Goal: Task Accomplishment & Management: Manage account settings

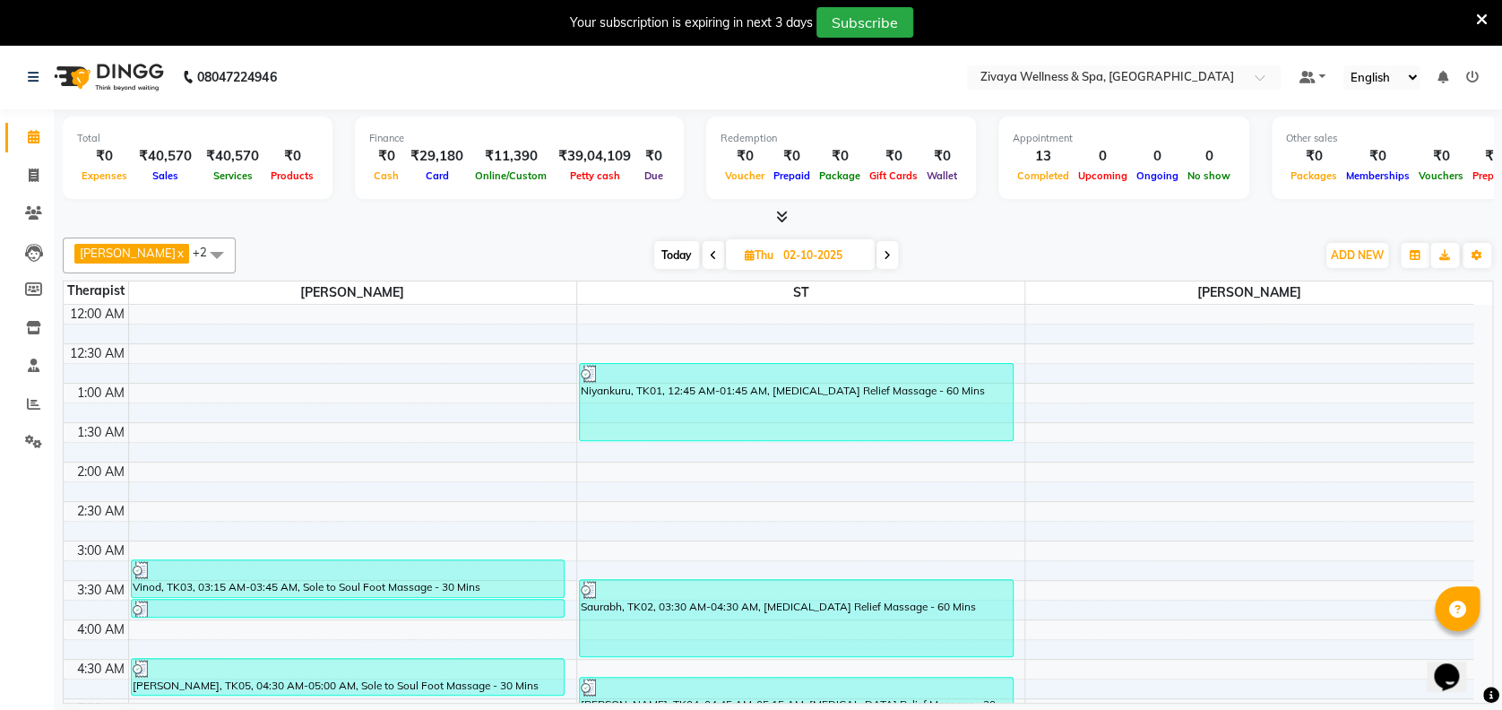
click at [671, 254] on span "Today" at bounding box center [676, 255] width 45 height 28
type input "03-10-2025"
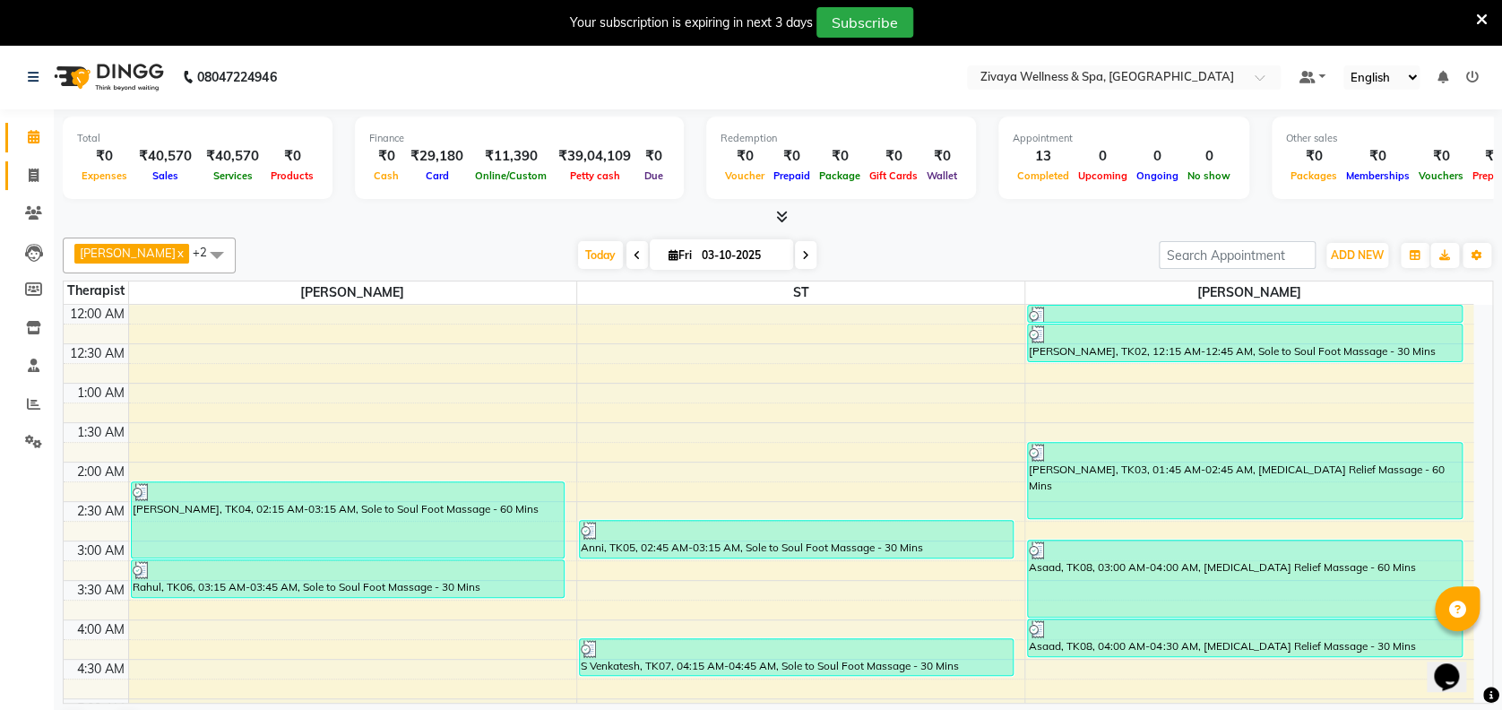
click at [35, 177] on icon at bounding box center [34, 174] width 10 height 13
select select "7072"
select select "service"
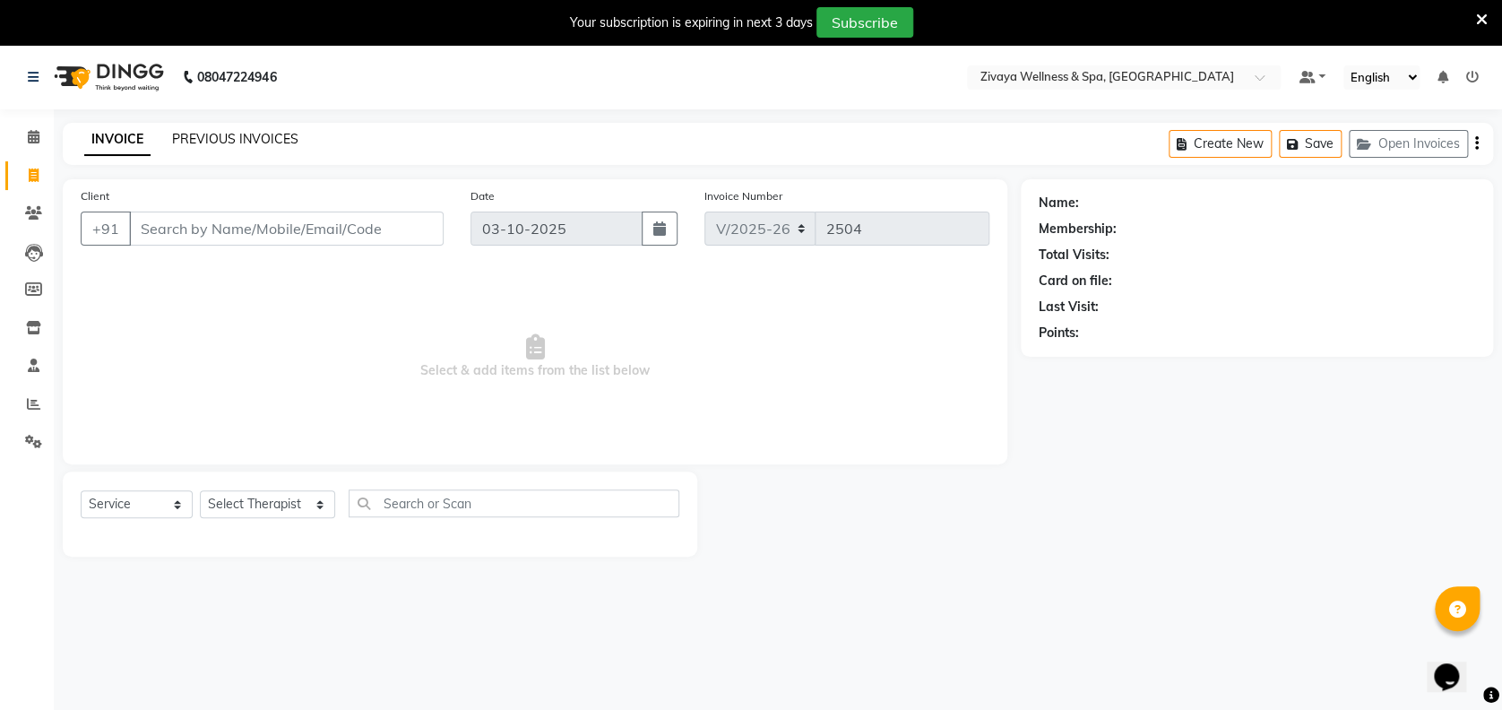
click at [280, 138] on link "PREVIOUS INVOICES" at bounding box center [235, 139] width 126 height 16
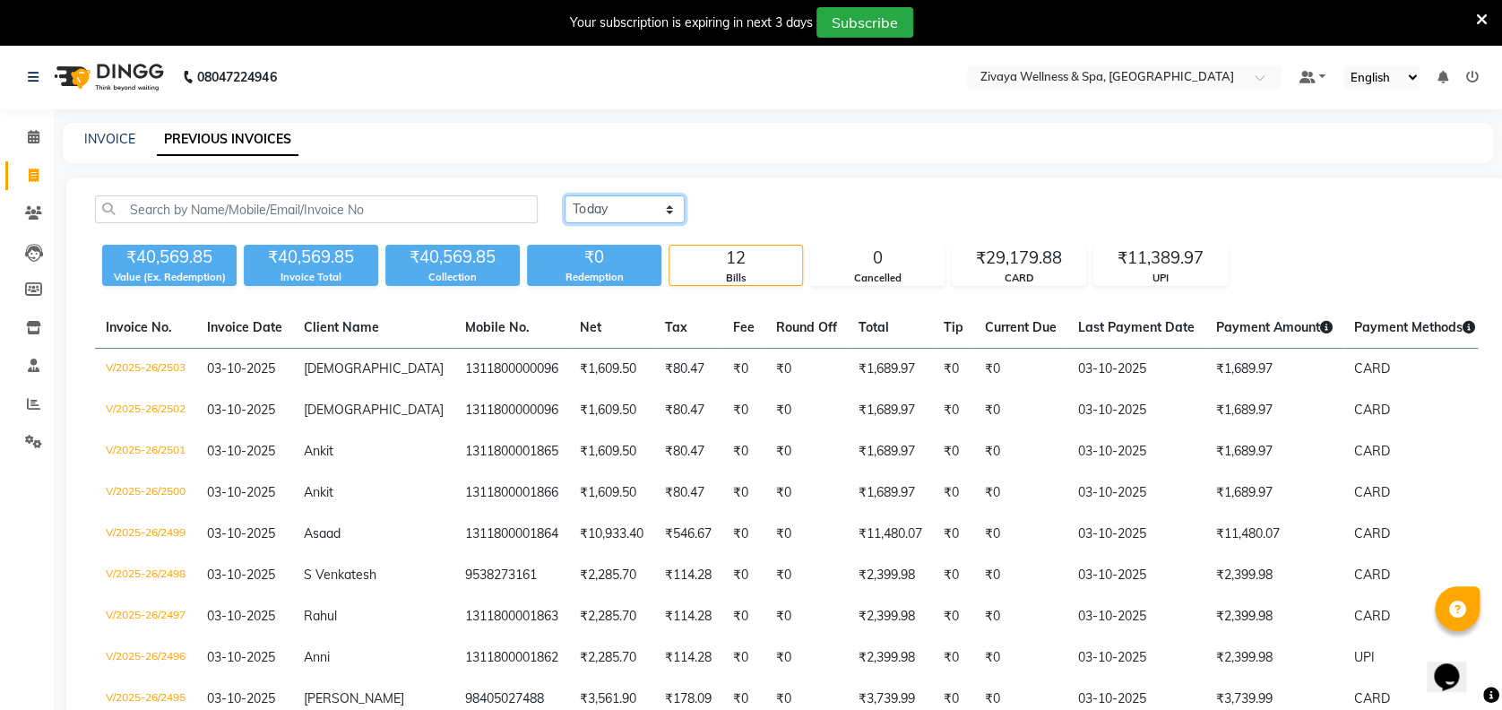
click at [593, 220] on select "[DATE] [DATE] Custom Range" at bounding box center [624, 209] width 120 height 28
select select "[DATE]"
click at [564, 195] on select "[DATE] [DATE] Custom Range" at bounding box center [624, 209] width 120 height 28
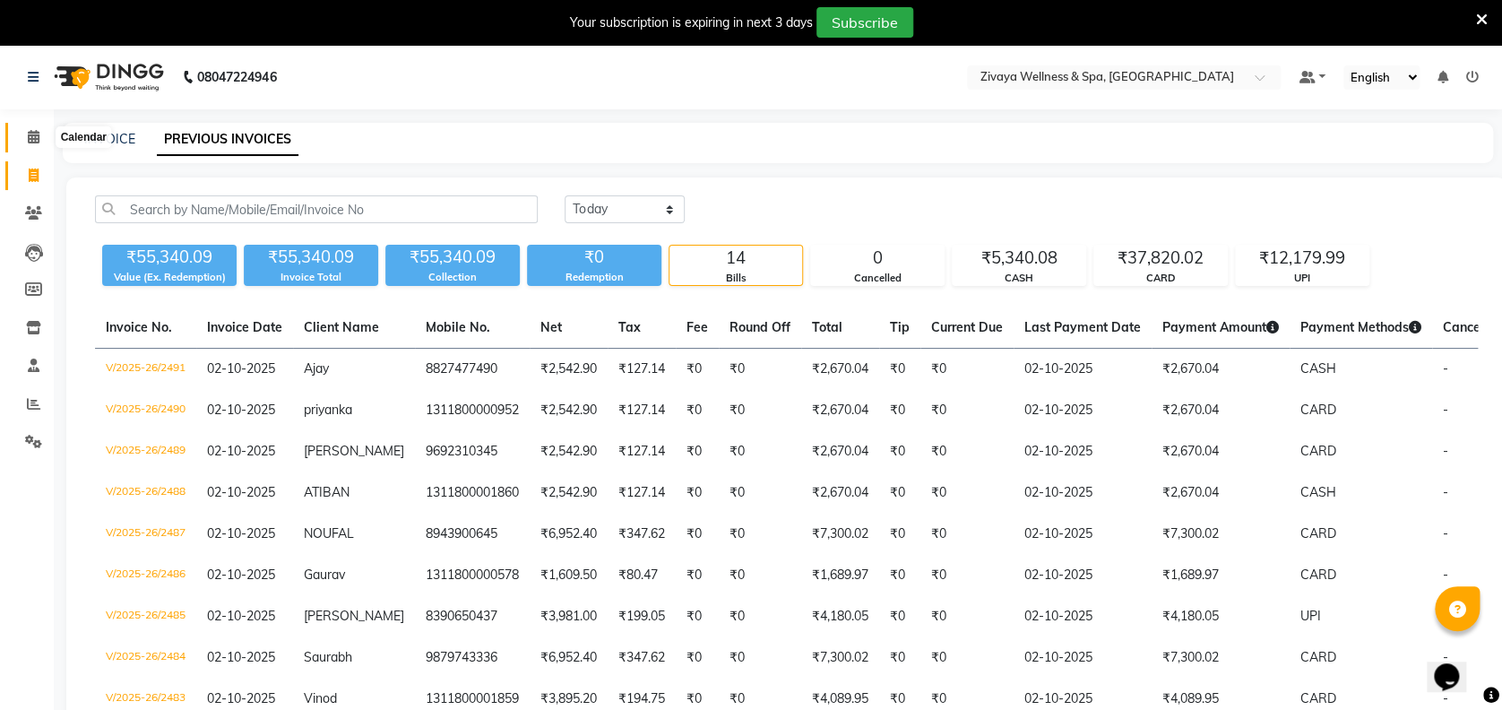
click at [36, 135] on icon at bounding box center [34, 136] width 12 height 13
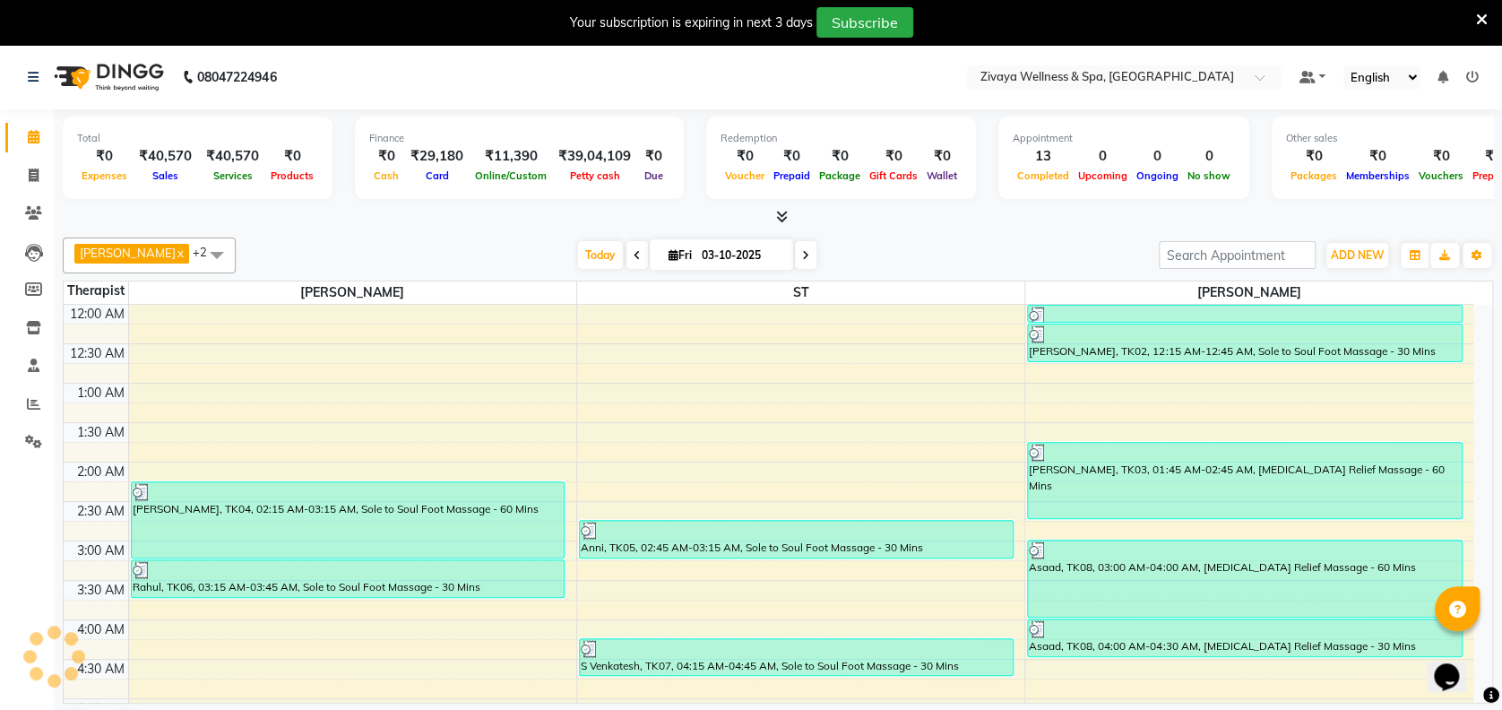
scroll to position [471, 0]
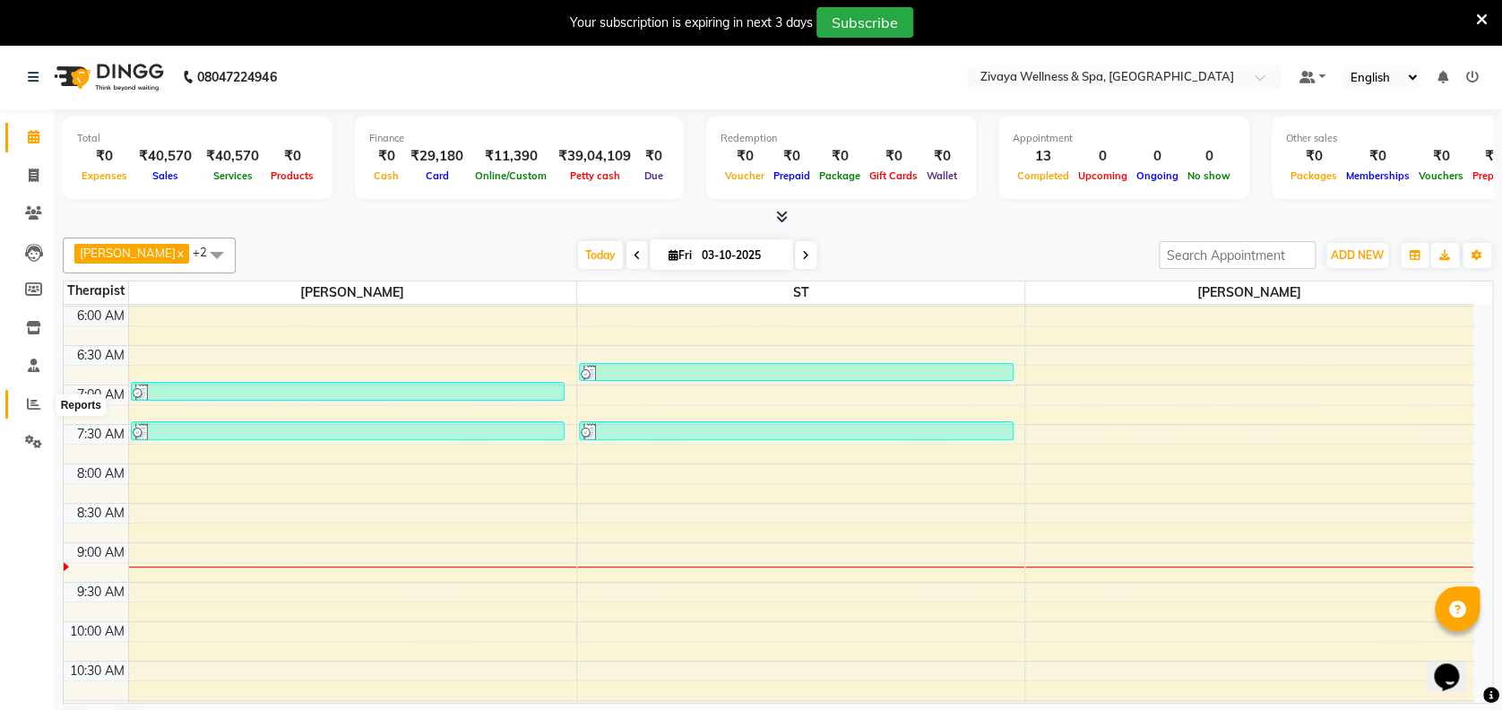
click at [27, 401] on icon at bounding box center [33, 403] width 13 height 13
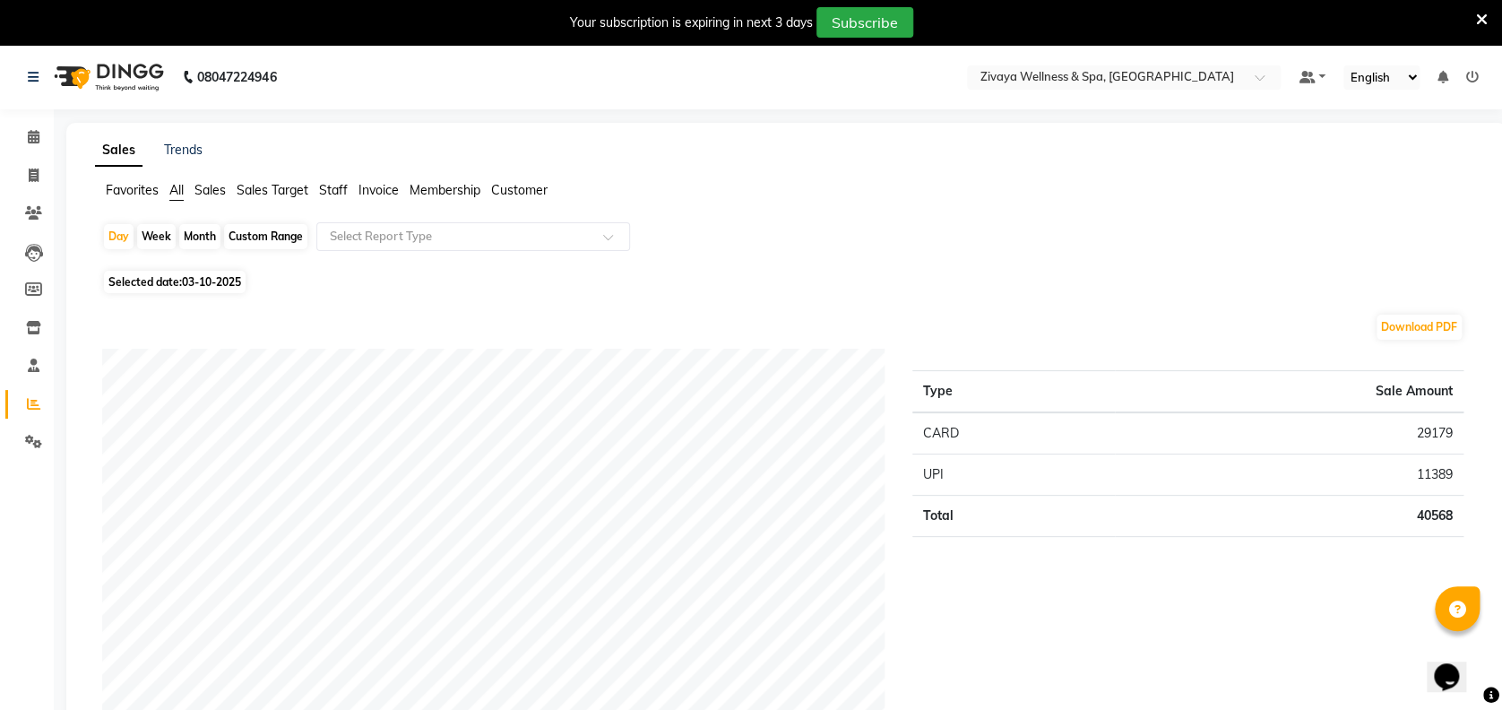
click at [273, 242] on div "Custom Range" at bounding box center [265, 236] width 83 height 25
select select "10"
select select "2025"
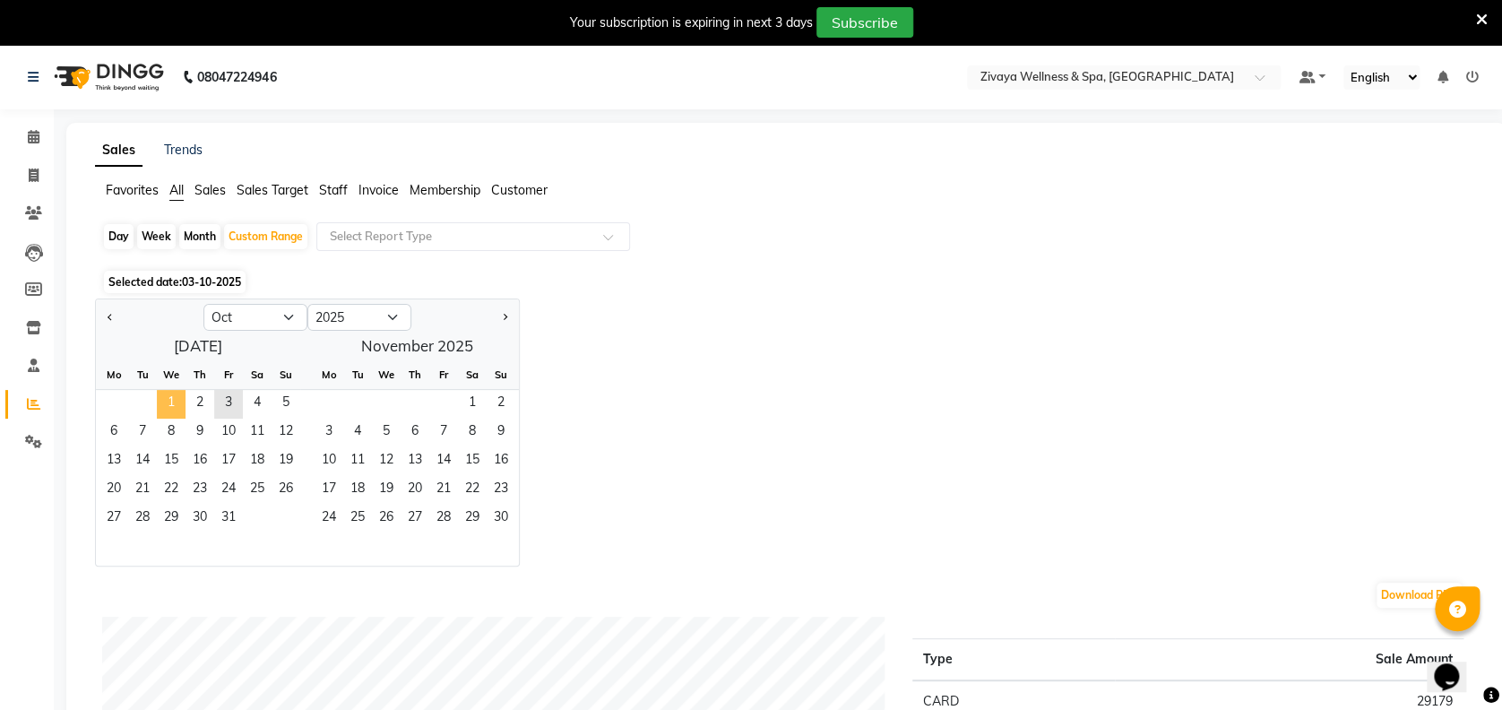
click at [179, 403] on span "1" at bounding box center [171, 404] width 29 height 29
click at [221, 401] on span "3" at bounding box center [228, 404] width 29 height 29
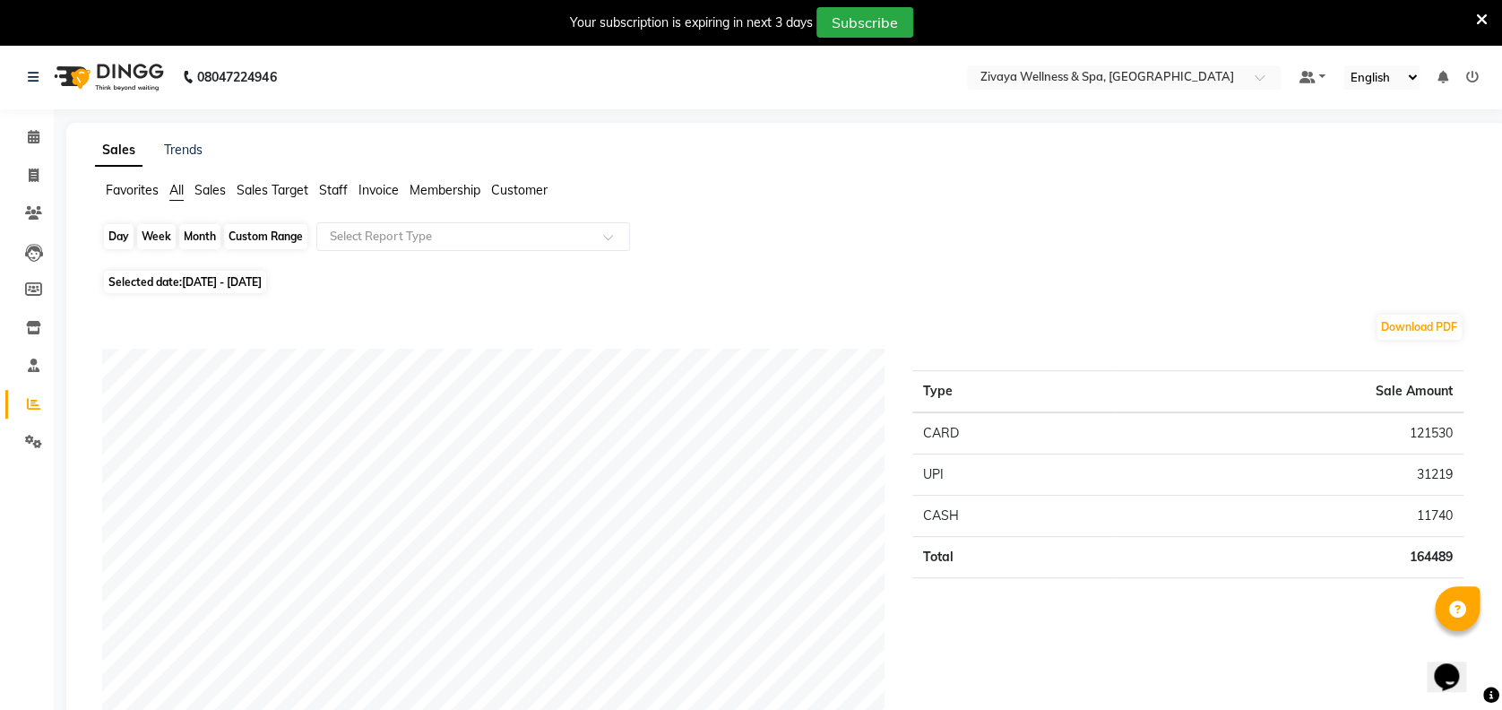
click at [254, 237] on div "Custom Range" at bounding box center [265, 236] width 83 height 25
select select "10"
select select "2025"
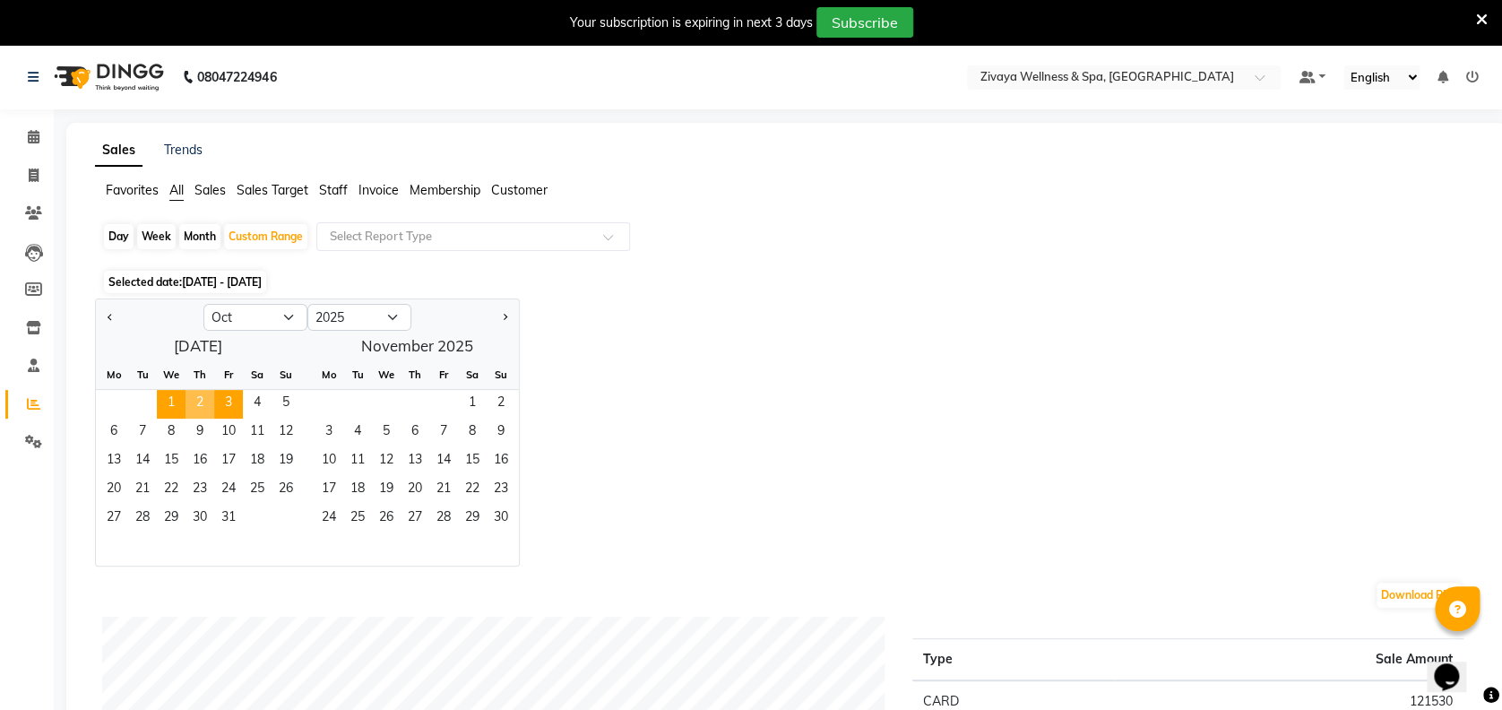
click at [202, 402] on span "2" at bounding box center [199, 404] width 29 height 29
click at [172, 401] on span "1" at bounding box center [171, 404] width 29 height 29
click at [193, 401] on span "2" at bounding box center [199, 404] width 29 height 29
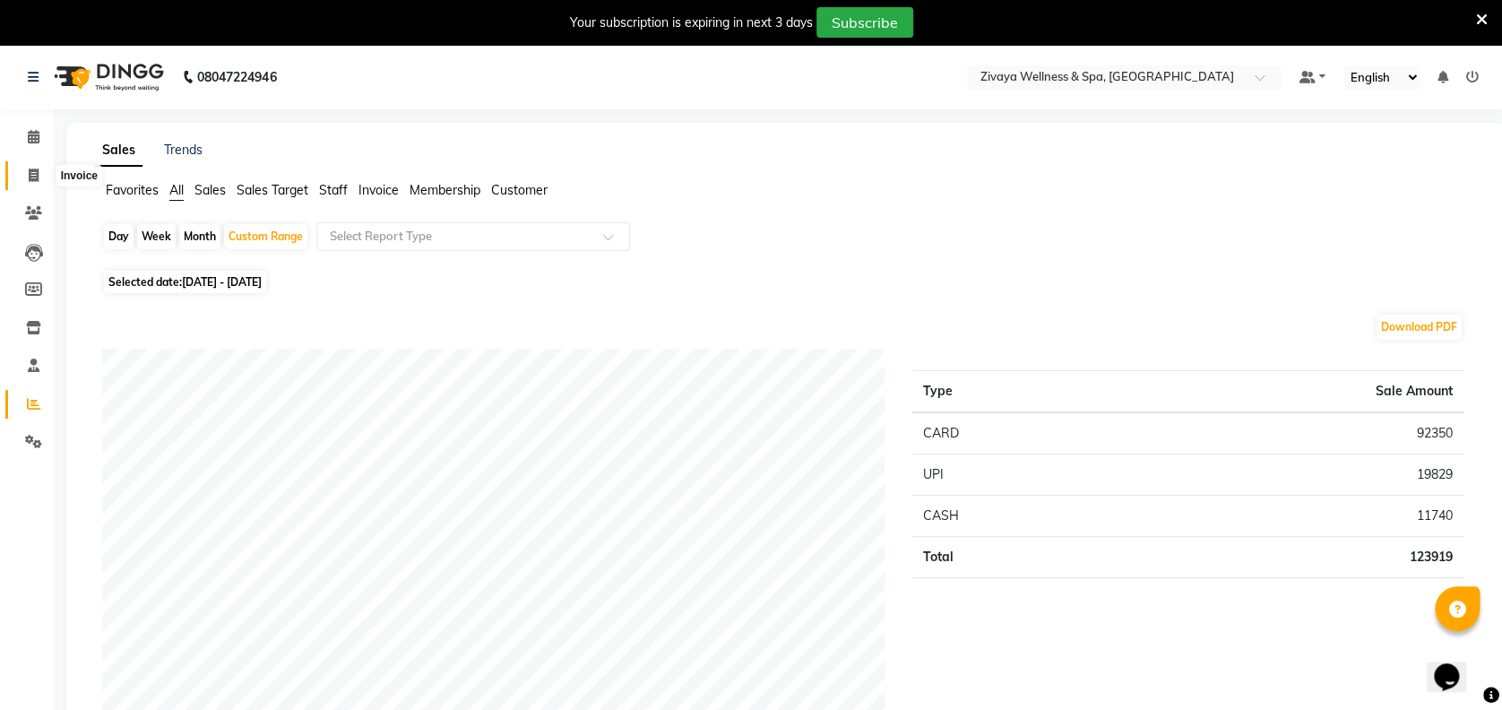
click at [32, 176] on icon at bounding box center [34, 174] width 10 height 13
select select "7072"
select select "service"
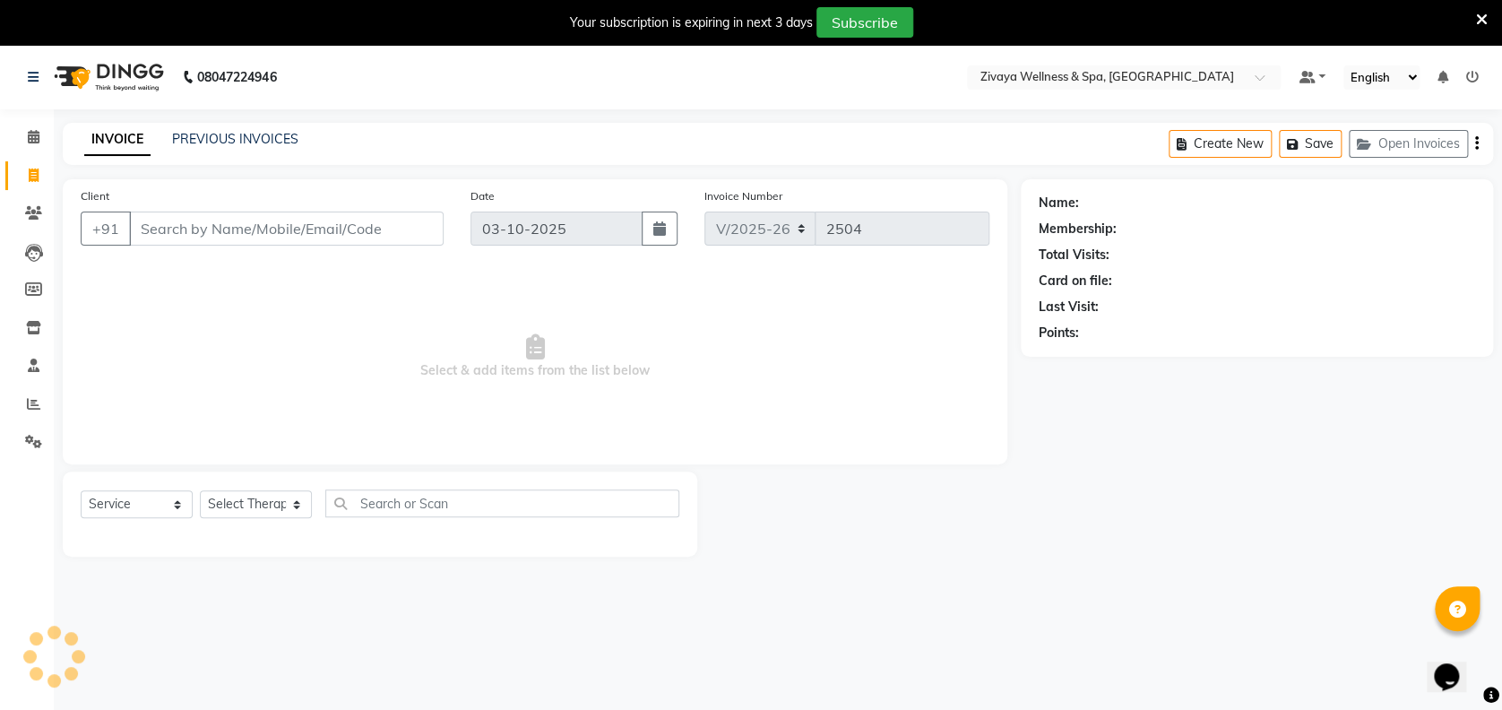
scroll to position [44, 0]
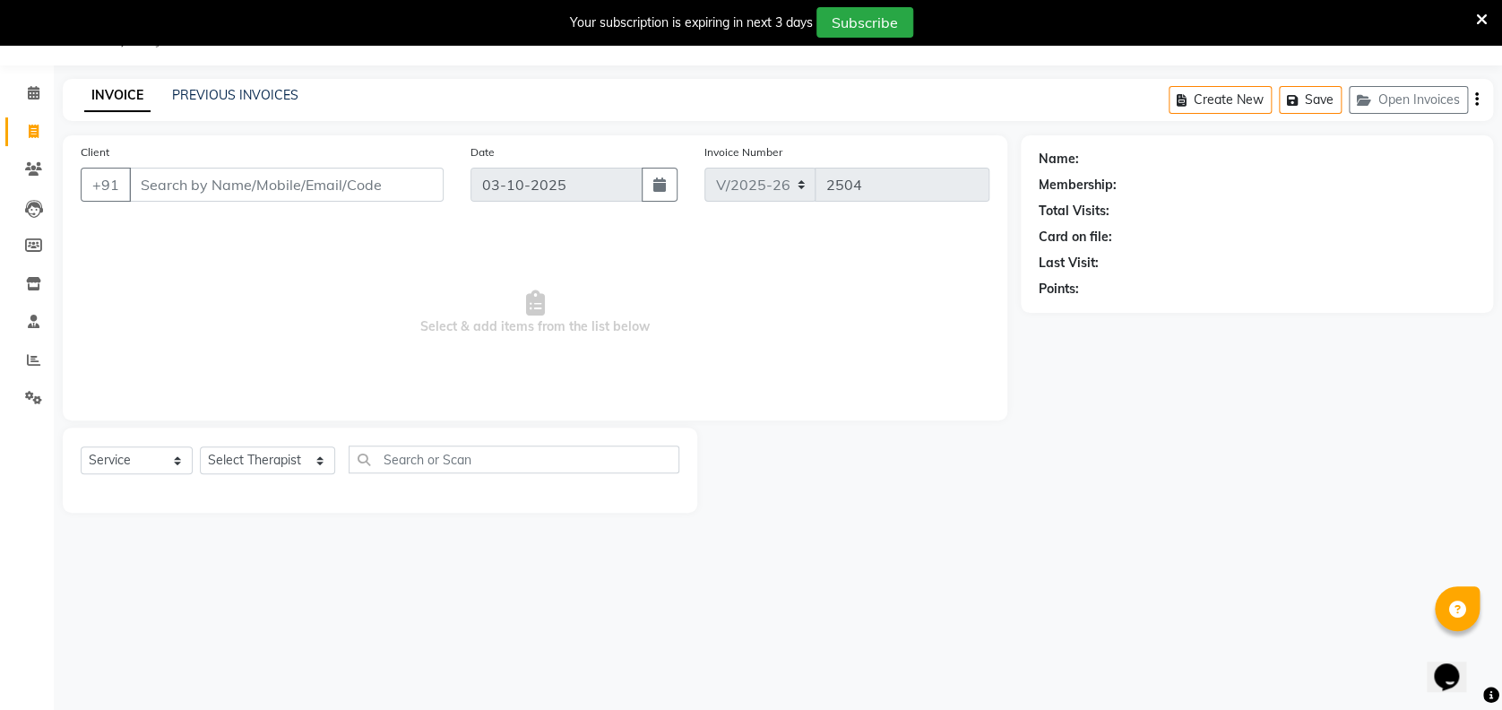
click at [250, 86] on div "PREVIOUS INVOICES" at bounding box center [235, 95] width 126 height 19
click at [272, 96] on link "PREVIOUS INVOICES" at bounding box center [235, 95] width 126 height 16
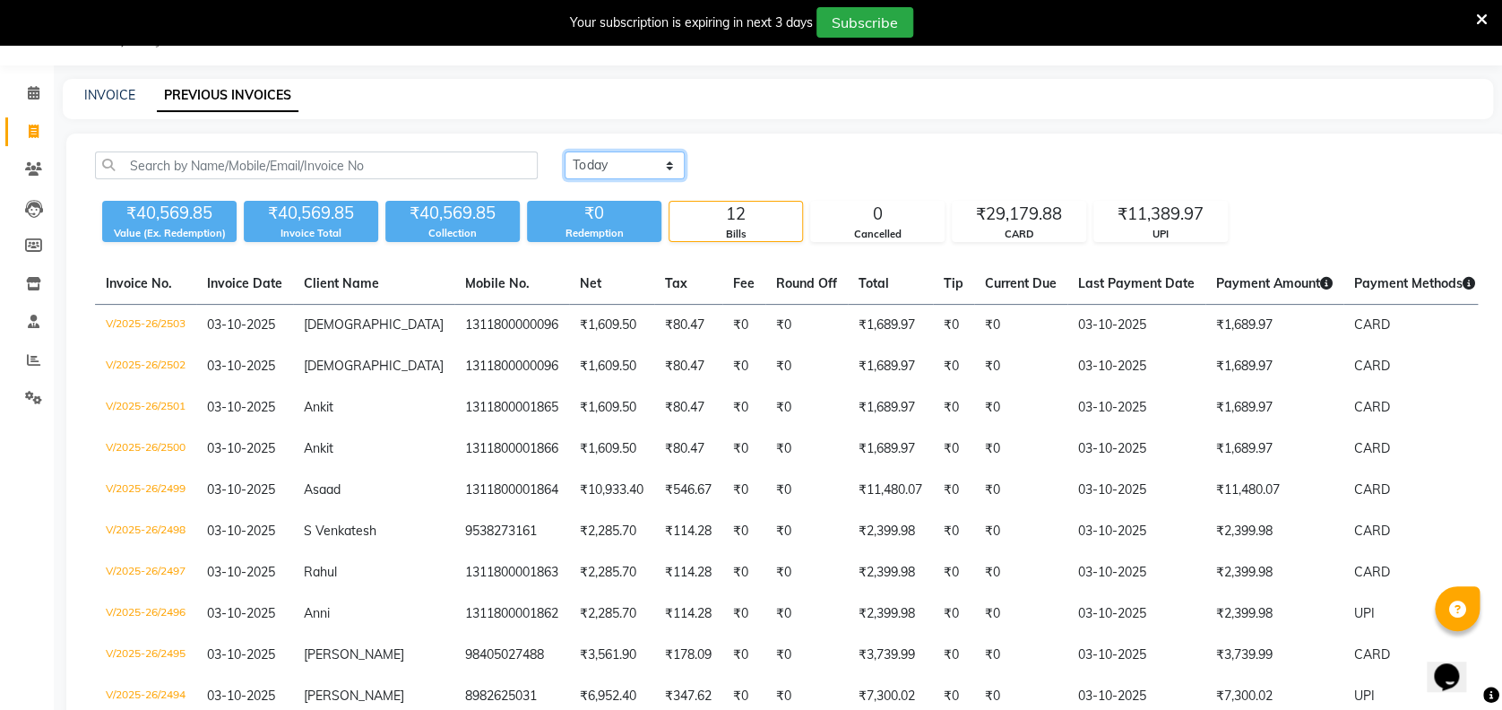
click at [618, 163] on select "Today Yesterday Custom Range" at bounding box center [624, 165] width 120 height 28
click at [564, 151] on select "Today Yesterday Custom Range" at bounding box center [624, 165] width 120 height 28
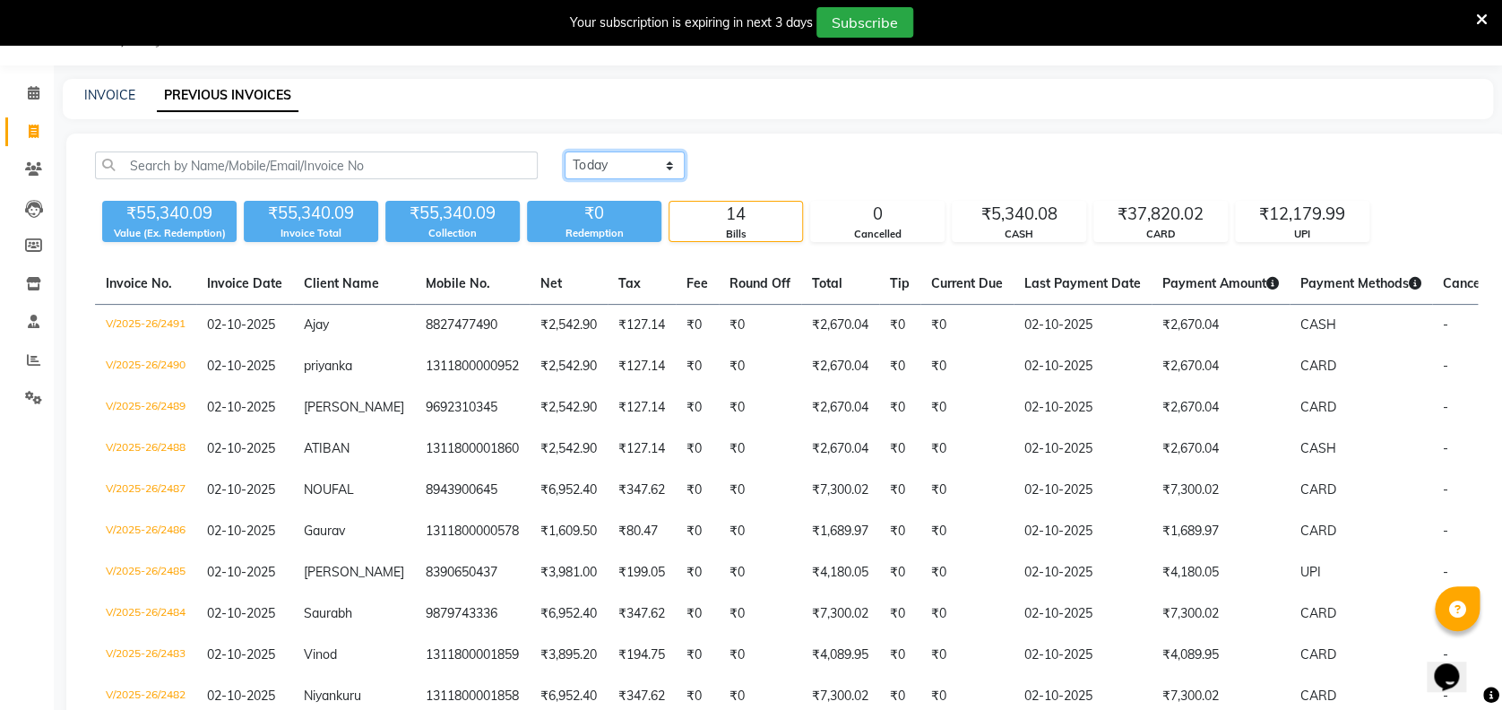
click at [663, 163] on select "Today Yesterday Custom Range" at bounding box center [624, 165] width 120 height 28
select select "range"
click at [564, 151] on select "Today Yesterday Custom Range" at bounding box center [624, 165] width 120 height 28
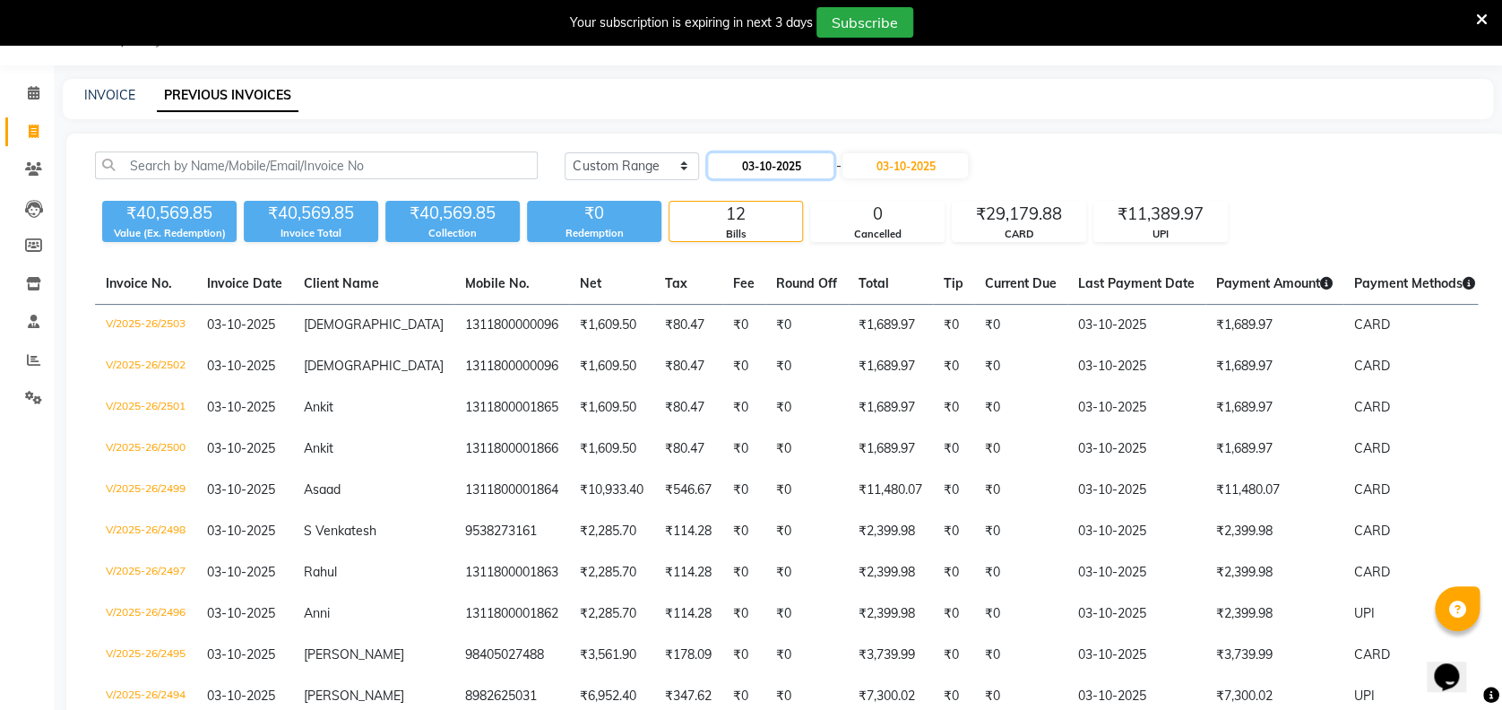
click at [781, 172] on input "03-10-2025" at bounding box center [770, 165] width 125 height 25
select select "10"
select select "2025"
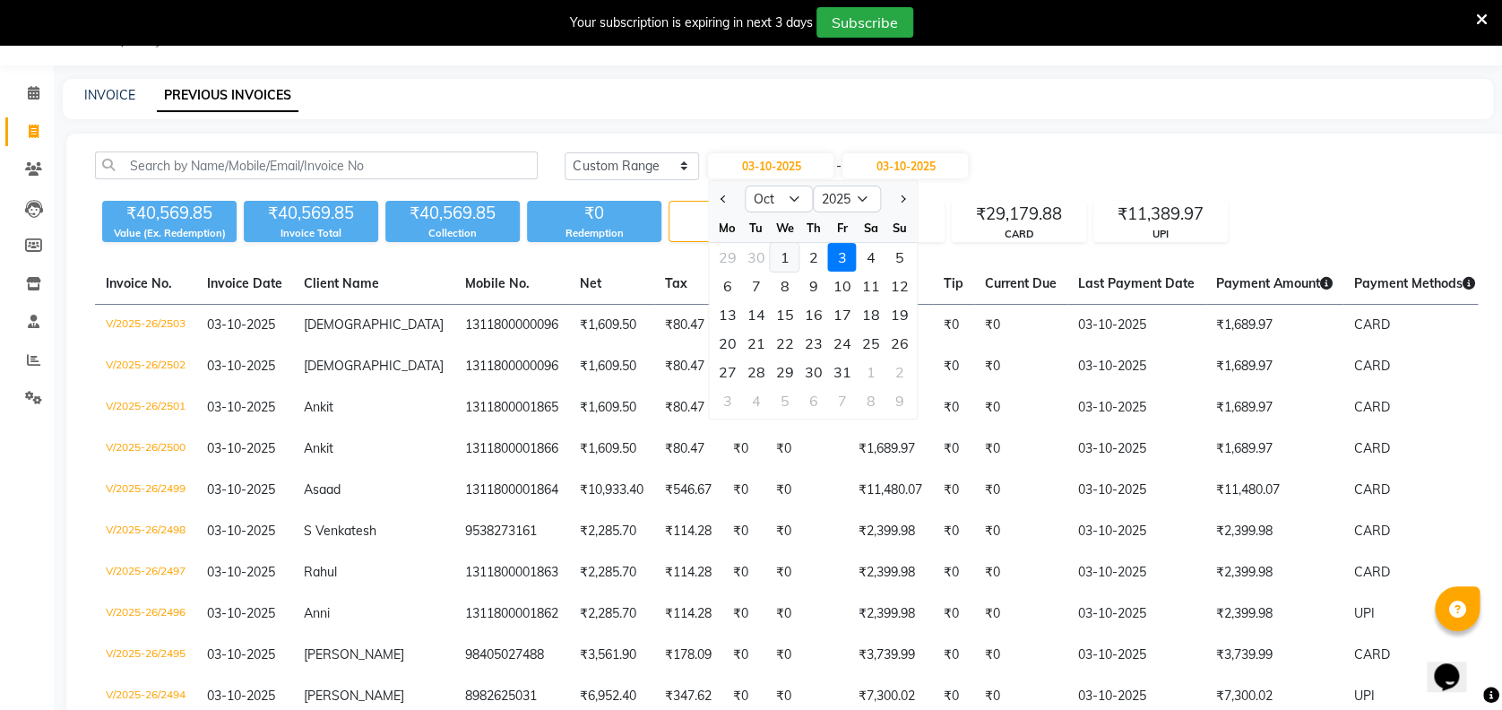
click at [778, 259] on div "1" at bounding box center [784, 257] width 29 height 29
type input "01-10-2025"
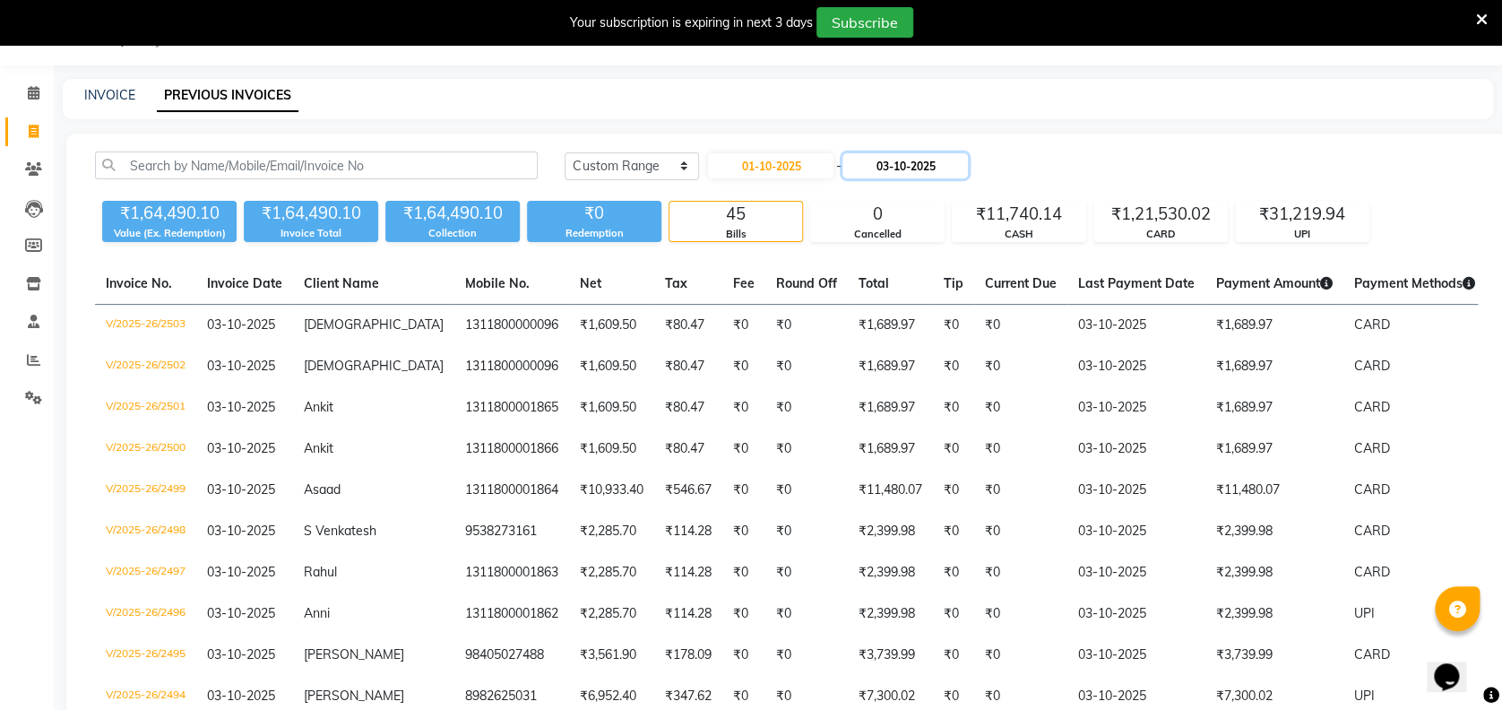
click at [892, 168] on input "03-10-2025" at bounding box center [904, 165] width 125 height 25
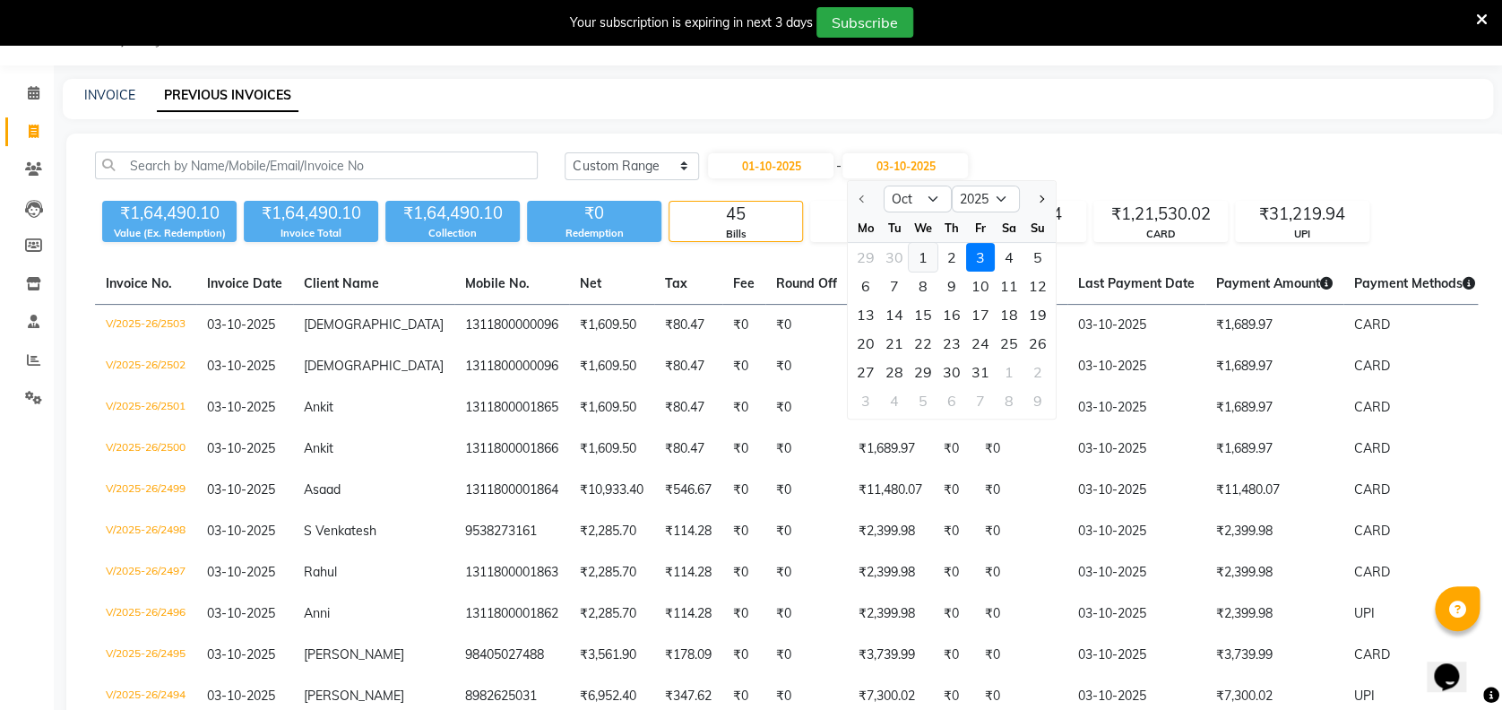
click at [925, 257] on div "1" at bounding box center [922, 257] width 29 height 29
type input "01-10-2025"
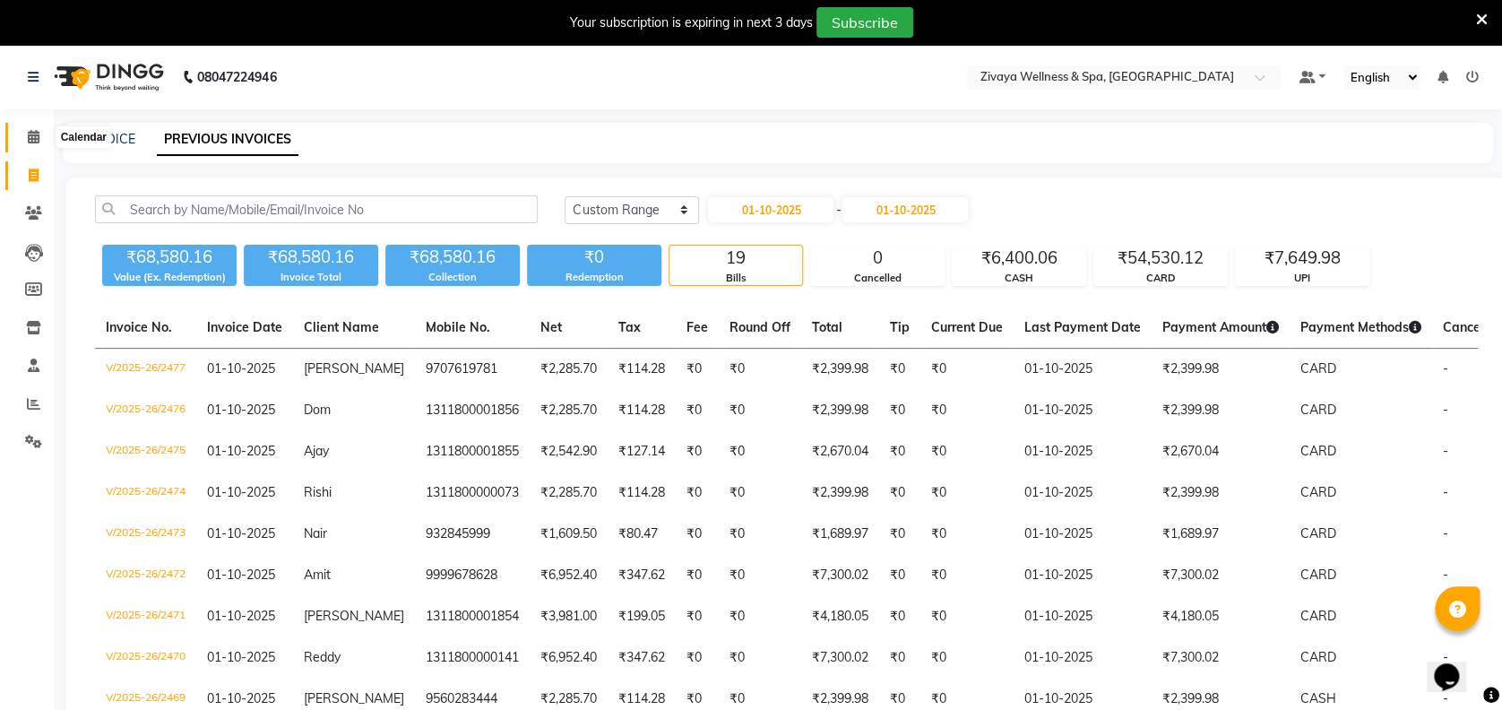
click at [30, 141] on icon at bounding box center [34, 136] width 12 height 13
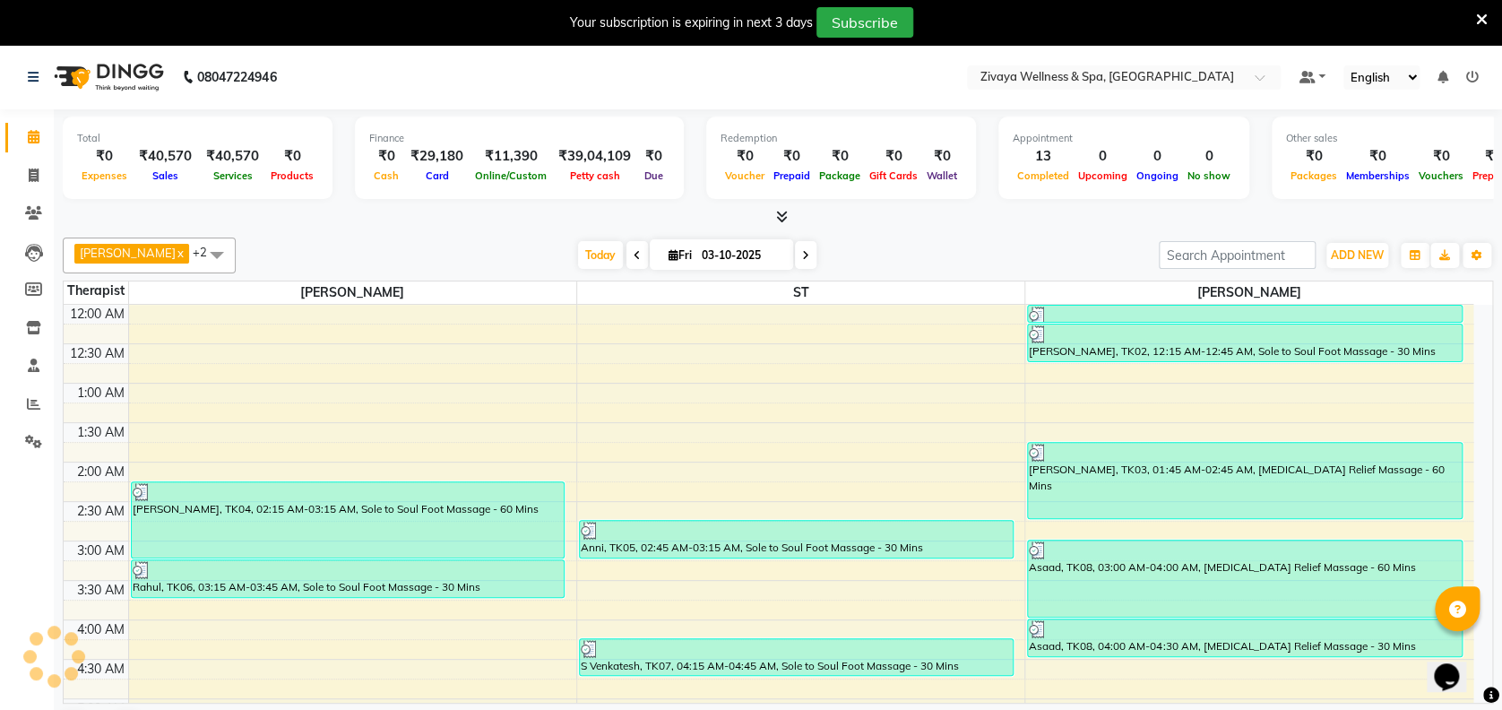
scroll to position [471, 0]
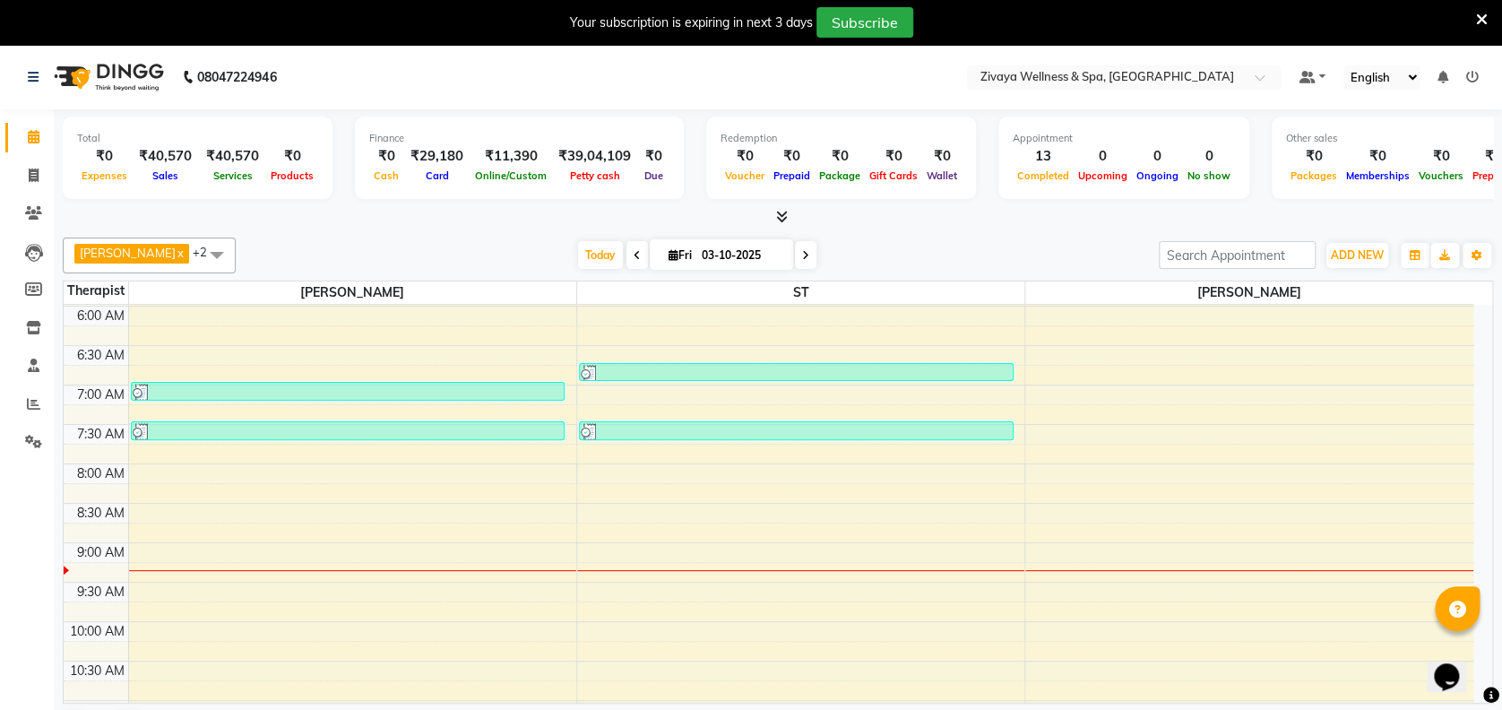
click at [683, 257] on span "Fri" at bounding box center [680, 254] width 32 height 13
select select "10"
select select "2025"
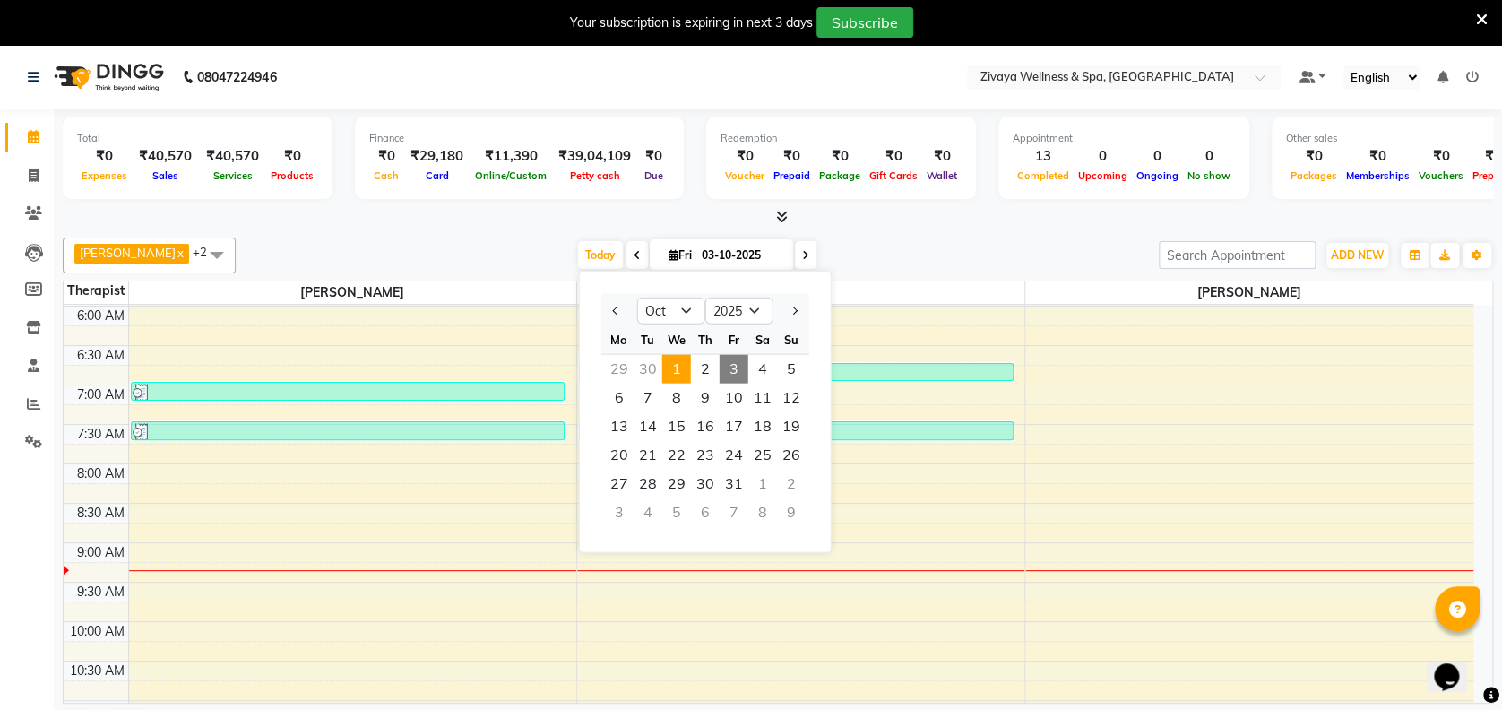
click at [678, 378] on span "1" at bounding box center [676, 369] width 29 height 29
type input "01-10-2025"
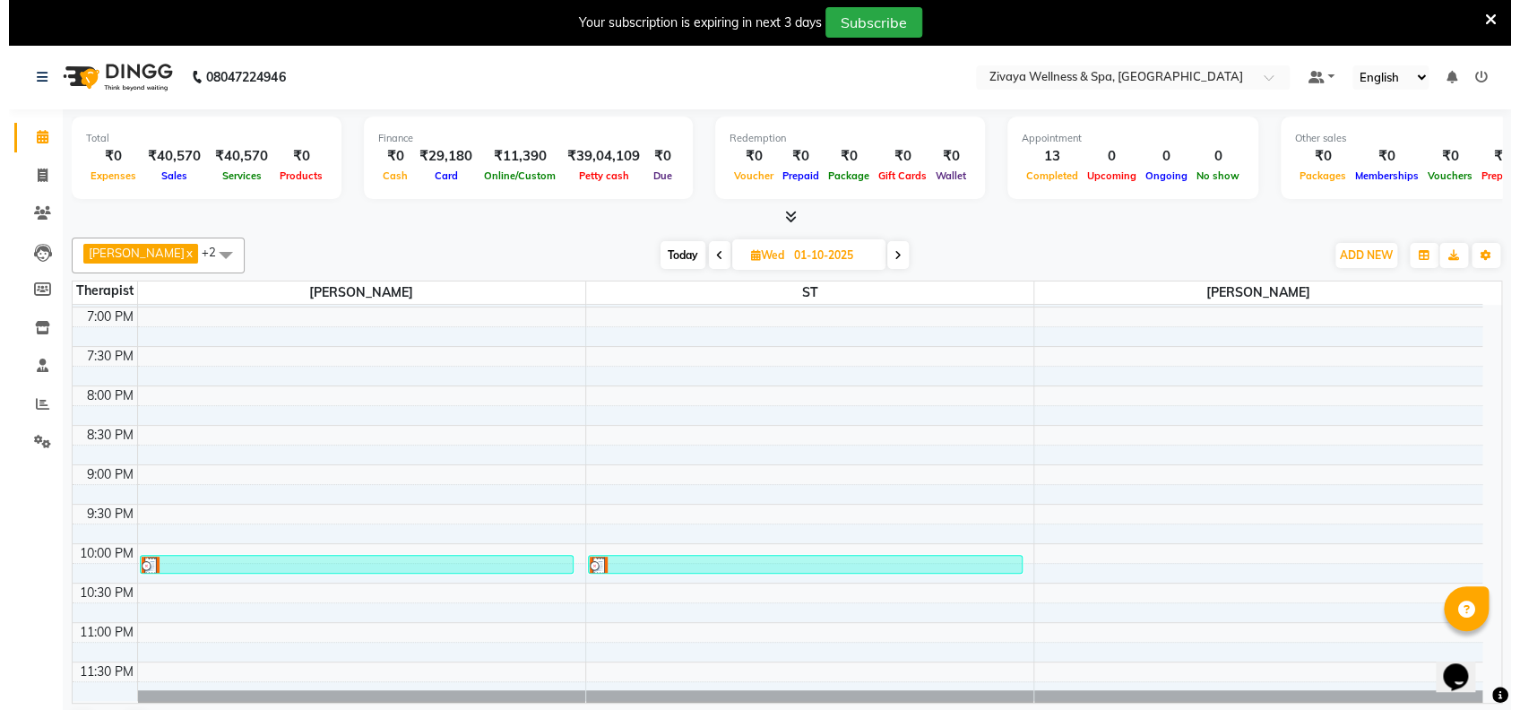
scroll to position [45, 0]
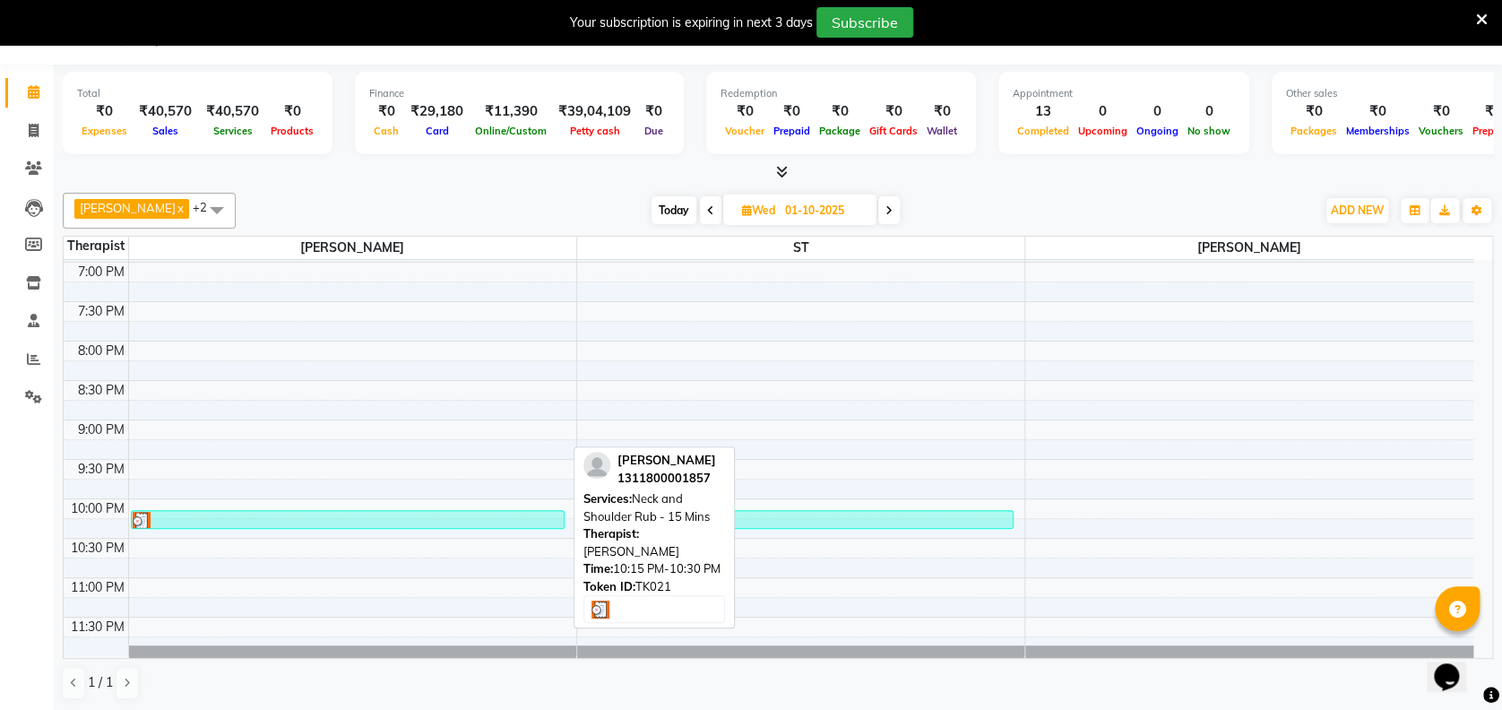
click at [464, 520] on div at bounding box center [348, 521] width 431 height 18
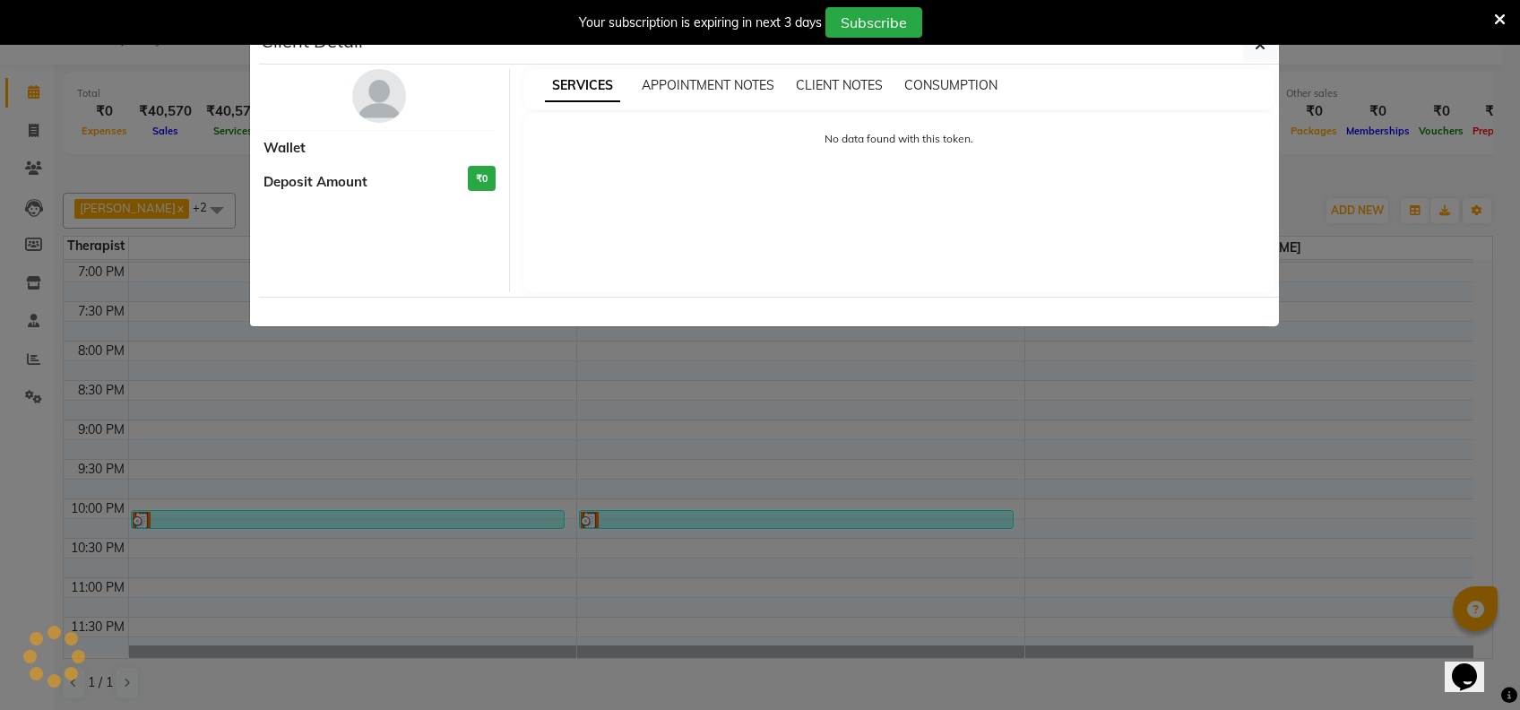
select select "3"
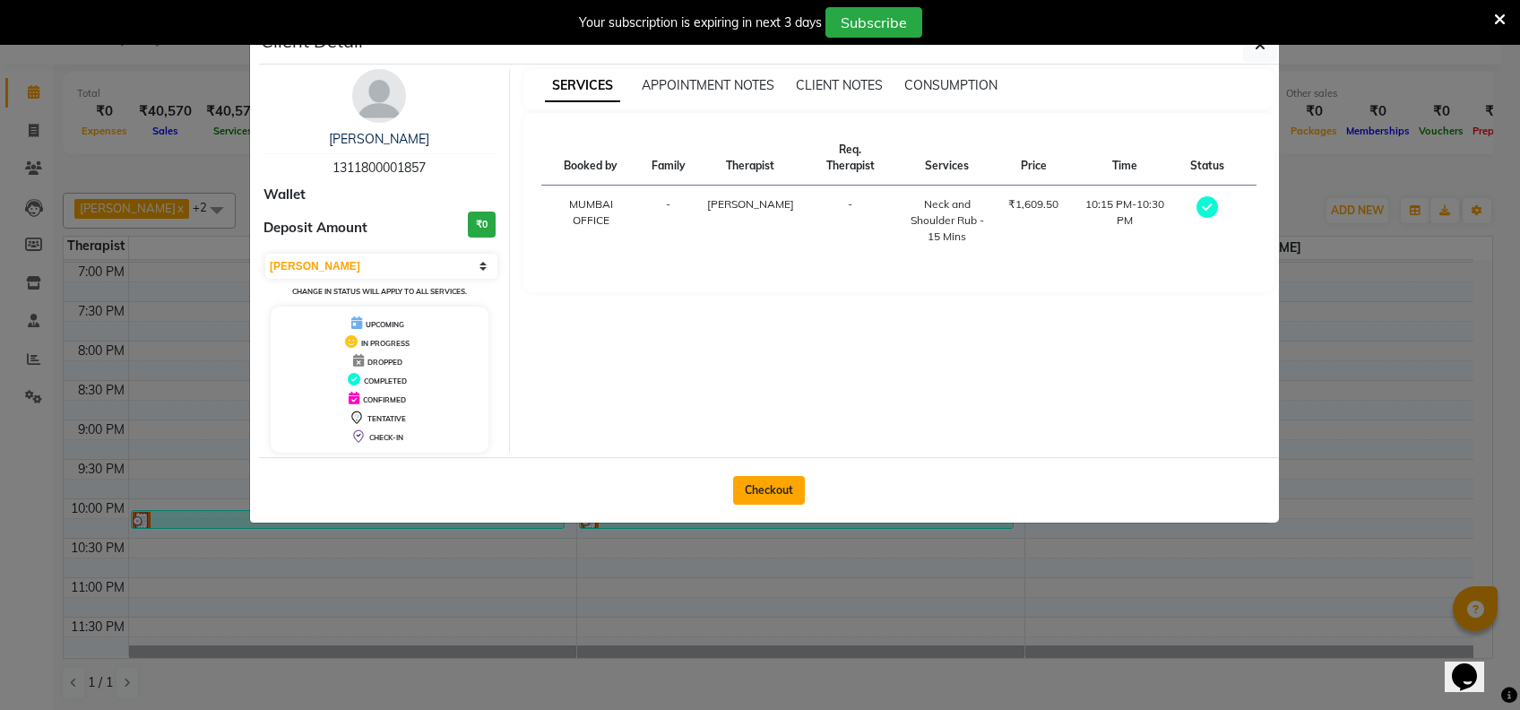
click at [760, 487] on button "Checkout" at bounding box center [769, 490] width 72 height 29
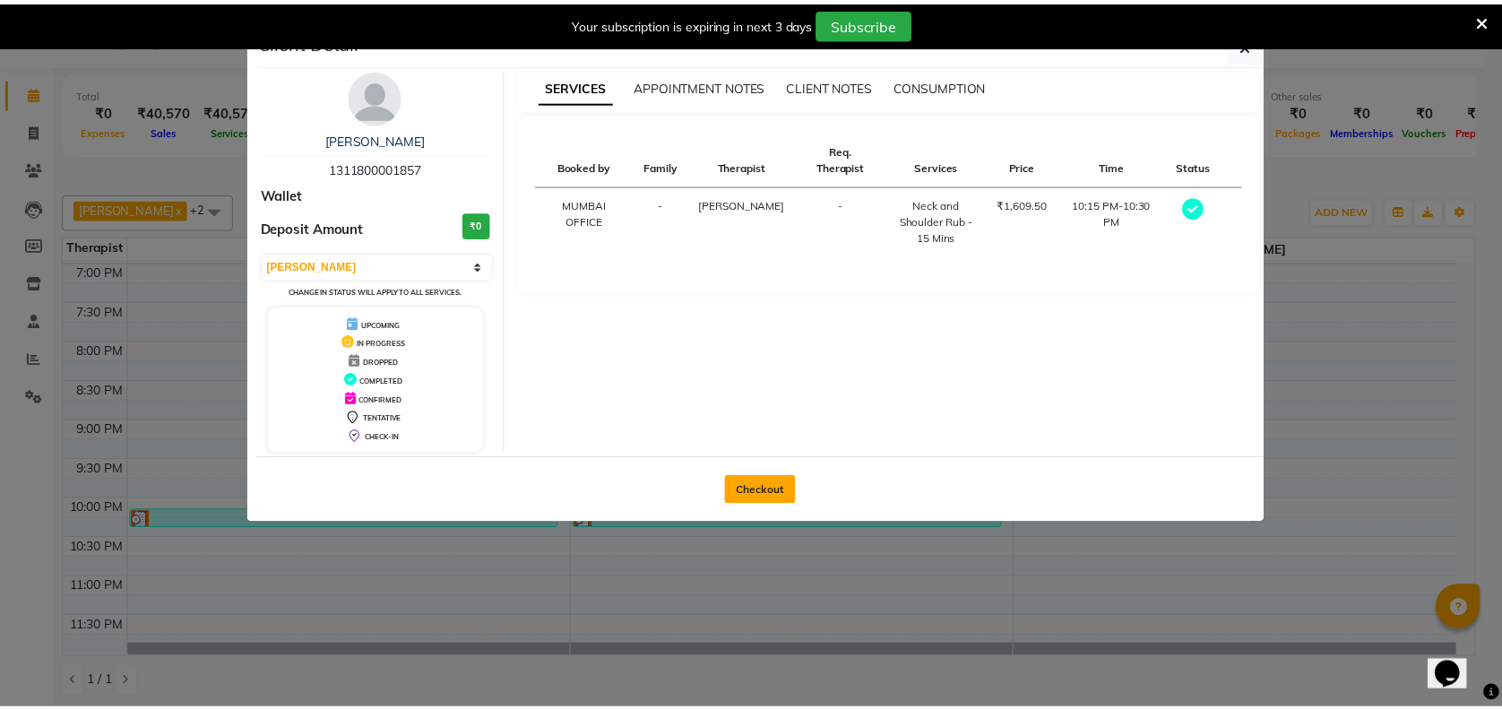
scroll to position [44, 0]
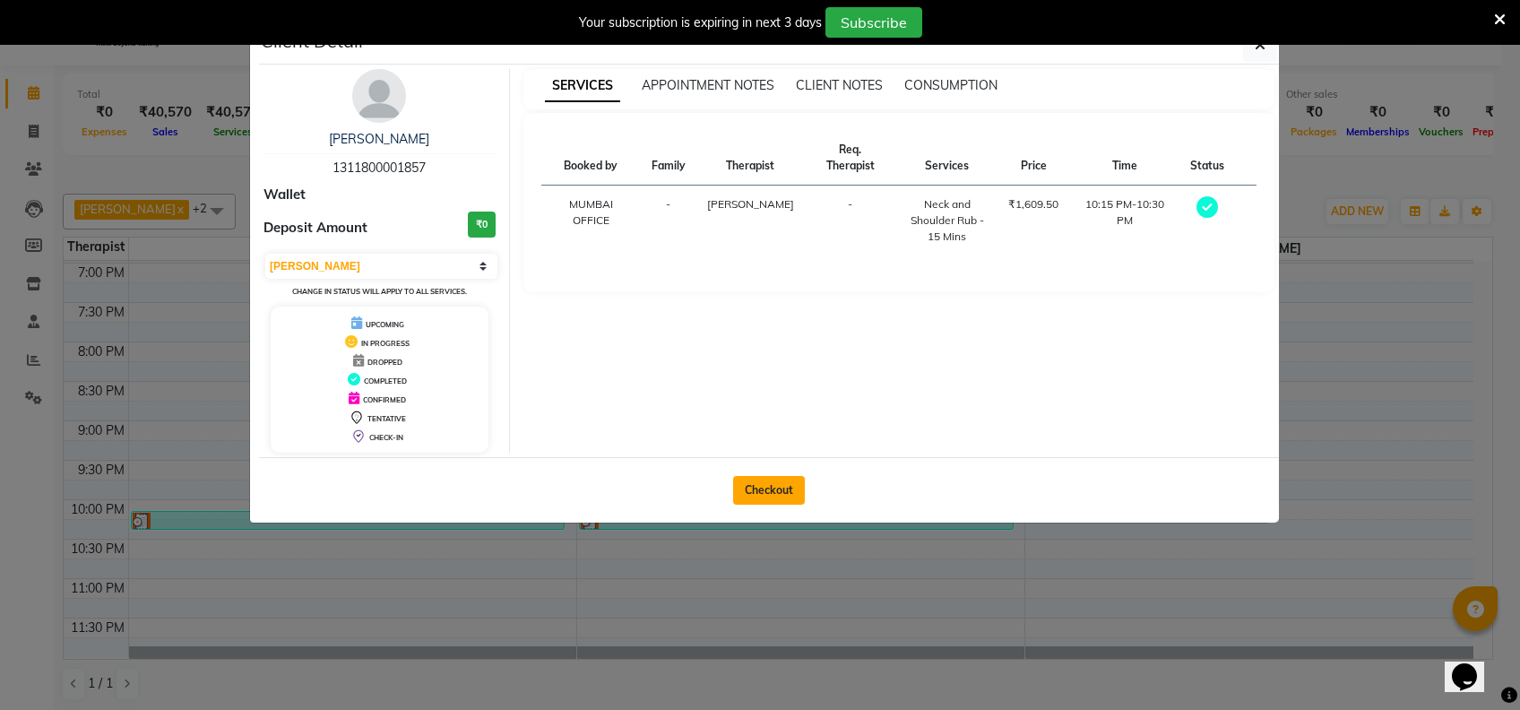
select select "7072"
select select "service"
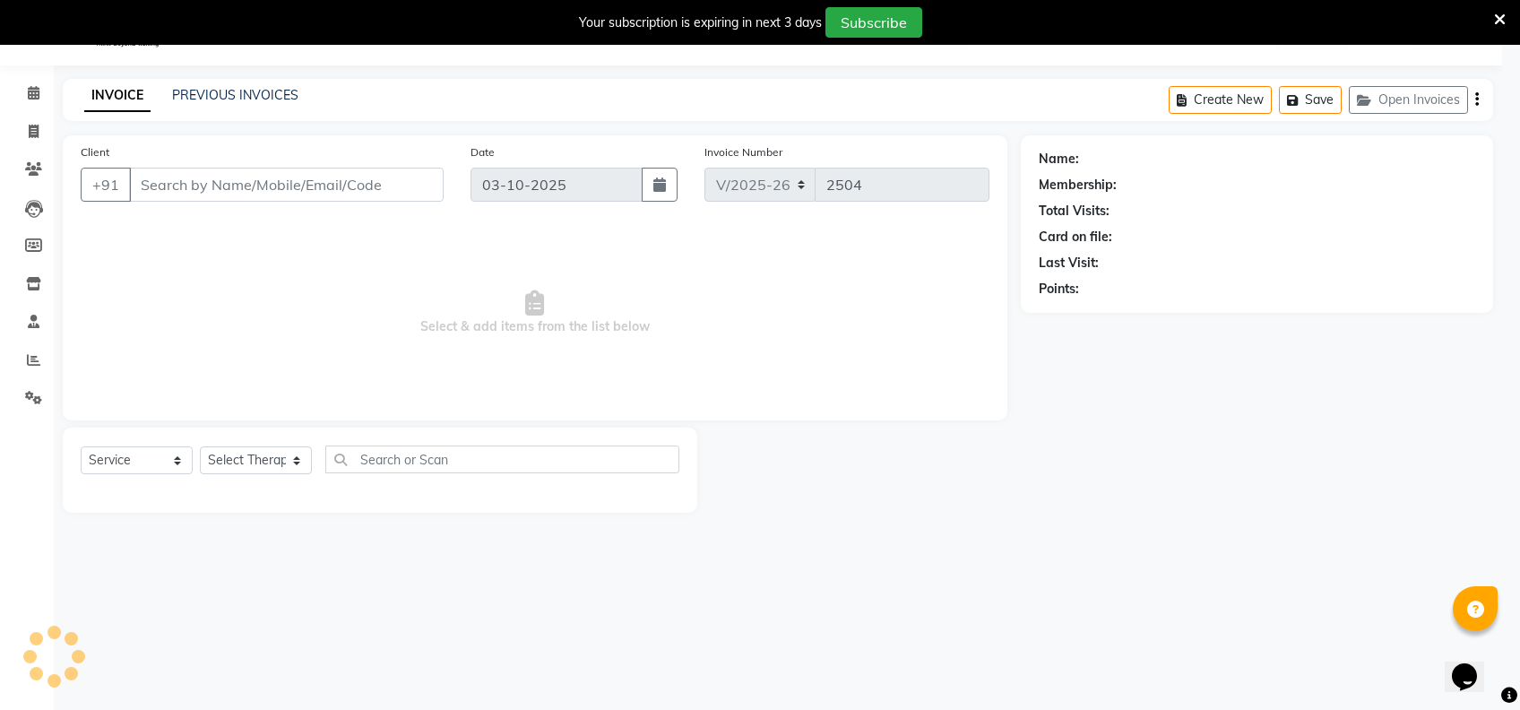
type input "1311800001857"
type input "01-10-2025"
select select "61709"
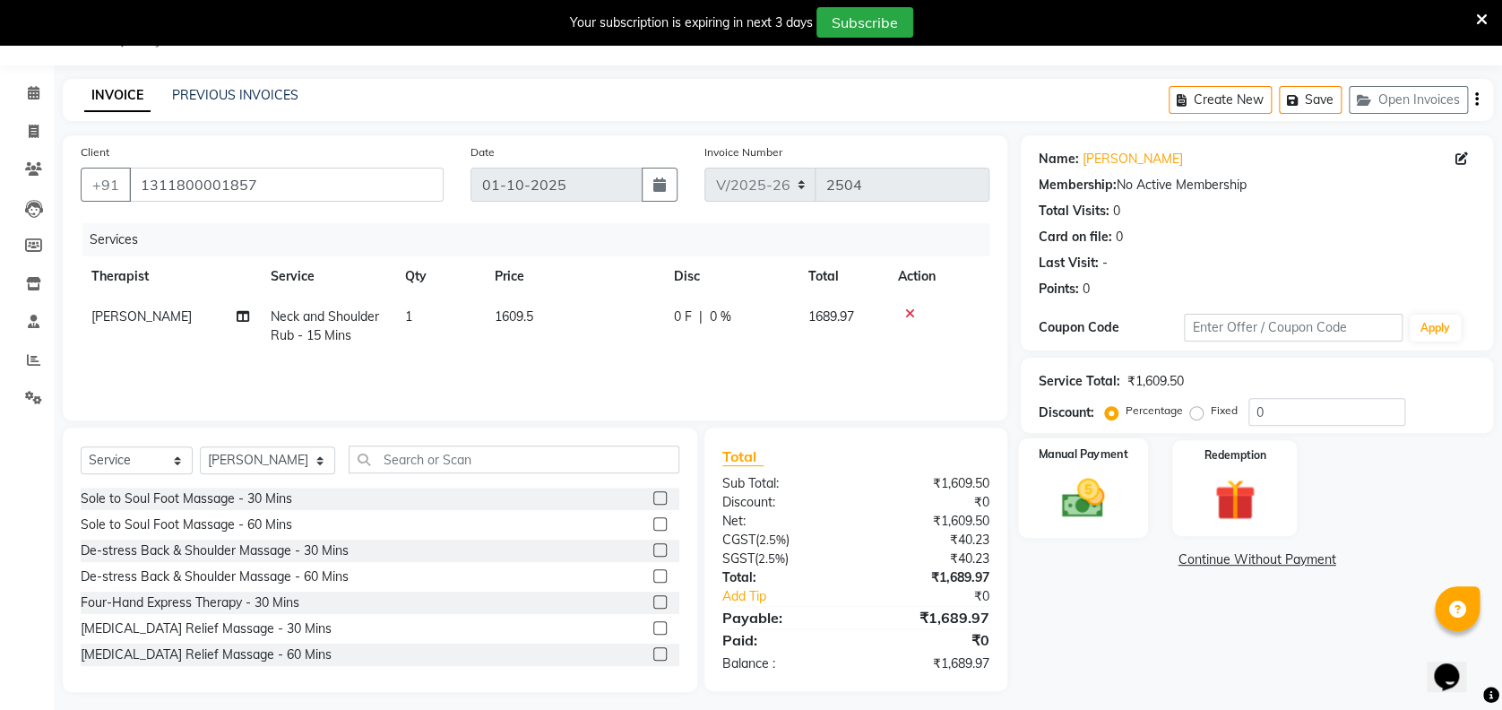
click at [1101, 458] on label "Manual Payment" at bounding box center [1083, 453] width 90 height 17
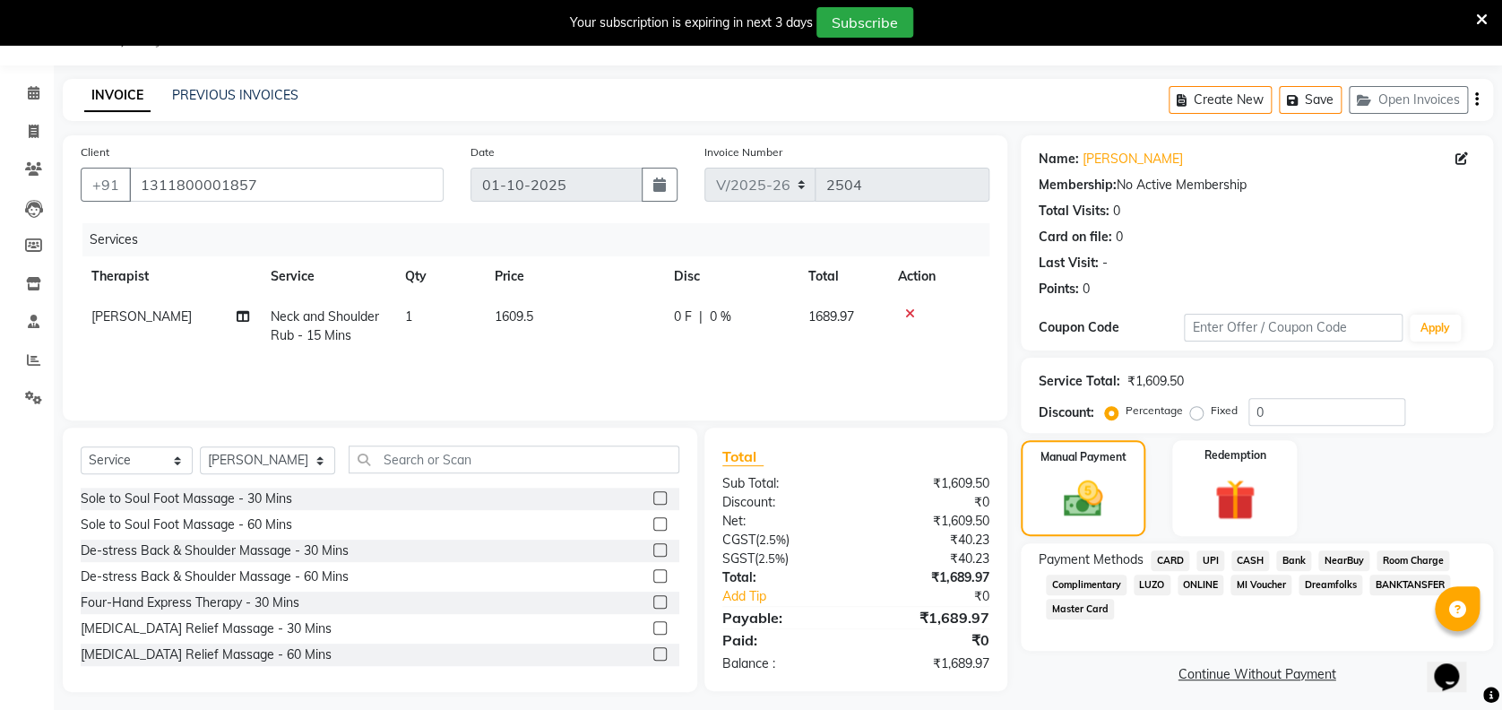
click at [1214, 554] on span "UPI" at bounding box center [1210, 560] width 28 height 21
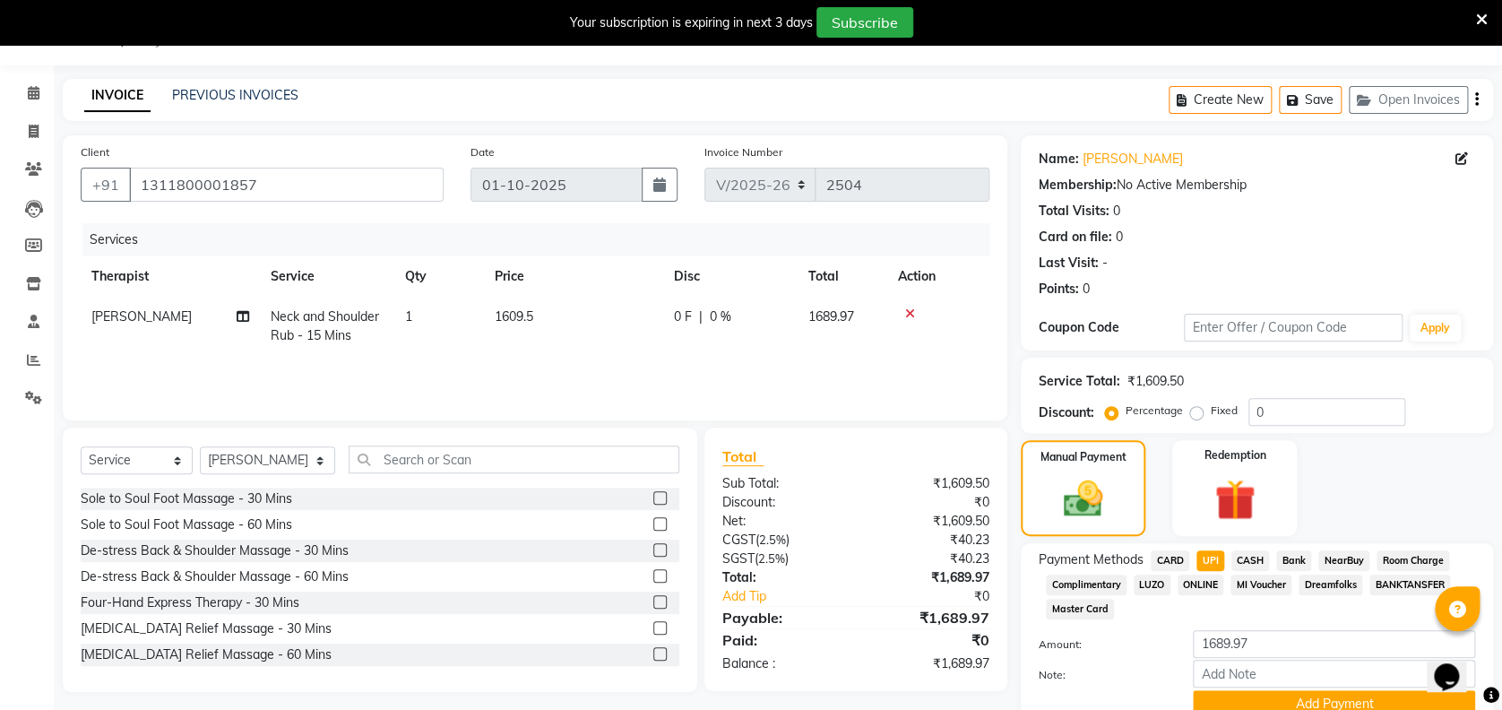
scroll to position [122, 0]
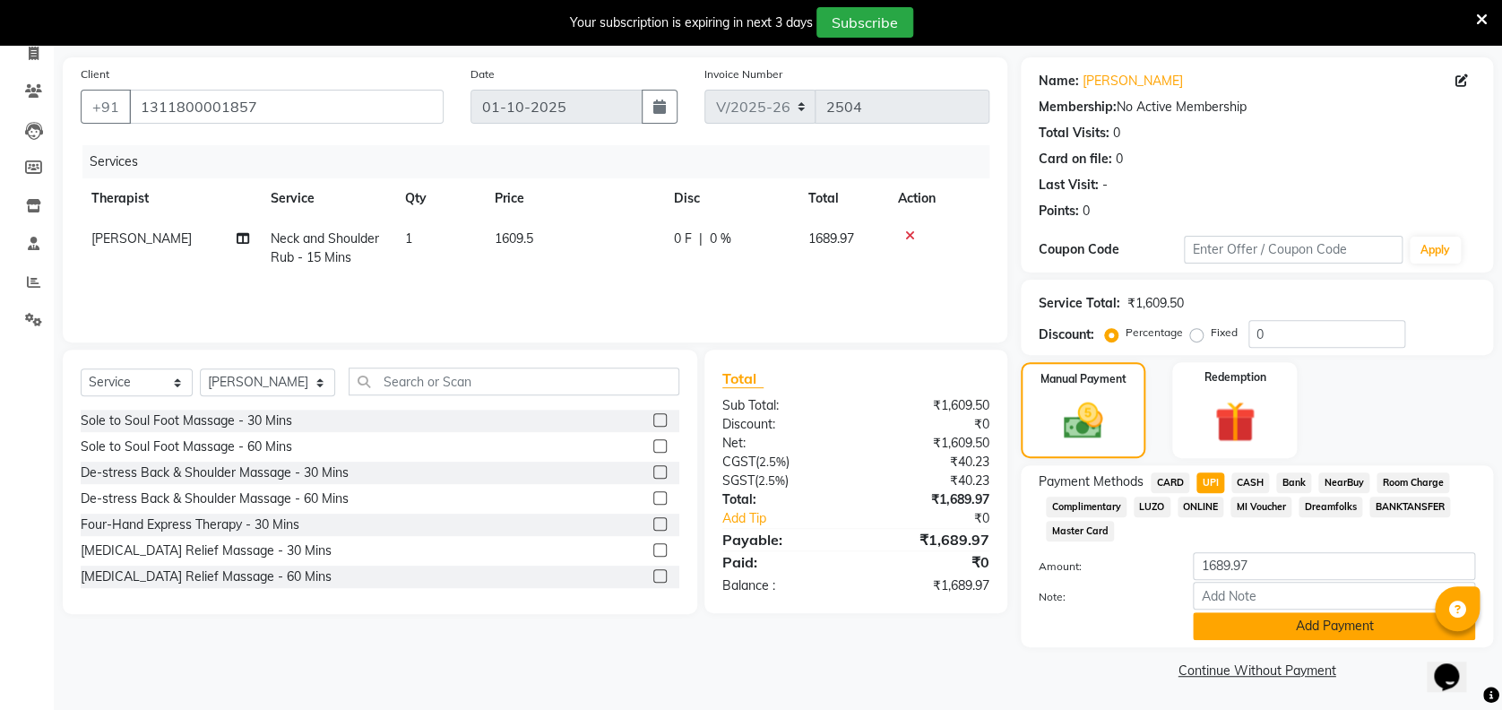
click at [1237, 618] on button "Add Payment" at bounding box center [1334, 626] width 282 height 28
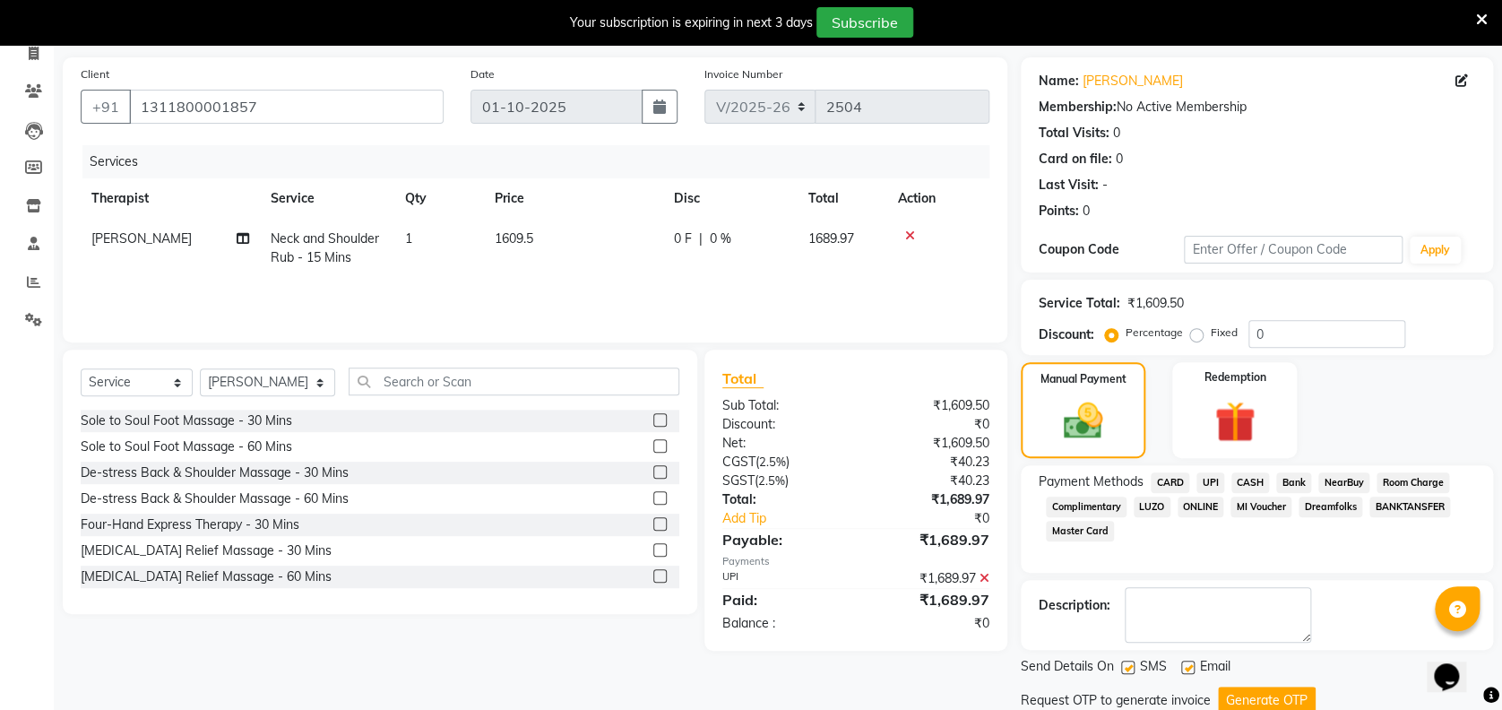
click at [1184, 671] on label at bounding box center [1187, 666] width 13 height 13
click at [1184, 671] on input "checkbox" at bounding box center [1187, 668] width 12 height 12
checkbox input "false"
click at [1129, 667] on label at bounding box center [1127, 666] width 13 height 13
click at [1129, 667] on input "checkbox" at bounding box center [1127, 668] width 12 height 12
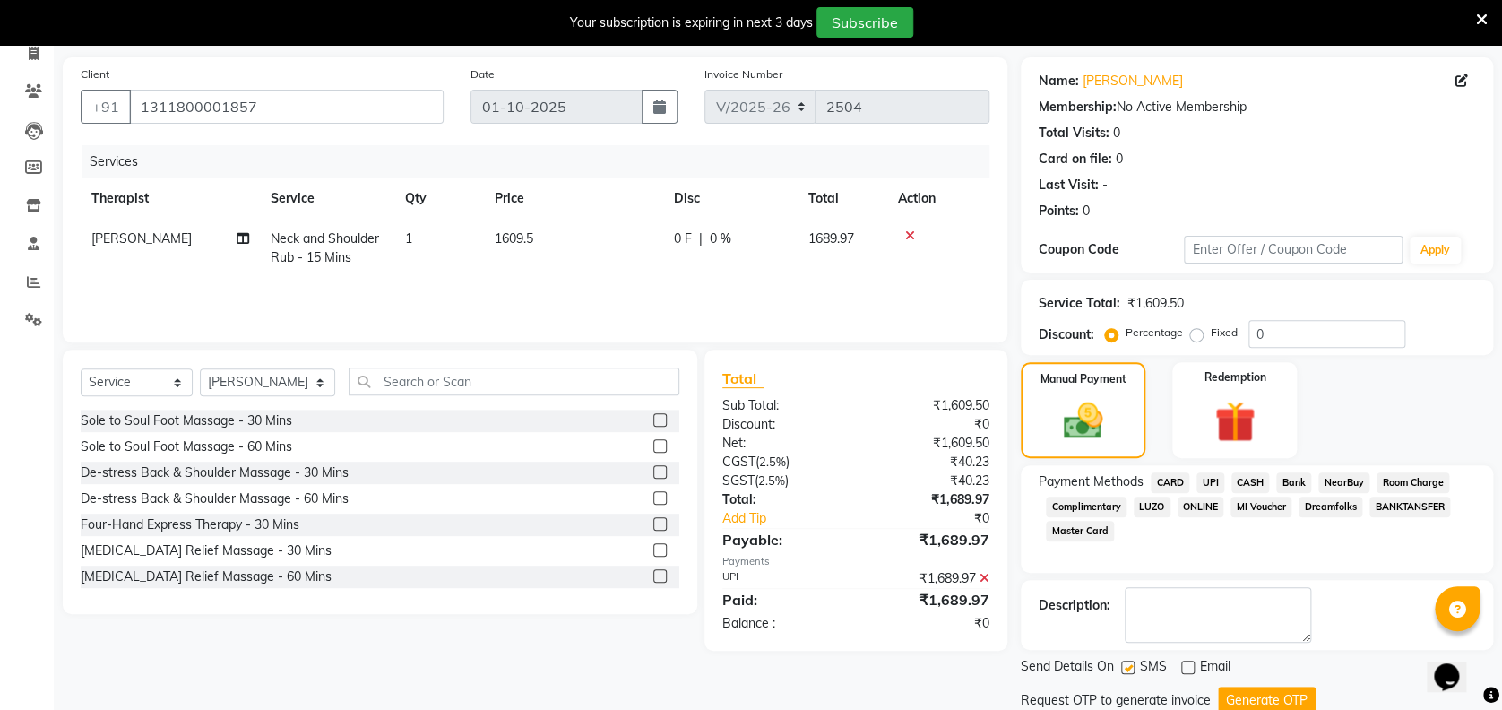
checkbox input "false"
click at [1242, 695] on button "Generate OTP" at bounding box center [1267, 700] width 98 height 28
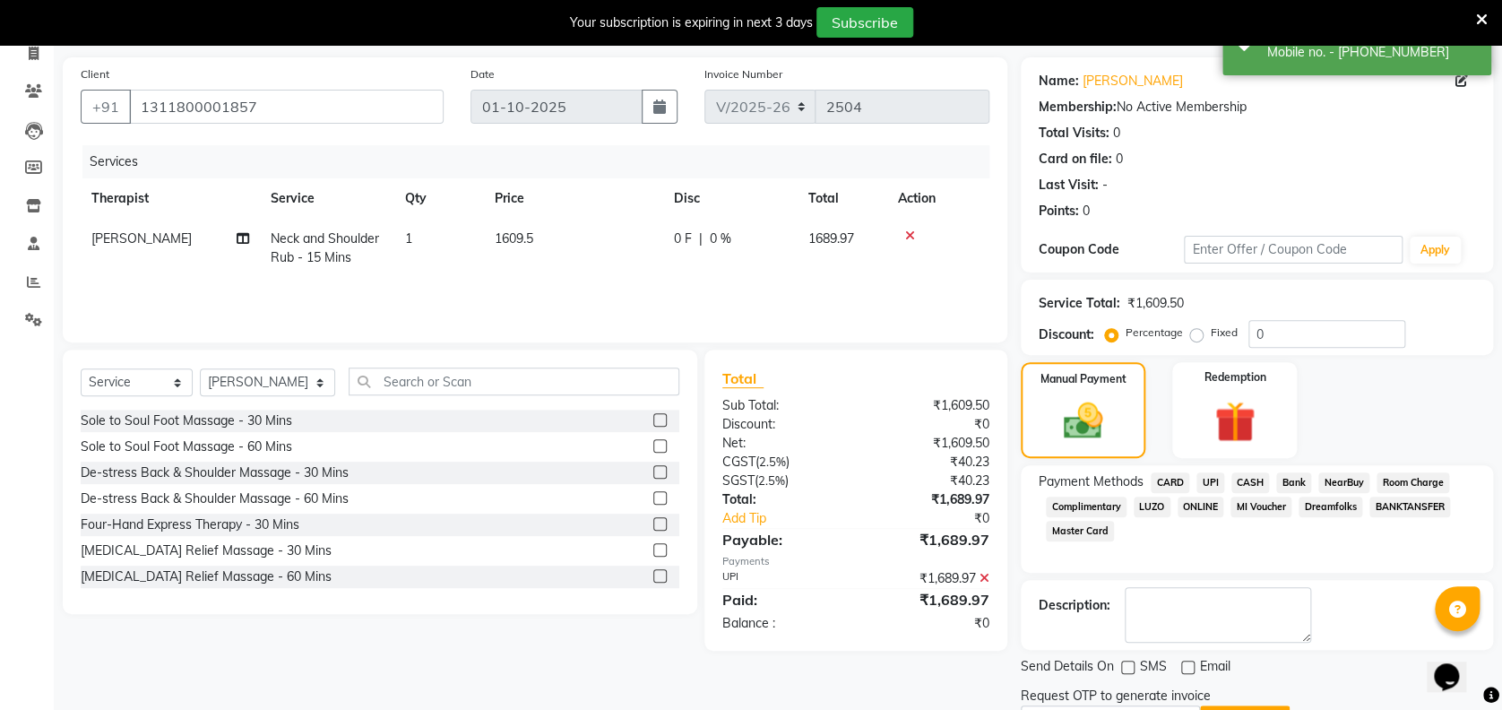
scroll to position [0, 0]
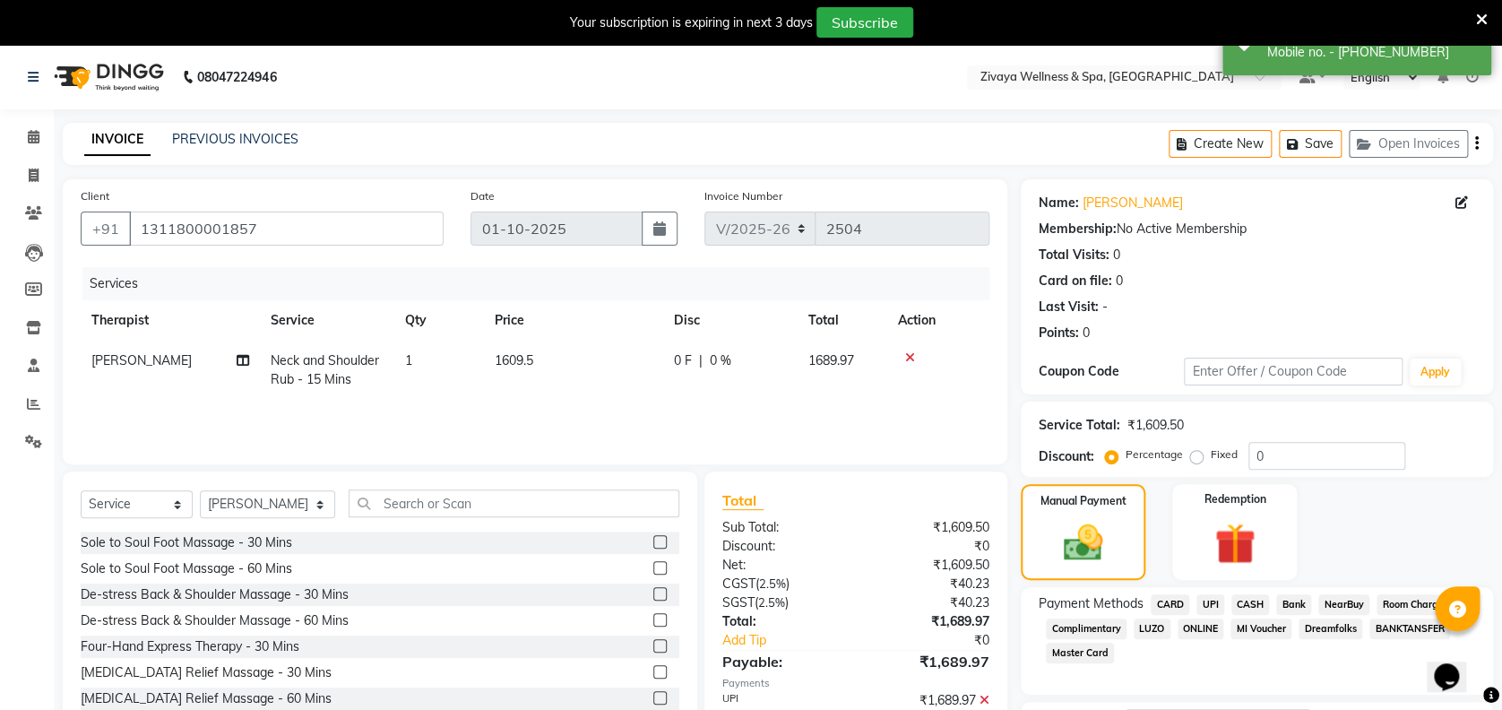
click at [1488, 19] on div "Your subscription is expiring in next 3 days Subscribe" at bounding box center [751, 22] width 1502 height 45
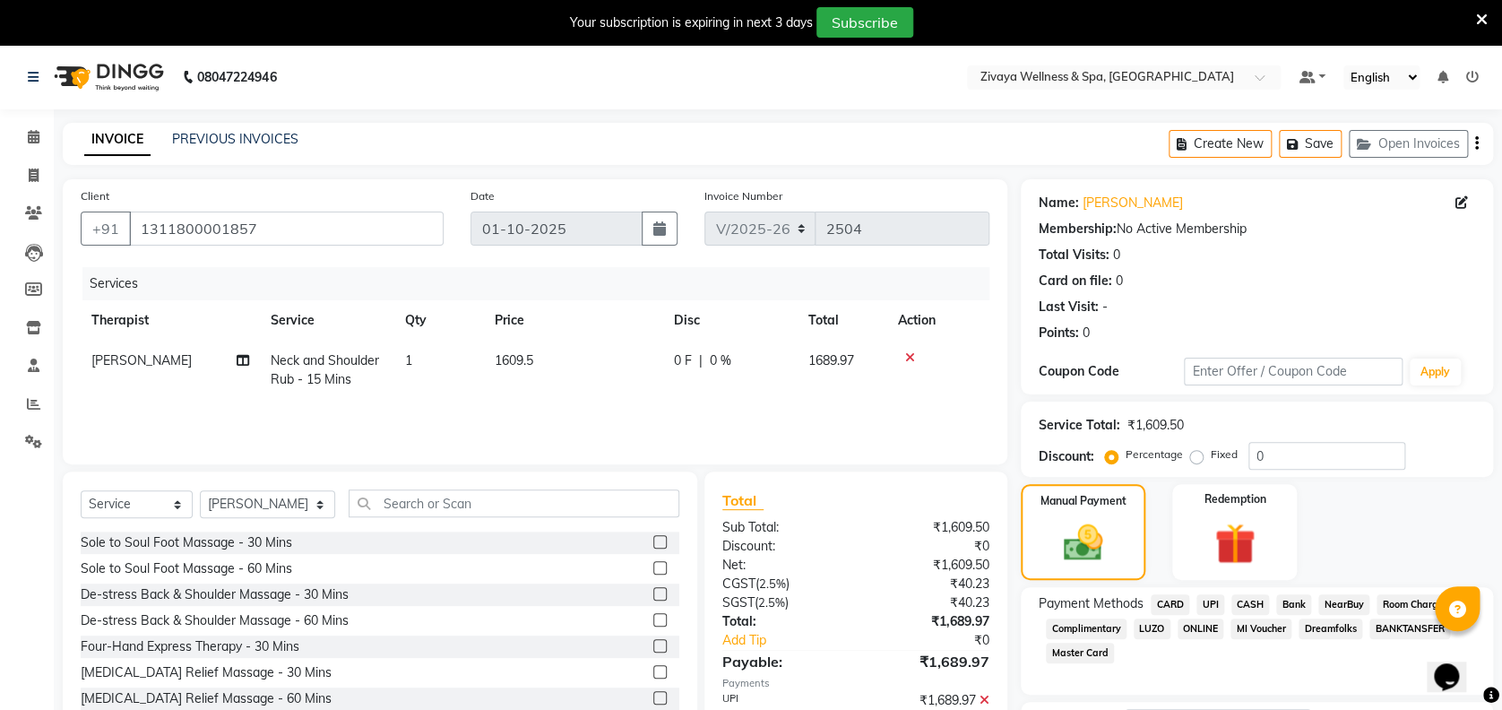
click at [1482, 16] on icon at bounding box center [1482, 20] width 12 height 16
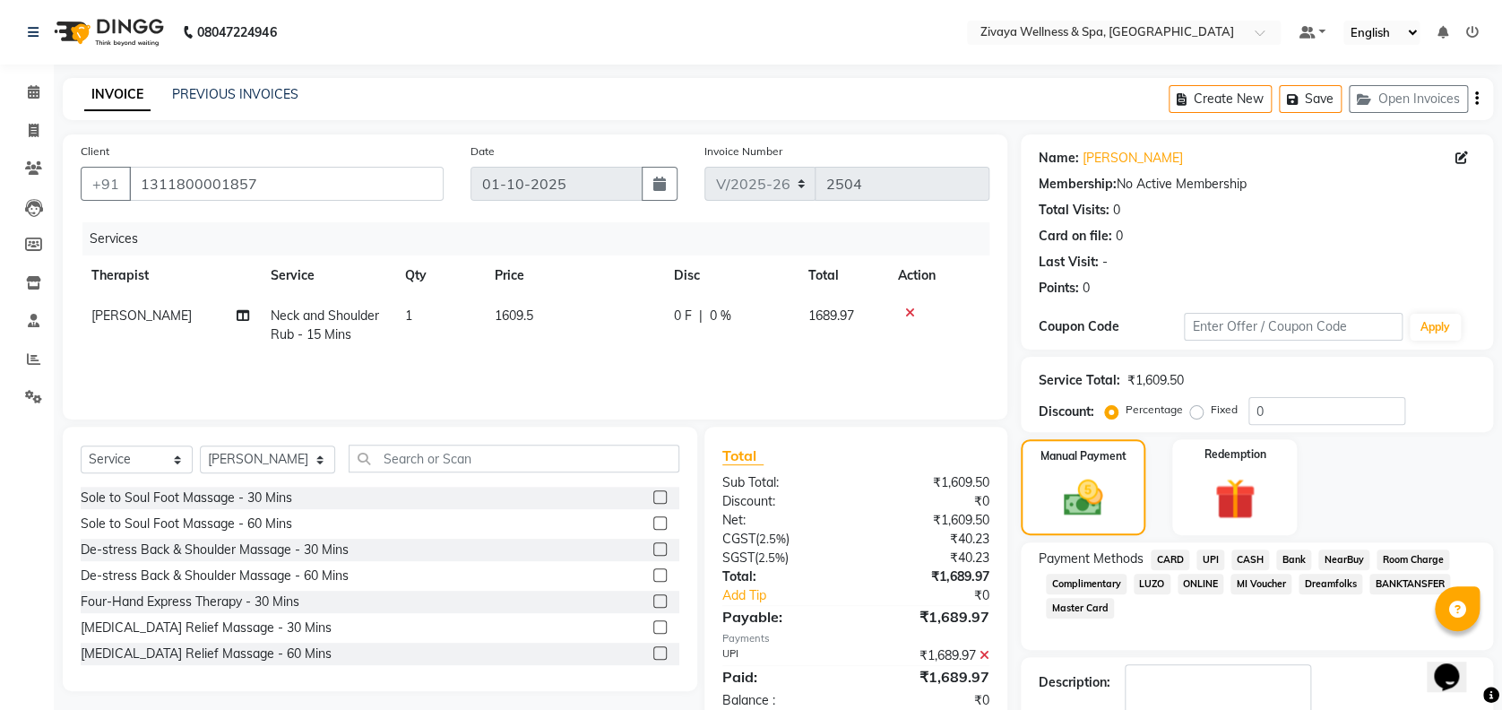
click at [1253, 560] on span "CASH" at bounding box center [1250, 559] width 39 height 21
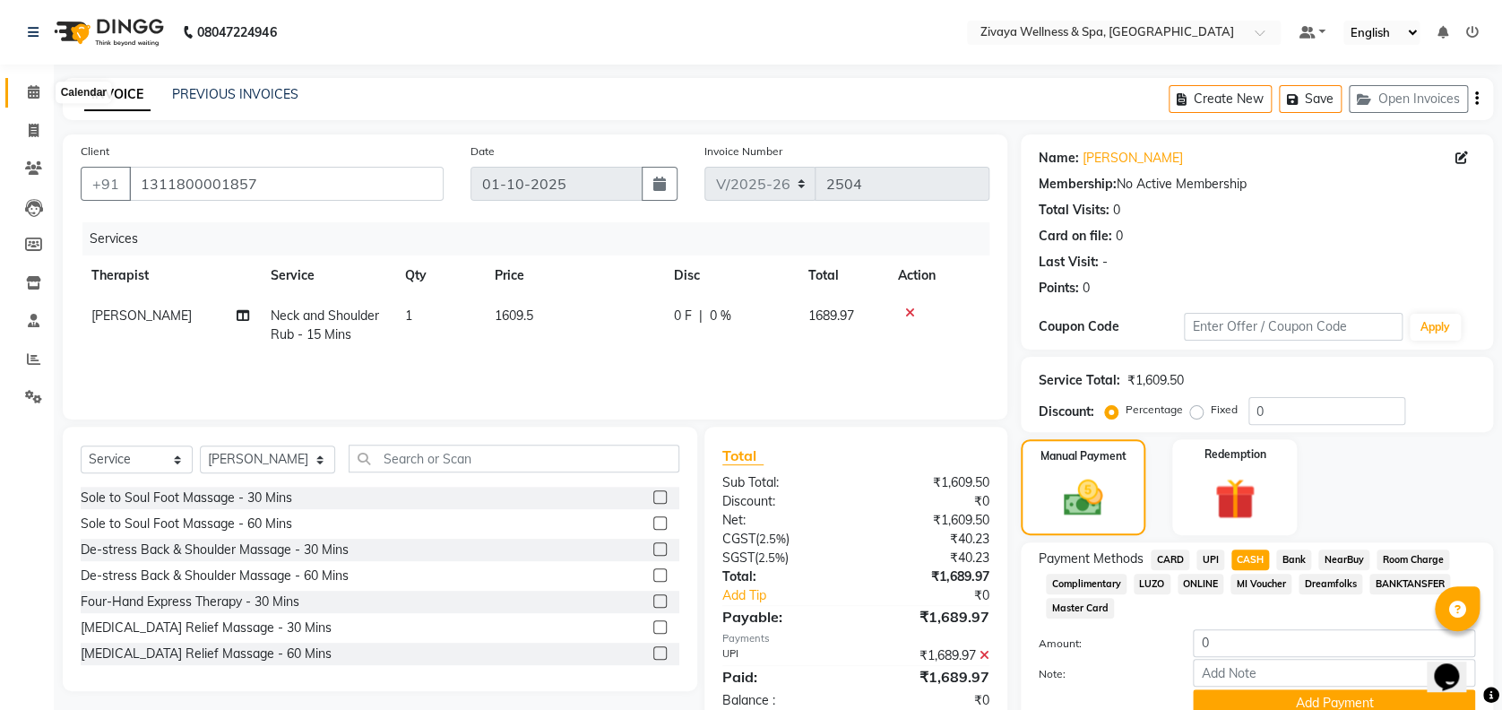
click at [44, 89] on span at bounding box center [33, 92] width 31 height 21
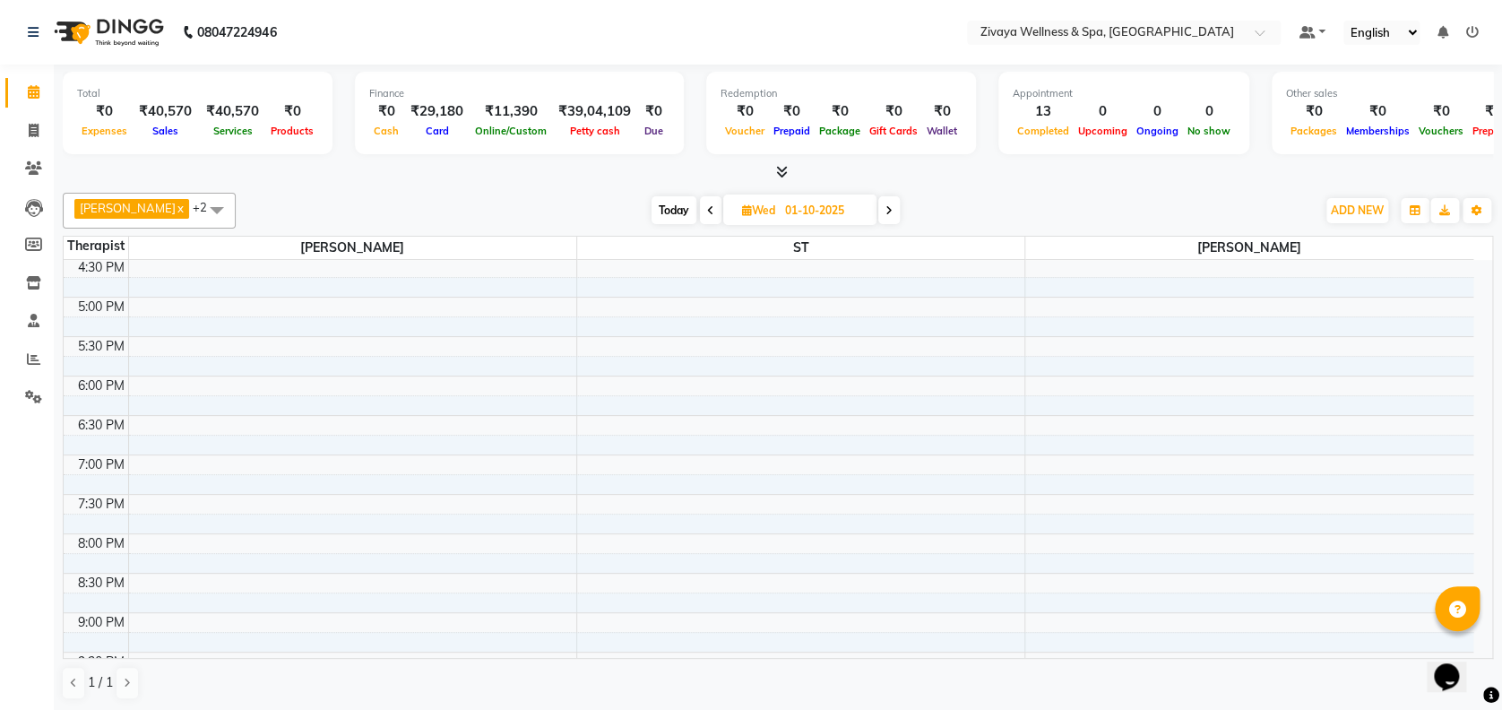
scroll to position [1495, 0]
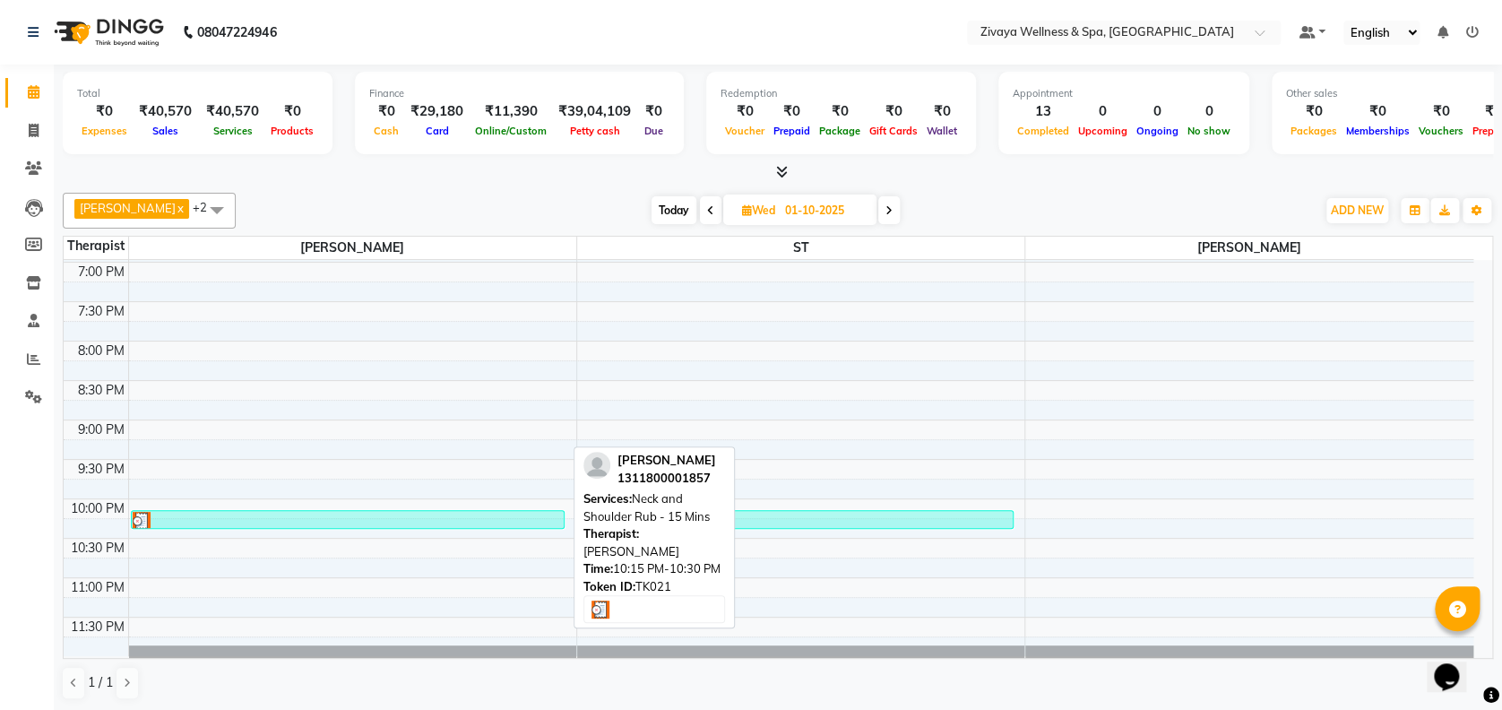
click at [512, 517] on div at bounding box center [348, 521] width 431 height 18
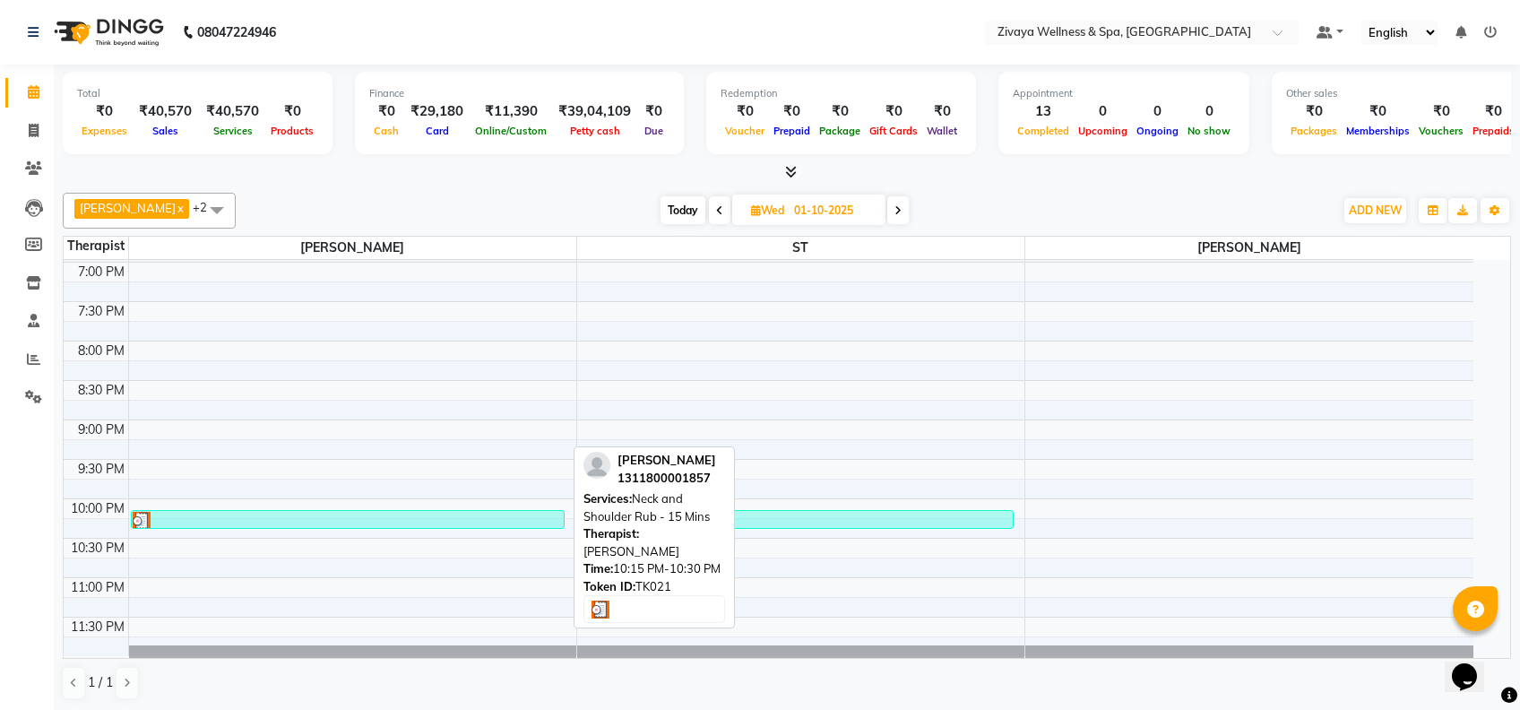
select select "3"
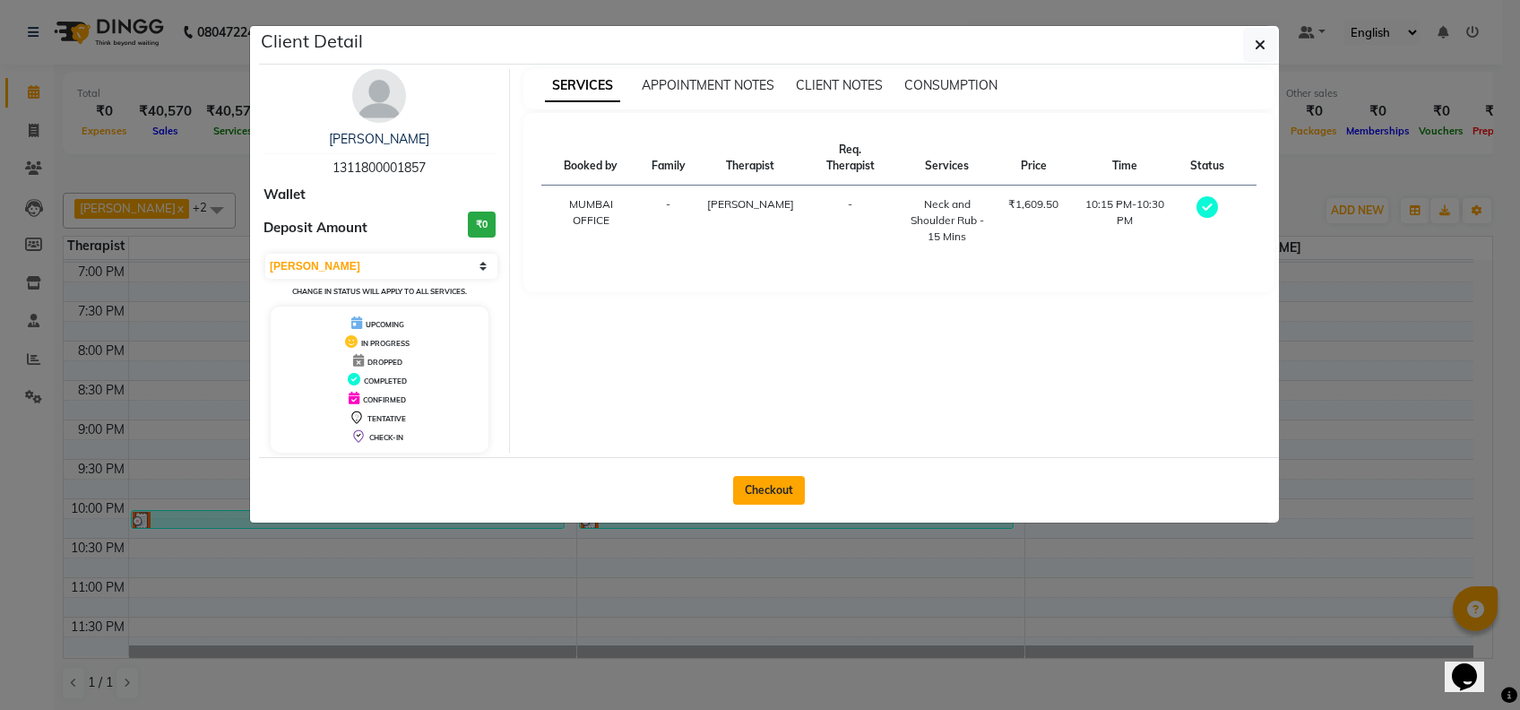
click at [747, 487] on button "Checkout" at bounding box center [769, 490] width 72 height 29
select select "7072"
select select "service"
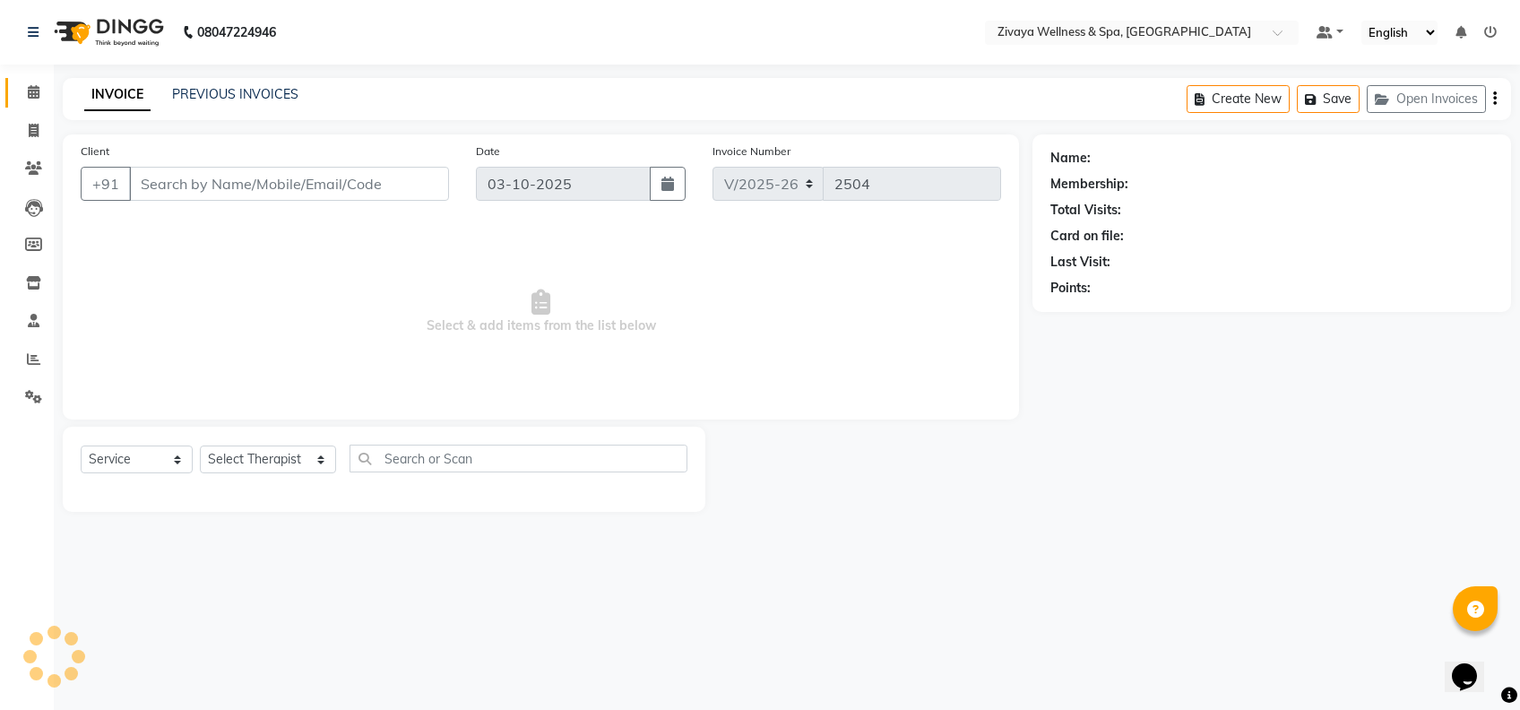
type input "1311800001857"
type input "01-10-2025"
select select "61709"
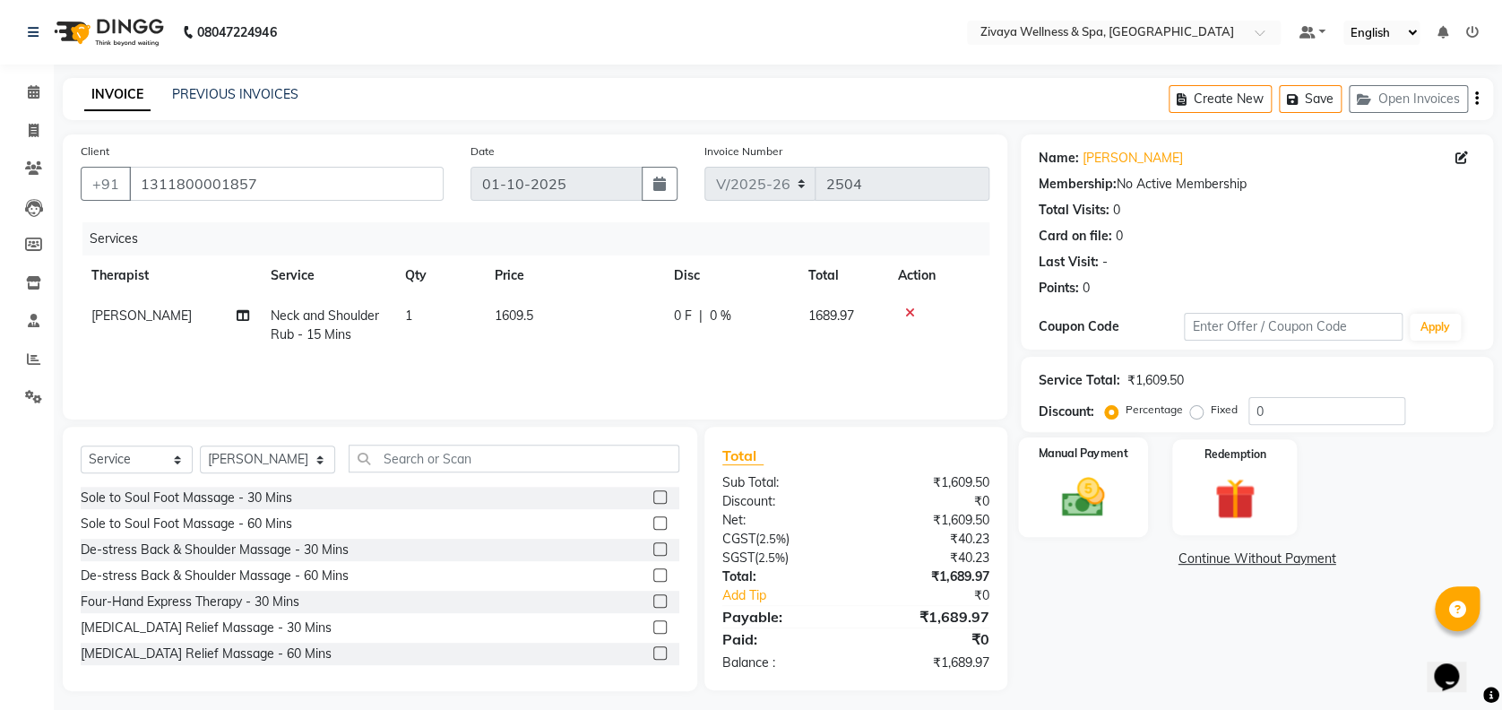
click at [1067, 473] on img at bounding box center [1082, 496] width 69 height 49
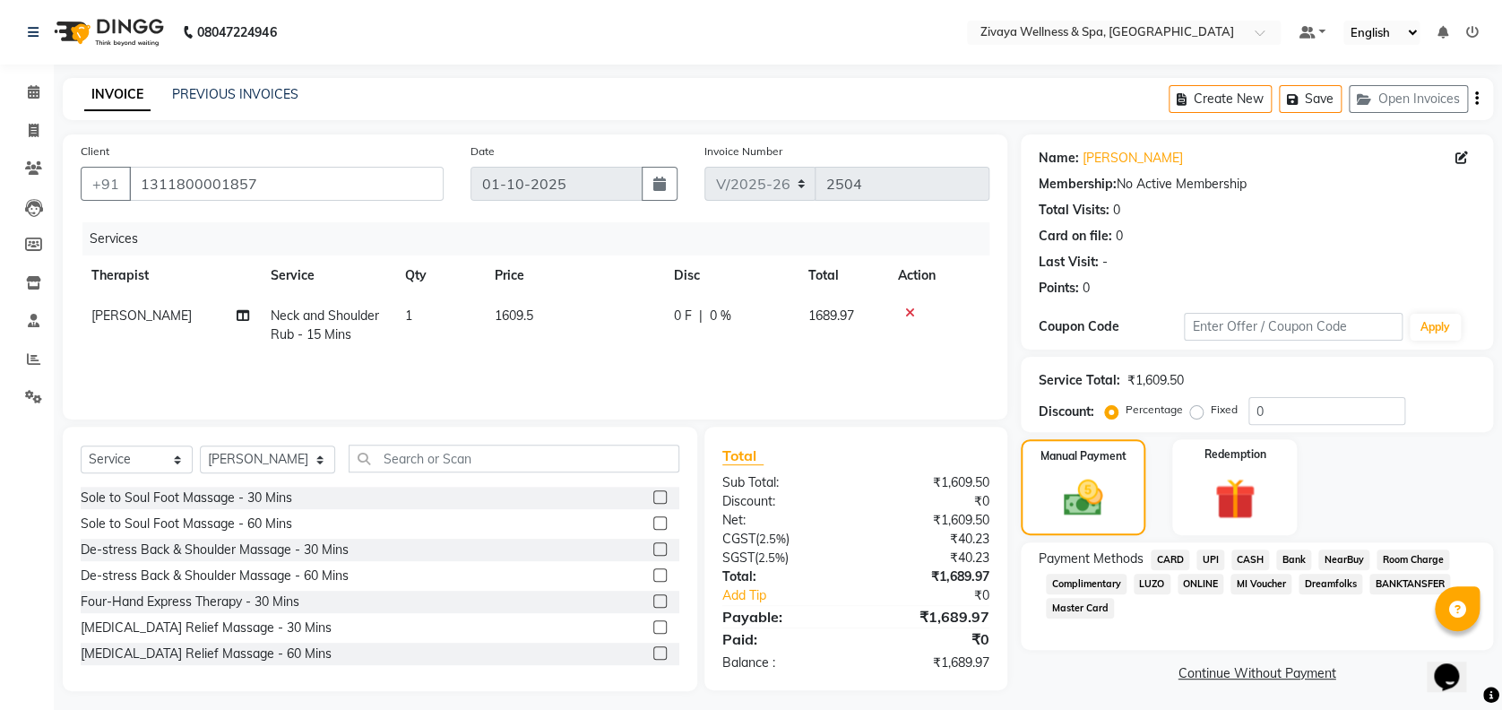
click at [1252, 559] on span "CASH" at bounding box center [1250, 559] width 39 height 21
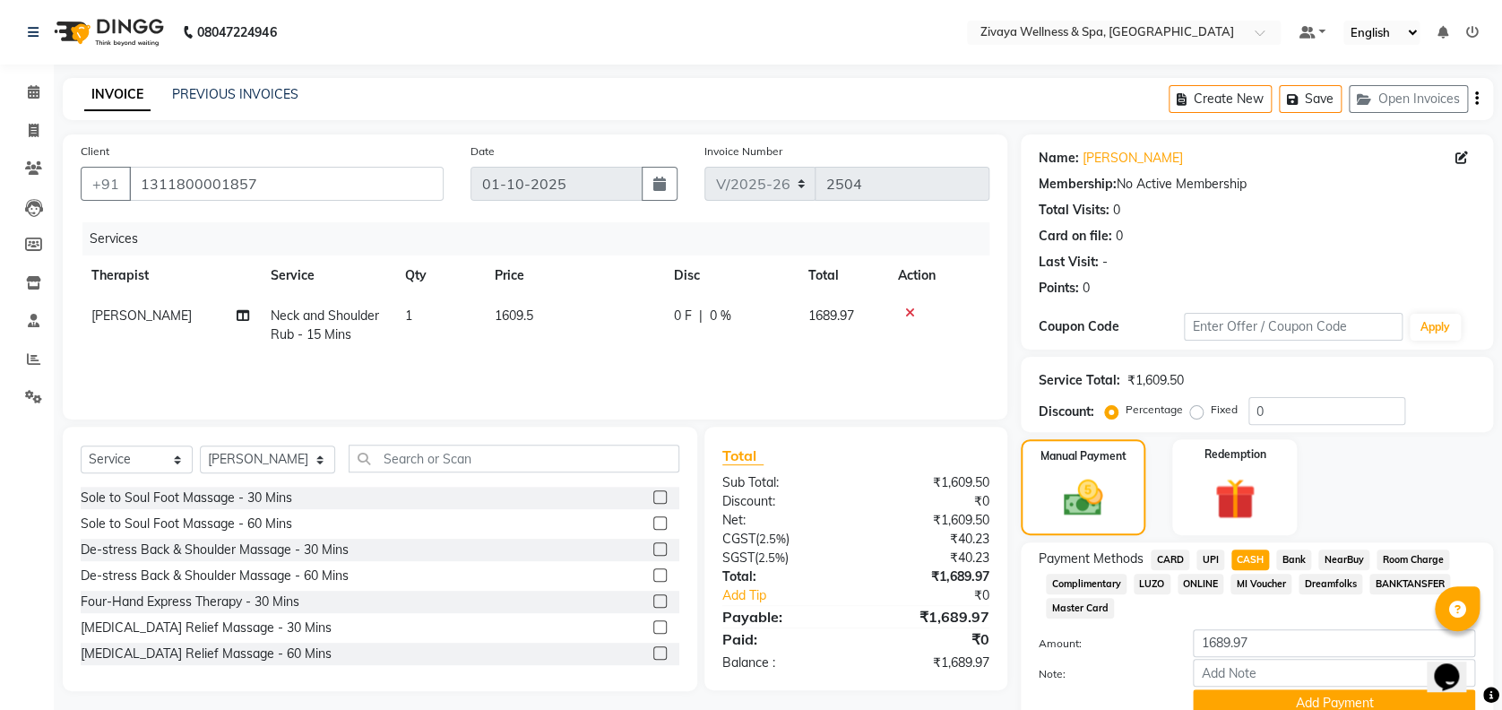
scroll to position [77, 0]
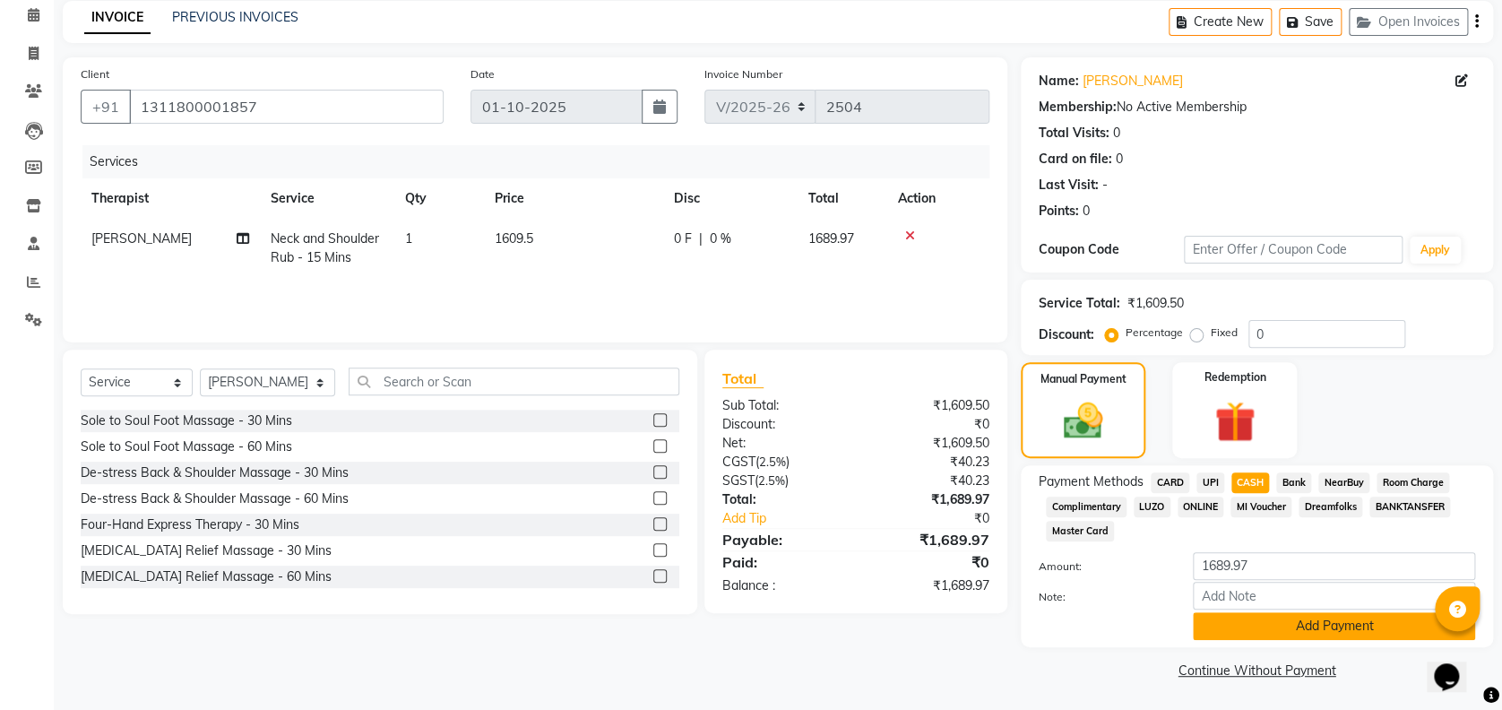
click at [1261, 624] on button "Add Payment" at bounding box center [1334, 626] width 282 height 28
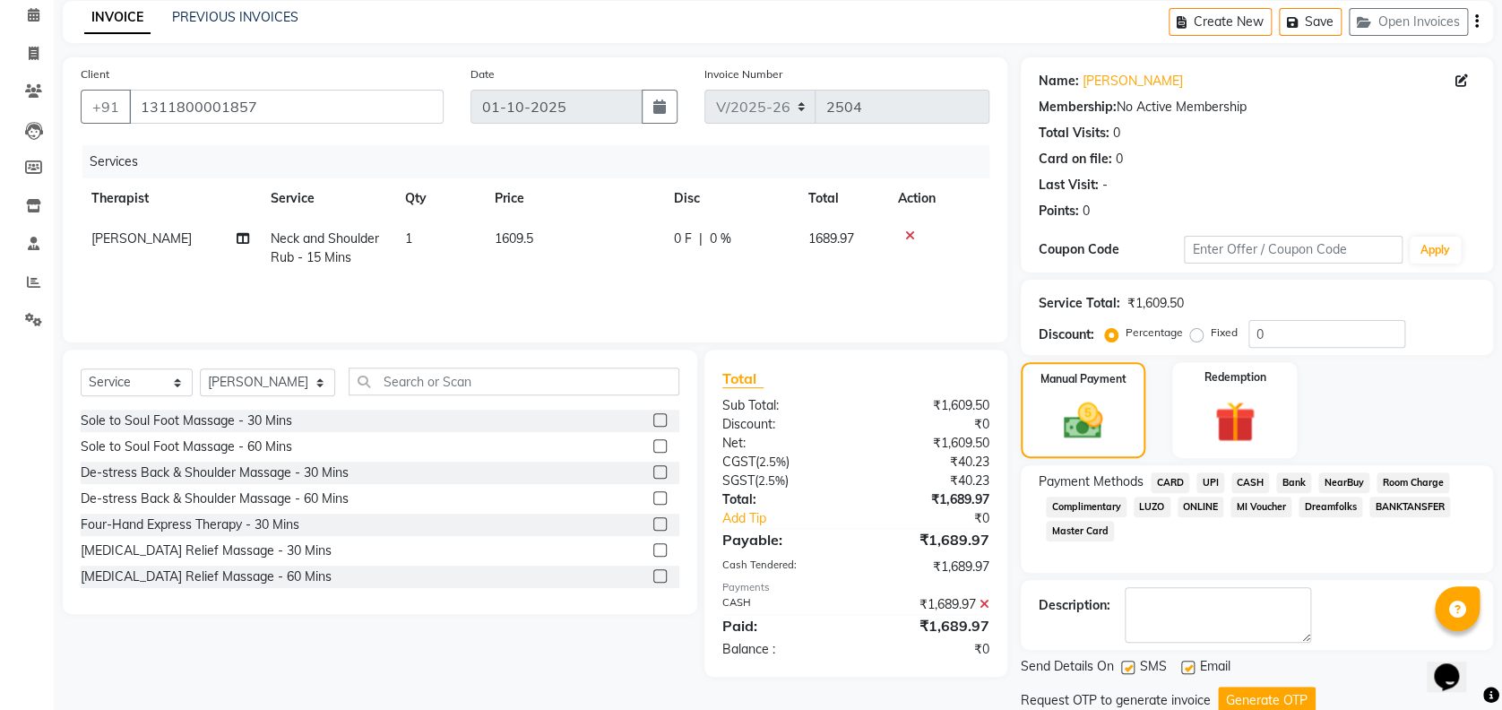
scroll to position [138, 0]
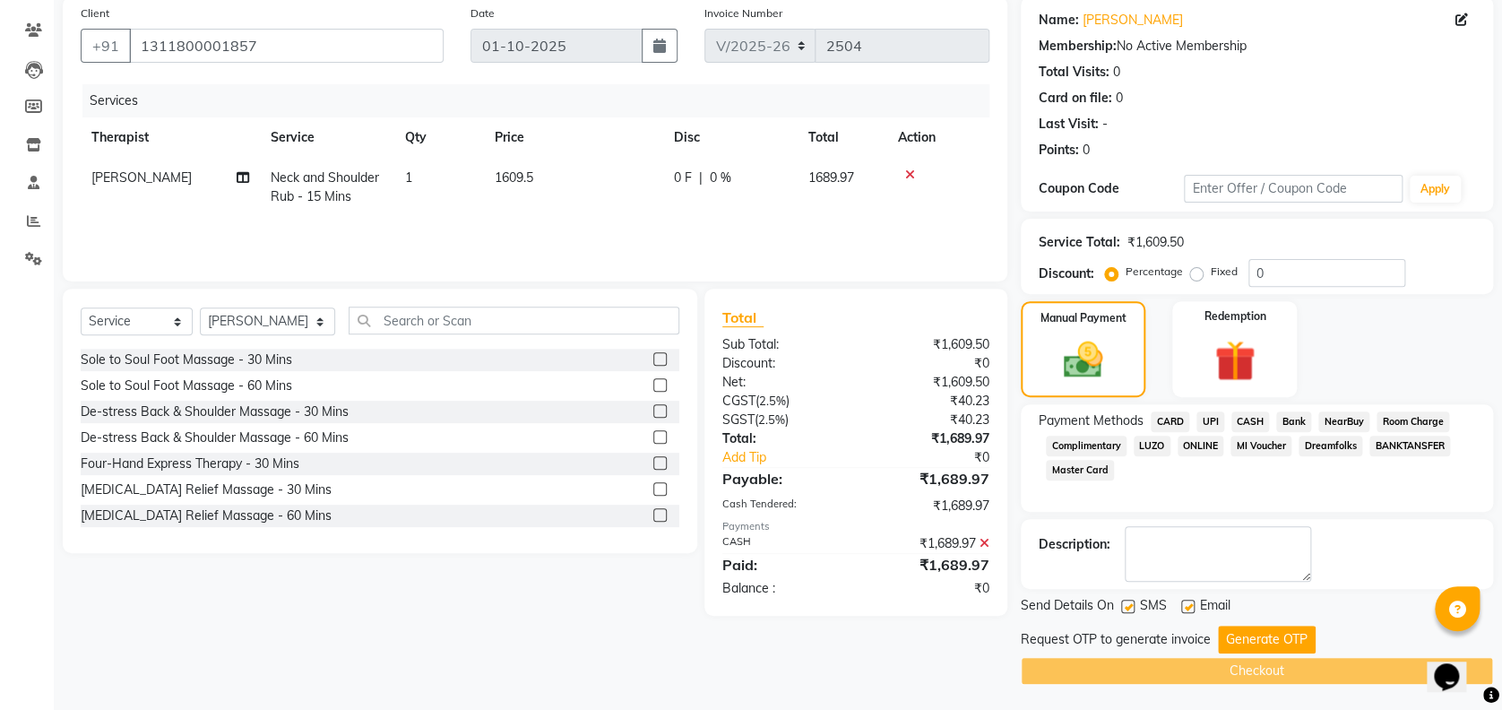
click at [1183, 600] on label at bounding box center [1187, 605] width 13 height 13
click at [1183, 601] on input "checkbox" at bounding box center [1187, 607] width 12 height 12
checkbox input "false"
click at [1132, 602] on label at bounding box center [1127, 605] width 13 height 13
click at [1132, 602] on input "checkbox" at bounding box center [1127, 607] width 12 height 12
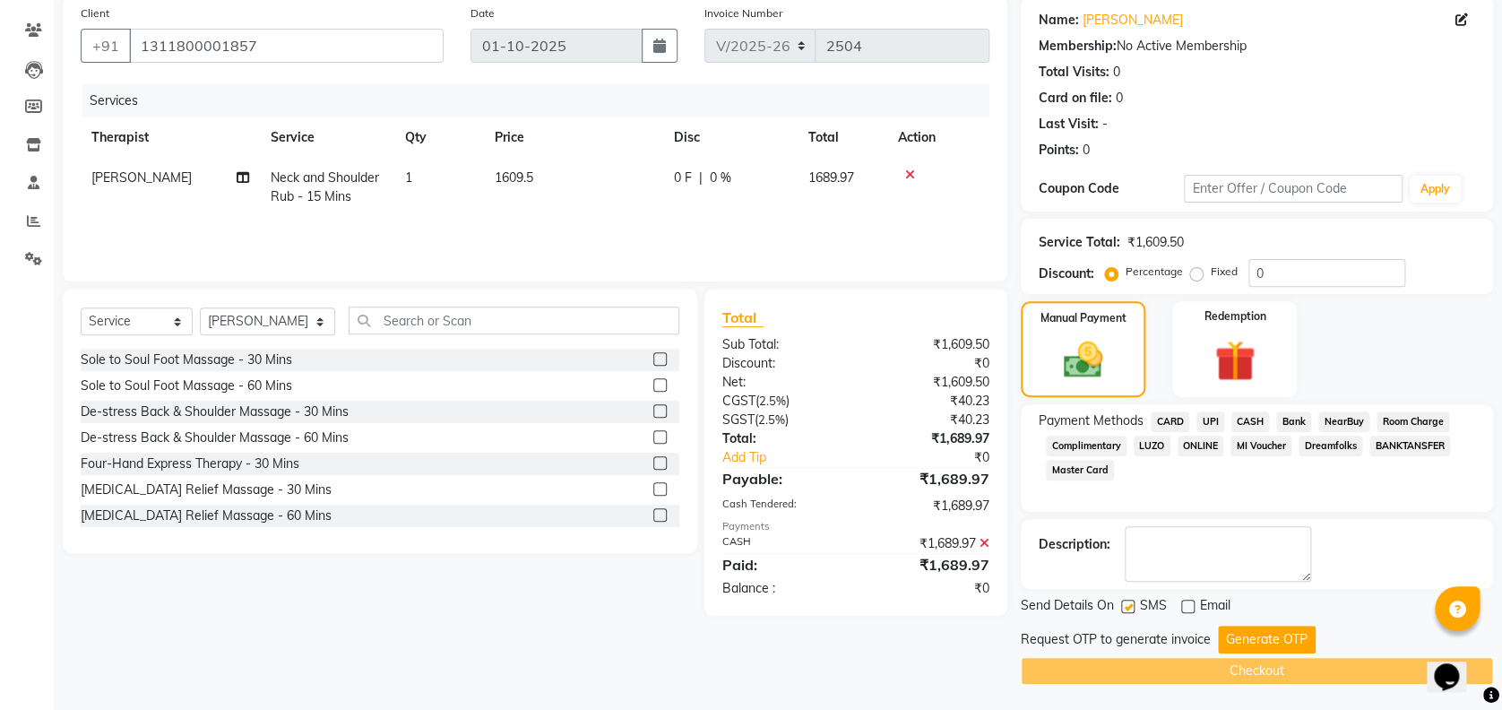
checkbox input "false"
click at [1251, 631] on button "Generate OTP" at bounding box center [1267, 639] width 98 height 28
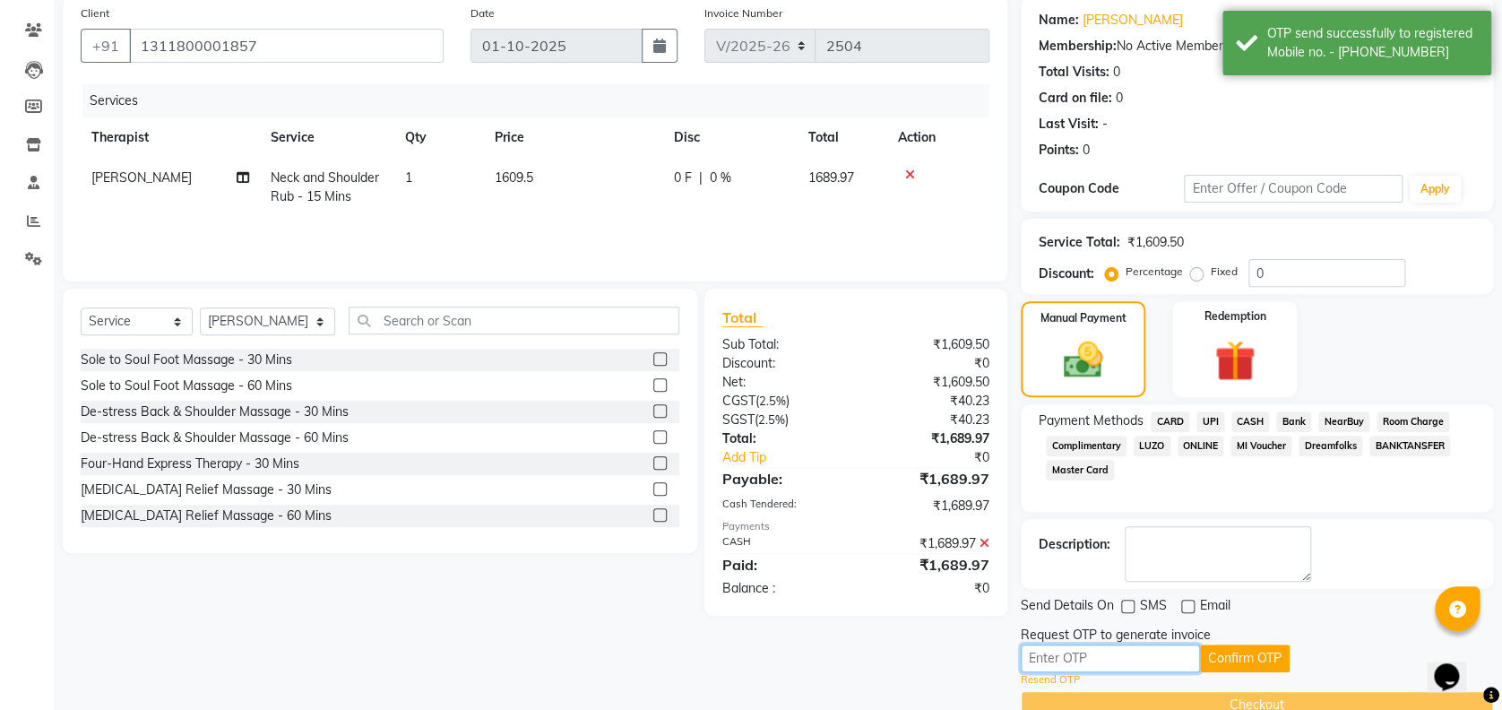
click at [1169, 653] on input "text" at bounding box center [1109, 658] width 179 height 28
type input "5302"
click at [1224, 647] on button "Confirm OTP" at bounding box center [1245, 658] width 90 height 28
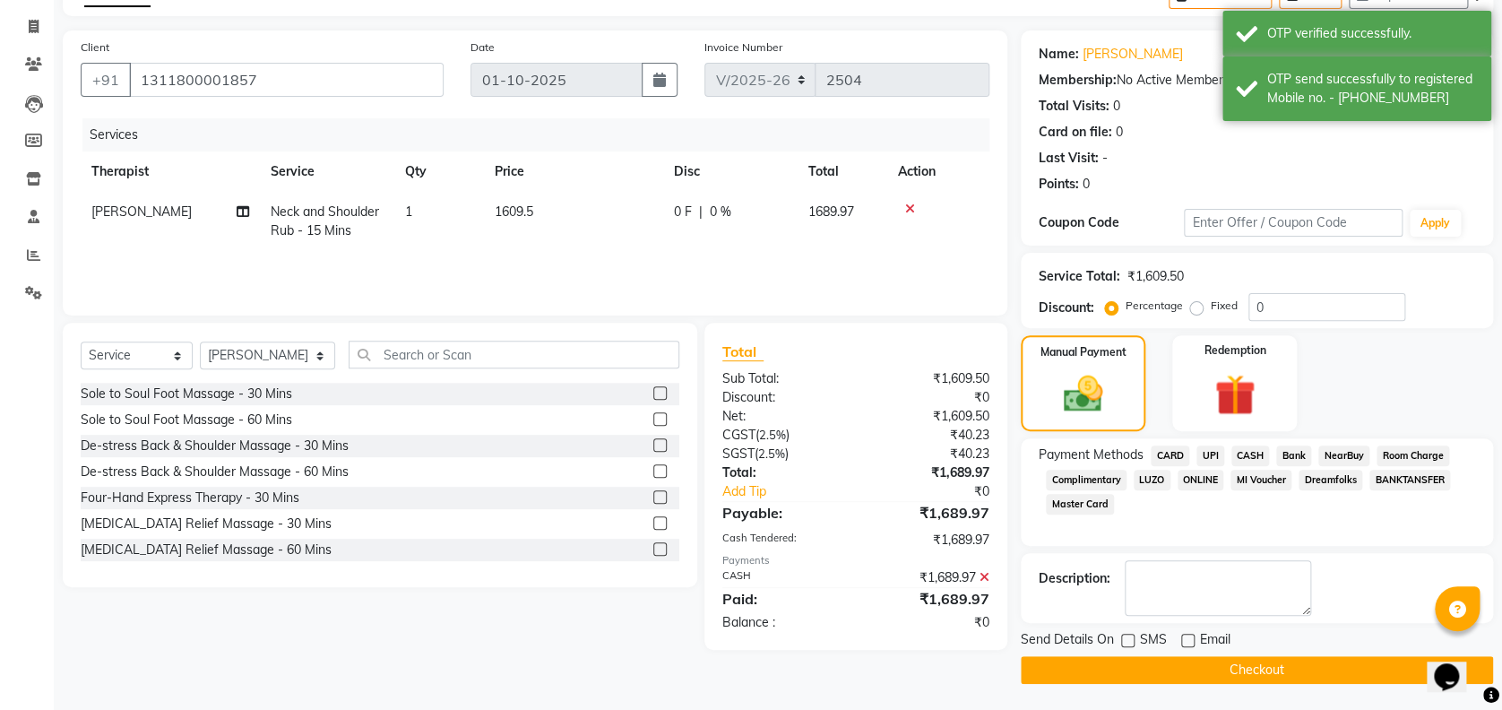
click at [1224, 667] on button "Checkout" at bounding box center [1256, 670] width 472 height 28
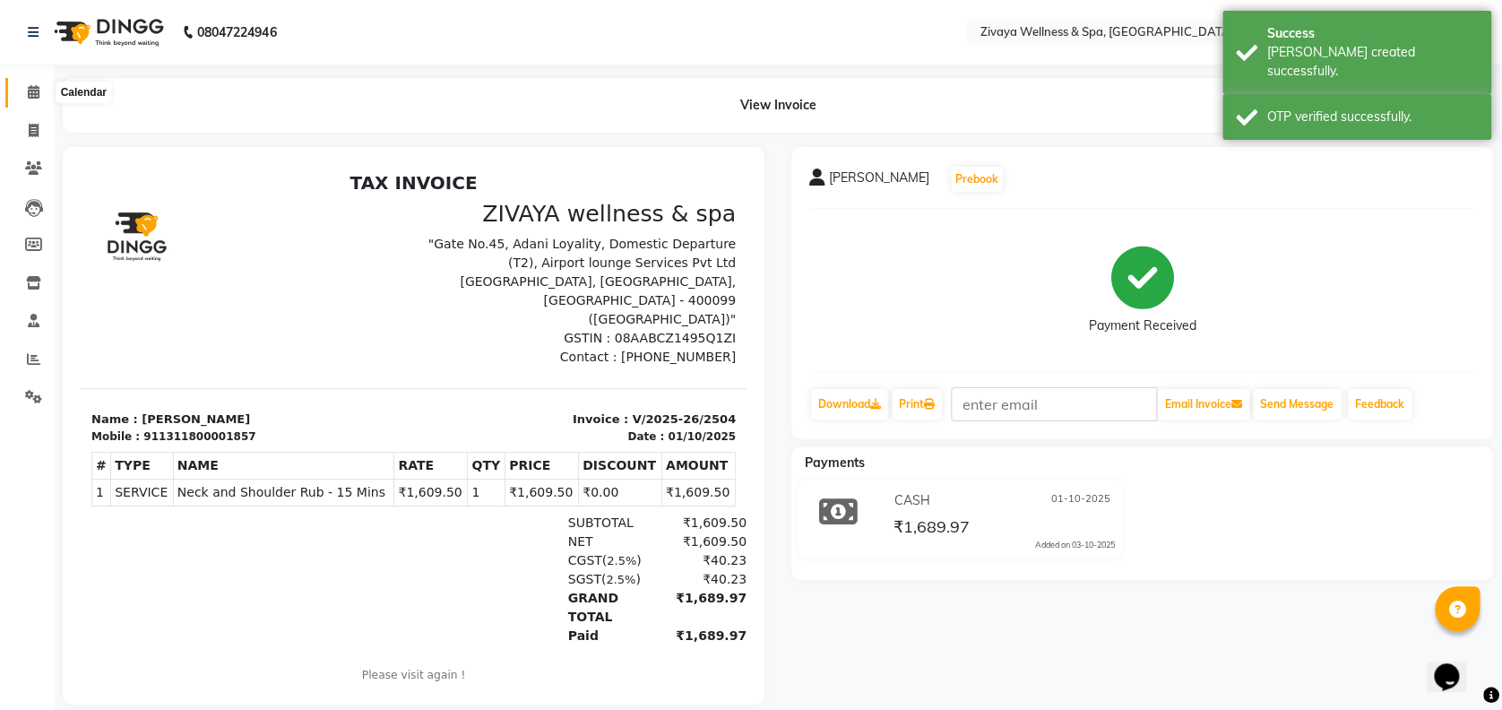
click at [30, 99] on icon at bounding box center [34, 91] width 12 height 13
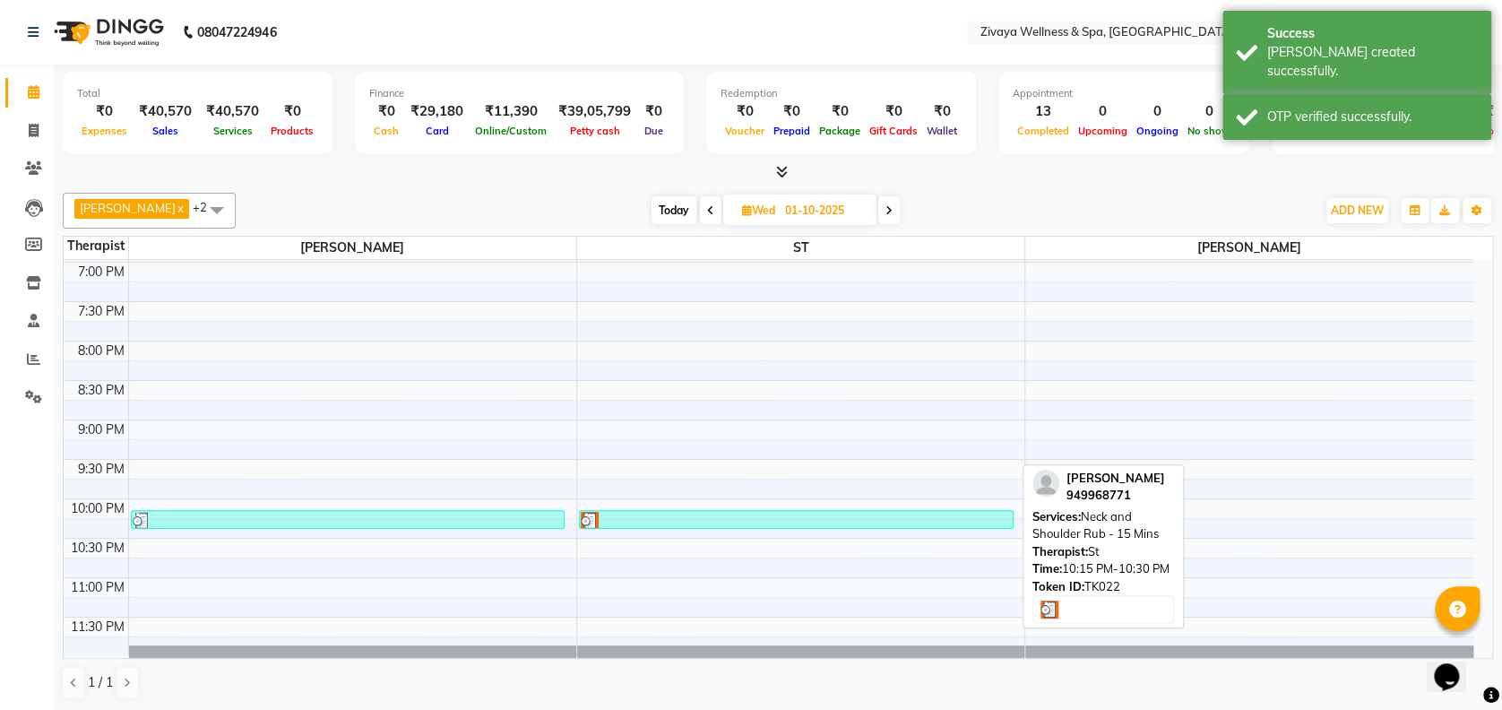
click at [756, 516] on div at bounding box center [796, 521] width 431 height 18
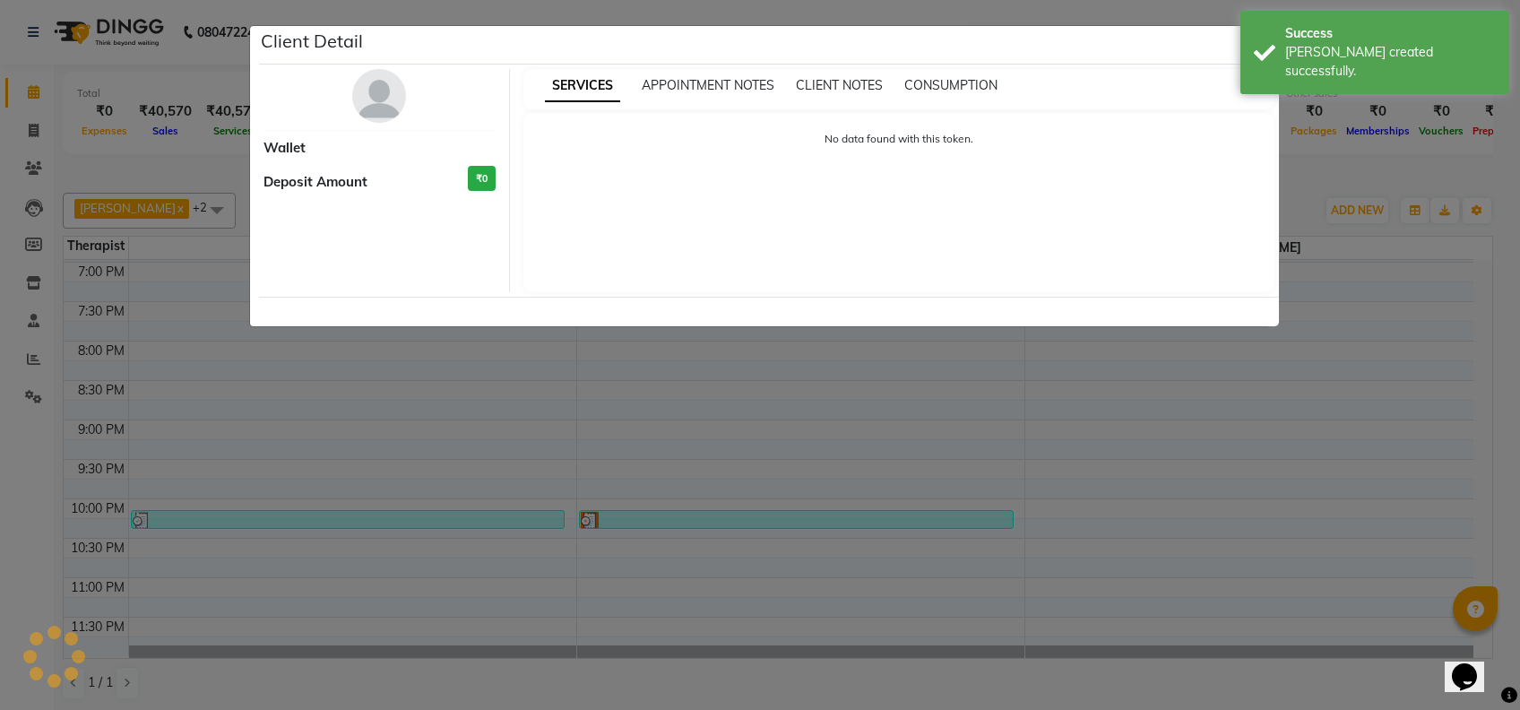
select select "3"
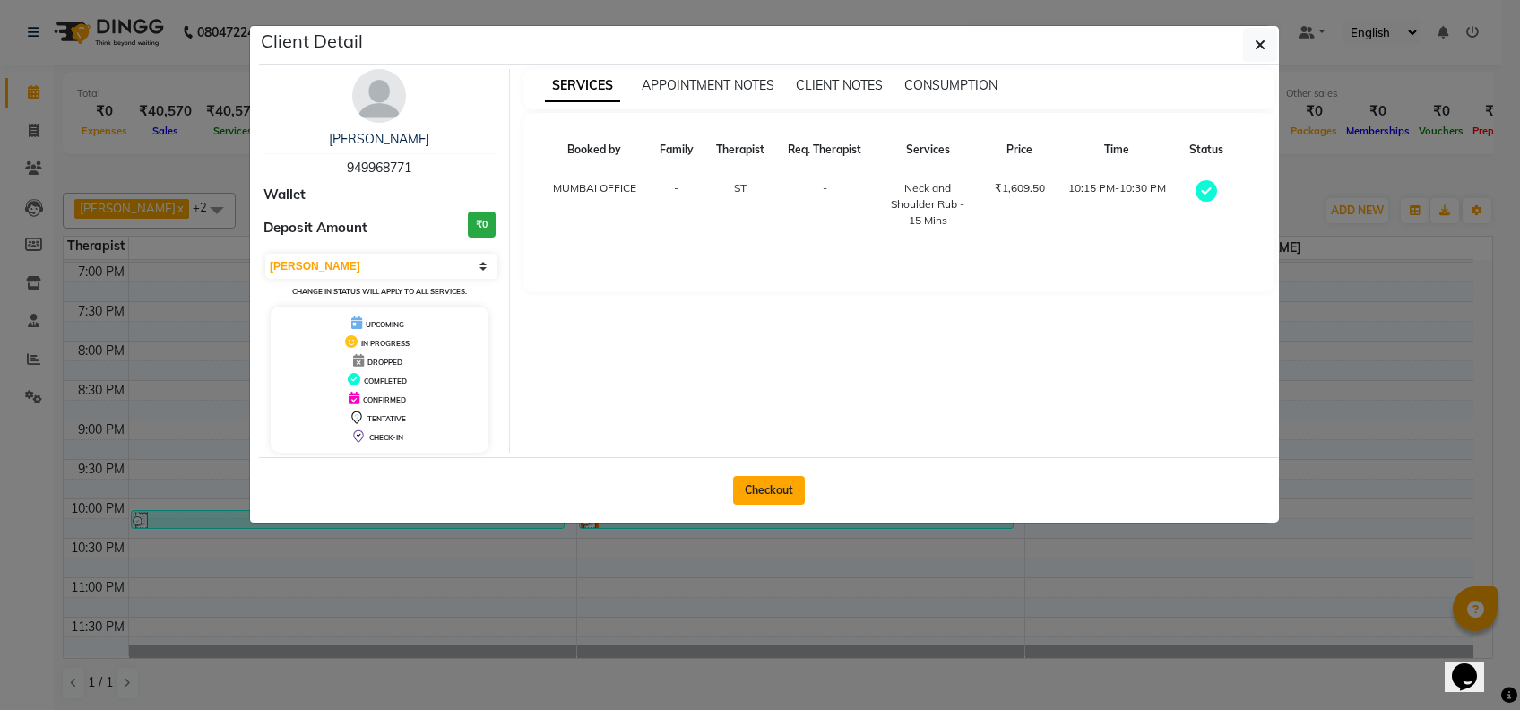
click at [768, 485] on button "Checkout" at bounding box center [769, 490] width 72 height 29
select select "7072"
select select "service"
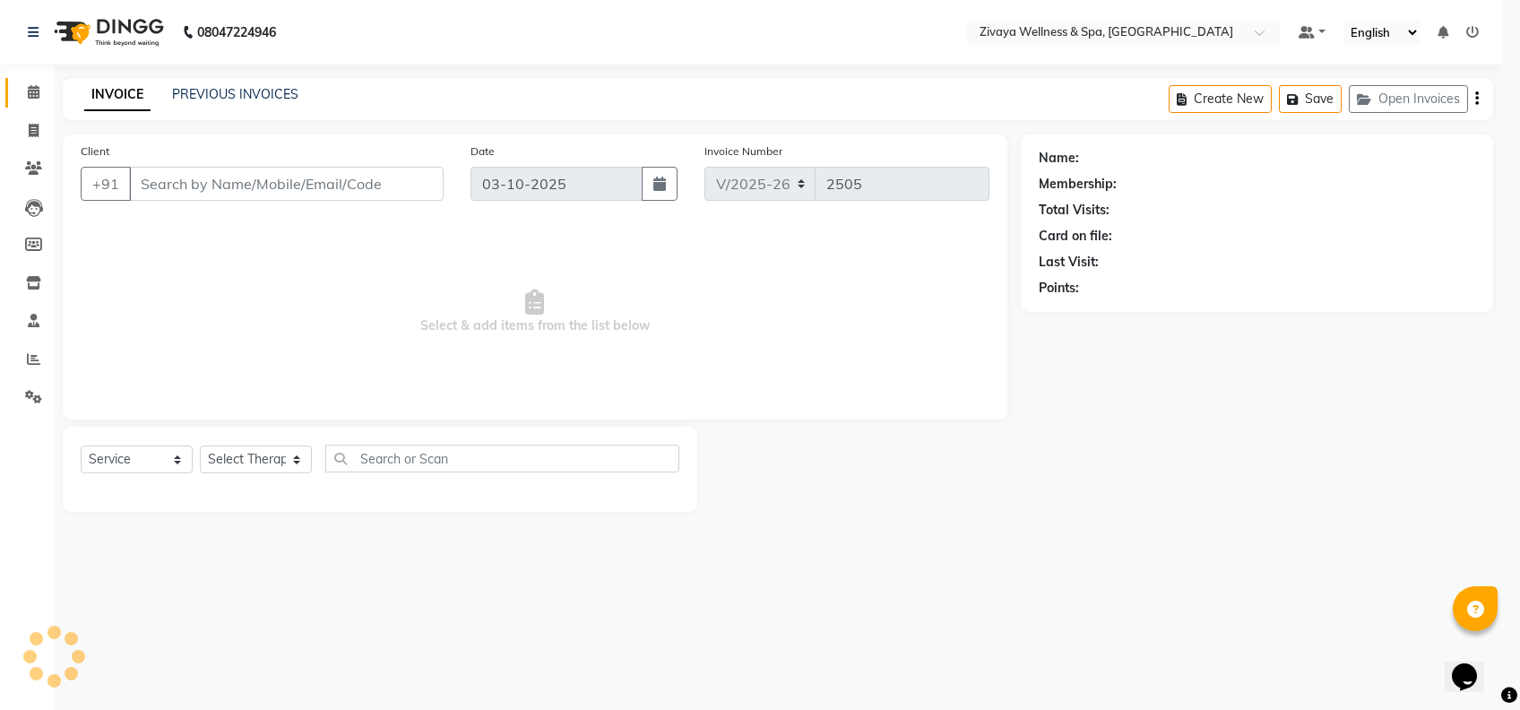
type input "949968771"
type input "01-10-2025"
select select "62791"
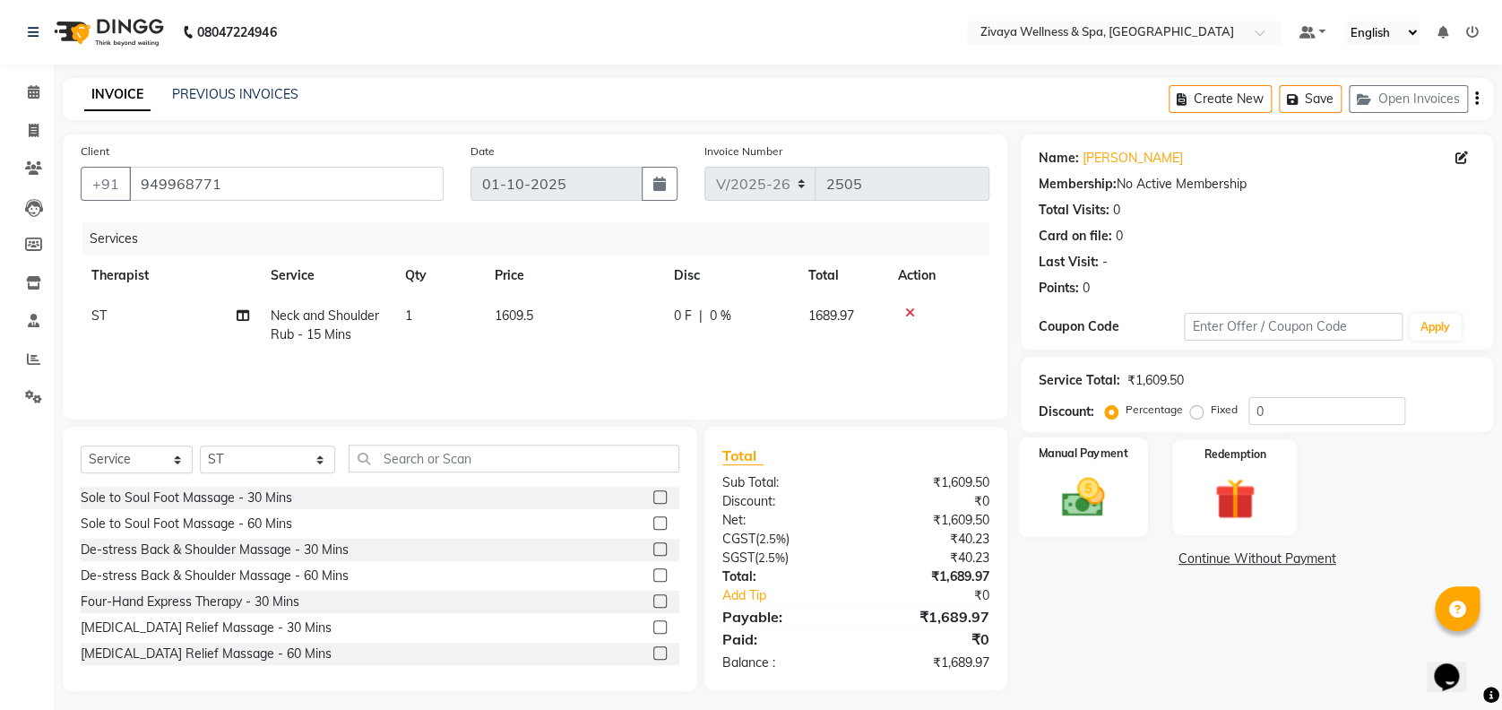
click at [1045, 511] on div "Manual Payment" at bounding box center [1083, 486] width 130 height 99
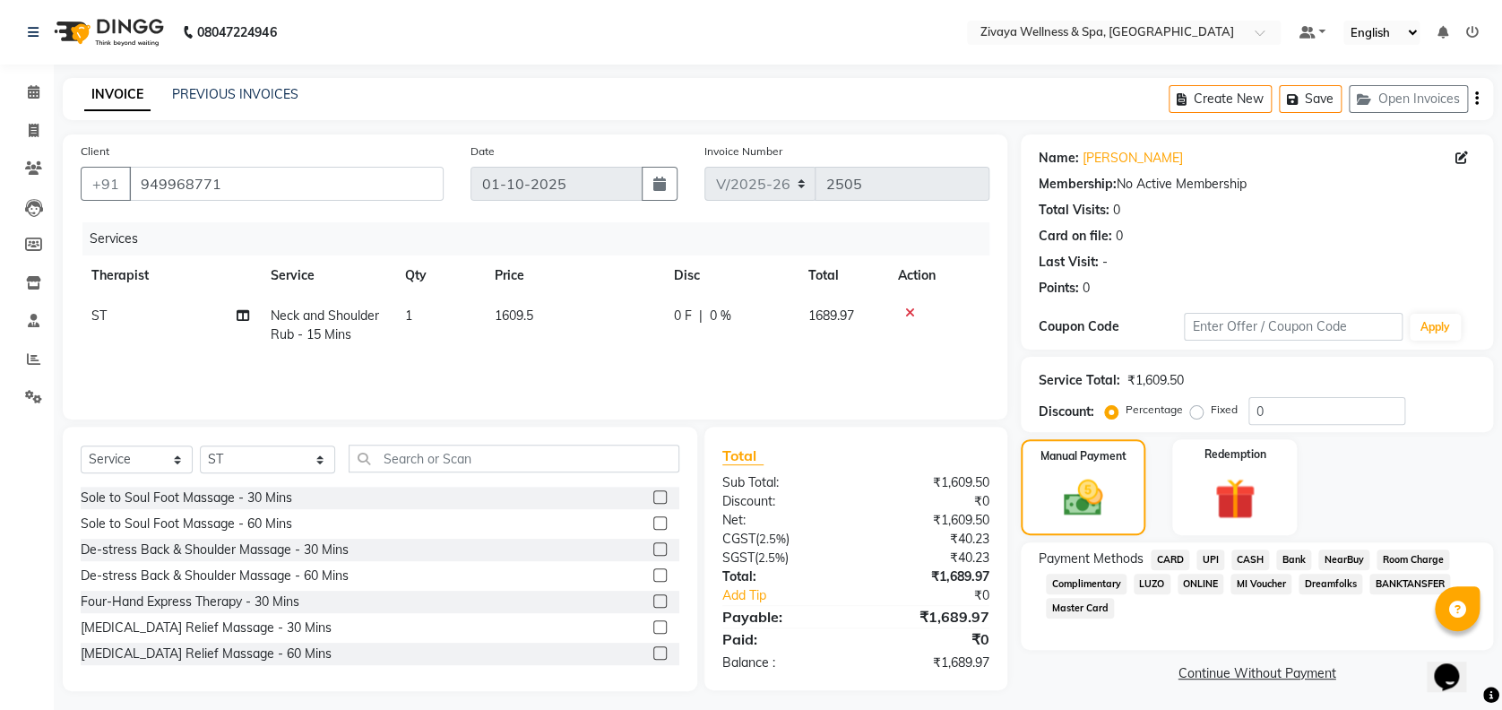
click at [1214, 560] on span "UPI" at bounding box center [1210, 559] width 28 height 21
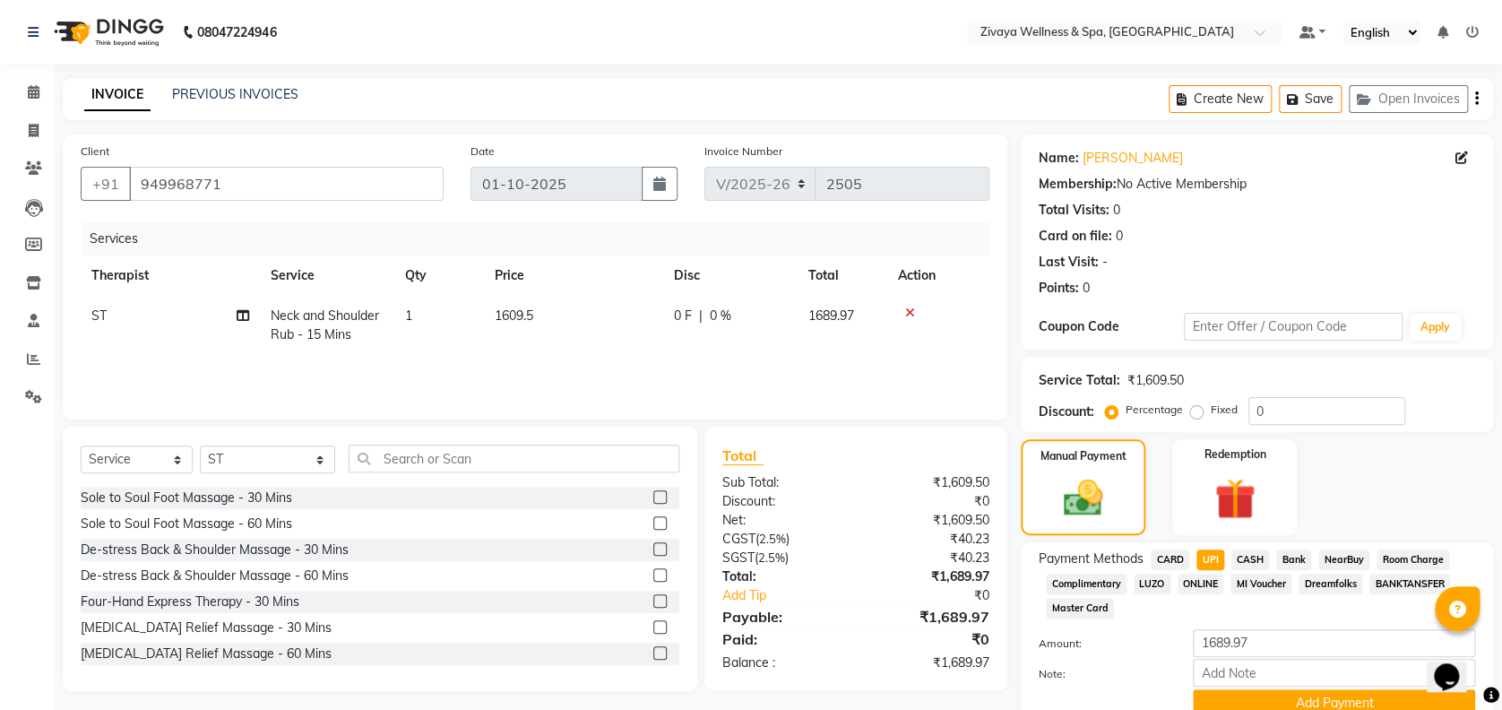
scroll to position [77, 0]
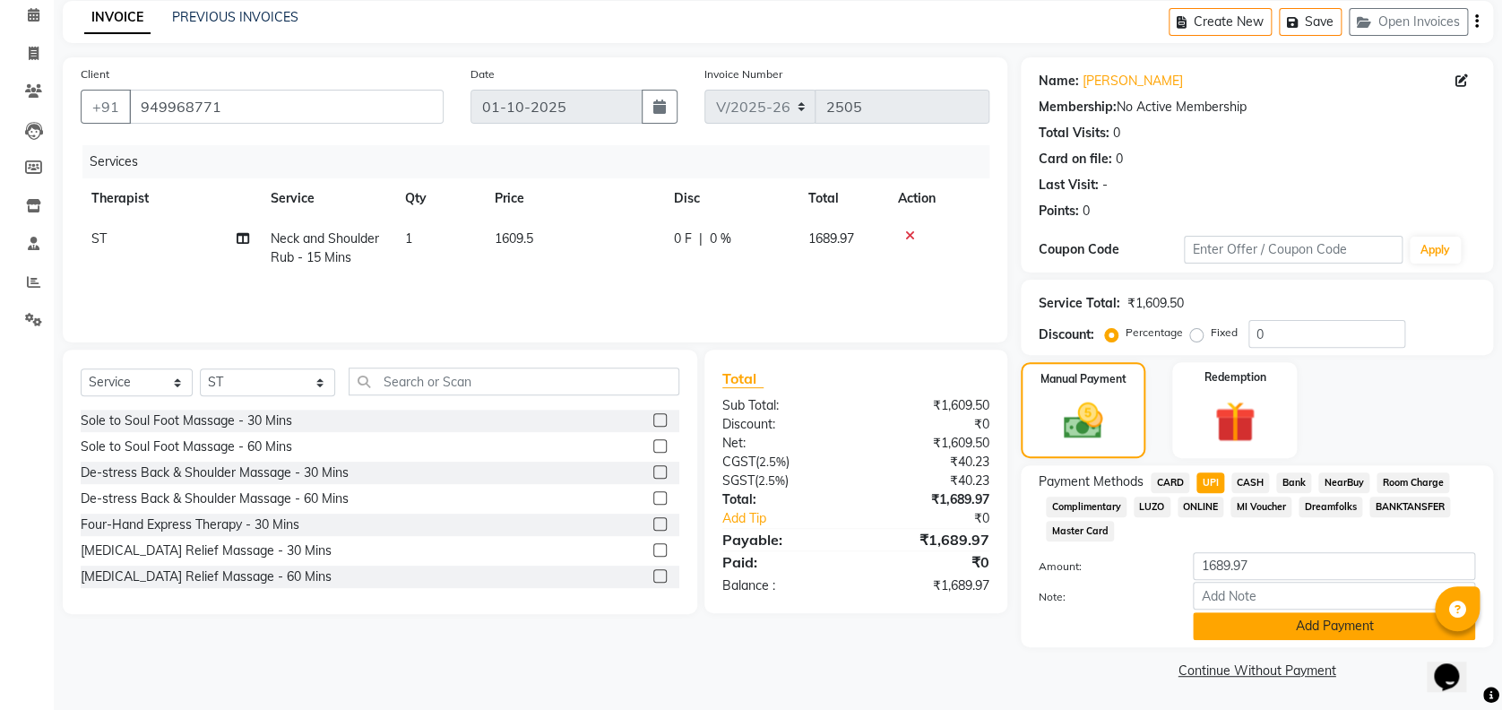
click at [1236, 617] on button "Add Payment" at bounding box center [1334, 626] width 282 height 28
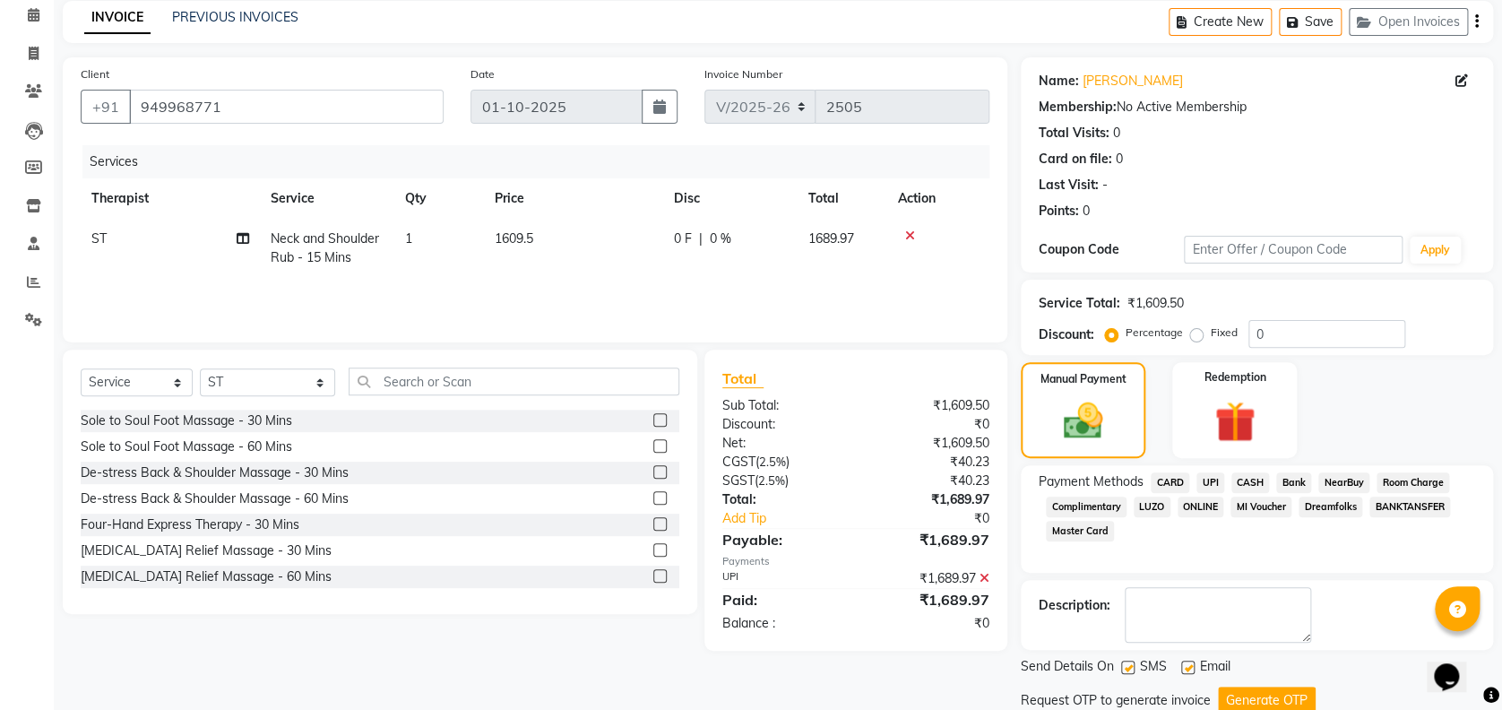
scroll to position [138, 0]
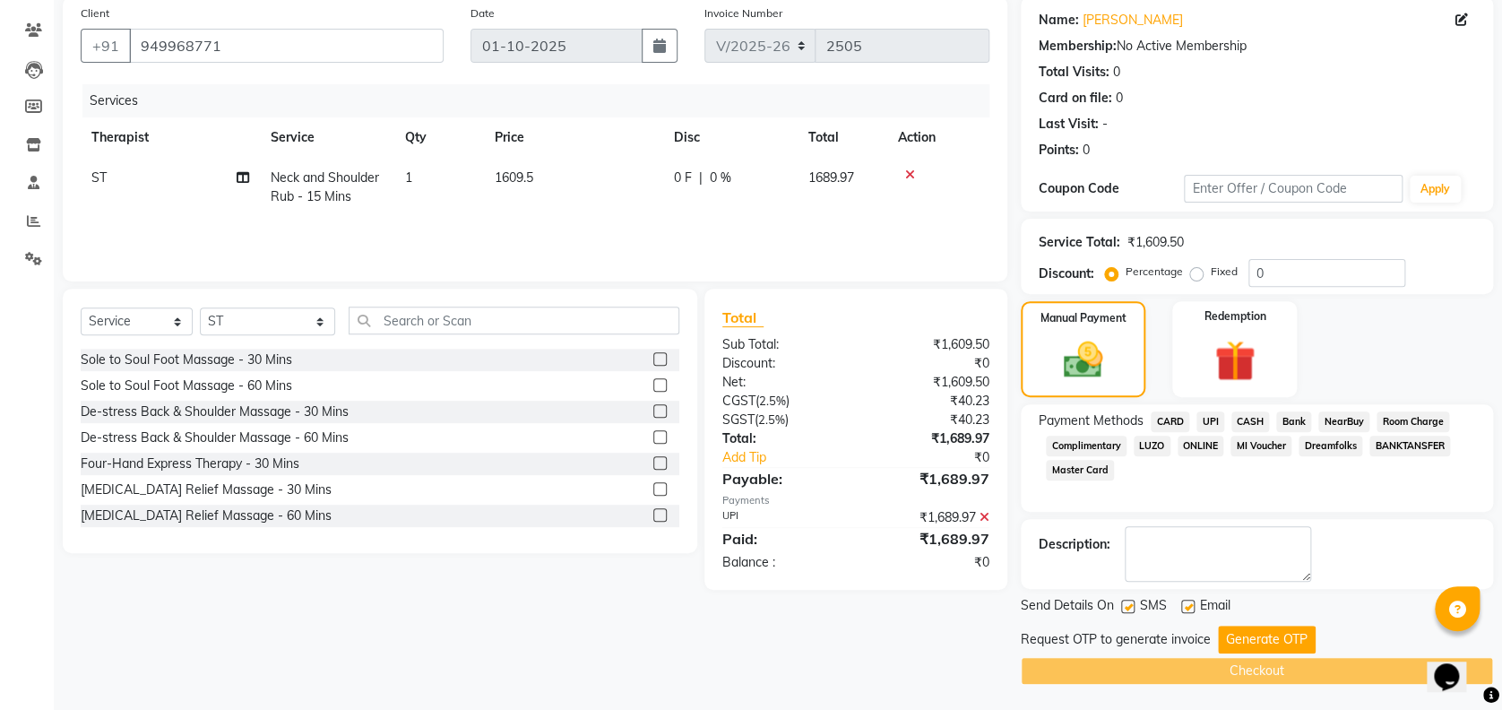
click at [1191, 606] on label at bounding box center [1187, 605] width 13 height 13
click at [1191, 606] on input "checkbox" at bounding box center [1187, 607] width 12 height 12
checkbox input "false"
click at [1132, 607] on label at bounding box center [1127, 605] width 13 height 13
click at [1132, 607] on input "checkbox" at bounding box center [1127, 607] width 12 height 12
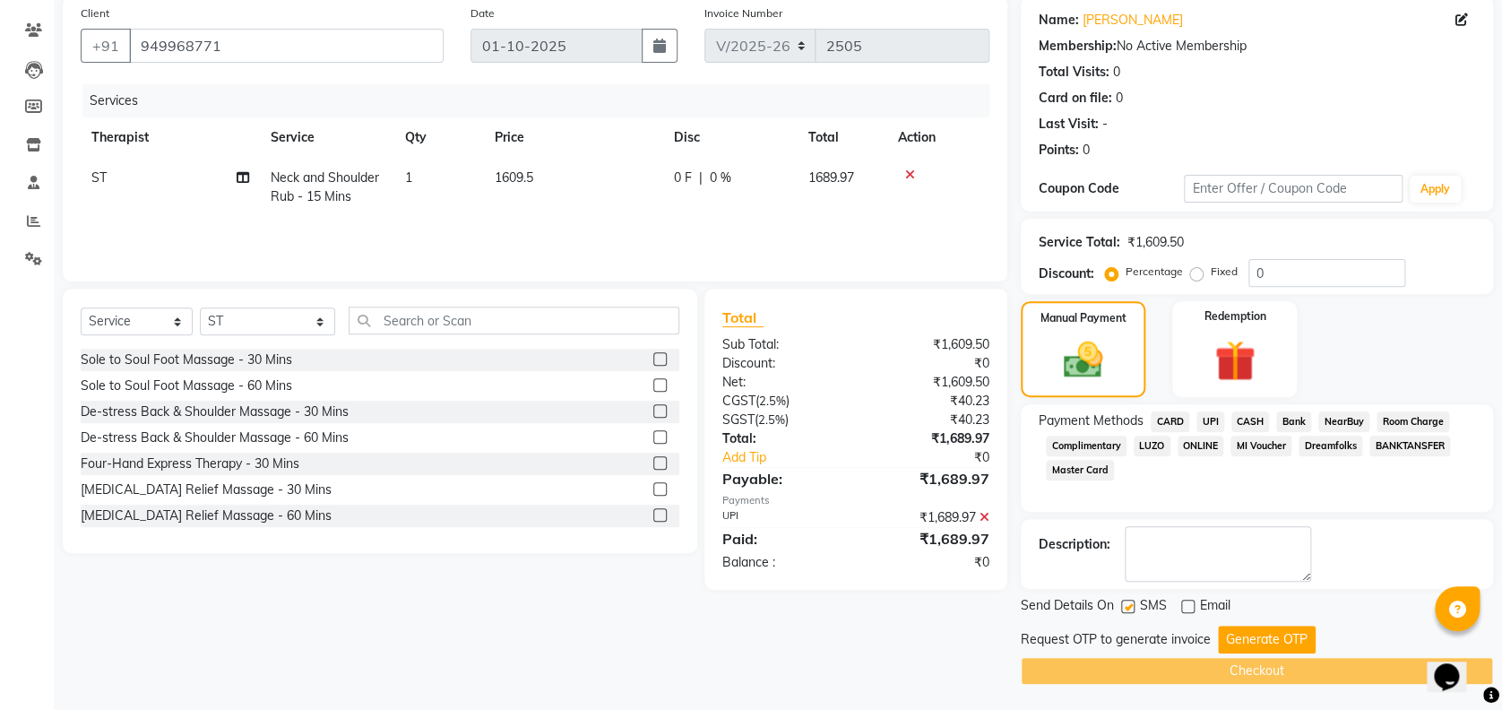
checkbox input "false"
click at [1226, 627] on button "Generate OTP" at bounding box center [1267, 639] width 98 height 28
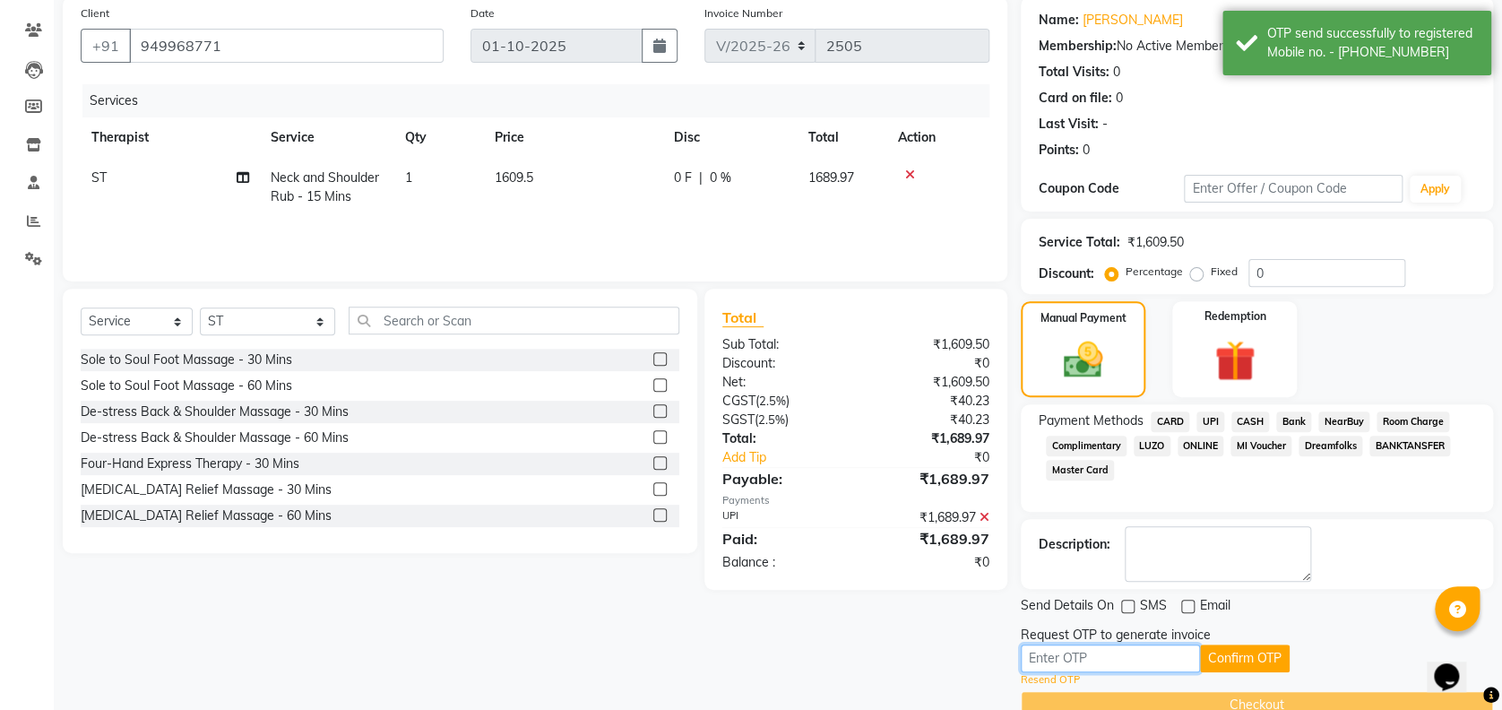
click at [1168, 646] on input "text" at bounding box center [1109, 658] width 179 height 28
type input "5302"
click at [1267, 649] on button "Confirm OTP" at bounding box center [1245, 658] width 90 height 28
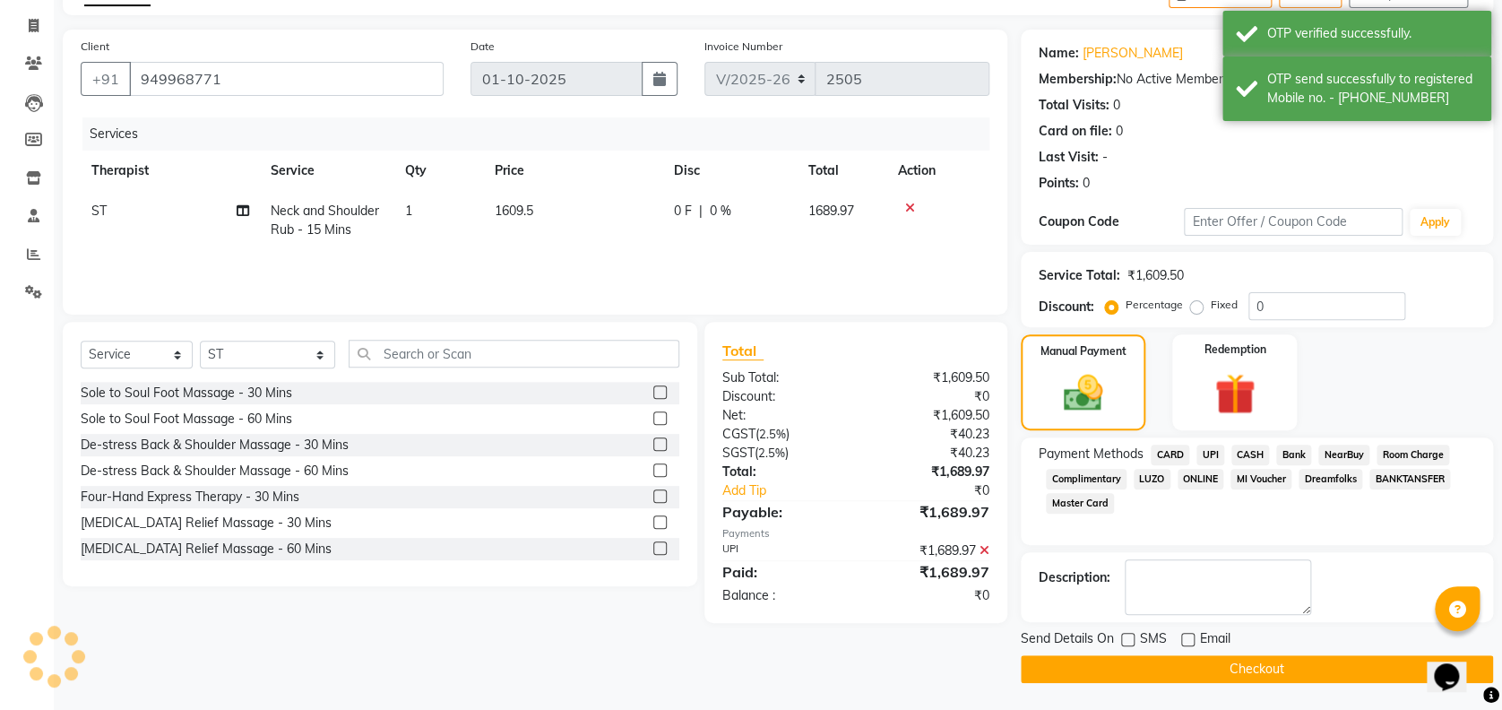
scroll to position [104, 0]
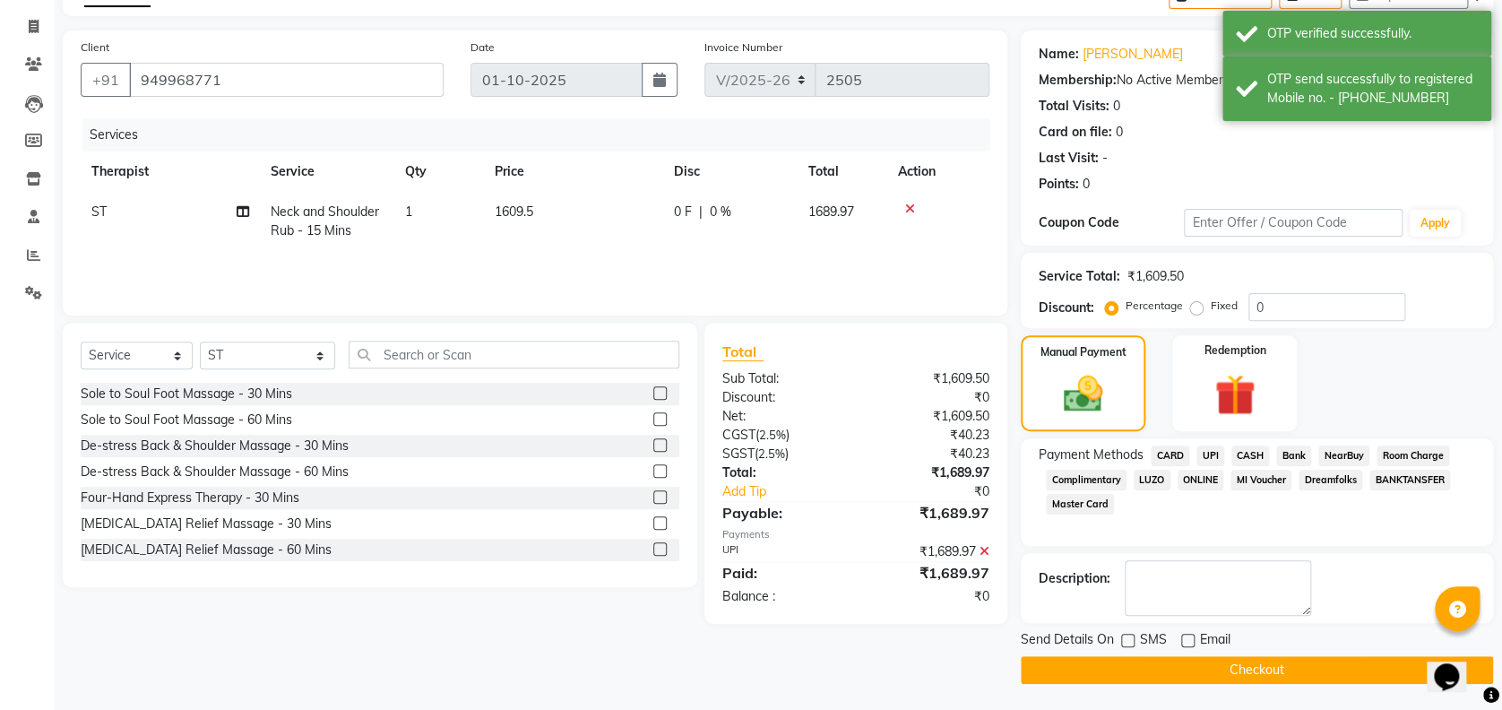
click at [1267, 672] on button "Checkout" at bounding box center [1256, 670] width 472 height 28
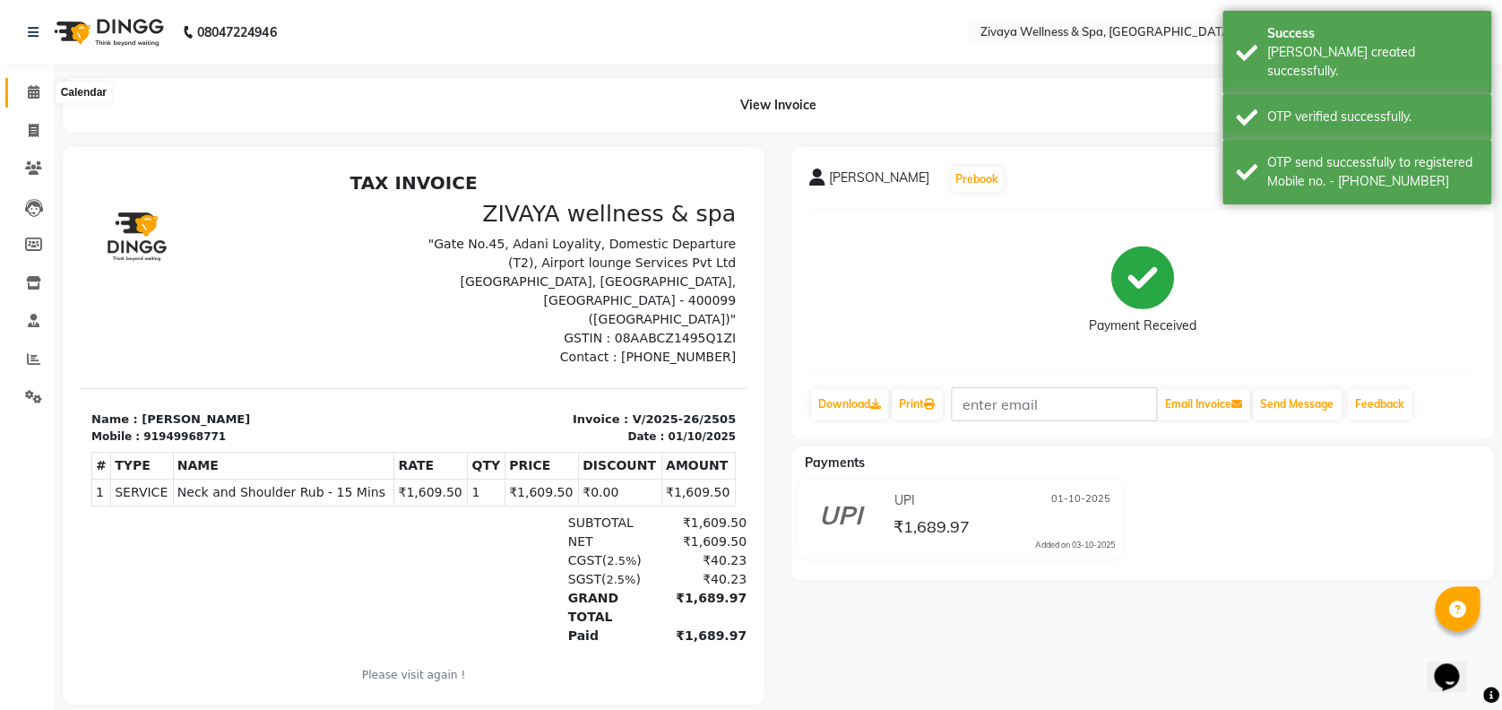
click at [29, 92] on icon at bounding box center [34, 91] width 12 height 13
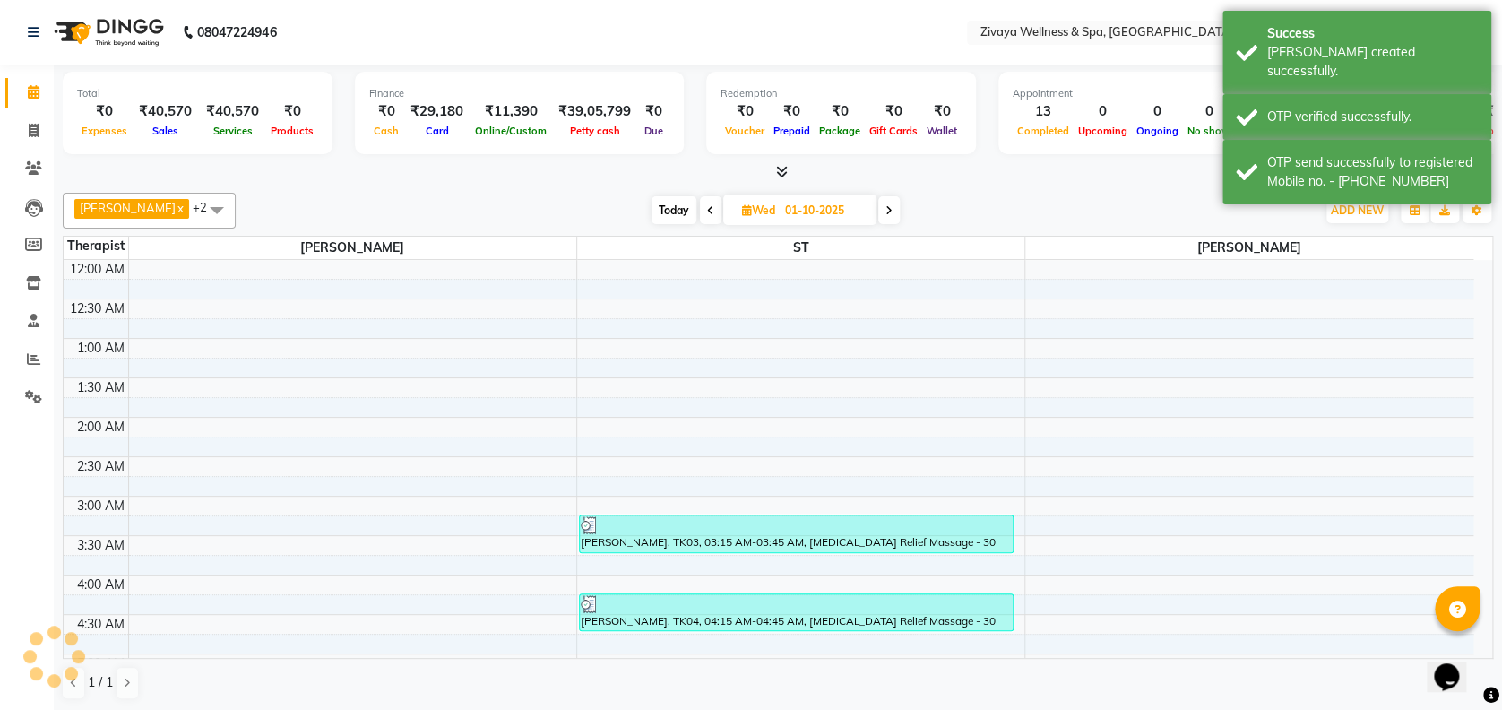
scroll to position [471, 0]
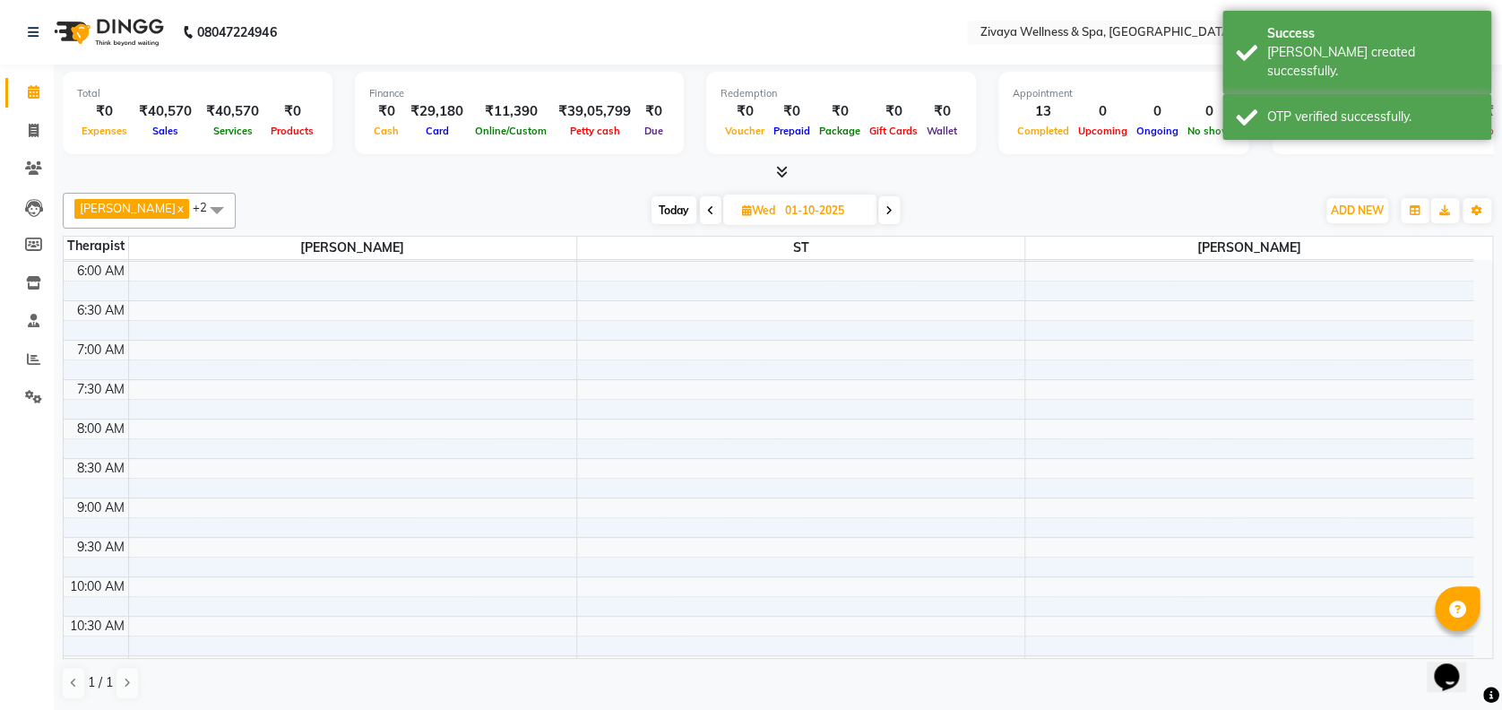
click at [212, 204] on span at bounding box center [217, 210] width 36 height 34
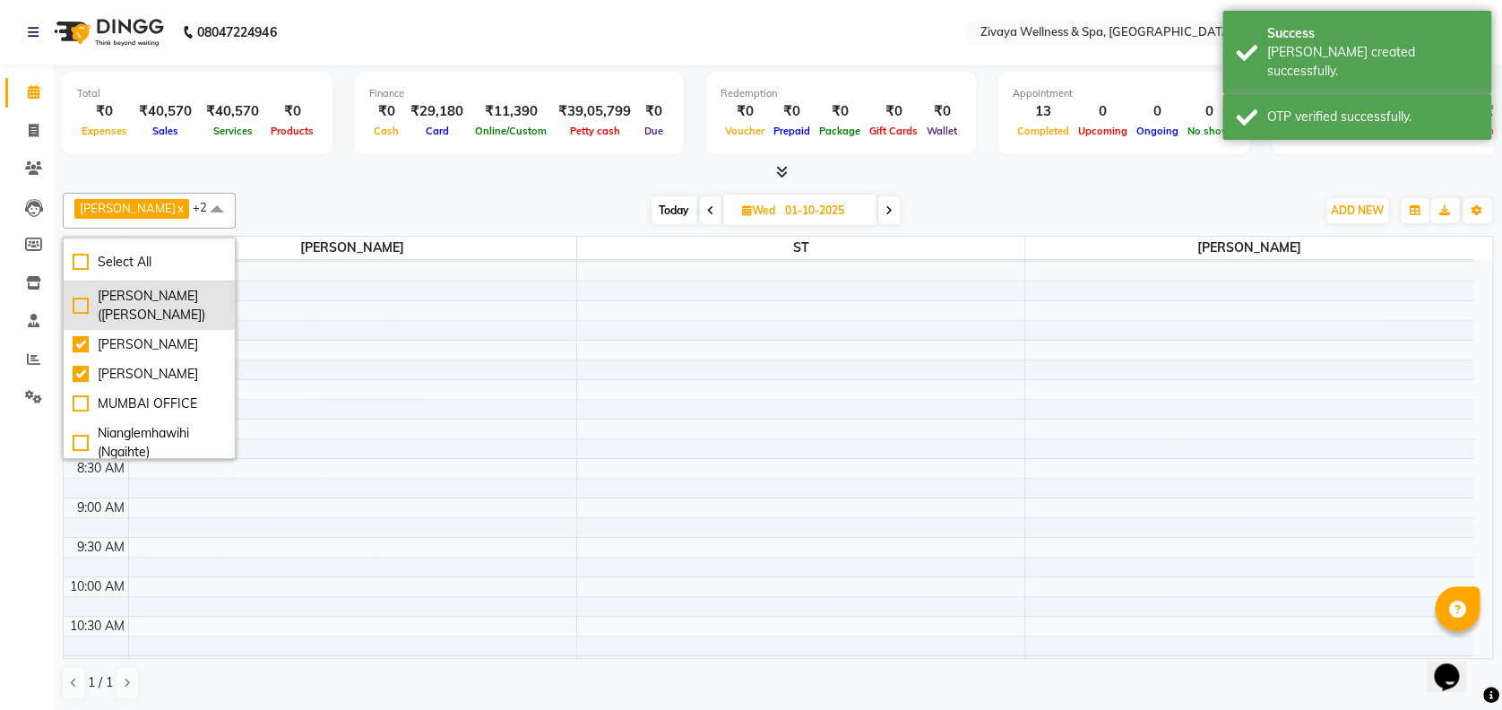
click at [186, 311] on div "[PERSON_NAME] ([PERSON_NAME])" at bounding box center [149, 306] width 153 height 38
checkbox input "true"
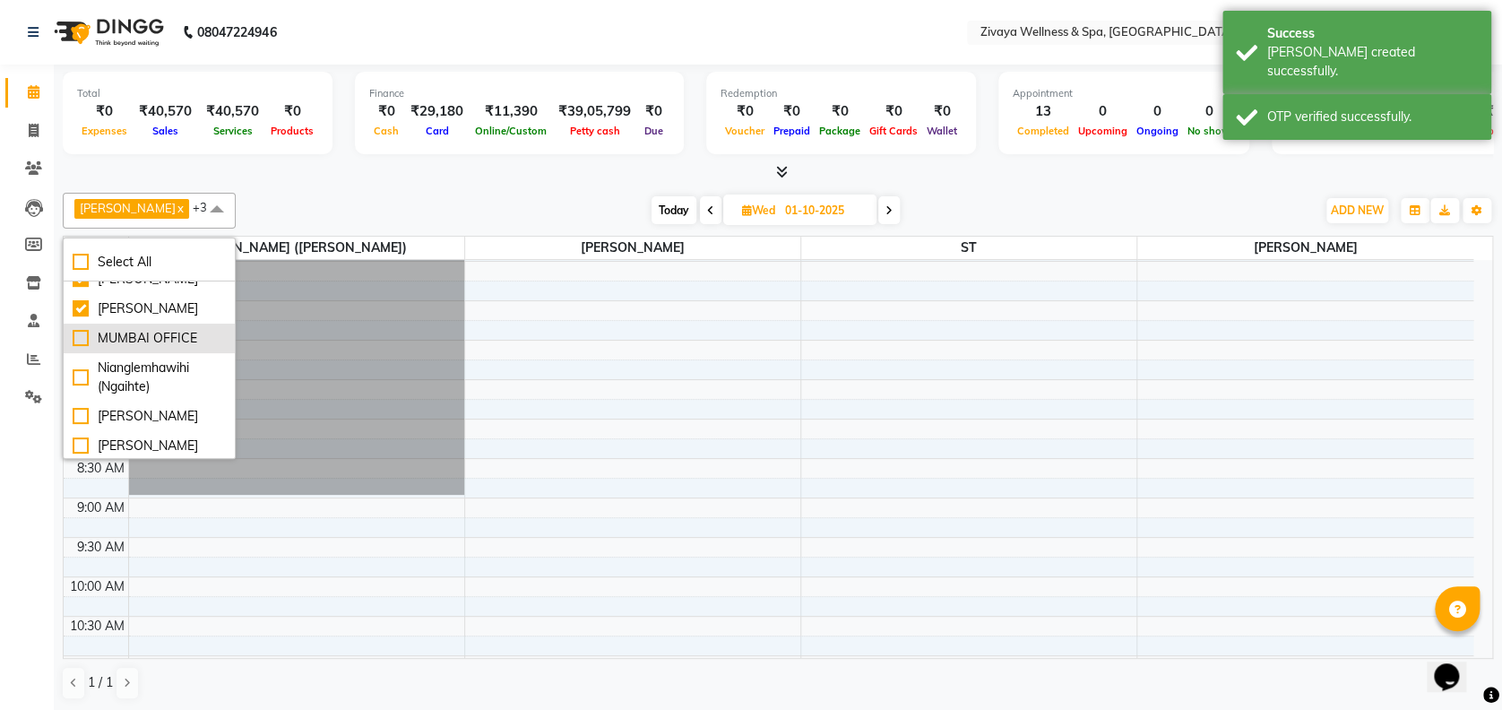
scroll to position [66, 0]
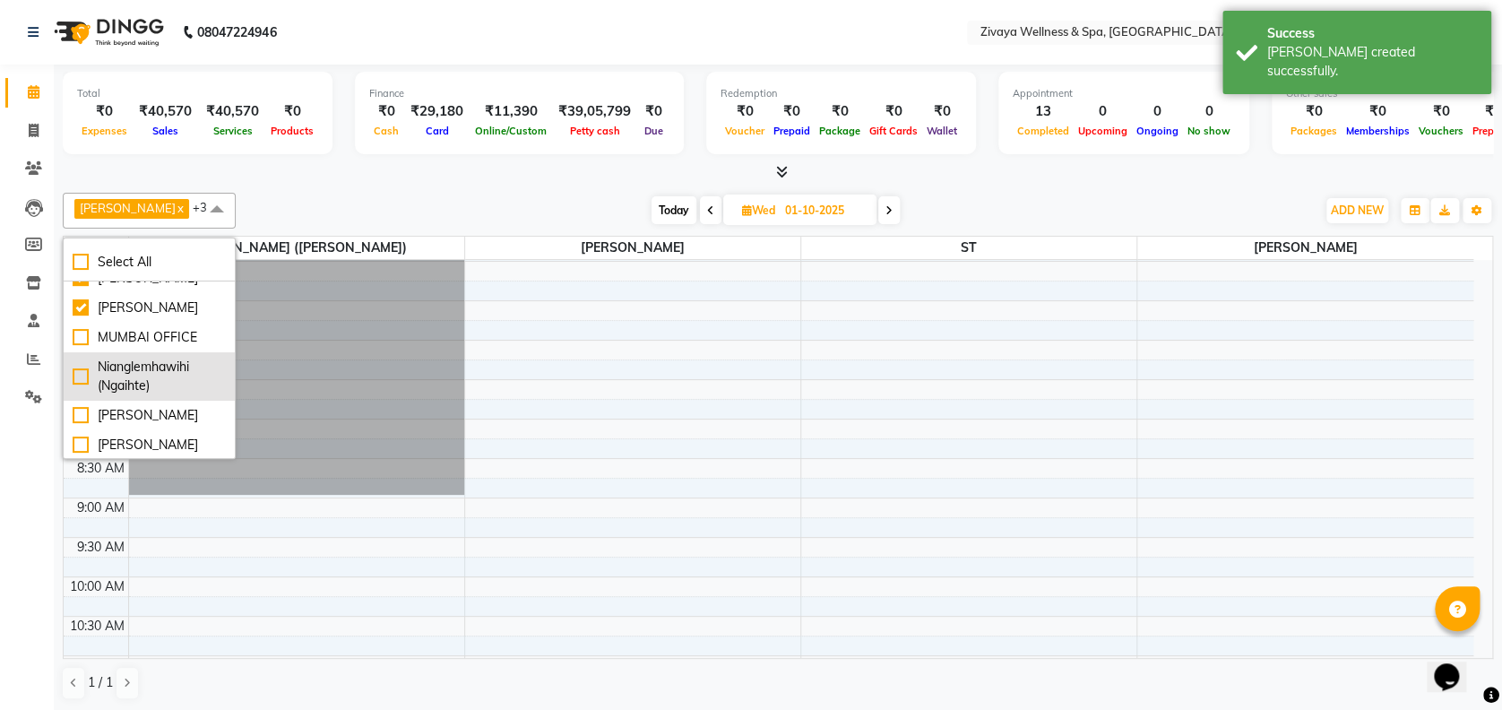
click at [179, 395] on div "Nianglemhawihi (Ngaihte)" at bounding box center [149, 376] width 153 height 38
checkbox input "true"
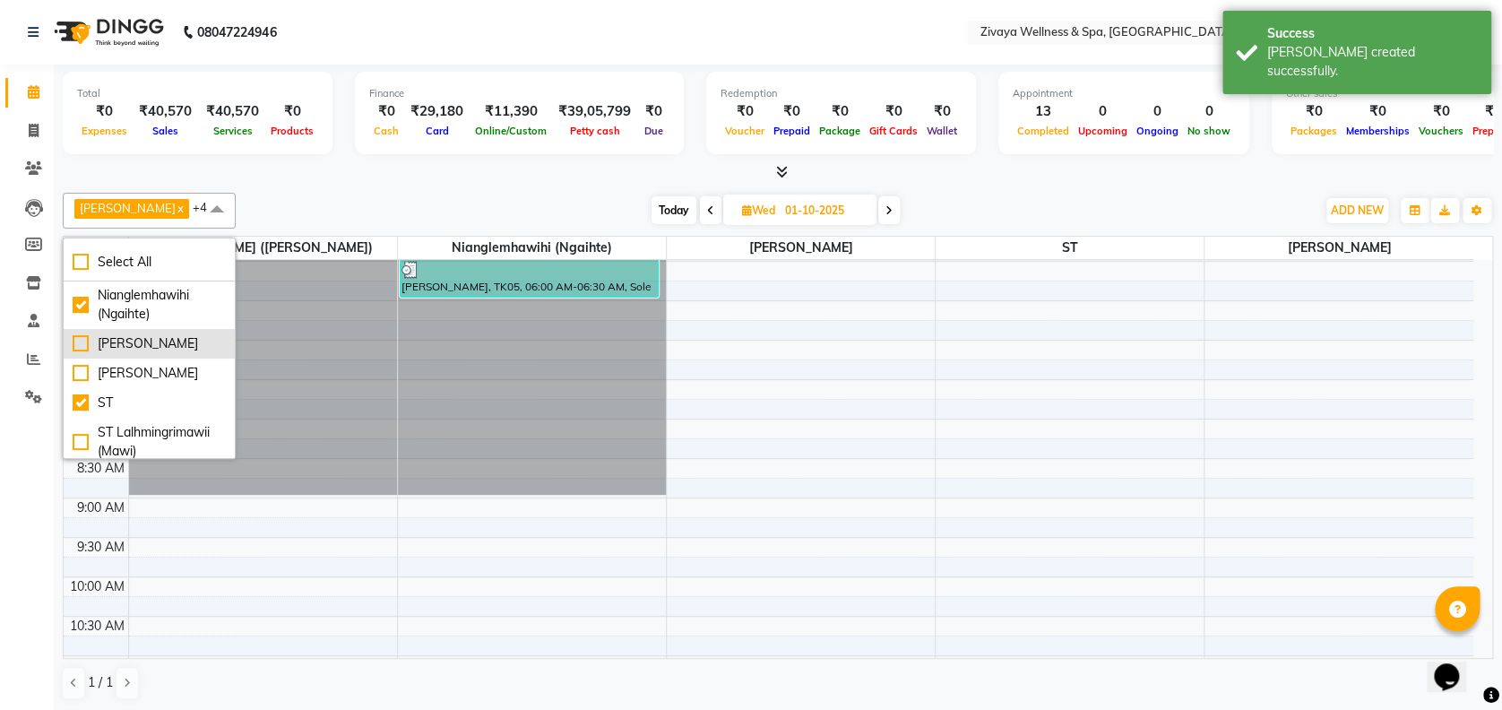
scroll to position [140, 0]
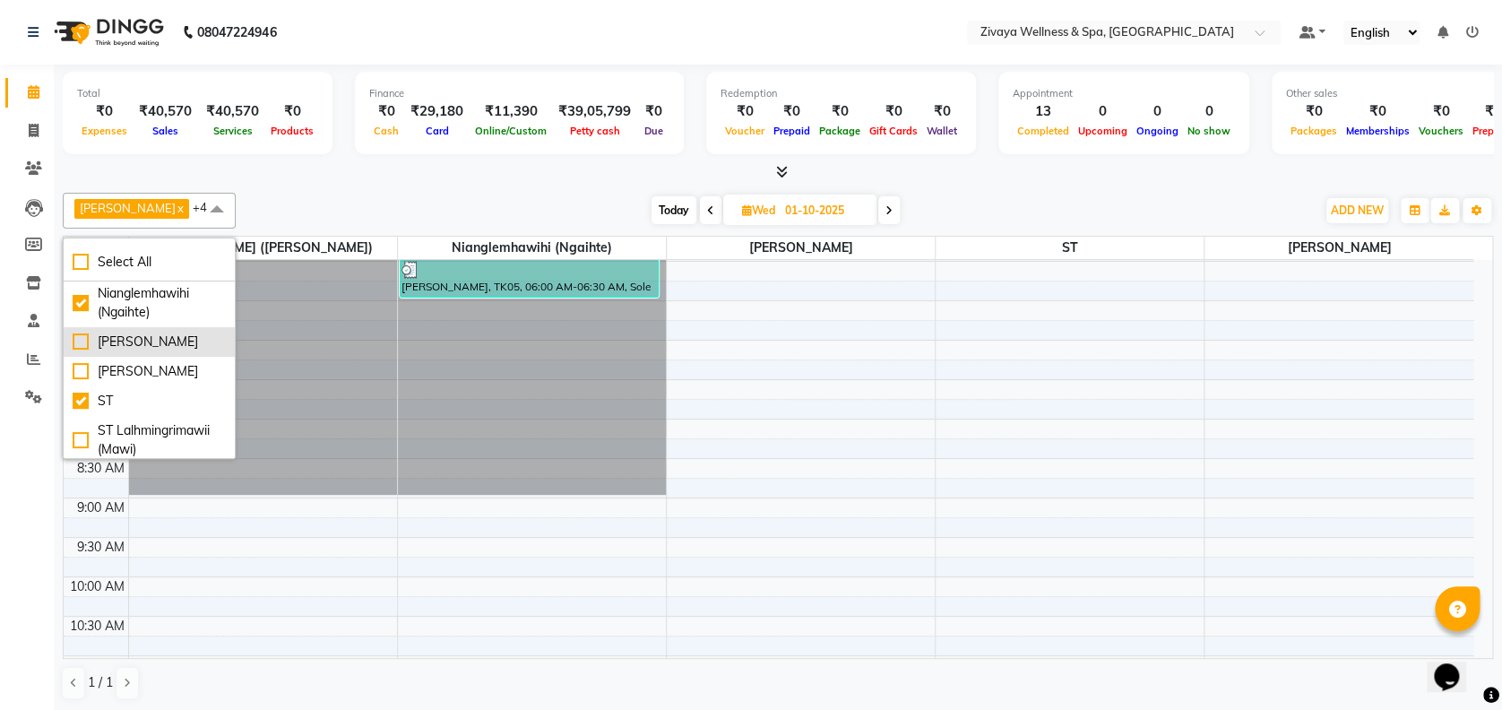
click at [179, 351] on div "[PERSON_NAME]" at bounding box center [149, 341] width 153 height 19
checkbox input "true"
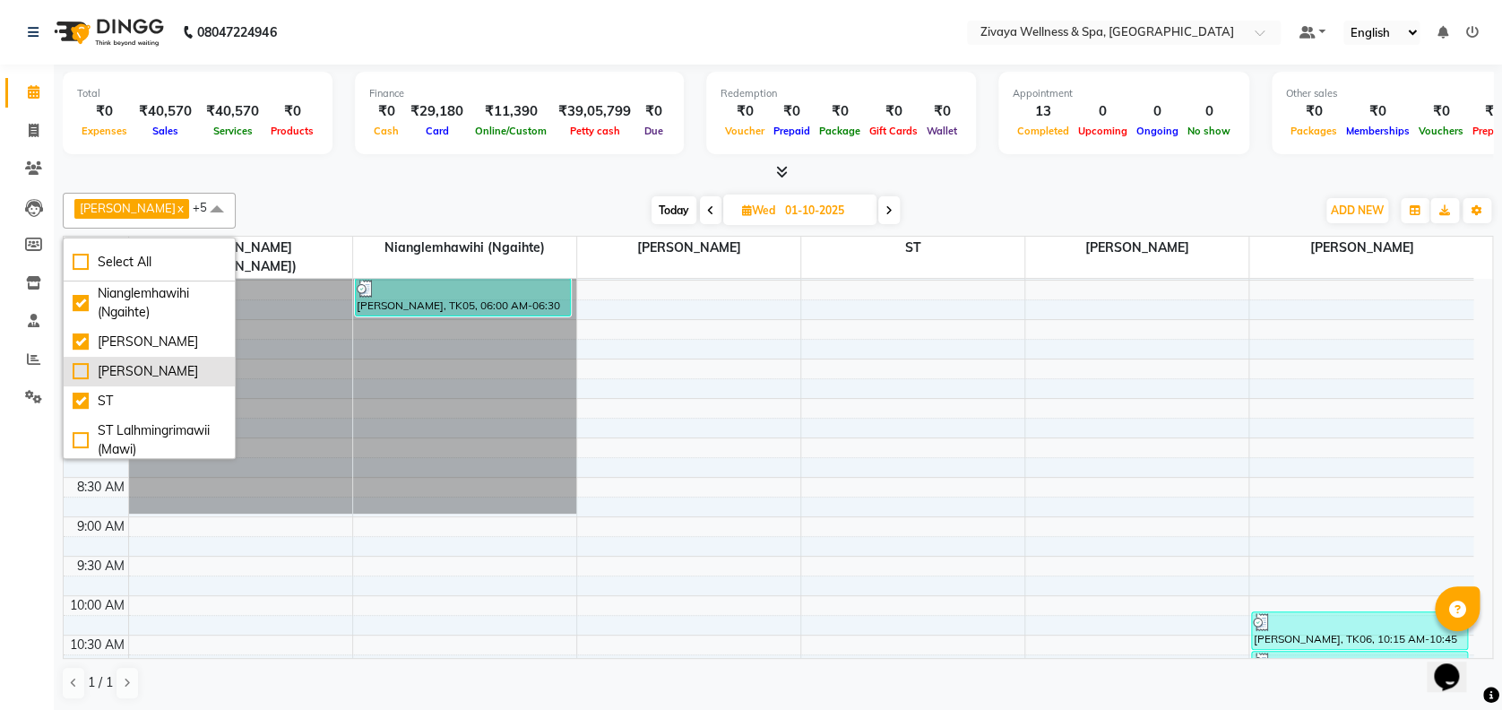
click at [179, 381] on div "[PERSON_NAME]" at bounding box center [149, 371] width 153 height 19
checkbox input "true"
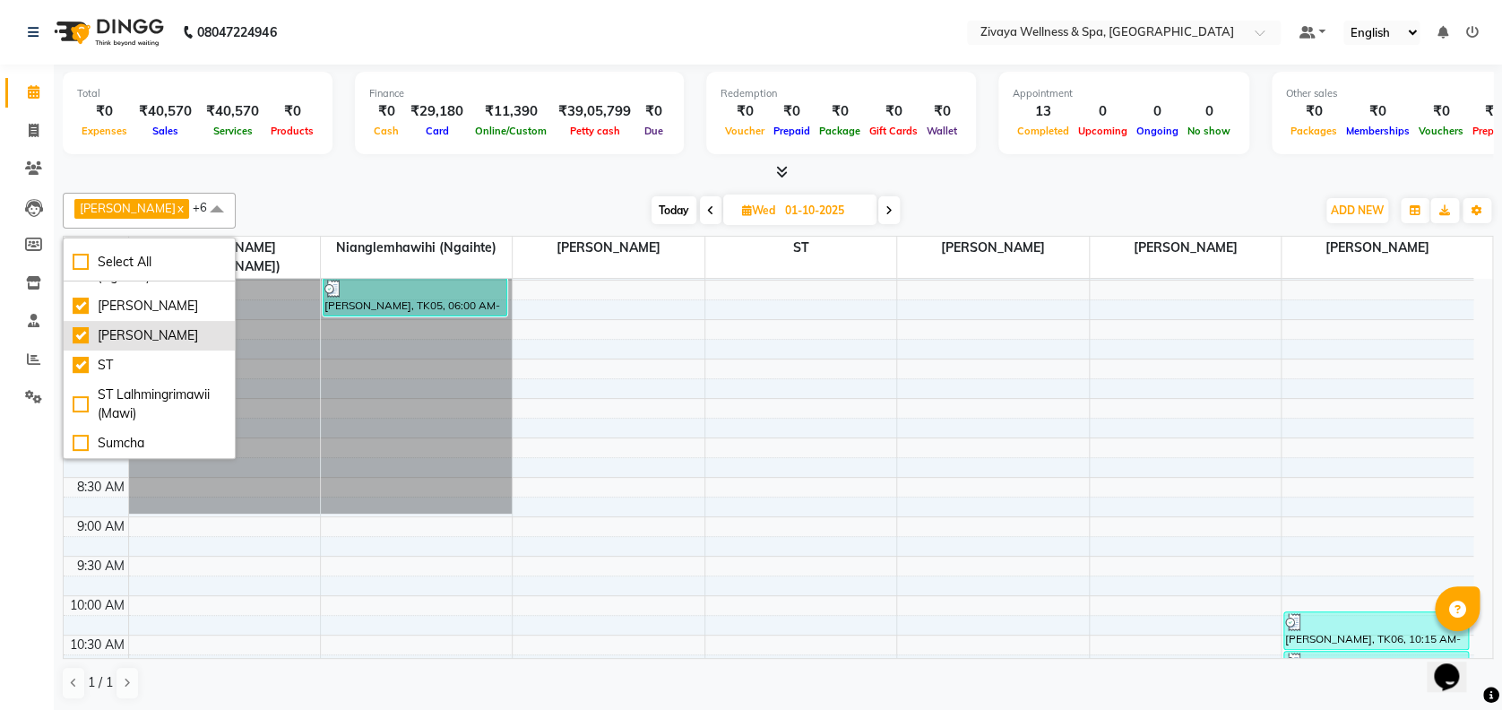
scroll to position [251, 0]
click at [179, 406] on div "ST Lalhmingrimawii (Mawi)" at bounding box center [149, 404] width 153 height 38
checkbox input "true"
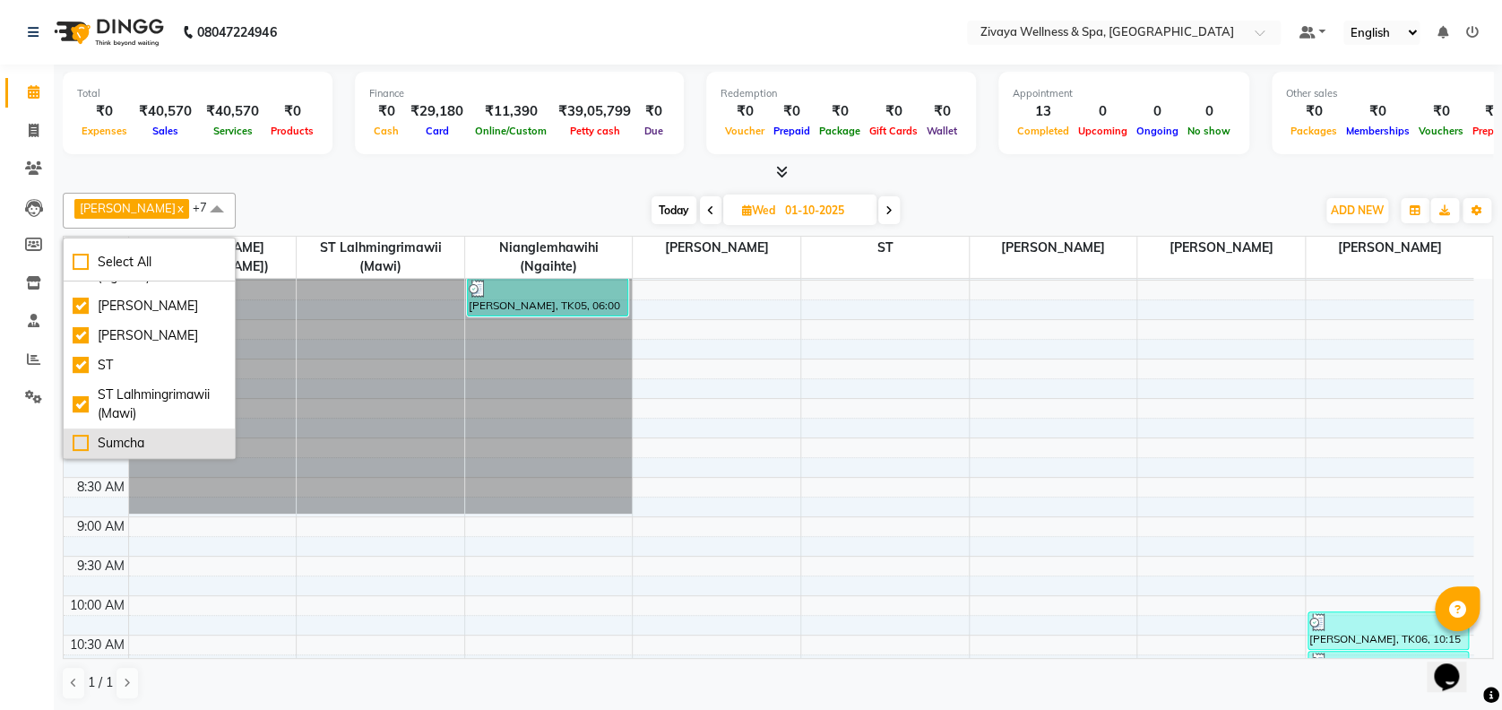
click at [179, 437] on div "Sumcha" at bounding box center [149, 443] width 153 height 19
checkbox input "true"
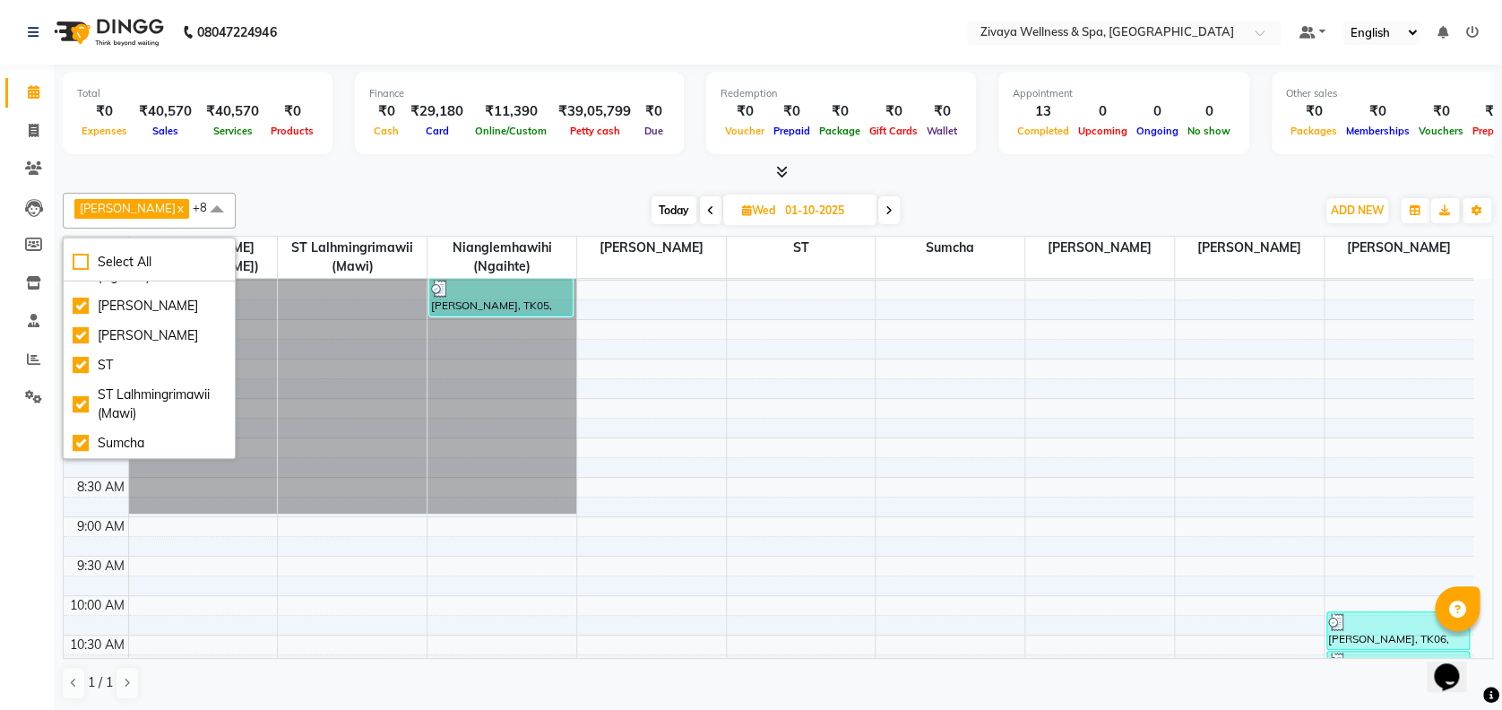
click at [226, 211] on span at bounding box center [217, 210] width 36 height 34
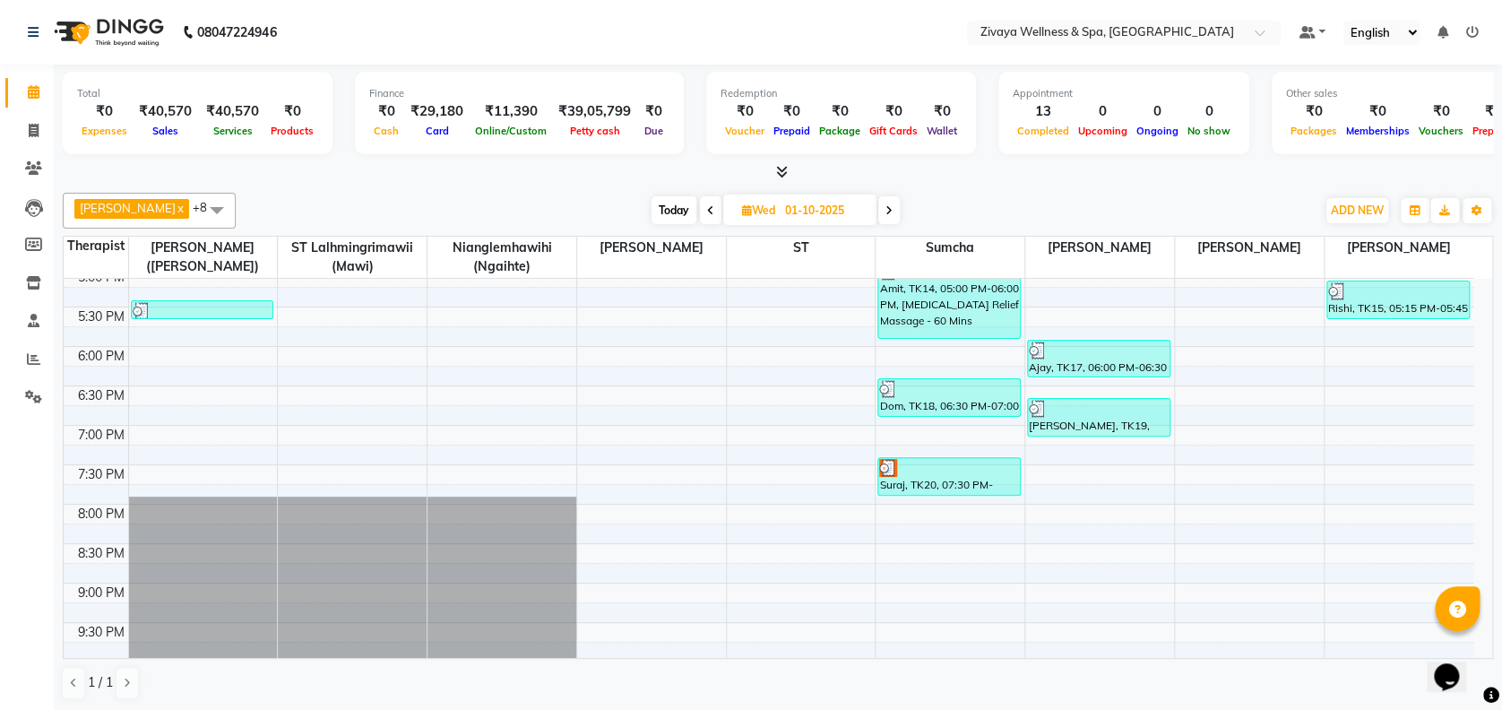
scroll to position [1349, 0]
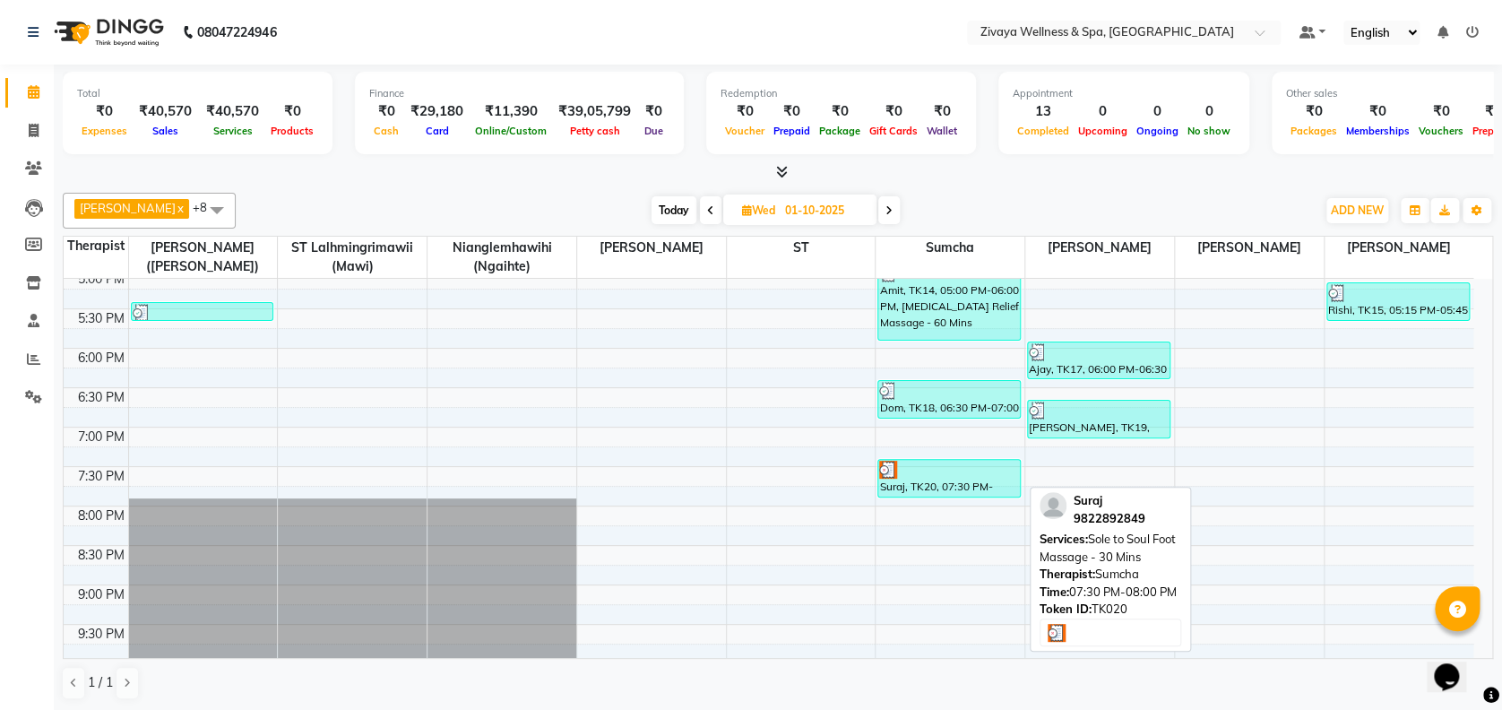
click at [982, 474] on div at bounding box center [949, 470] width 140 height 18
select select "3"
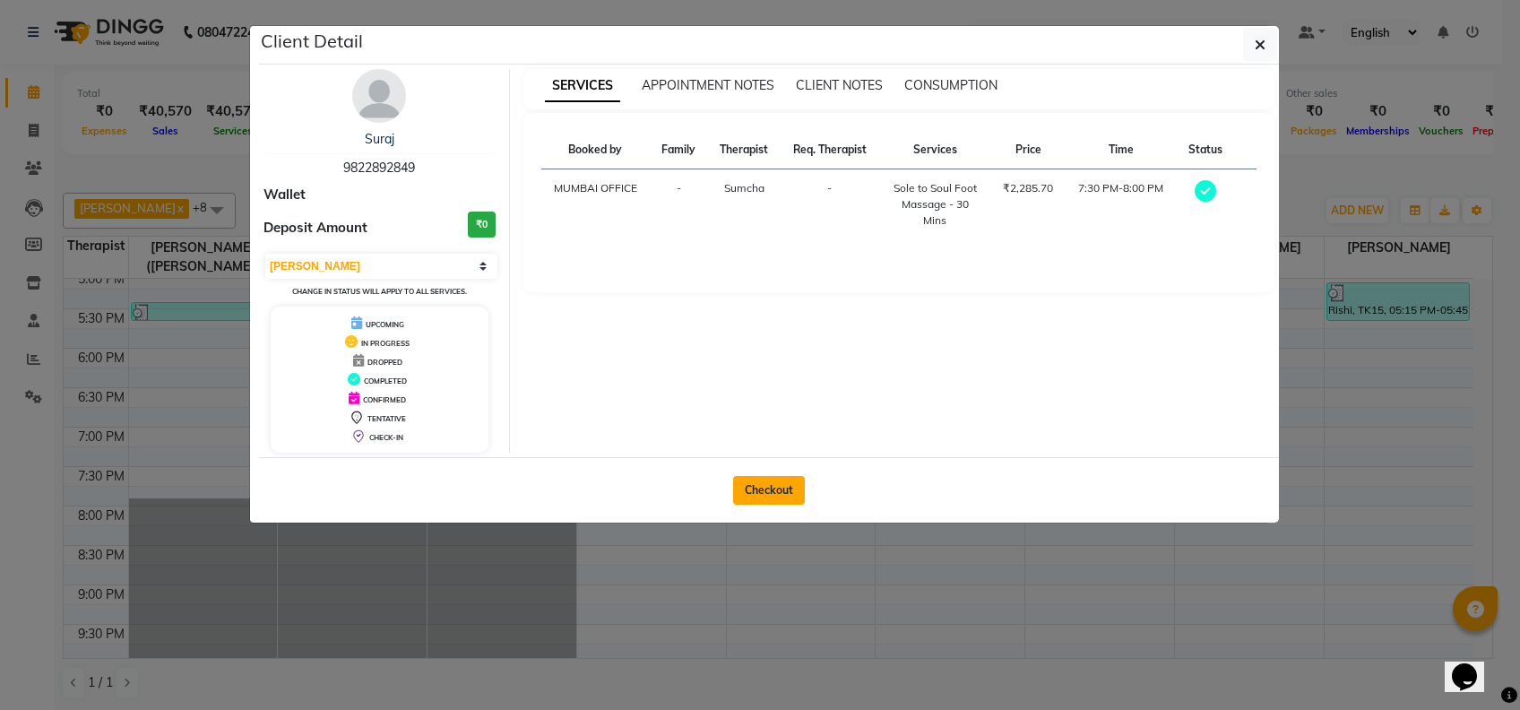
click at [796, 487] on button "Checkout" at bounding box center [769, 490] width 72 height 29
select select "7072"
select select "service"
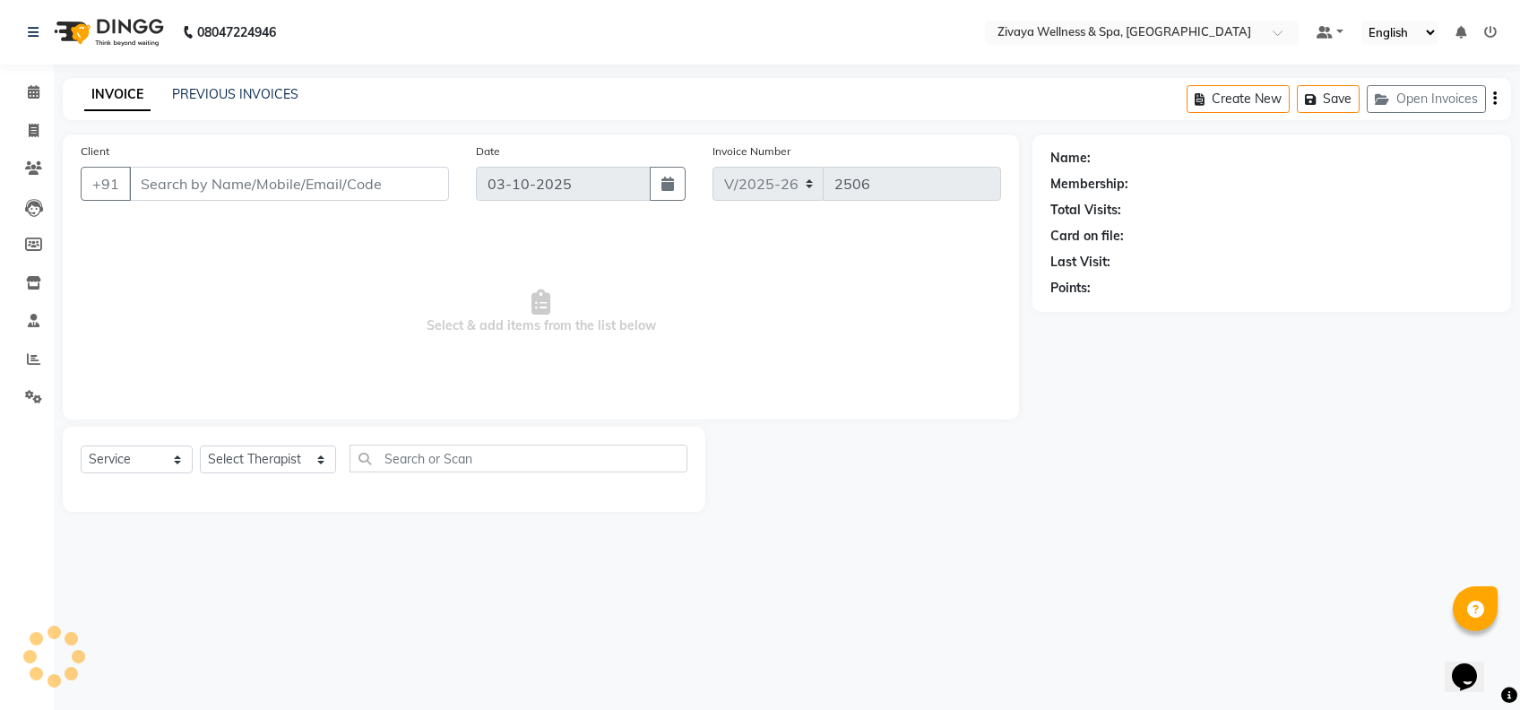
type input "9822892849"
type input "01-10-2025"
select select "63085"
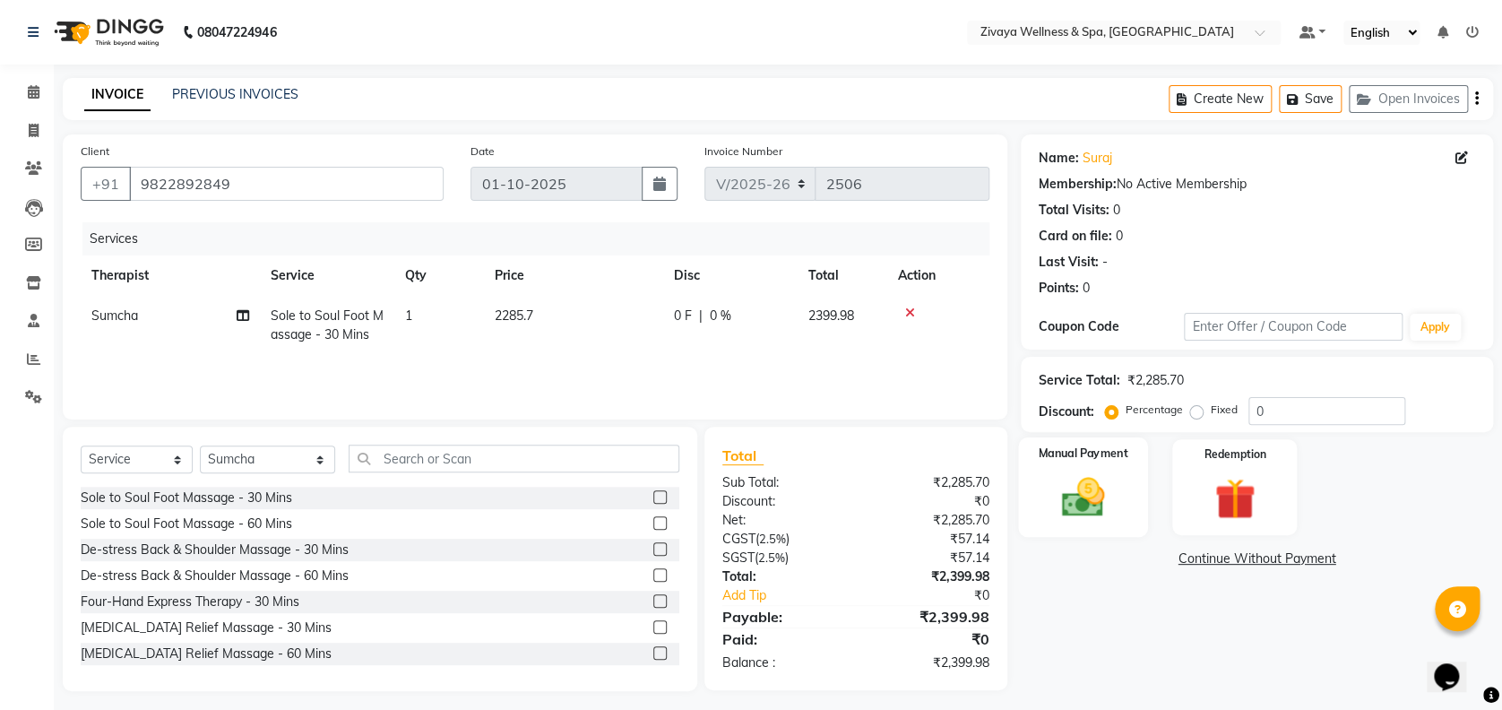
click at [1048, 478] on img at bounding box center [1082, 496] width 69 height 49
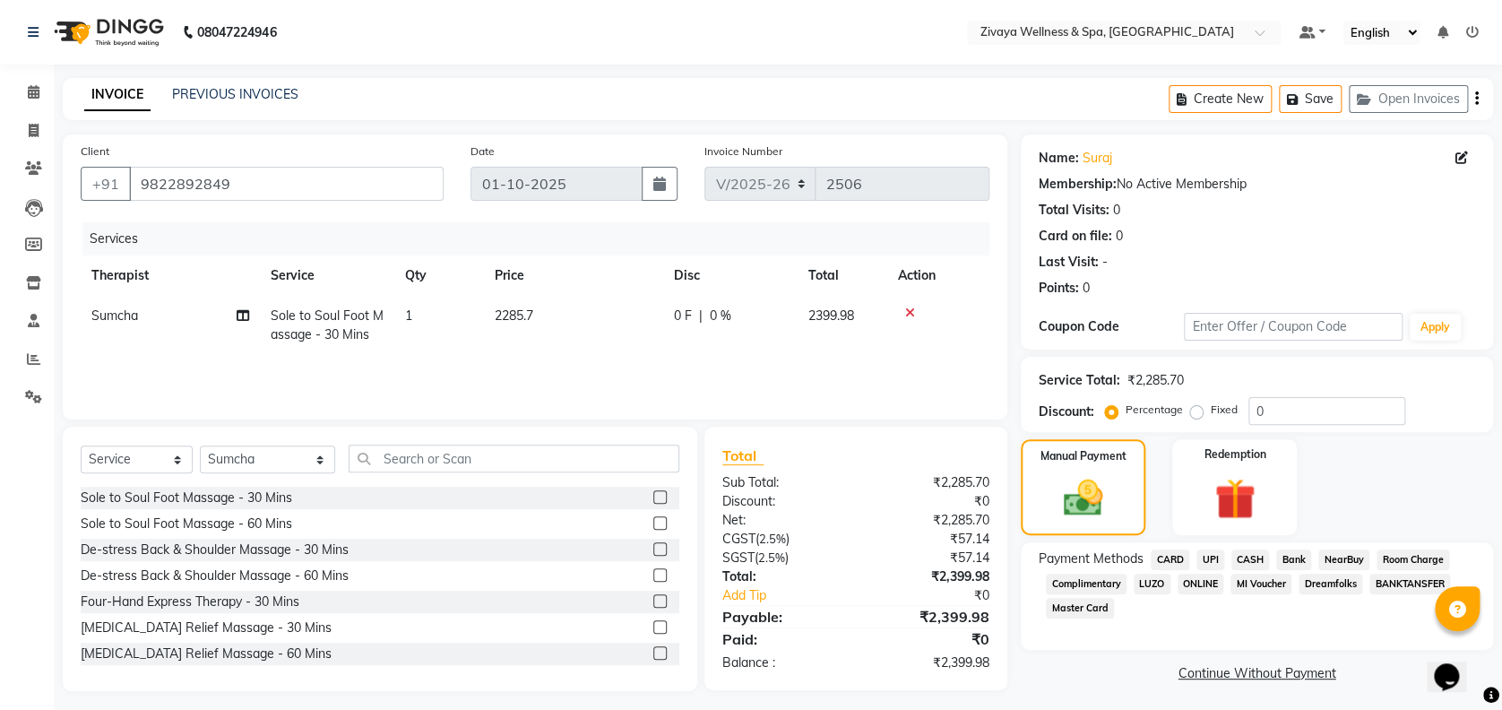
click at [1210, 558] on span "UPI" at bounding box center [1210, 559] width 28 height 21
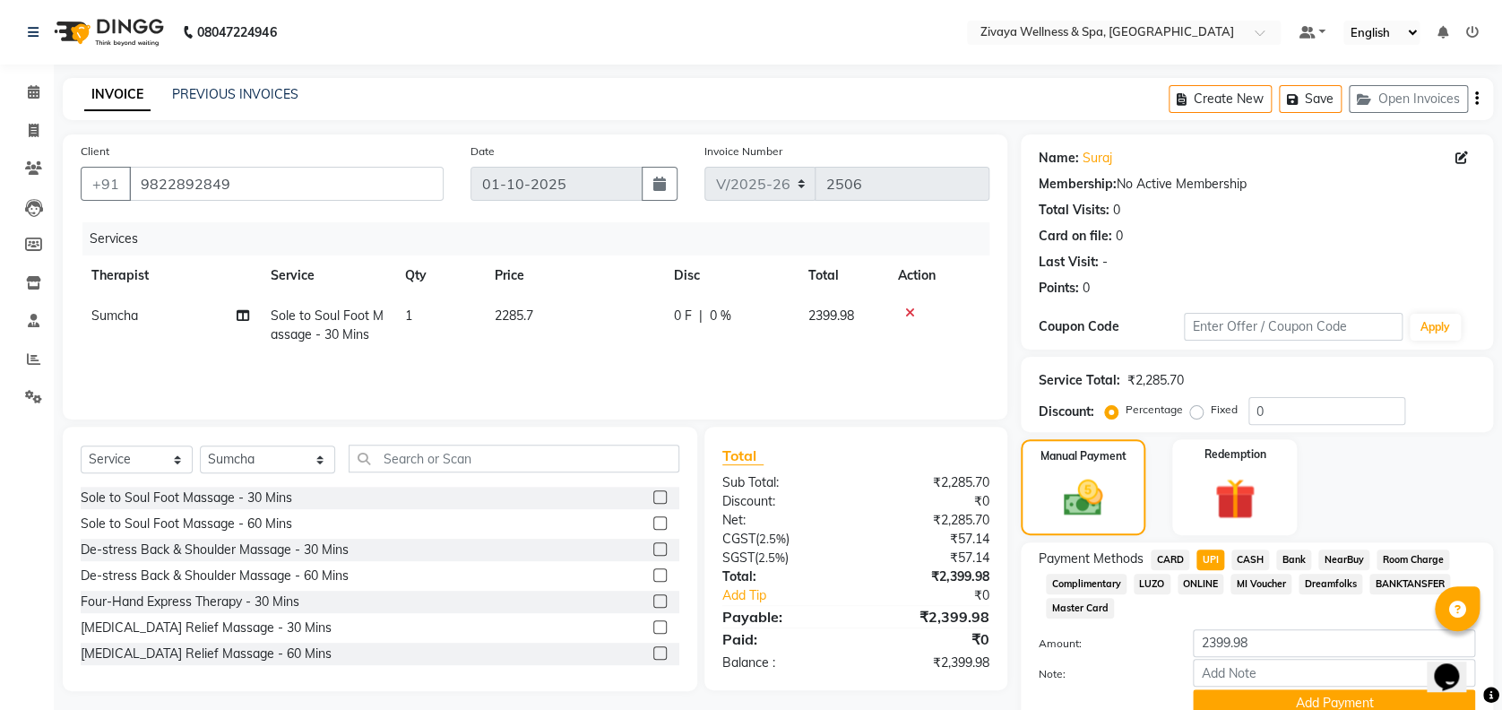
scroll to position [77, 0]
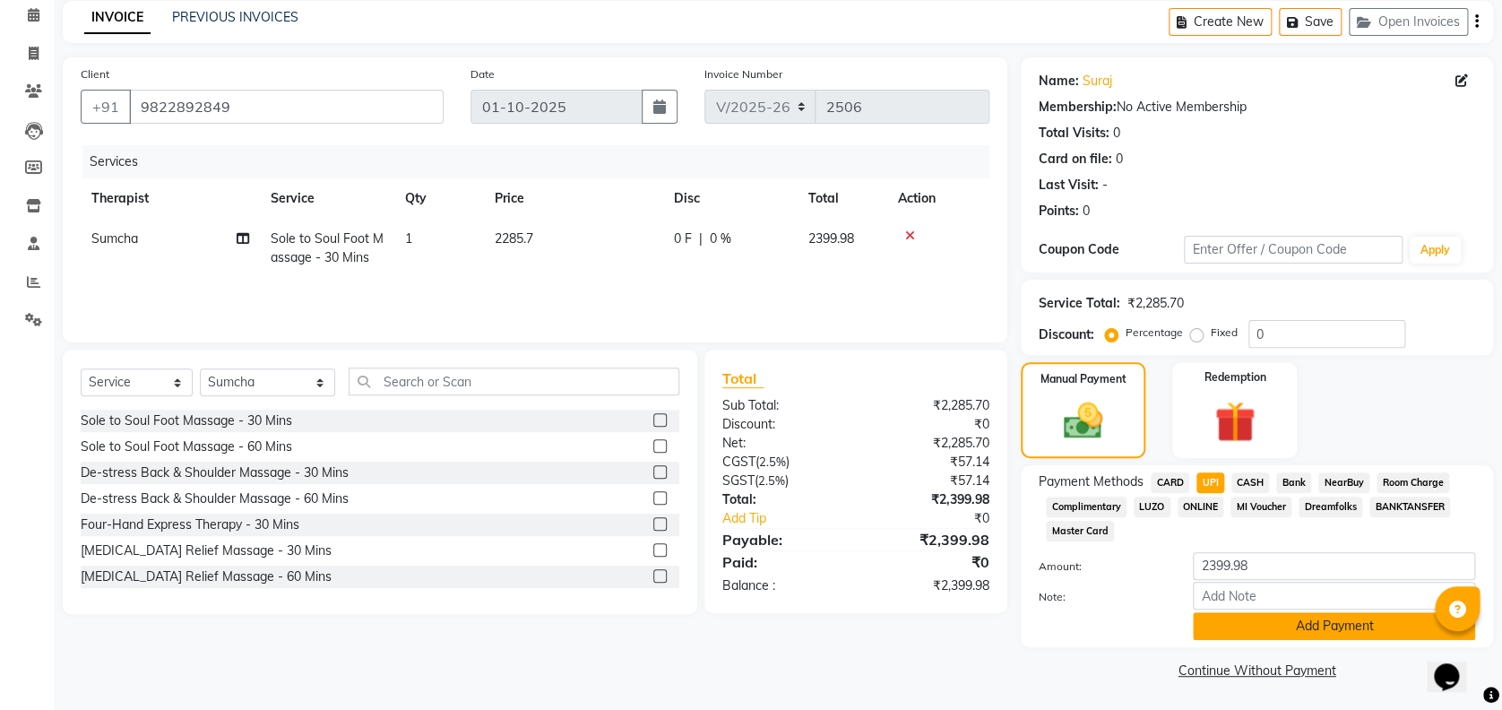
click at [1247, 619] on button "Add Payment" at bounding box center [1334, 626] width 282 height 28
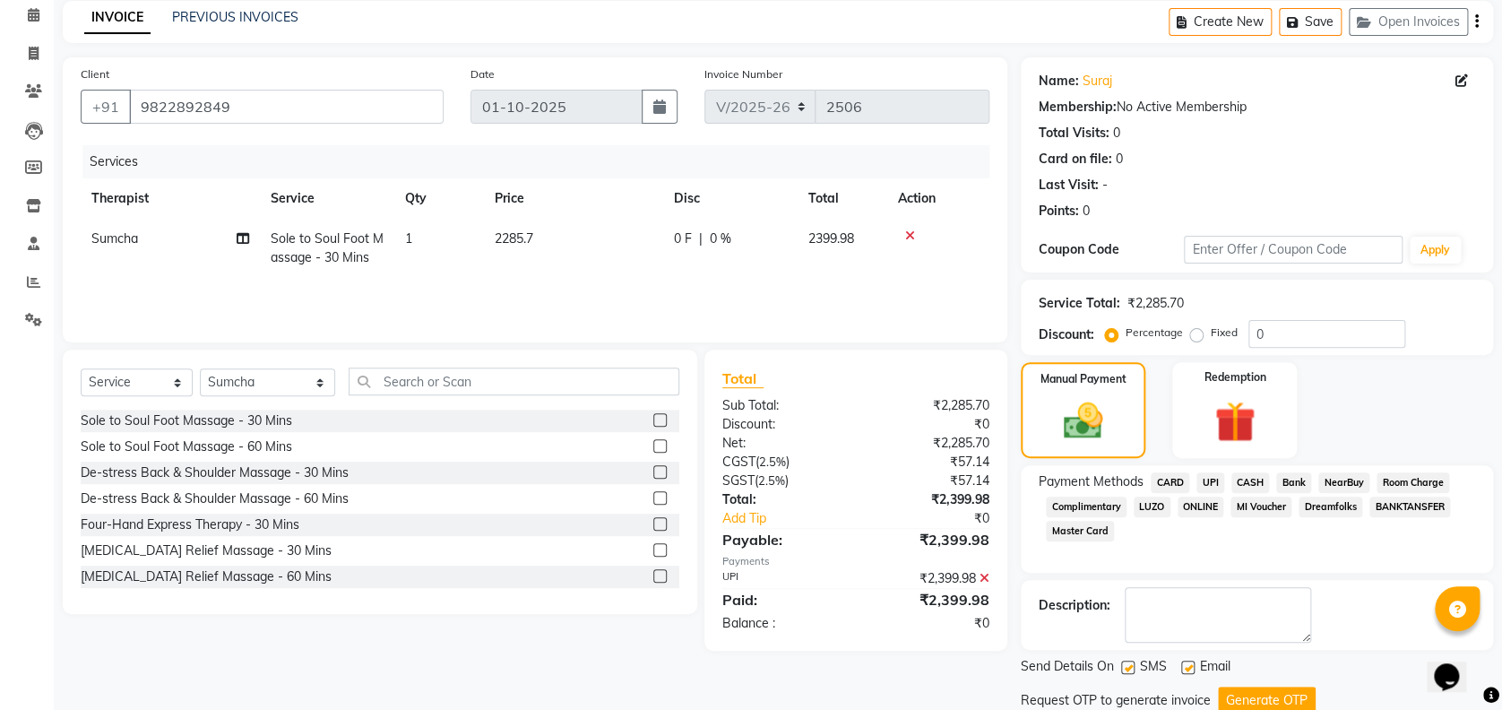
click at [1186, 664] on label at bounding box center [1187, 666] width 13 height 13
click at [1186, 664] on input "checkbox" at bounding box center [1187, 668] width 12 height 12
checkbox input "false"
click at [1127, 665] on label at bounding box center [1127, 666] width 13 height 13
click at [1127, 665] on input "checkbox" at bounding box center [1127, 668] width 12 height 12
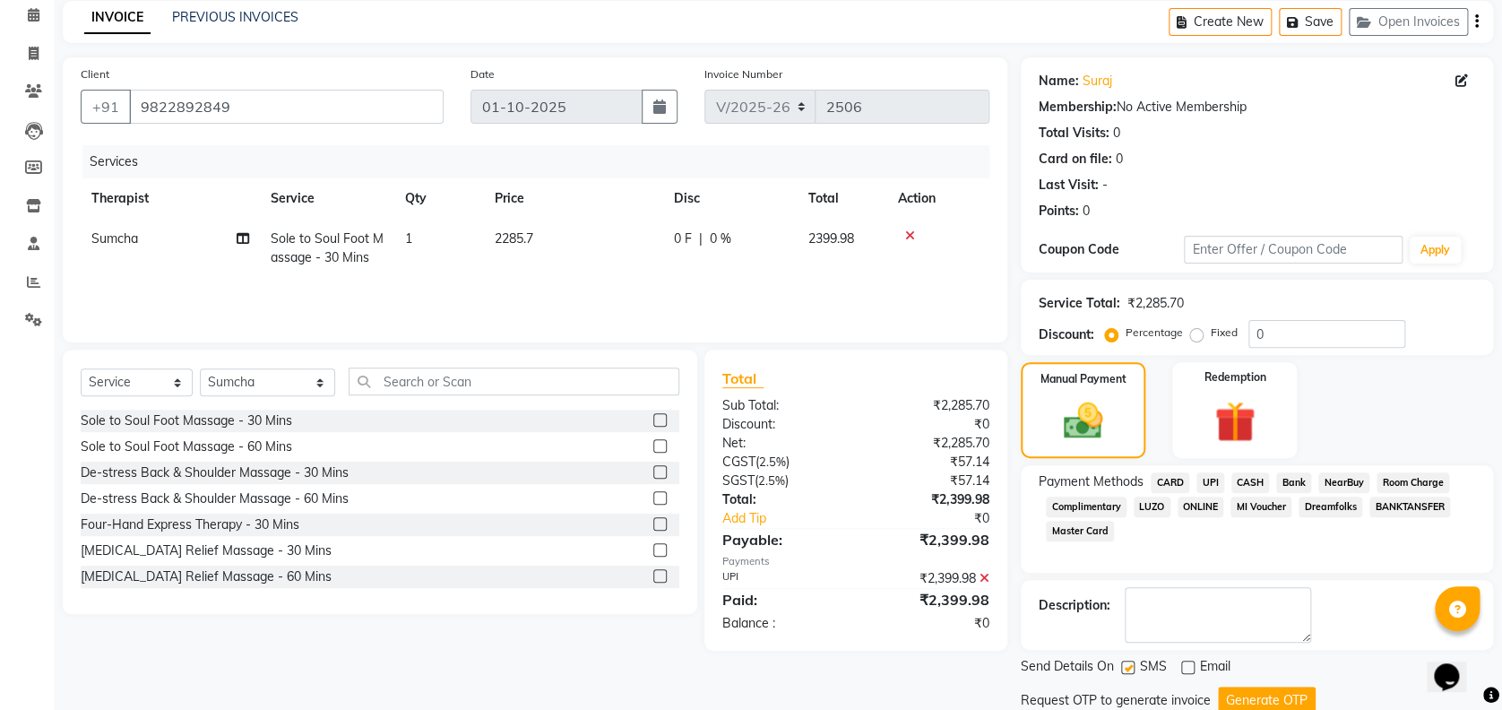
checkbox input "false"
click at [1230, 695] on button "Generate OTP" at bounding box center [1267, 700] width 98 height 28
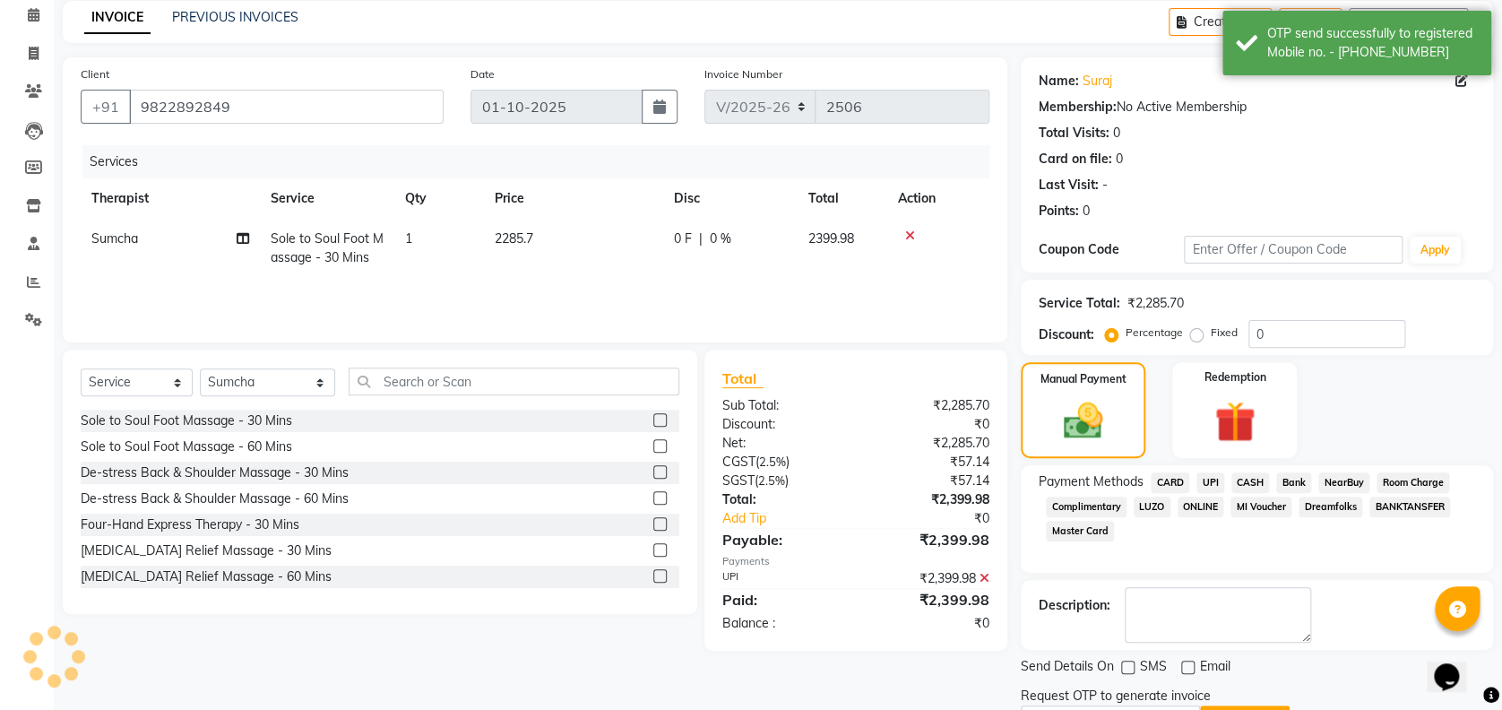
scroll to position [172, 0]
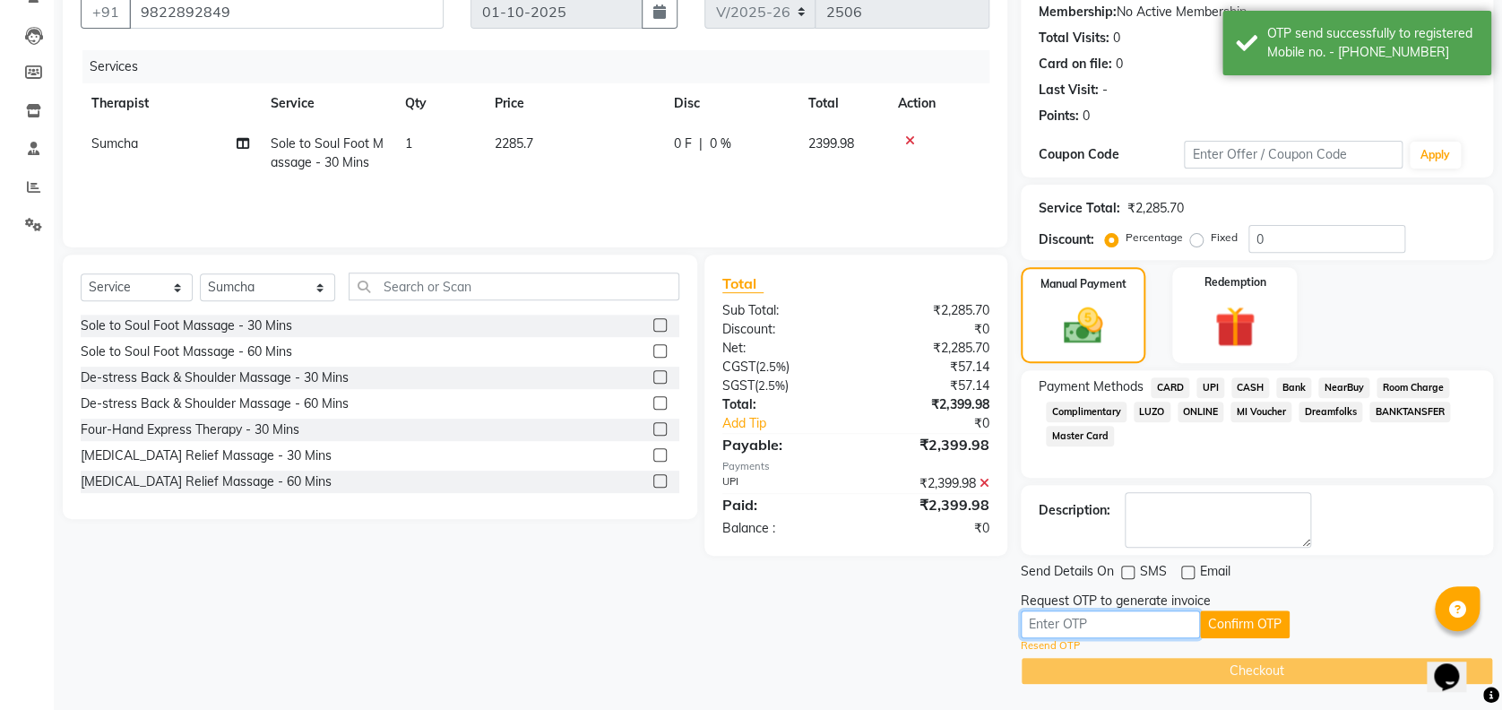
click at [1163, 622] on input "text" at bounding box center [1109, 624] width 179 height 28
type input "5302"
click at [1247, 612] on button "Confirm OTP" at bounding box center [1245, 624] width 90 height 28
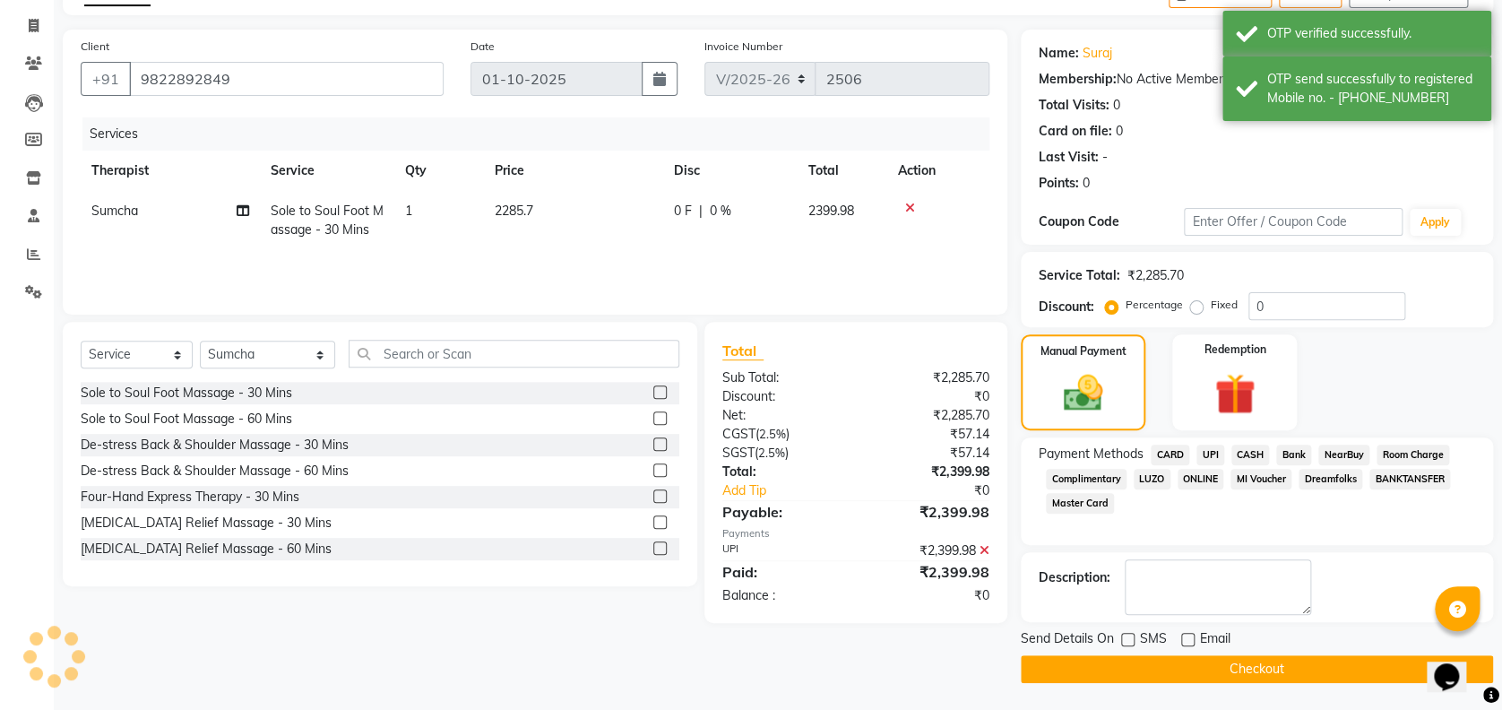
scroll to position [104, 0]
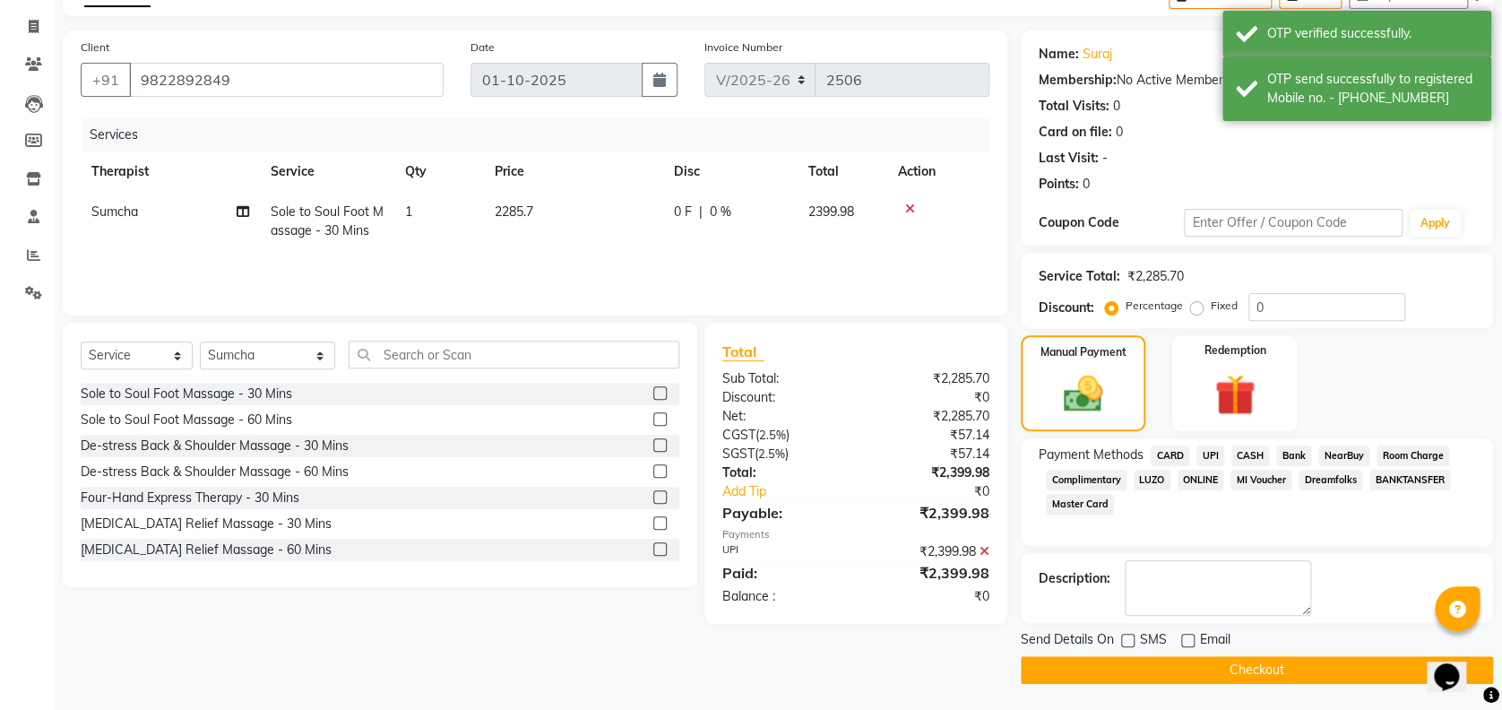
click at [1247, 672] on button "Checkout" at bounding box center [1256, 670] width 472 height 28
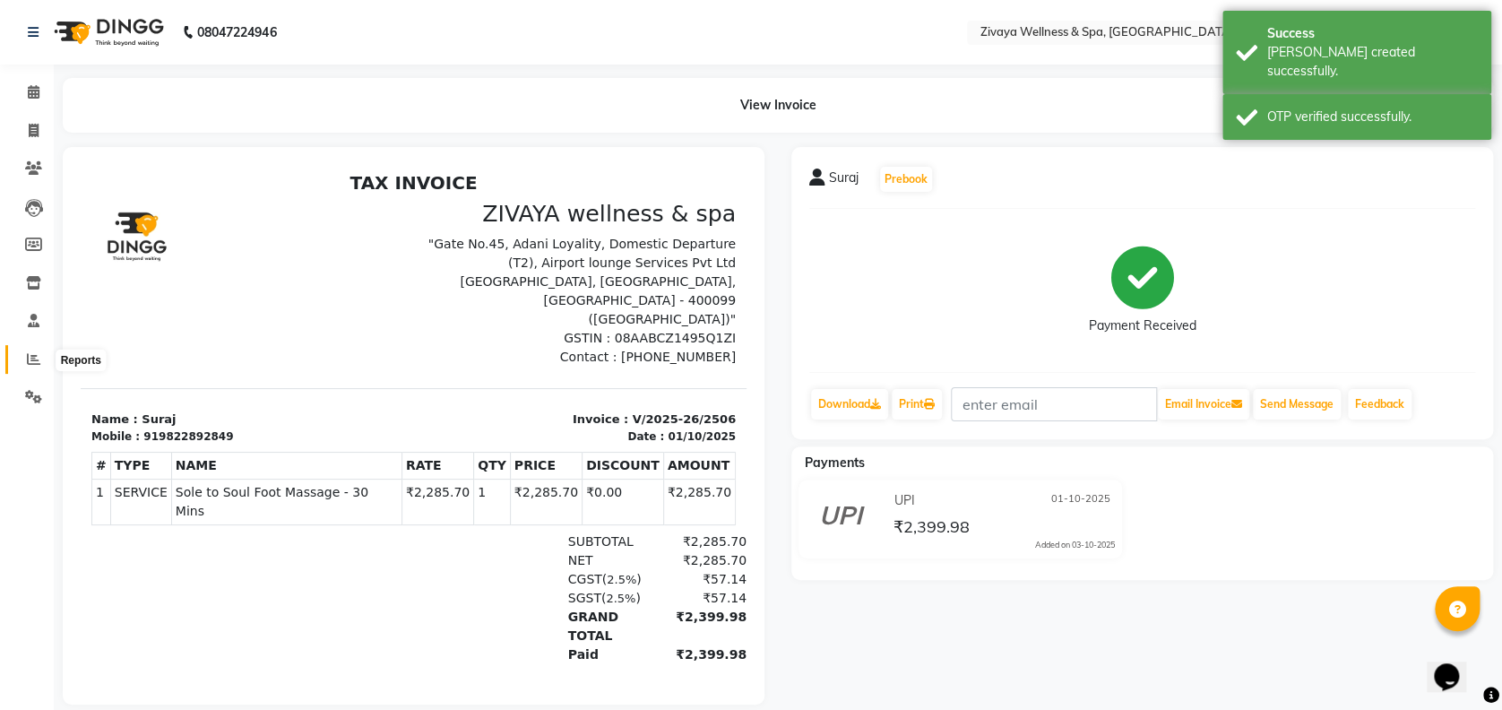
click at [34, 358] on icon at bounding box center [33, 358] width 13 height 13
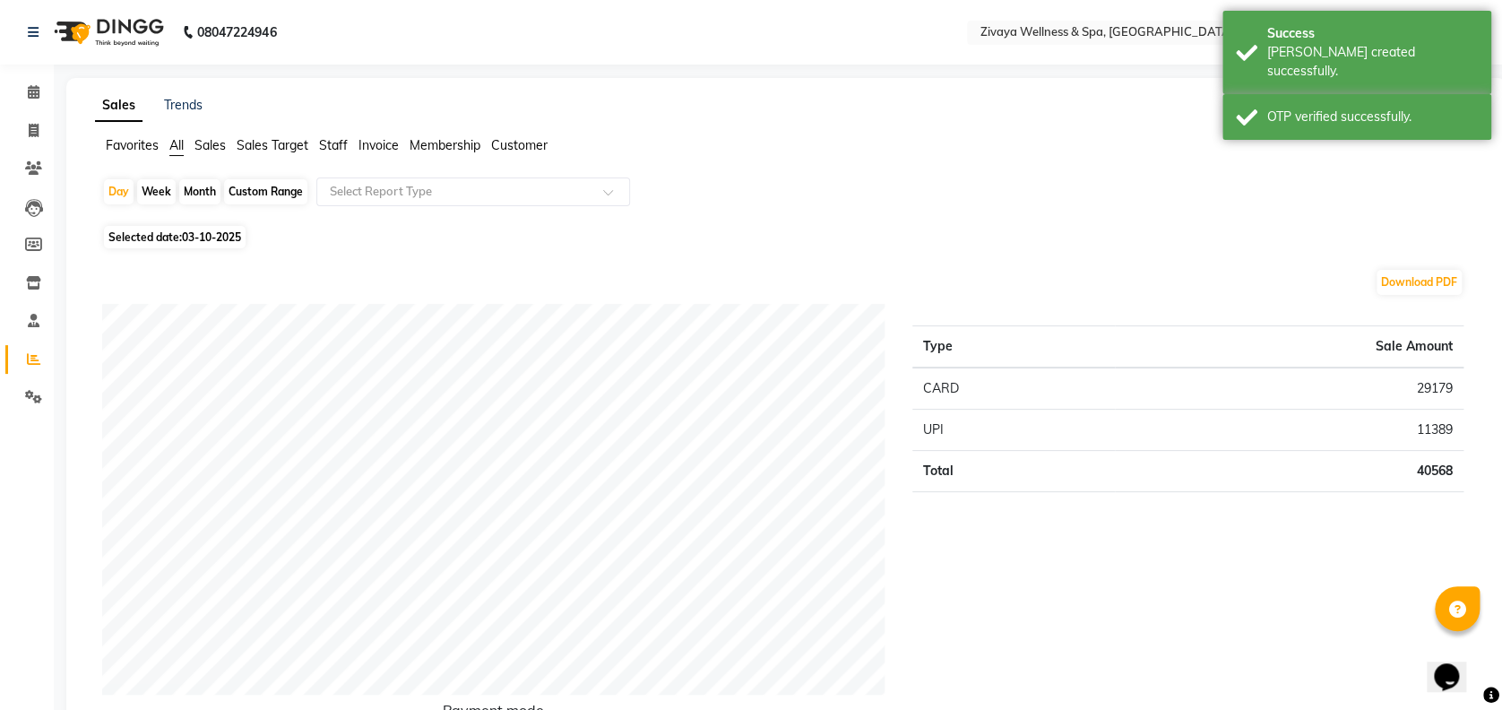
click at [269, 186] on div "Custom Range" at bounding box center [265, 191] width 83 height 25
select select "10"
select select "2025"
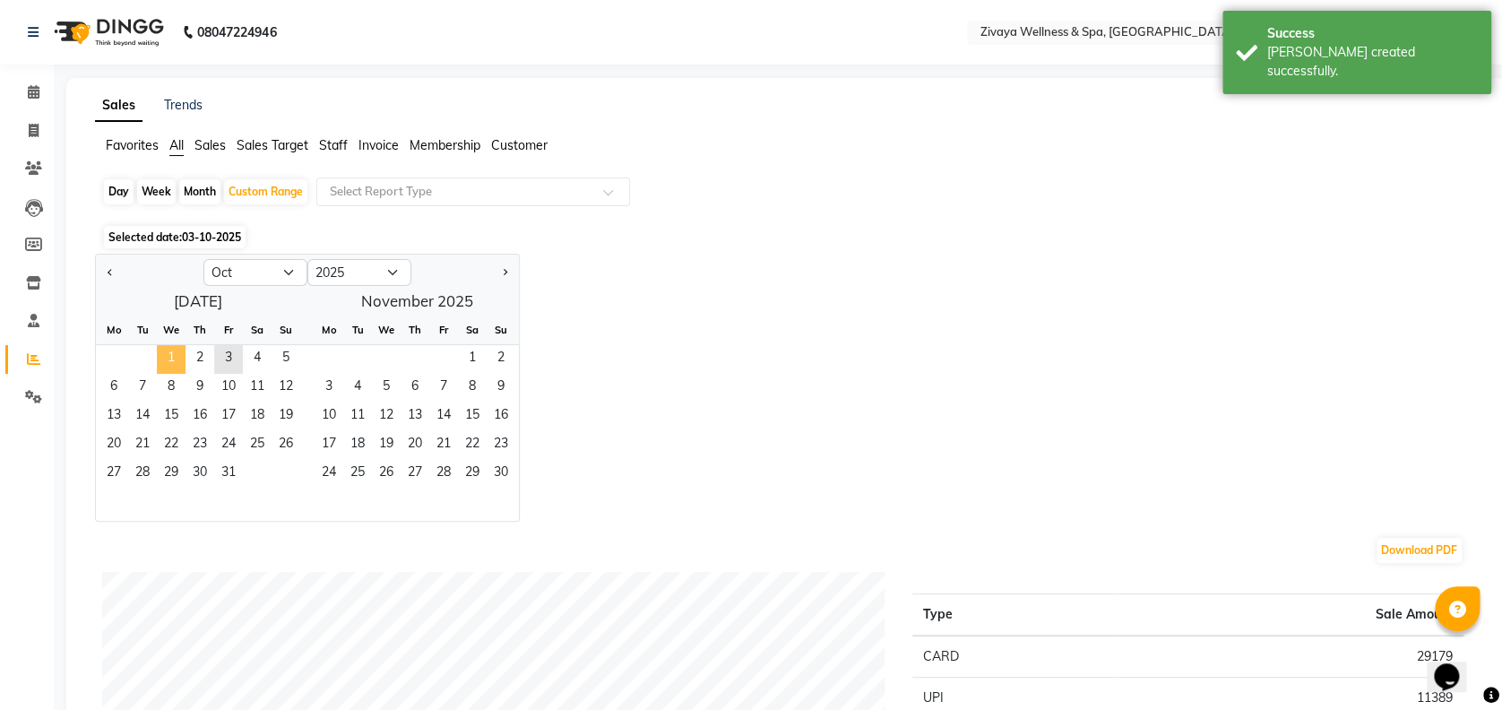
click at [177, 354] on span "1" at bounding box center [171, 359] width 29 height 29
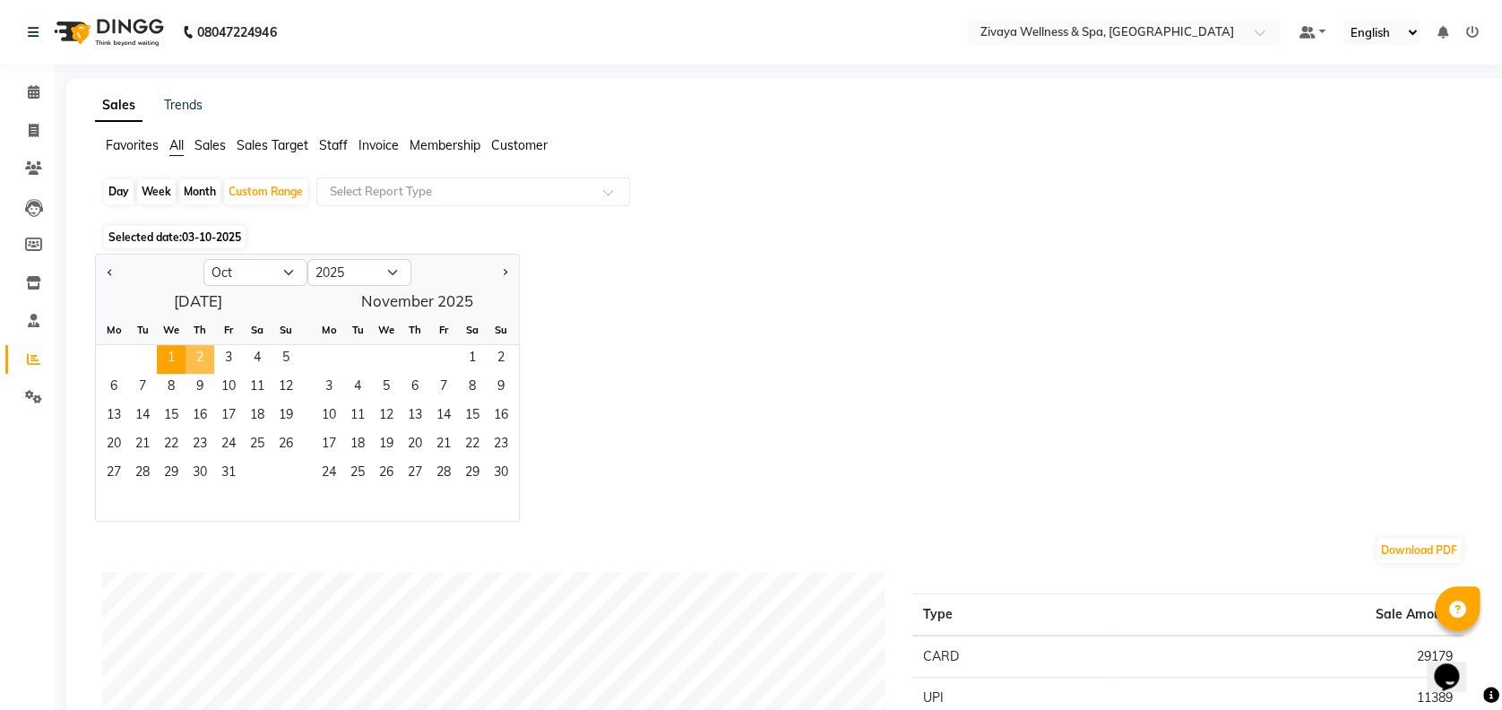
click at [201, 354] on span "2" at bounding box center [199, 359] width 29 height 29
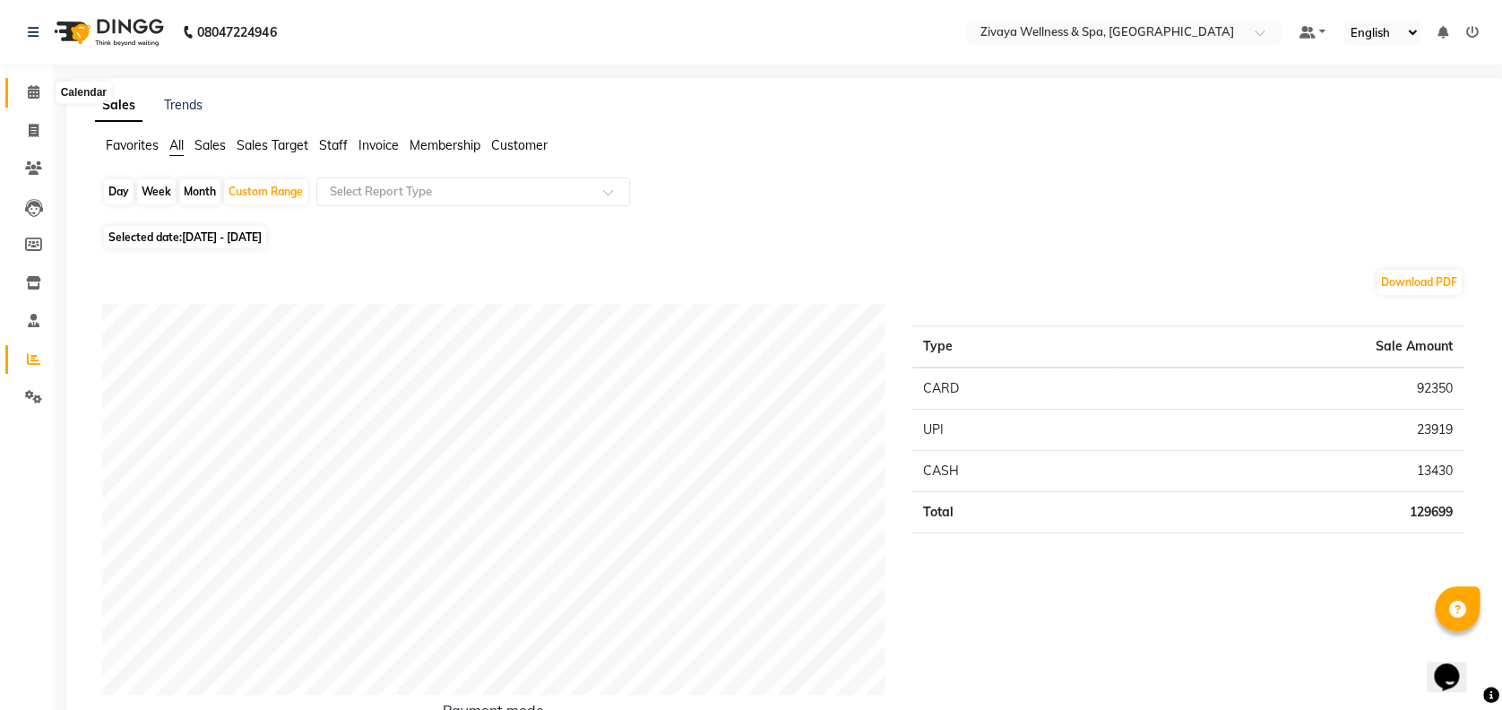
click at [30, 94] on icon at bounding box center [34, 91] width 12 height 13
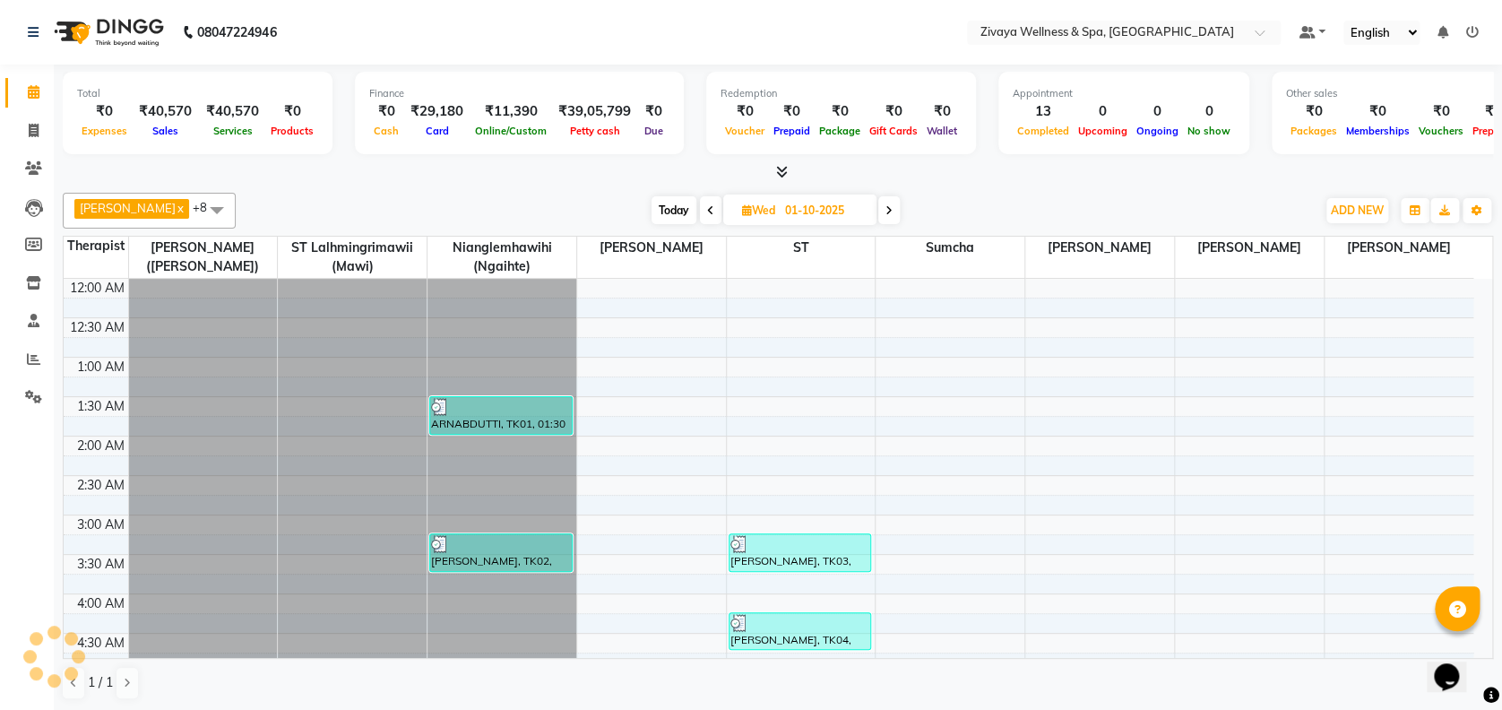
scroll to position [471, 0]
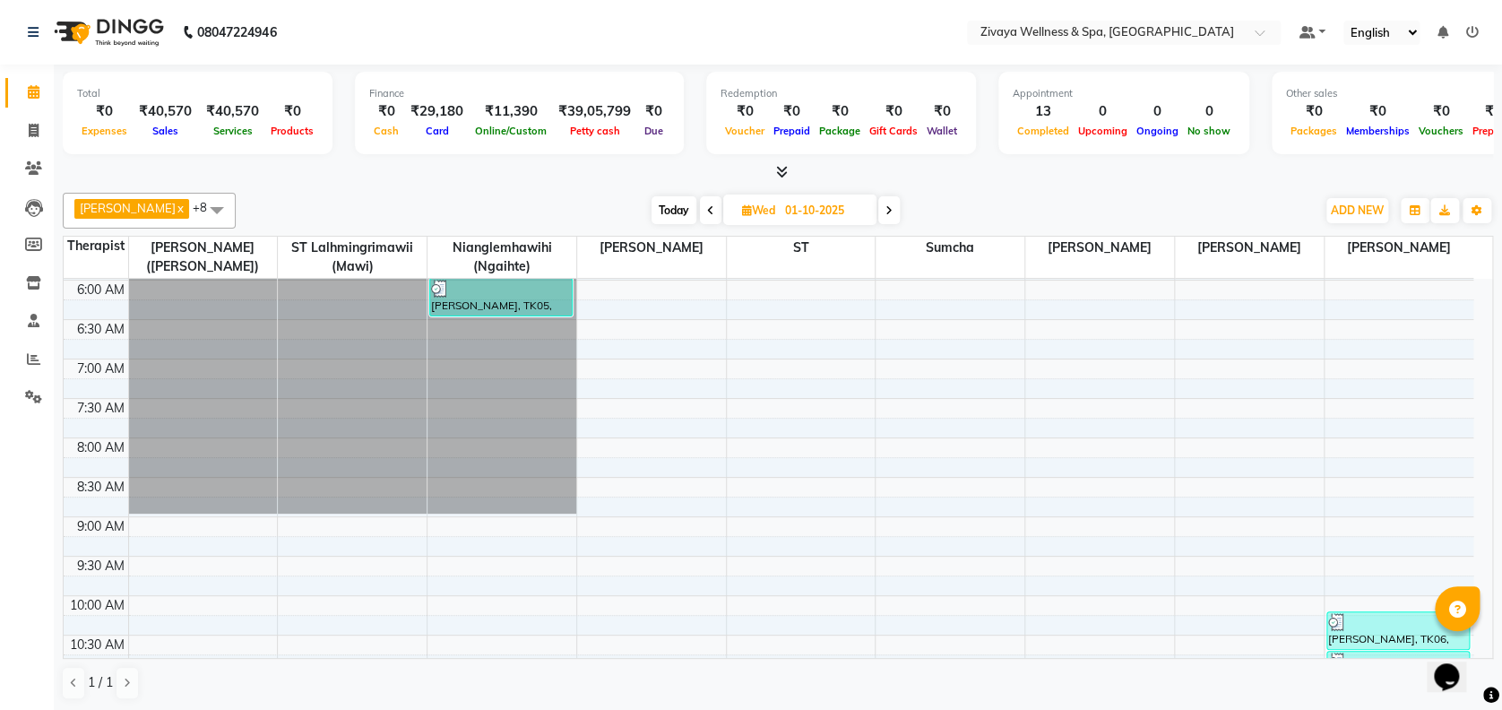
click at [667, 209] on span "Today" at bounding box center [673, 210] width 45 height 28
type input "03-10-2025"
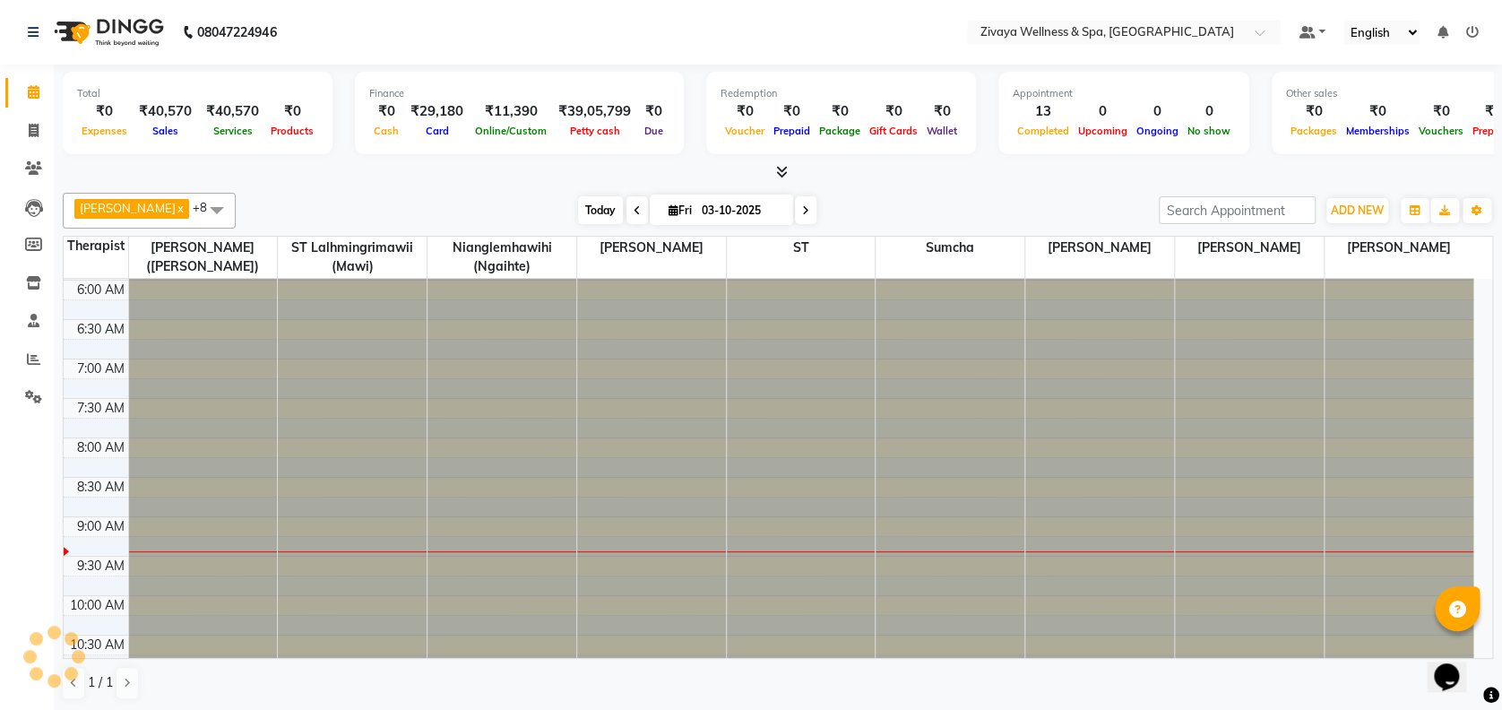
scroll to position [707, 0]
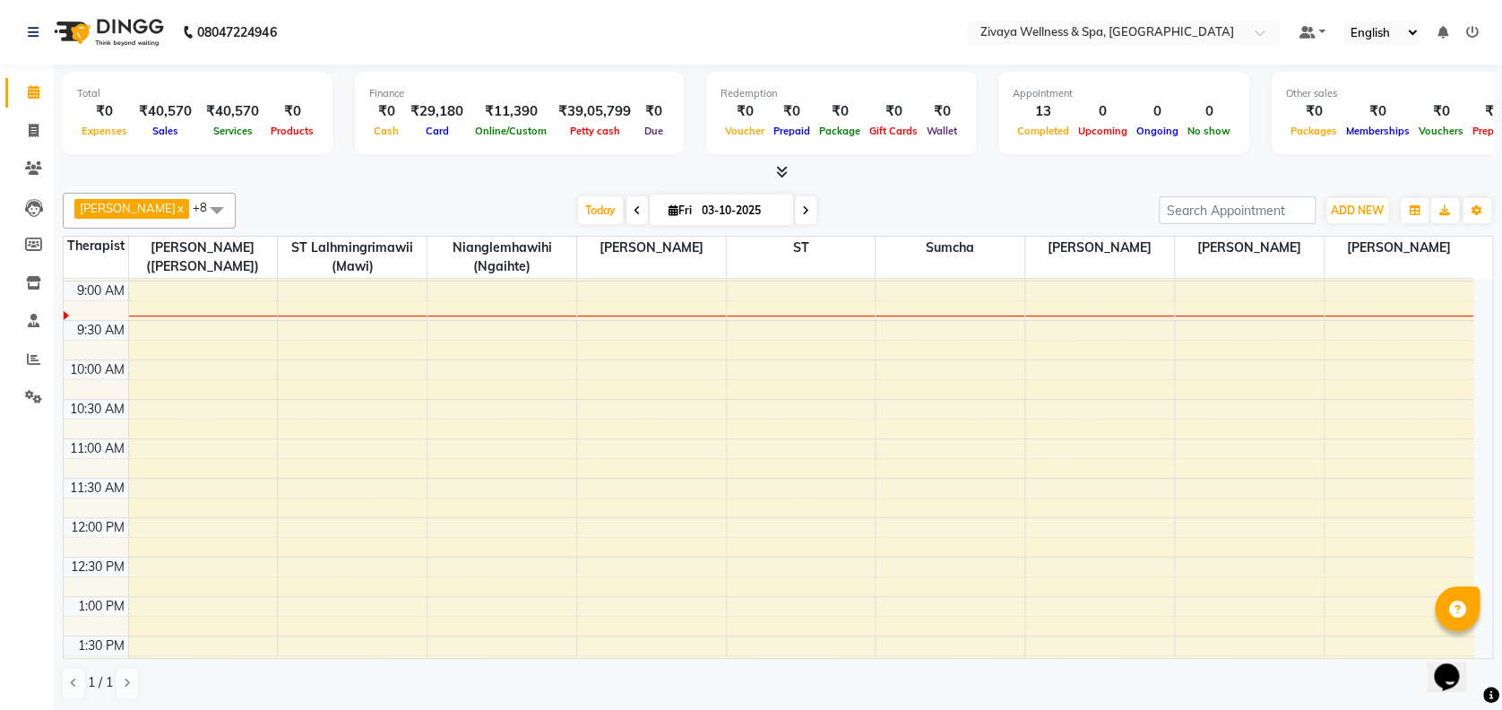
click at [223, 218] on span at bounding box center [217, 210] width 36 height 34
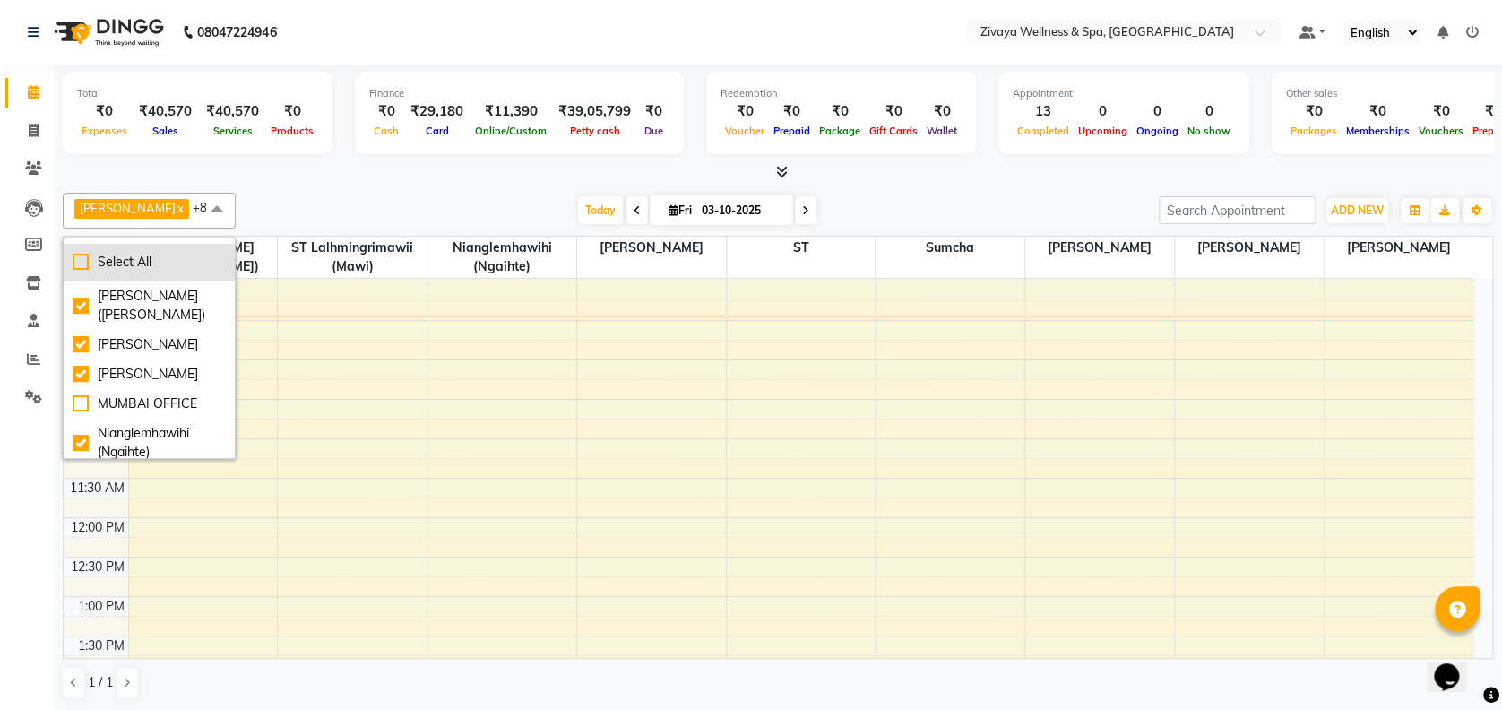
click at [177, 268] on div "Select All" at bounding box center [149, 262] width 153 height 19
checkbox input "true"
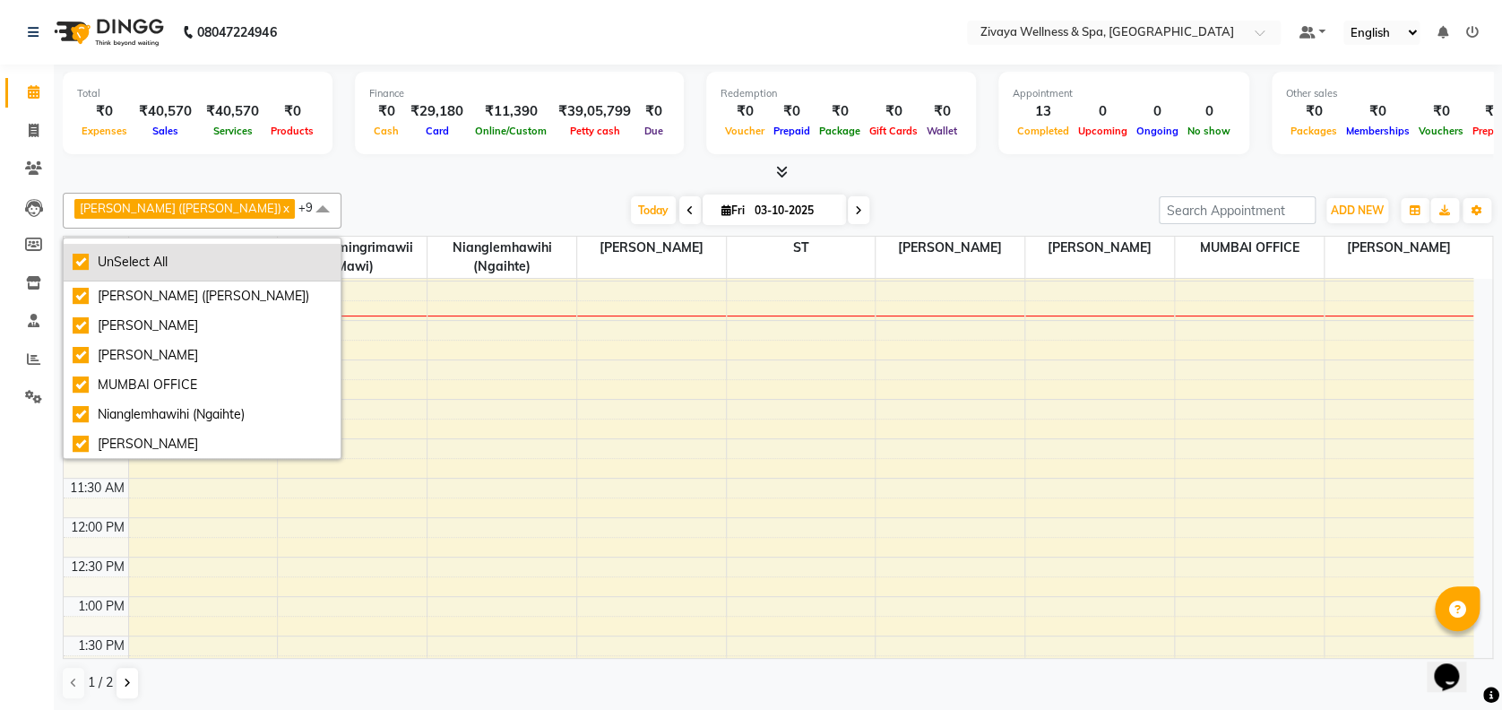
click at [177, 268] on div "UnSelect All" at bounding box center [202, 262] width 259 height 19
checkbox input "false"
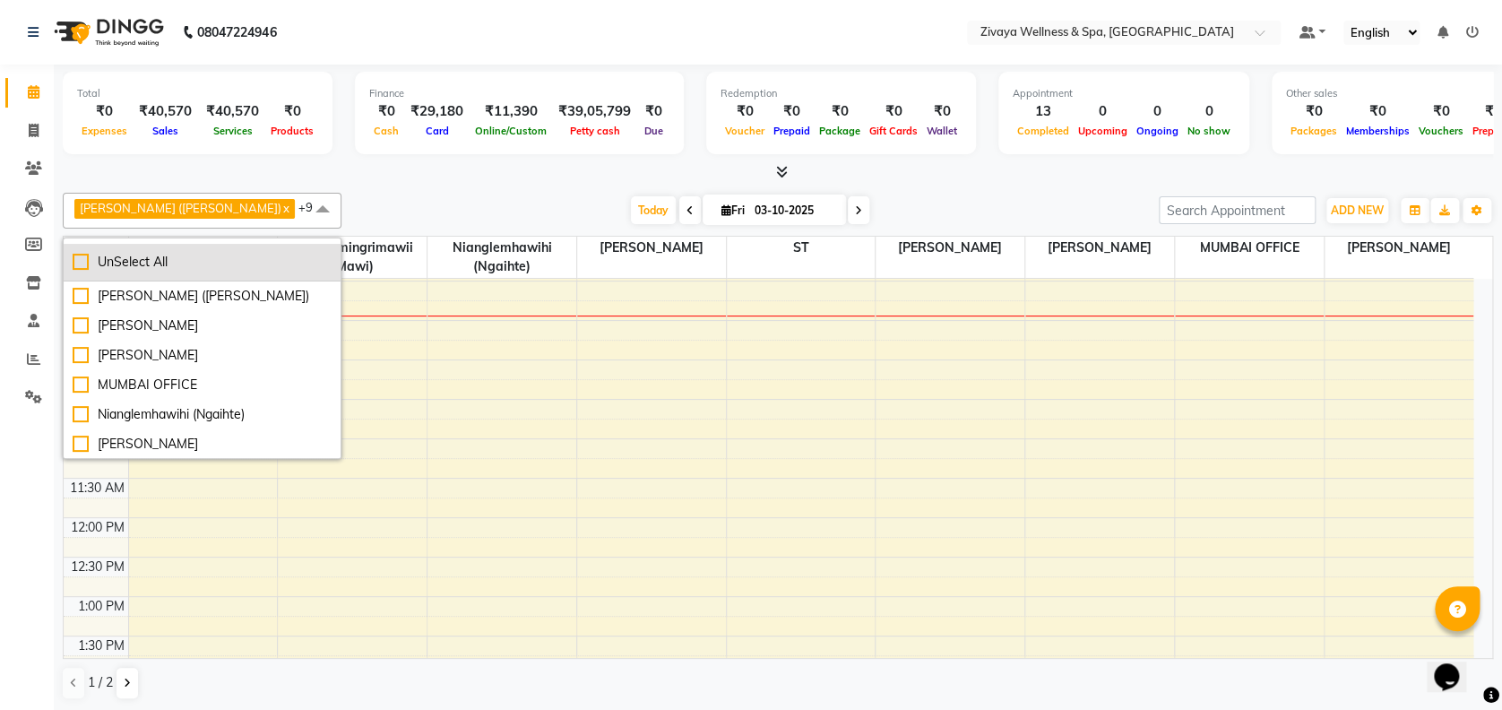
checkbox input "false"
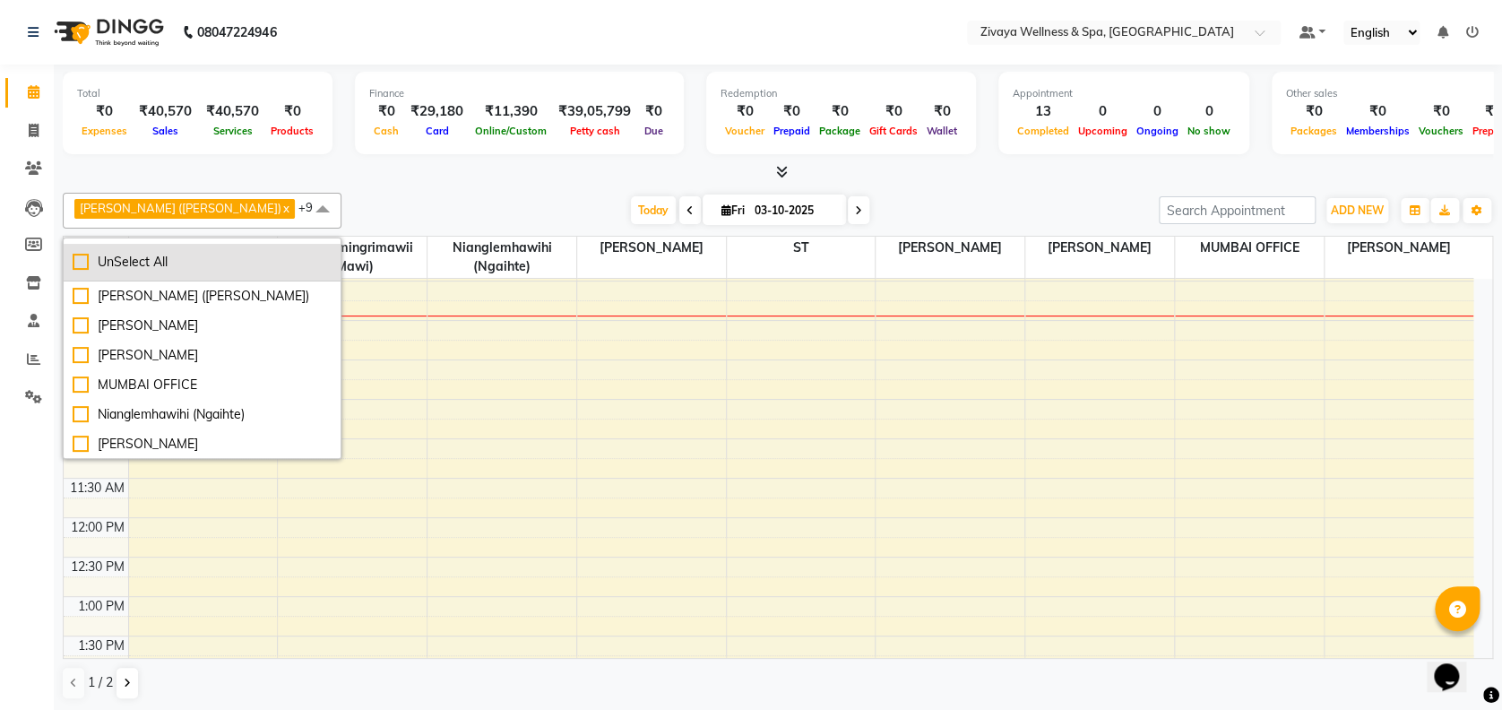
checkbox input "false"
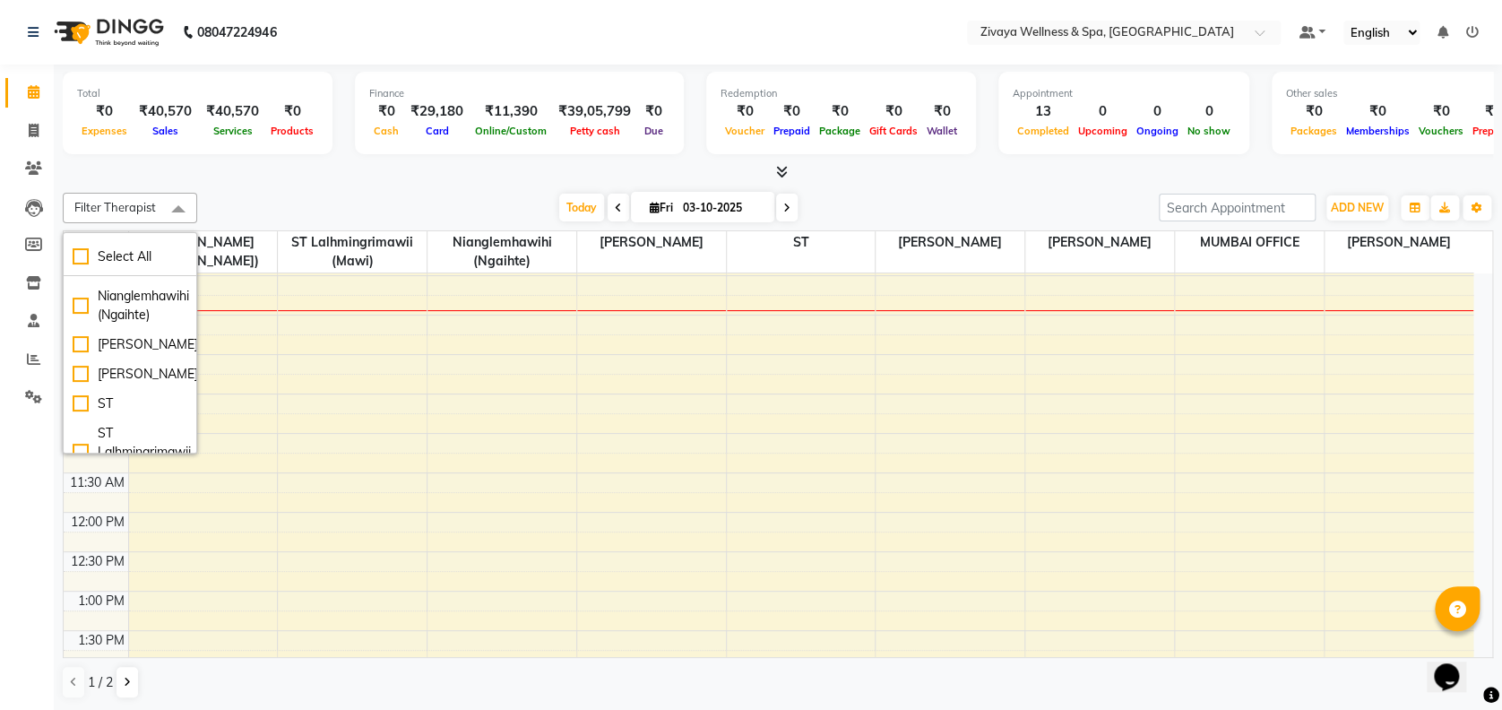
scroll to position [158, 0]
click at [131, 352] on li "[PERSON_NAME]" at bounding box center [130, 338] width 133 height 30
checkbox input "true"
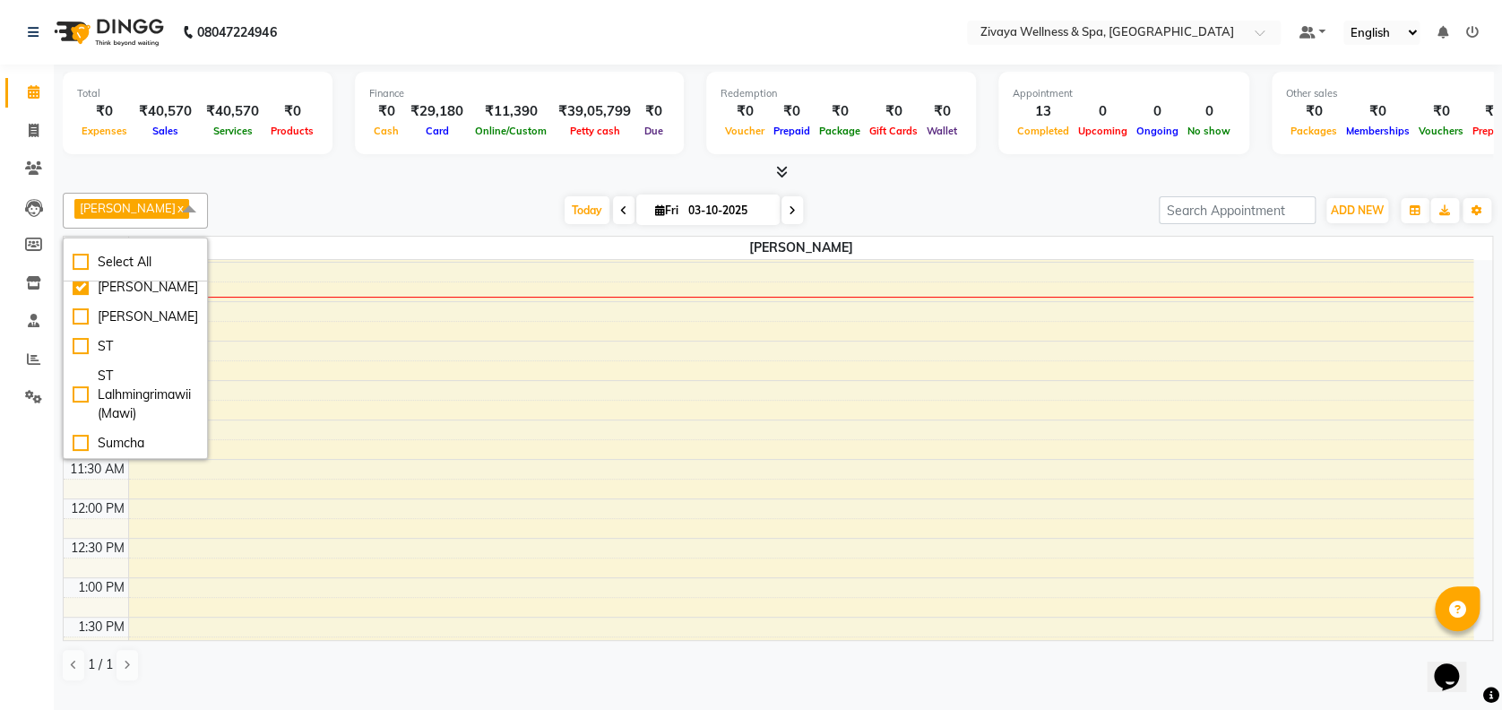
scroll to position [201, 0]
click at [131, 326] on div "[PERSON_NAME]" at bounding box center [135, 316] width 125 height 19
checkbox input "true"
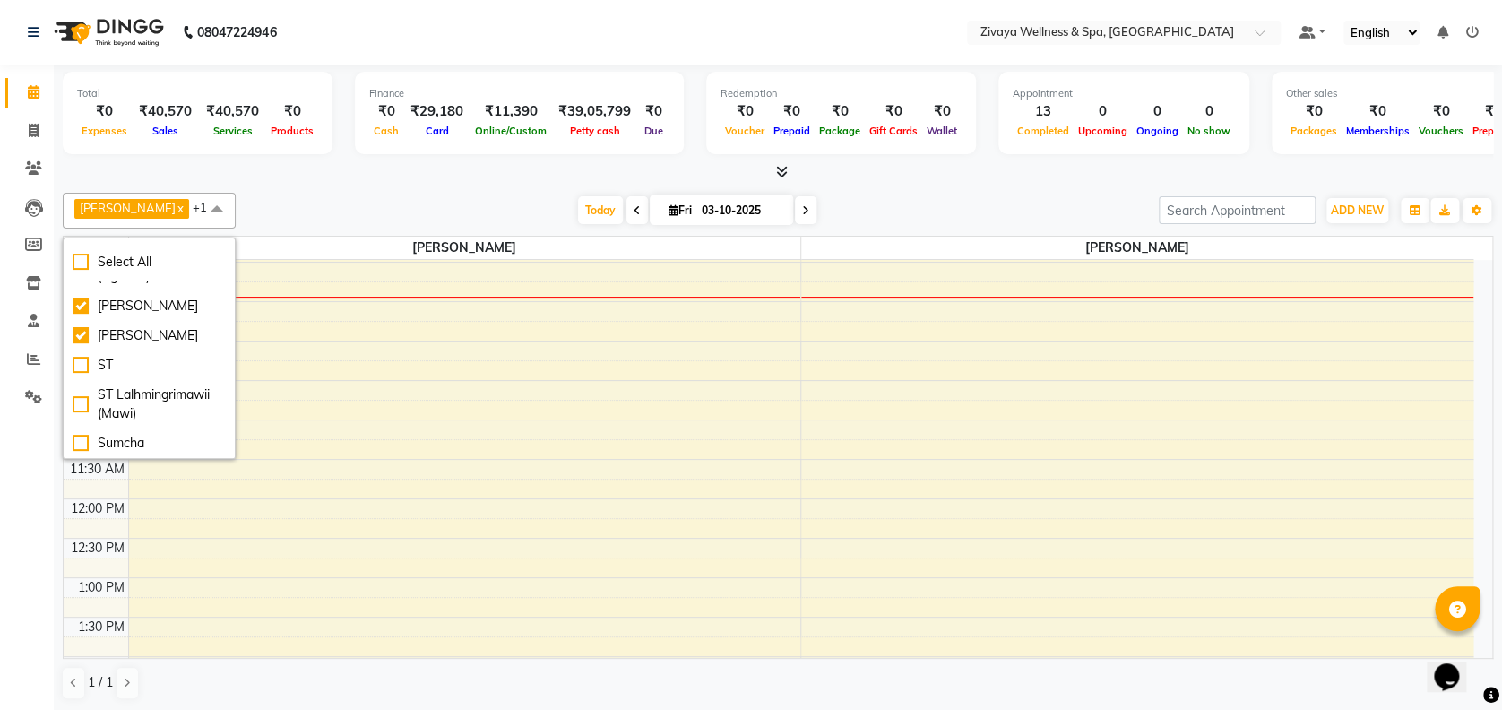
click at [235, 213] on span at bounding box center [217, 210] width 36 height 34
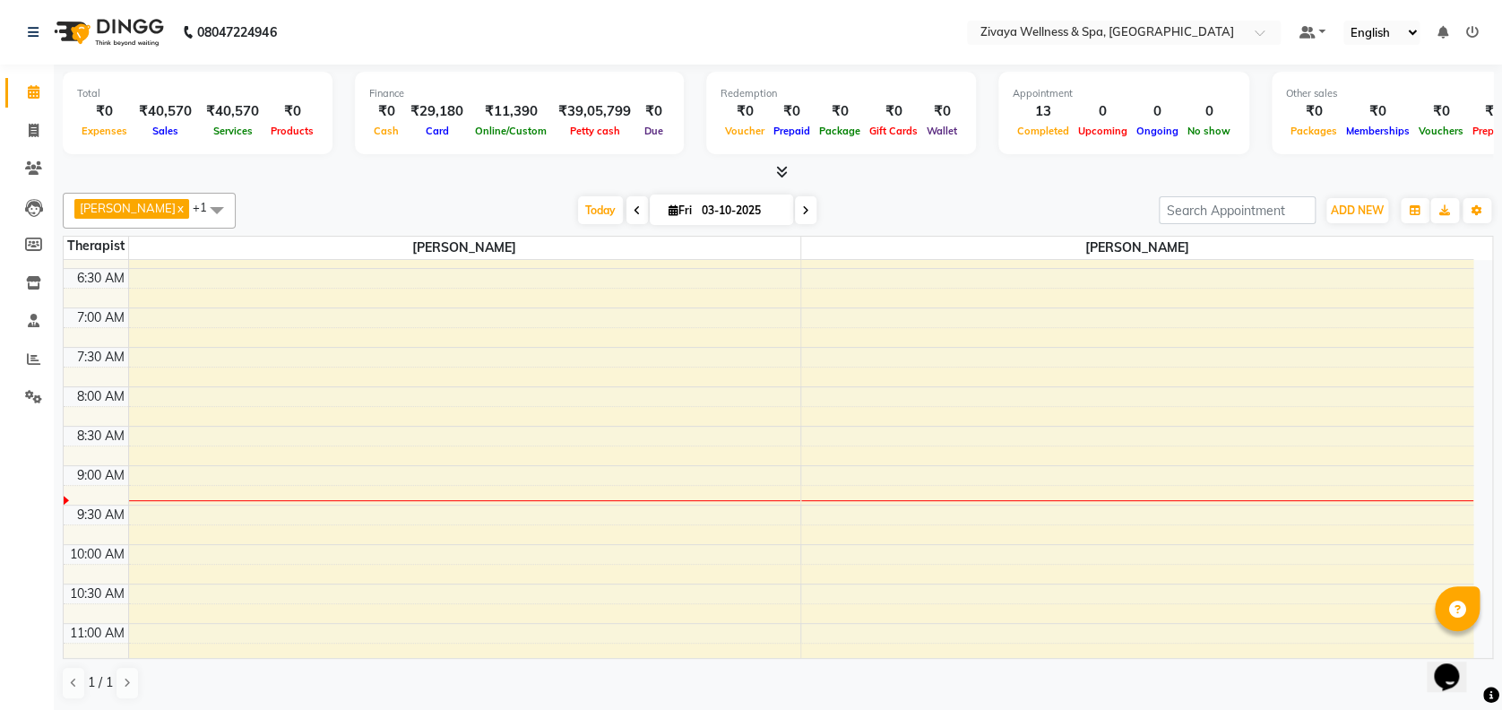
scroll to position [499, 0]
click at [816, 401] on div "12:00 AM 12:30 AM 1:00 AM 1:30 AM 2:00 AM 2:30 AM 3:00 AM 3:30 AM 4:00 AM 4:30 …" at bounding box center [768, 706] width 1409 height 1891
select select "93363"
select select "tentative"
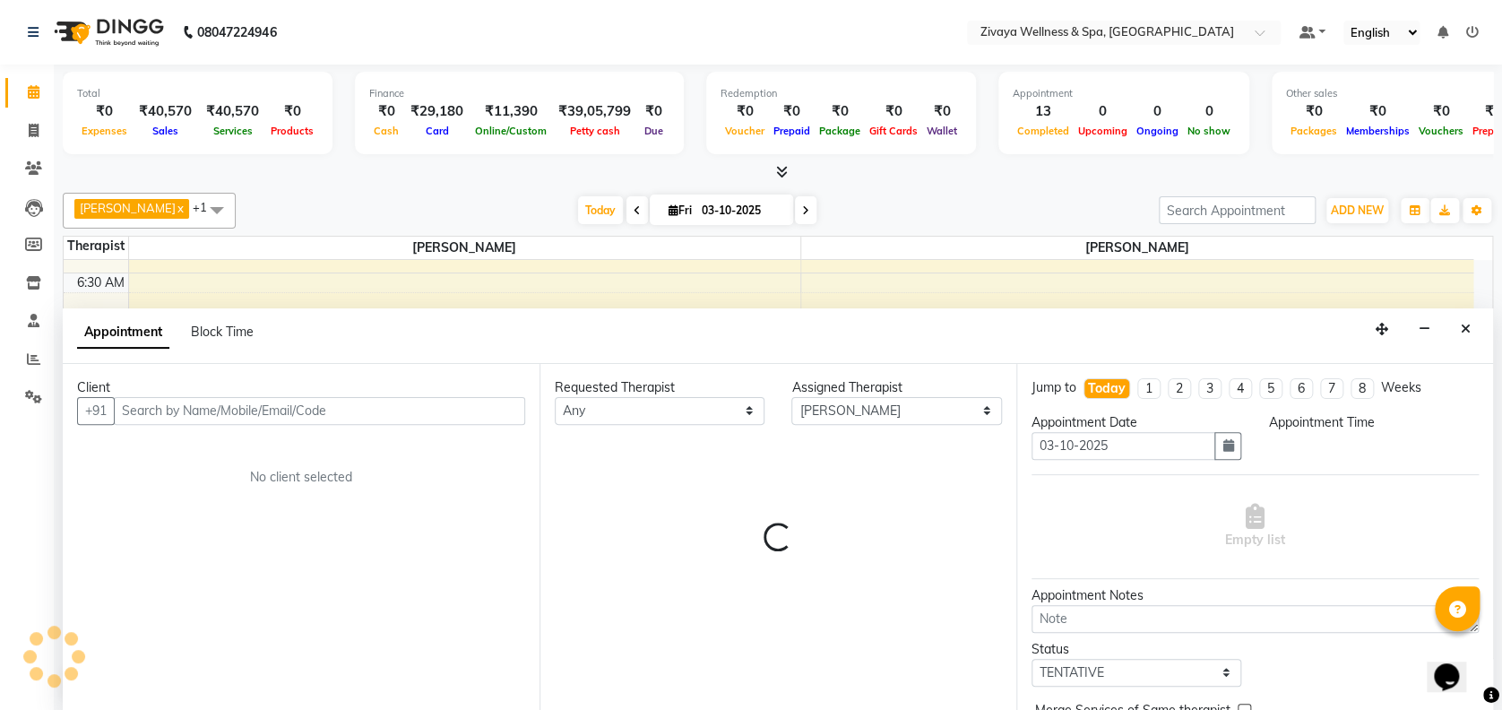
scroll to position [0, 0]
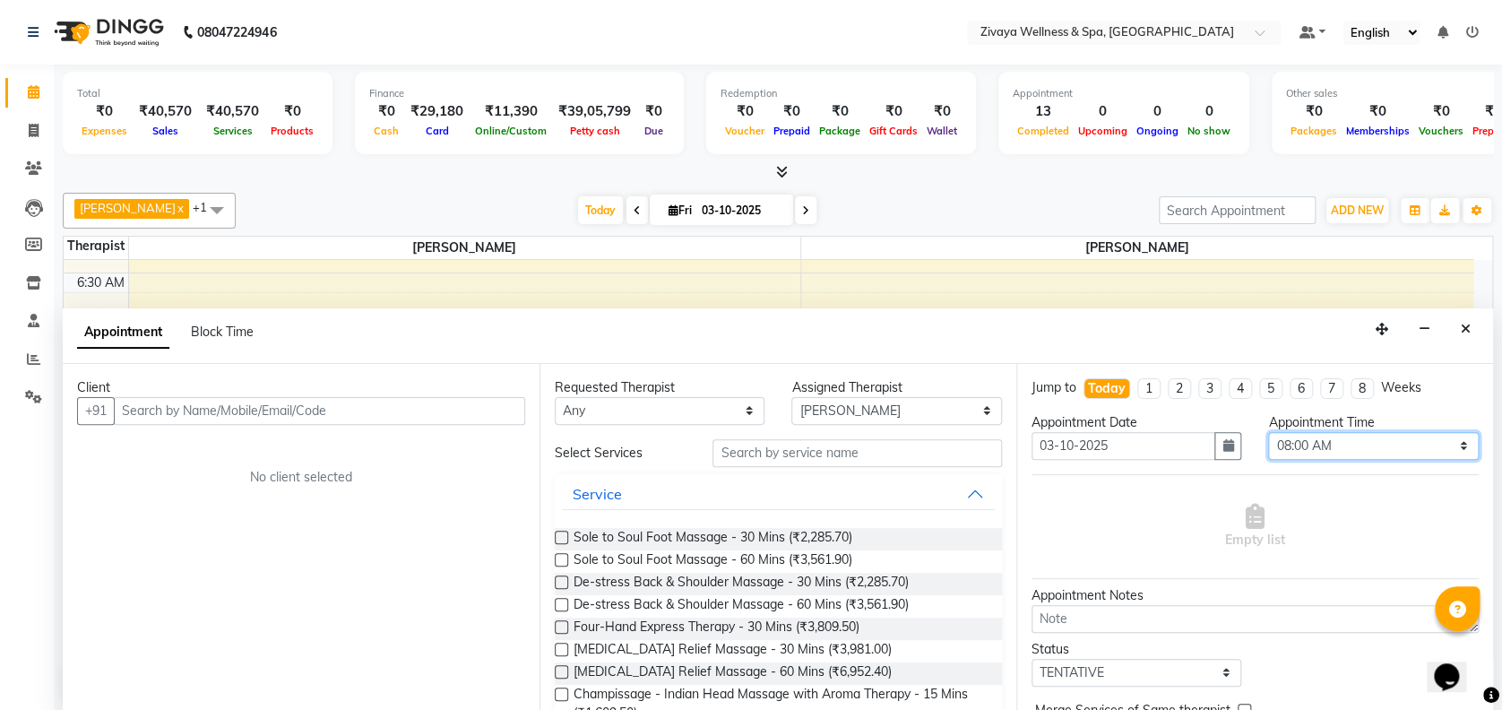
click at [1323, 443] on select "Select 12:00 AM 12:15 AM 12:30 AM 12:45 AM 01:00 AM 01:15 AM 01:30 AM 01:45 AM …" at bounding box center [1373, 446] width 210 height 28
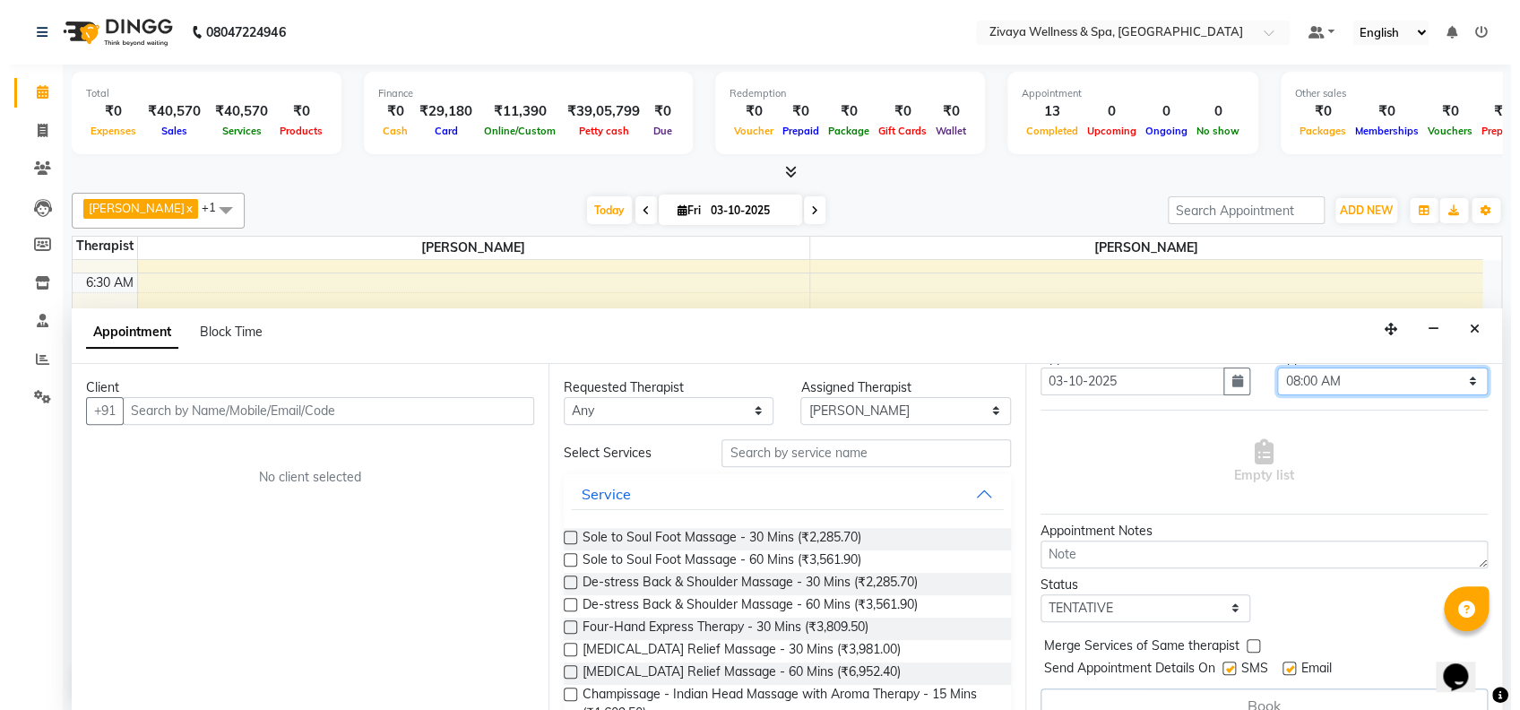
scroll to position [66, 0]
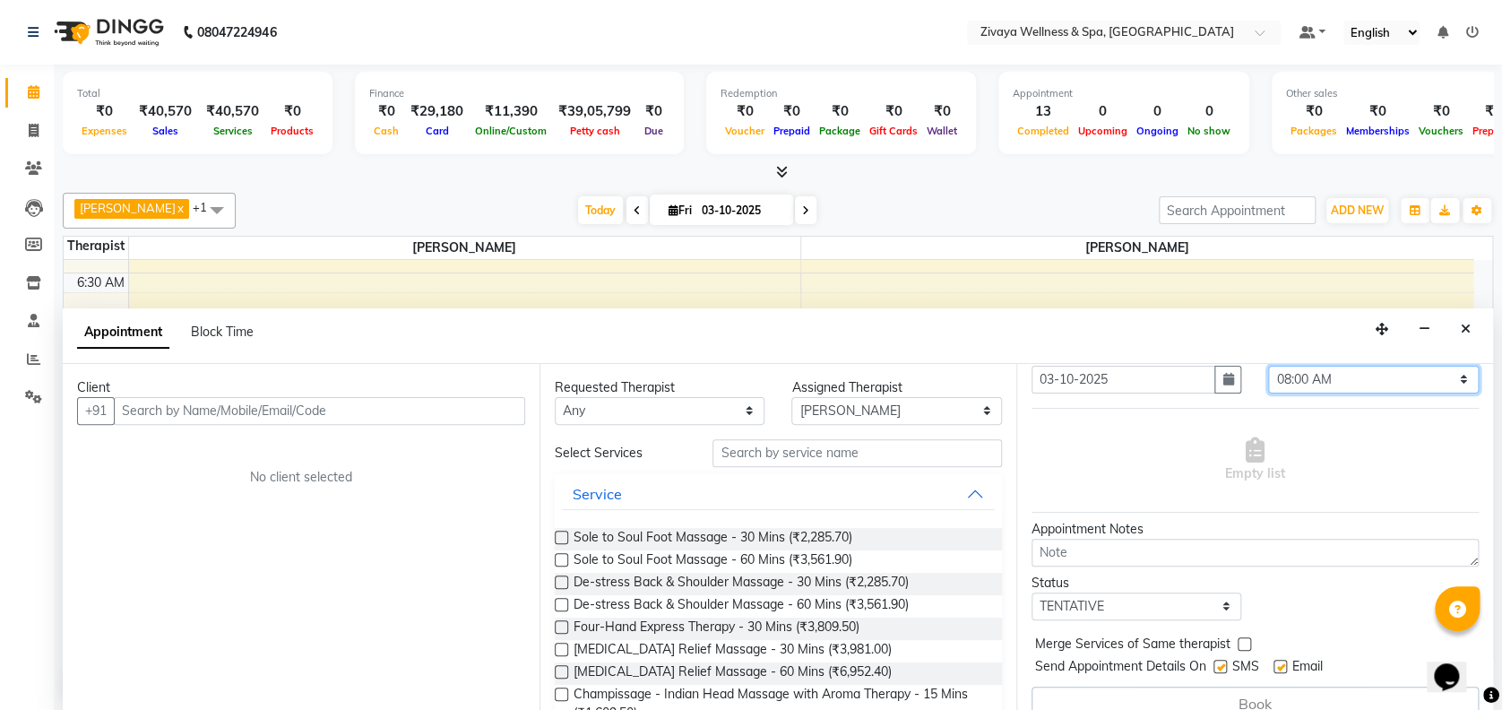
click at [1345, 384] on select "Select 12:00 AM 12:15 AM 12:30 AM 12:45 AM 01:00 AM 01:15 AM 01:30 AM 01:45 AM …" at bounding box center [1373, 380] width 210 height 28
select select "495"
click at [1268, 366] on select "Select 12:00 AM 12:15 AM 12:30 AM 12:45 AM 01:00 AM 01:15 AM 01:30 AM 01:45 AM …" at bounding box center [1373, 380] width 210 height 28
click at [466, 402] on input "text" at bounding box center [319, 411] width 411 height 28
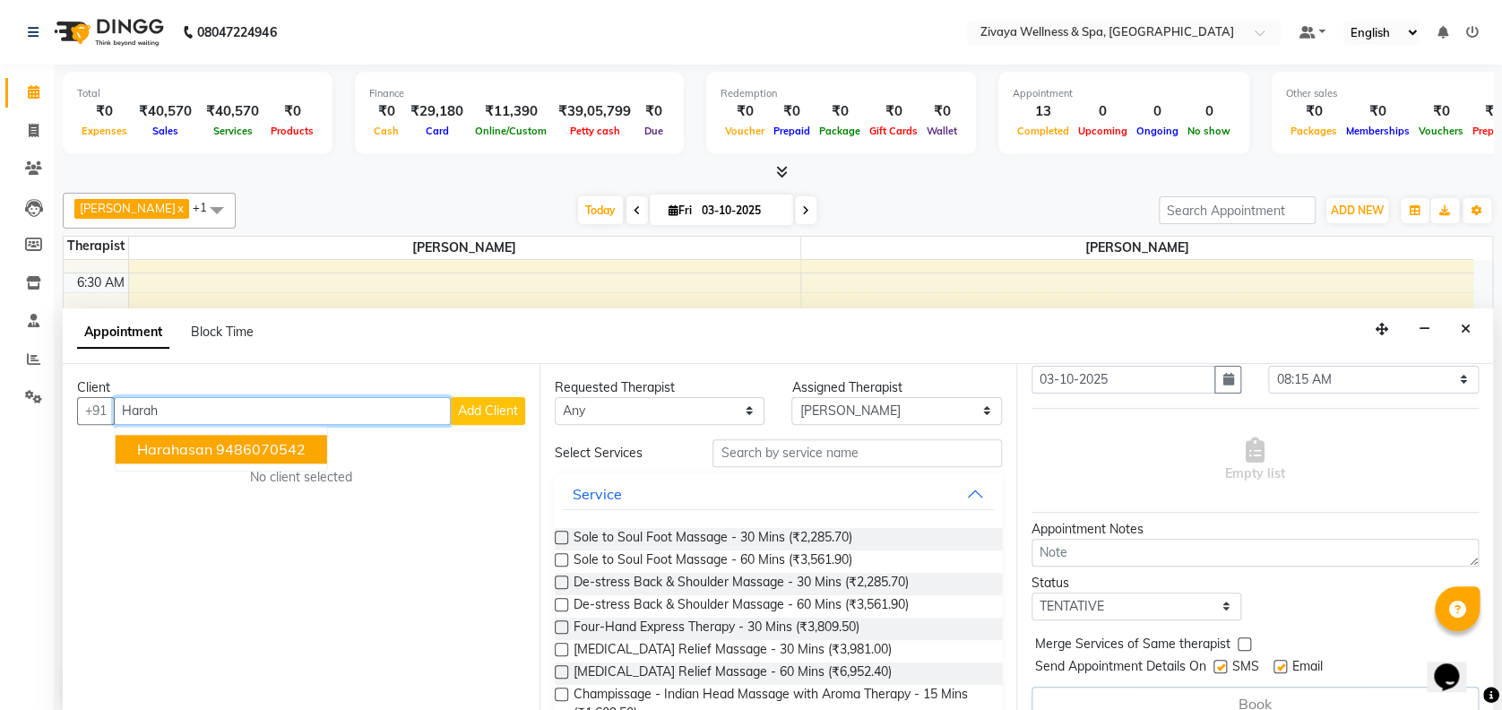
type input "Harah"
click at [466, 402] on span "Add Client" at bounding box center [488, 410] width 60 height 16
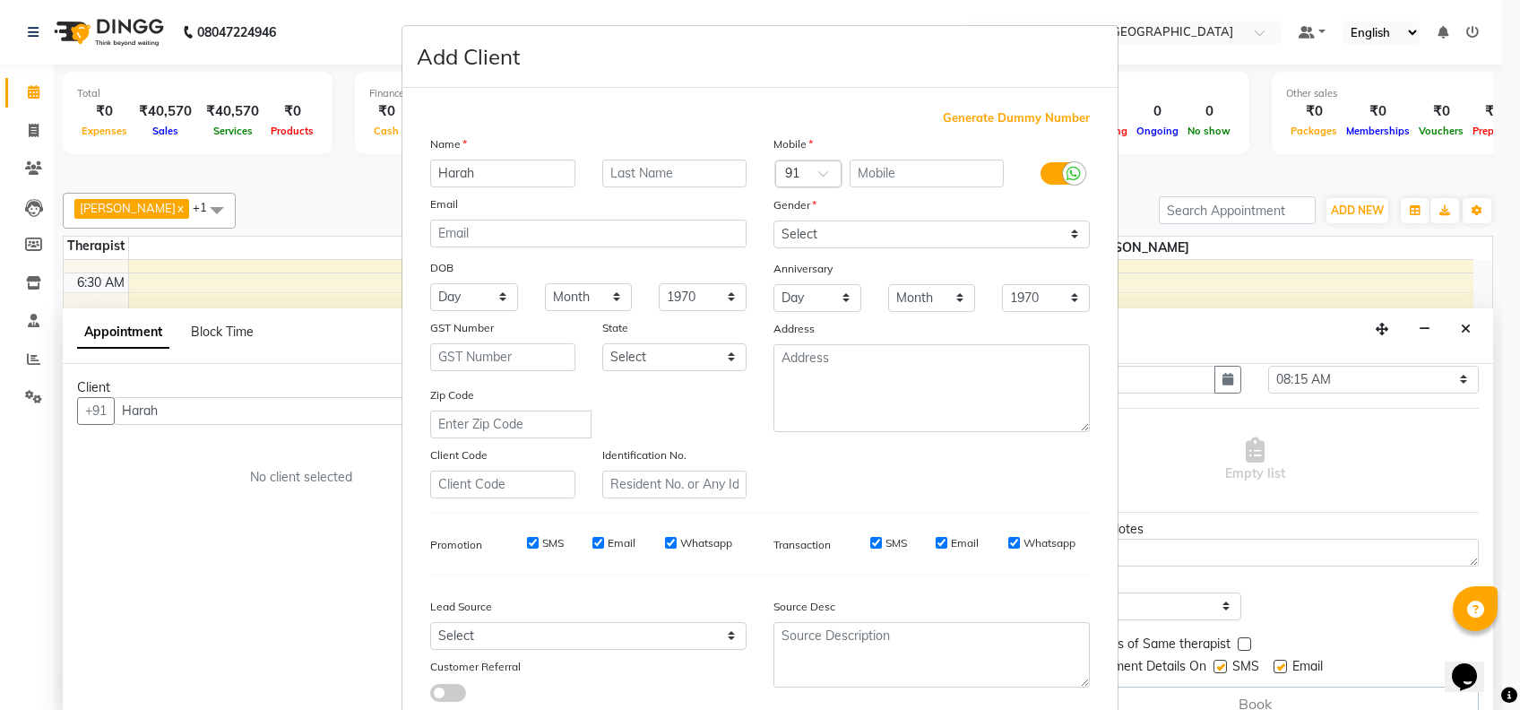
click at [998, 118] on span "Generate Dummy Number" at bounding box center [1016, 118] width 147 height 18
type input "1311800001867"
checkbox input "false"
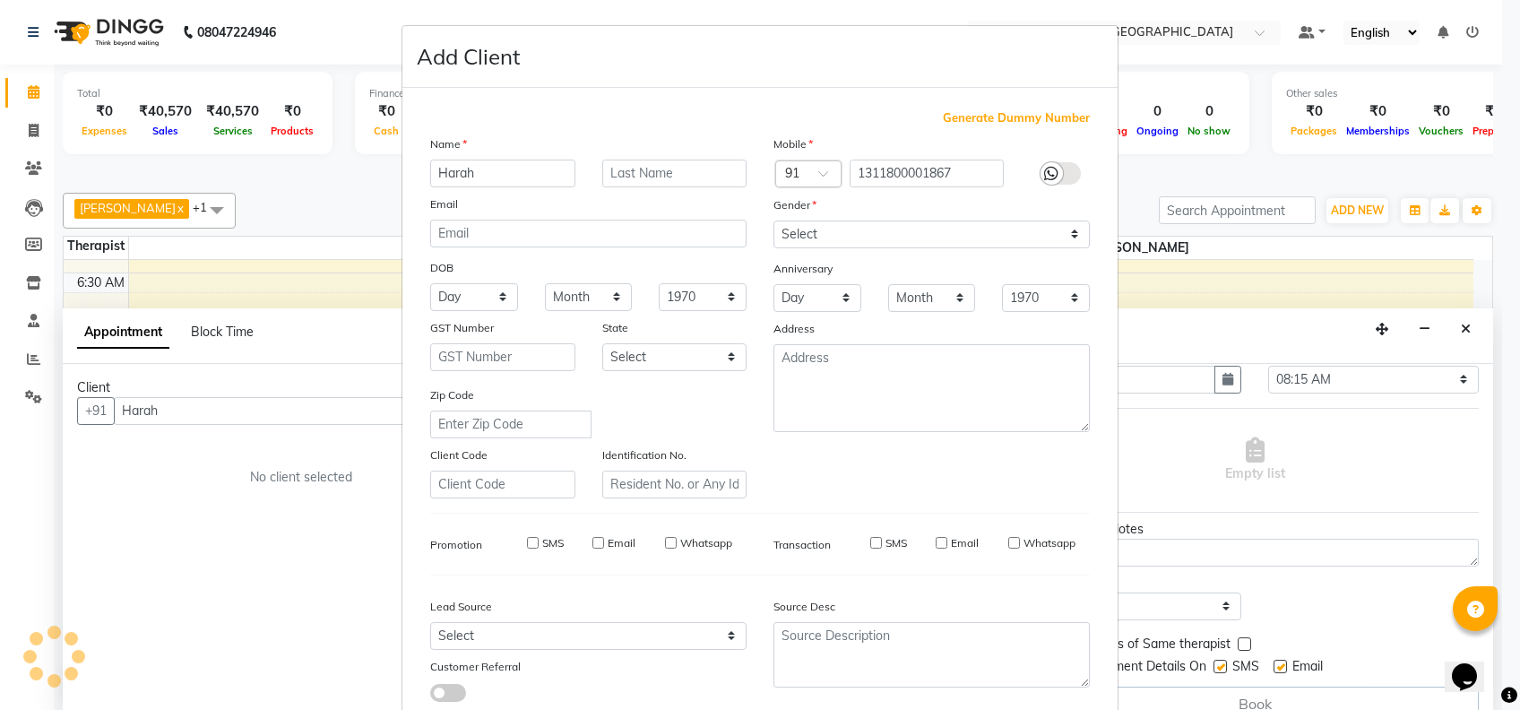
checkbox input "false"
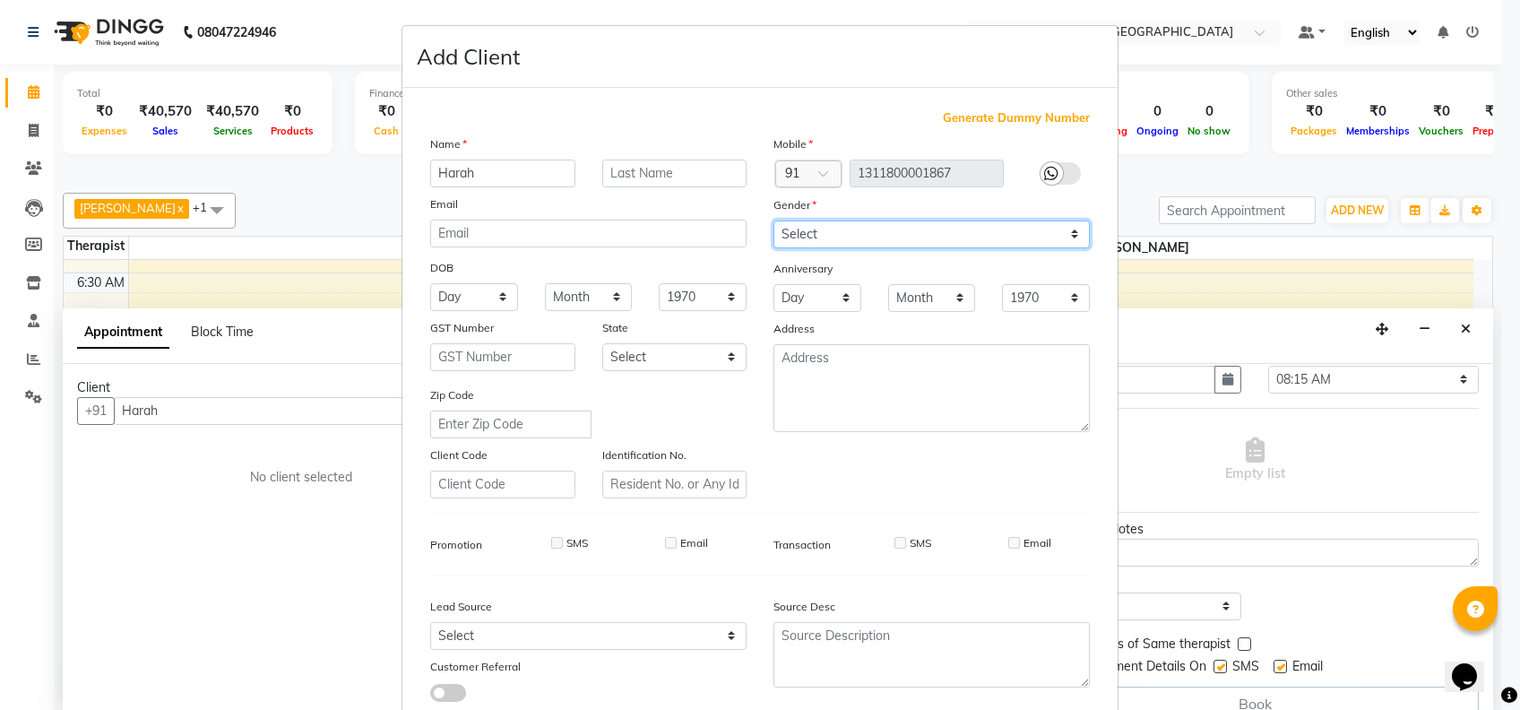
click at [822, 229] on select "Select Male Female Other Prefer Not To Say" at bounding box center [931, 234] width 316 height 28
select select "male"
click at [773, 220] on select "Select Male Female Other Prefer Not To Say" at bounding box center [931, 234] width 316 height 28
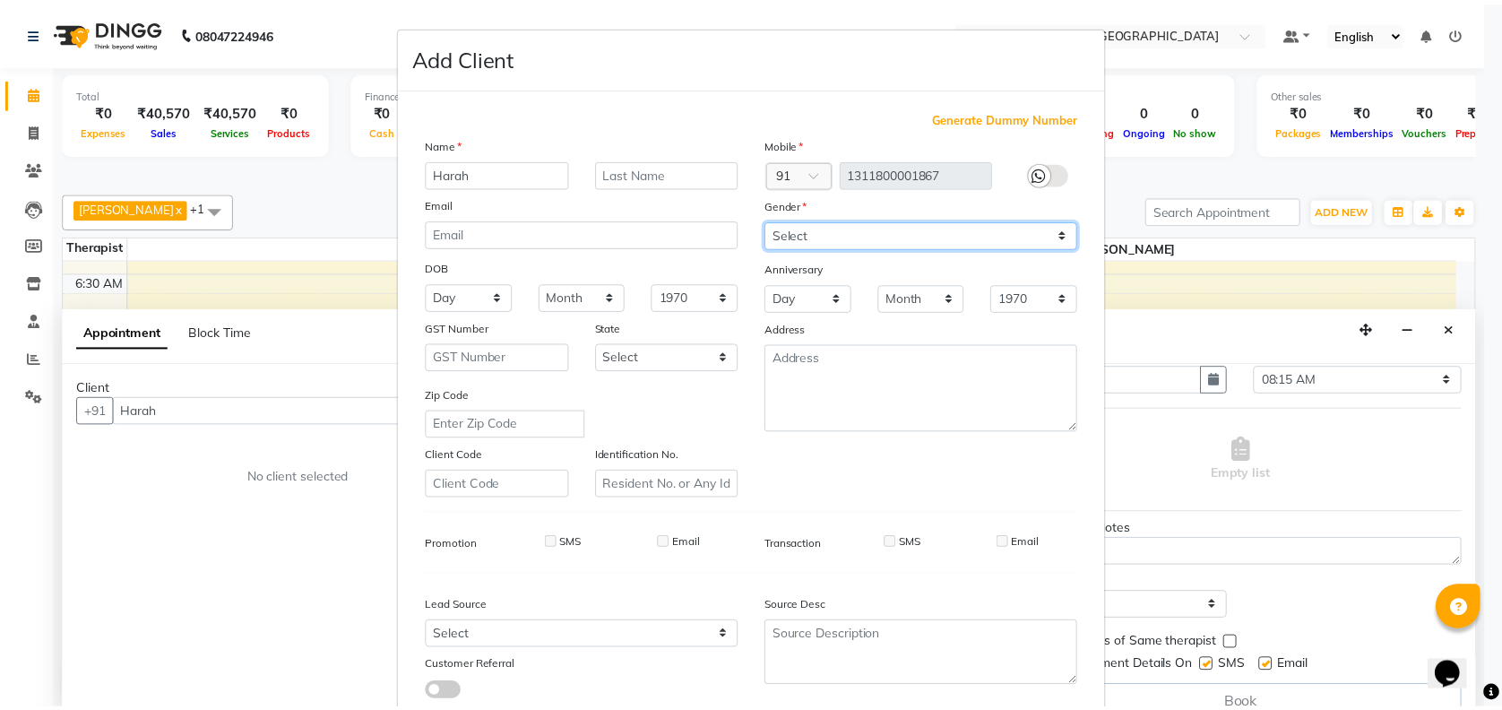
scroll to position [114, 0]
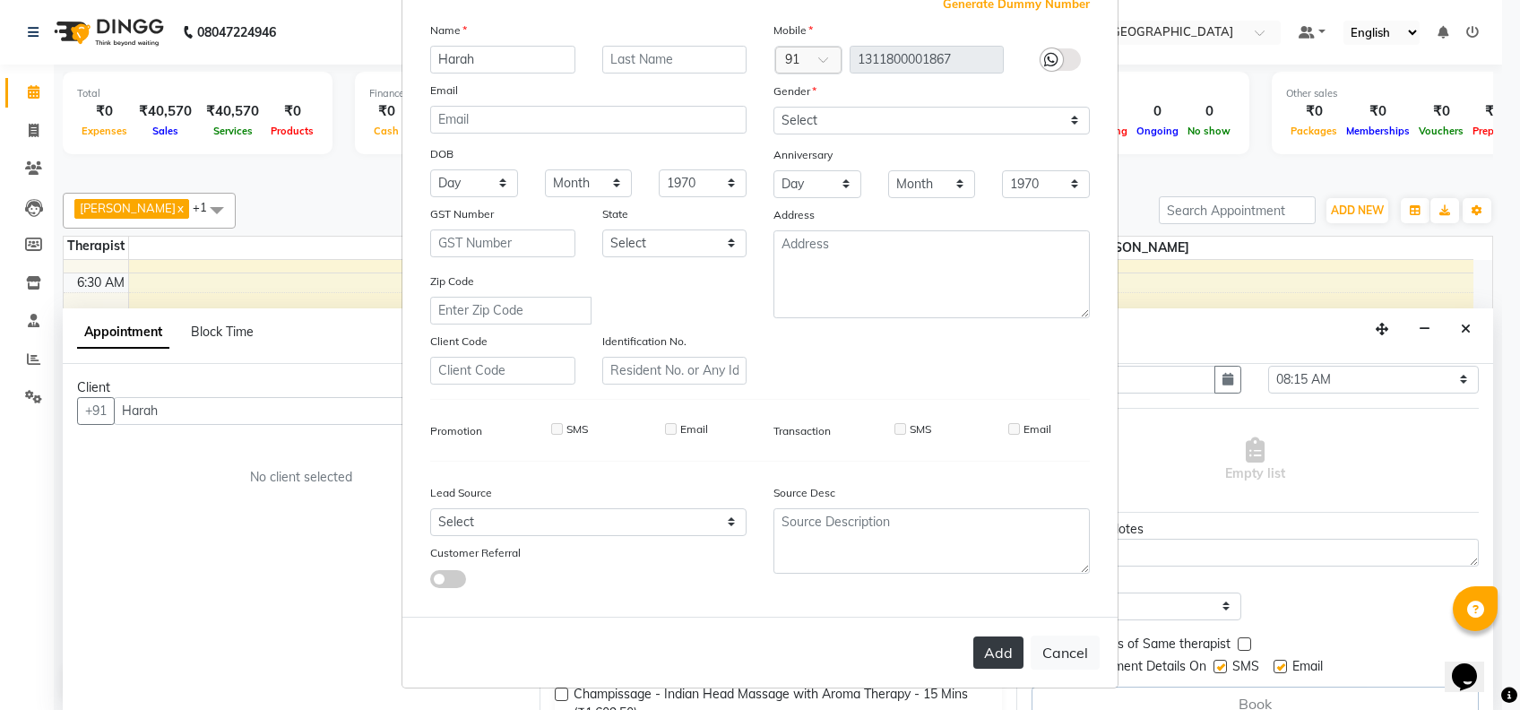
click at [982, 648] on button "Add" at bounding box center [998, 652] width 50 height 32
type input "1311800001867"
select select
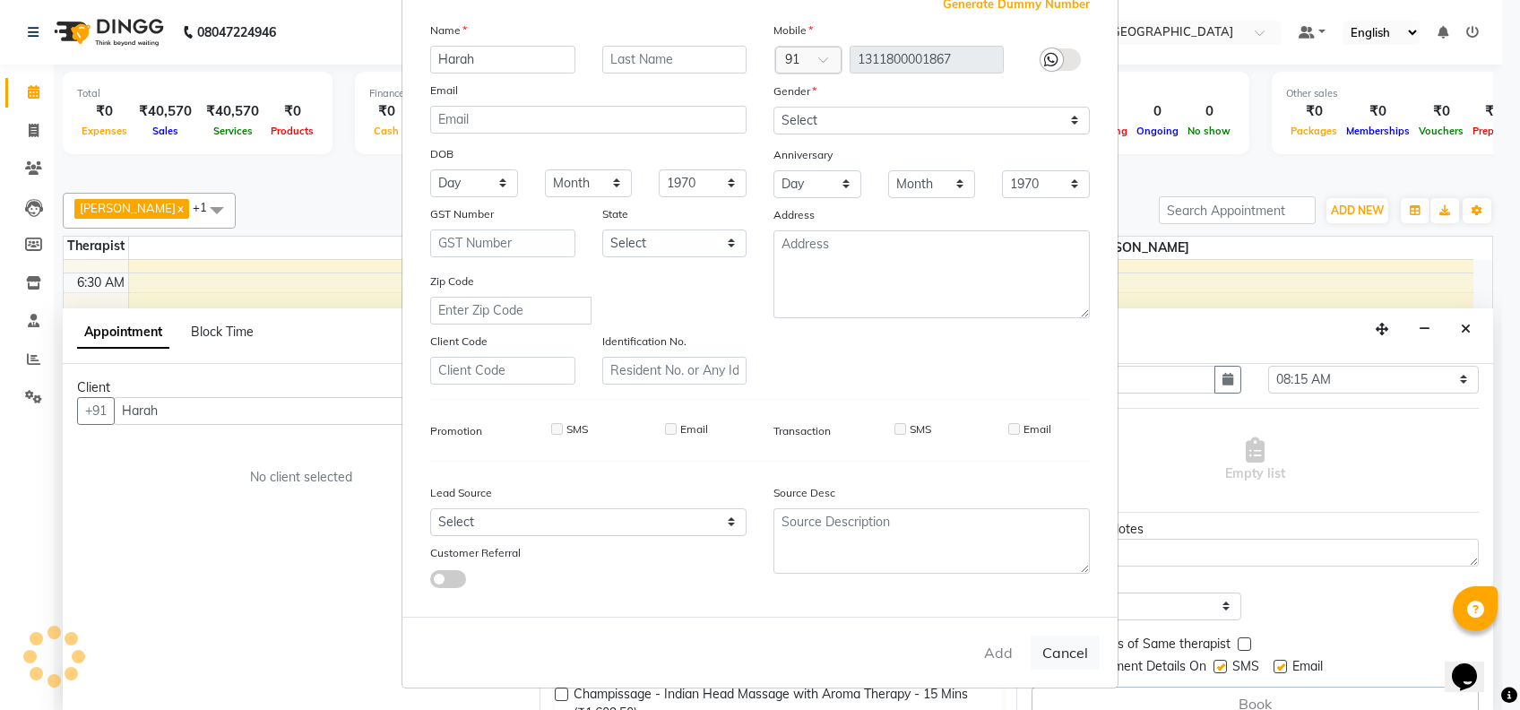
select select
checkbox input "false"
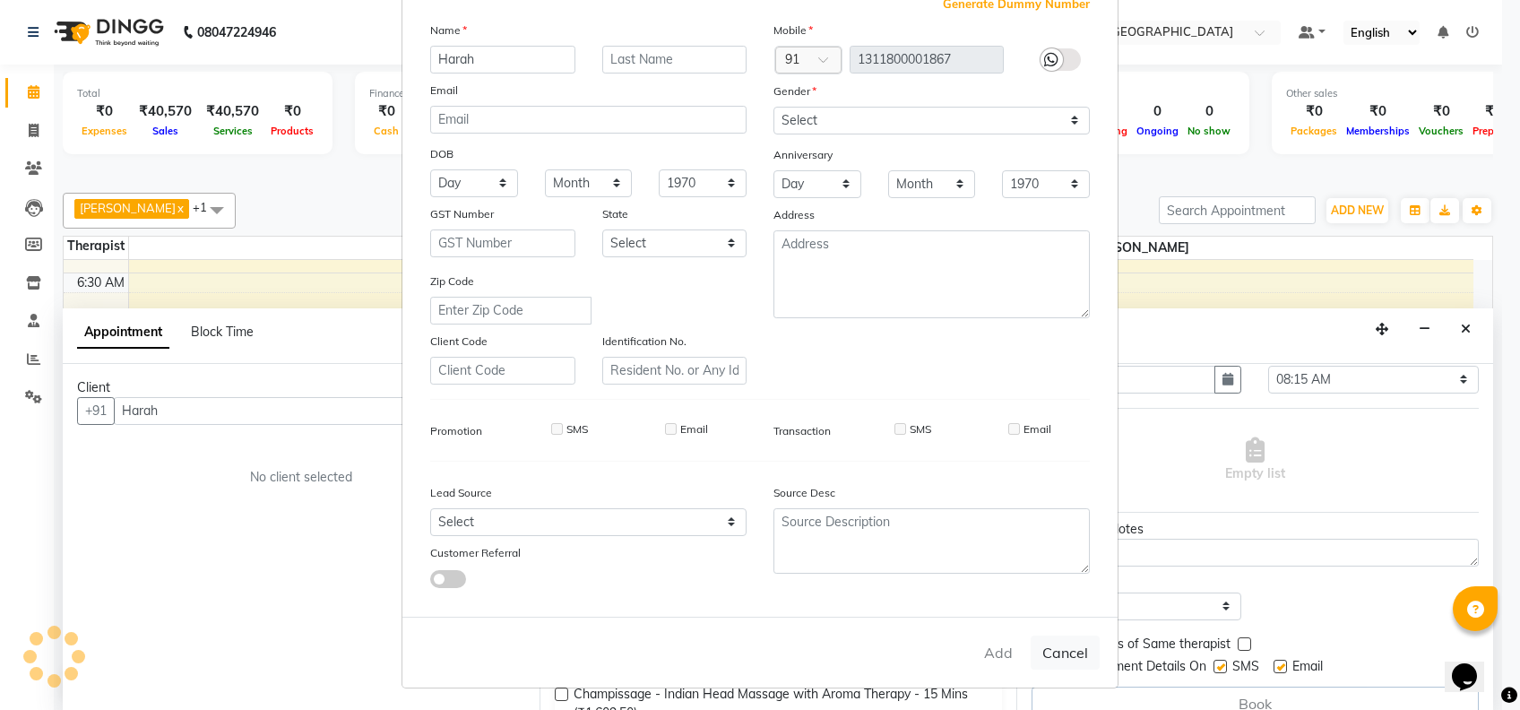
checkbox input "false"
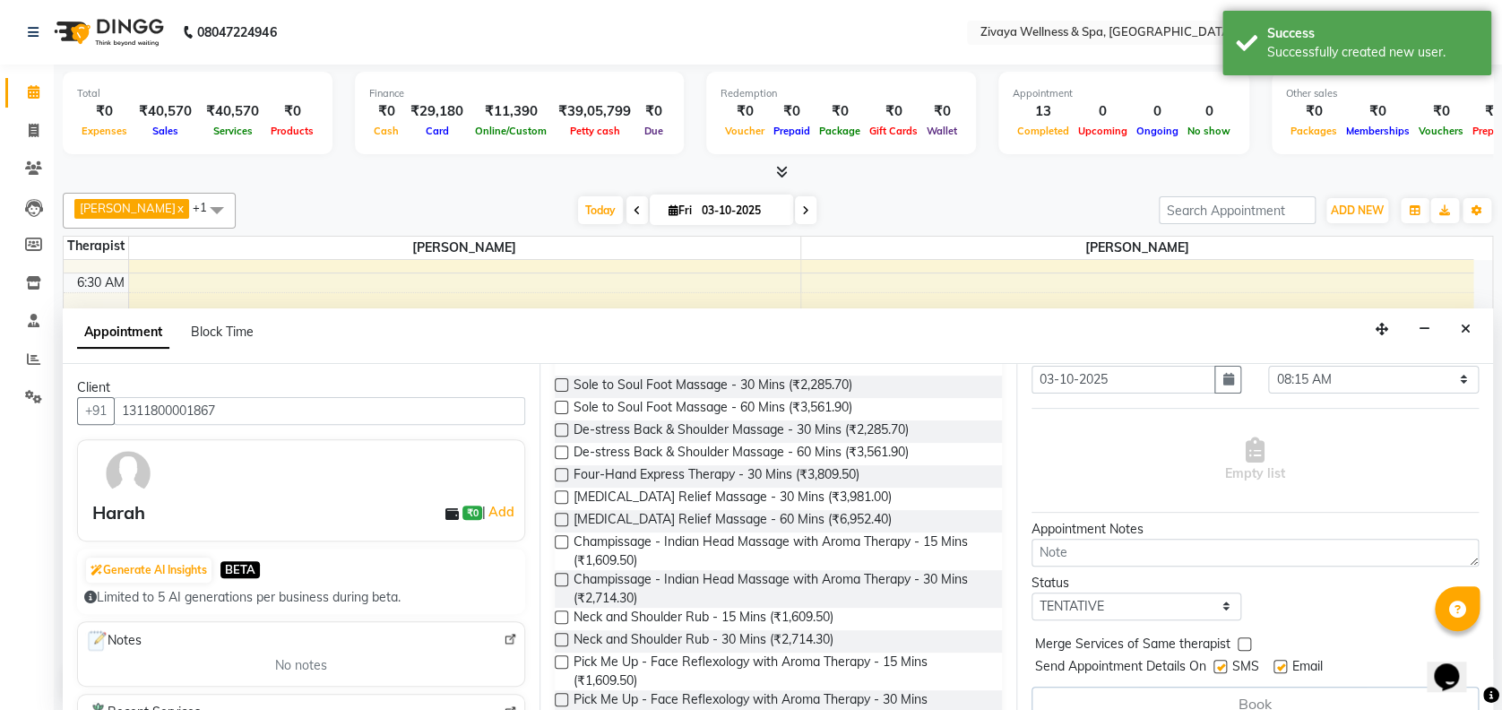
scroll to position [155, 0]
click at [557, 516] on label at bounding box center [561, 516] width 13 height 13
click at [557, 516] on input "checkbox" at bounding box center [561, 518] width 12 height 12
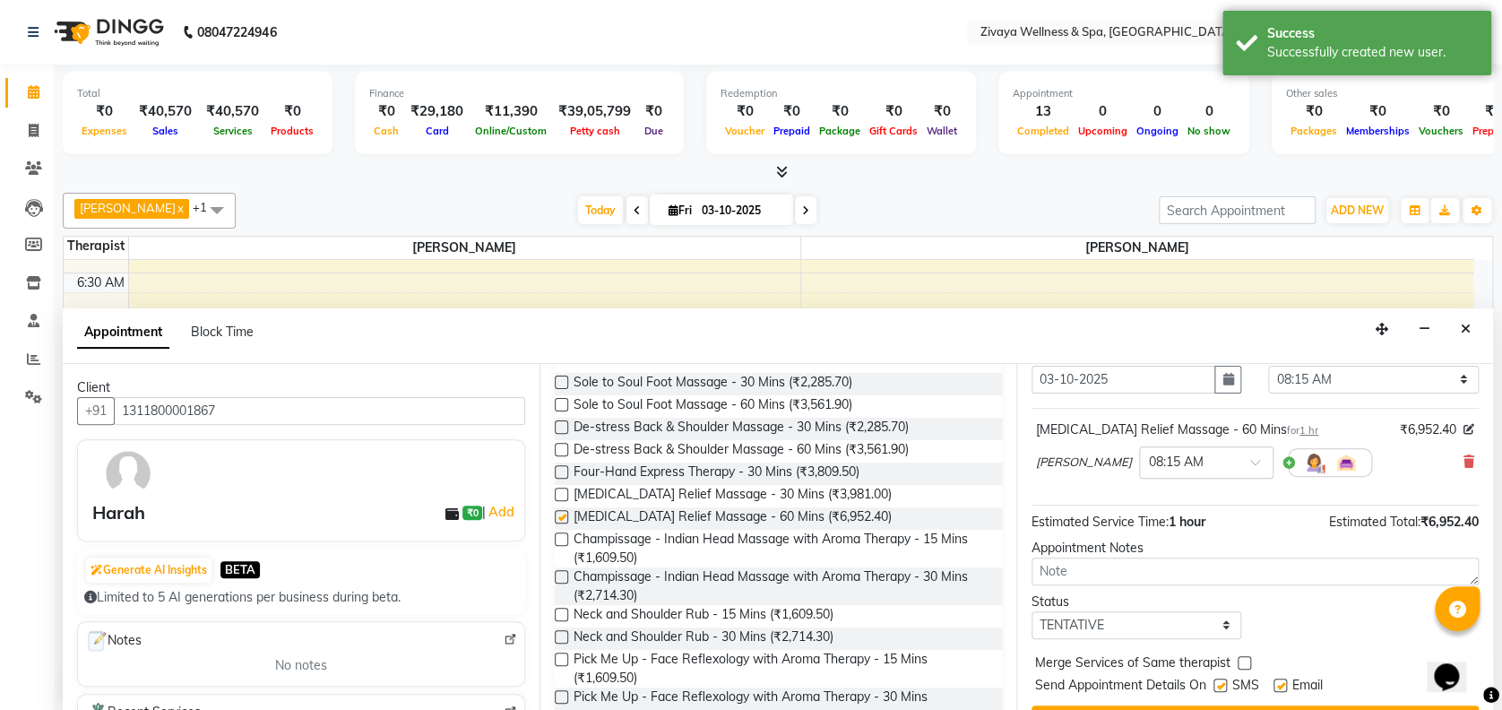
checkbox input "false"
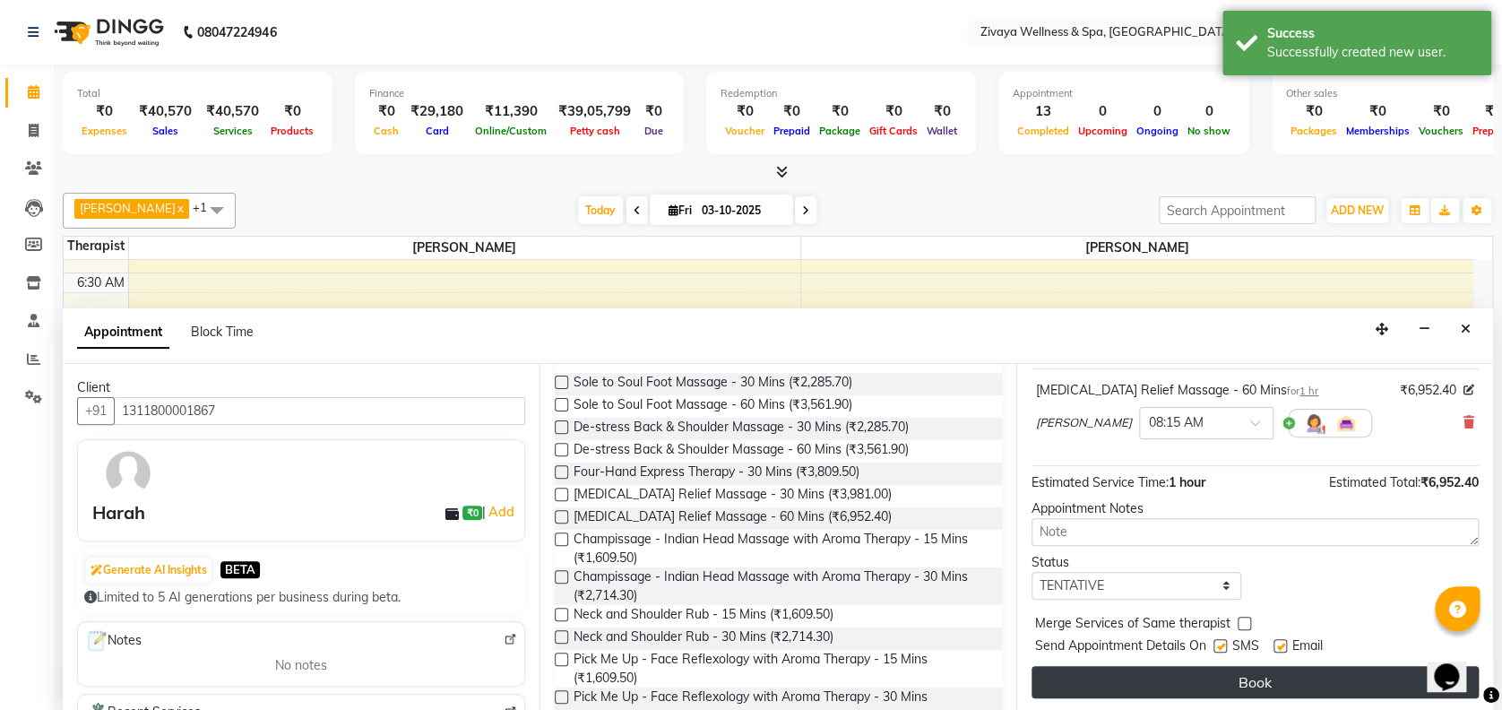
click at [1241, 677] on button "Book" at bounding box center [1254, 682] width 447 height 32
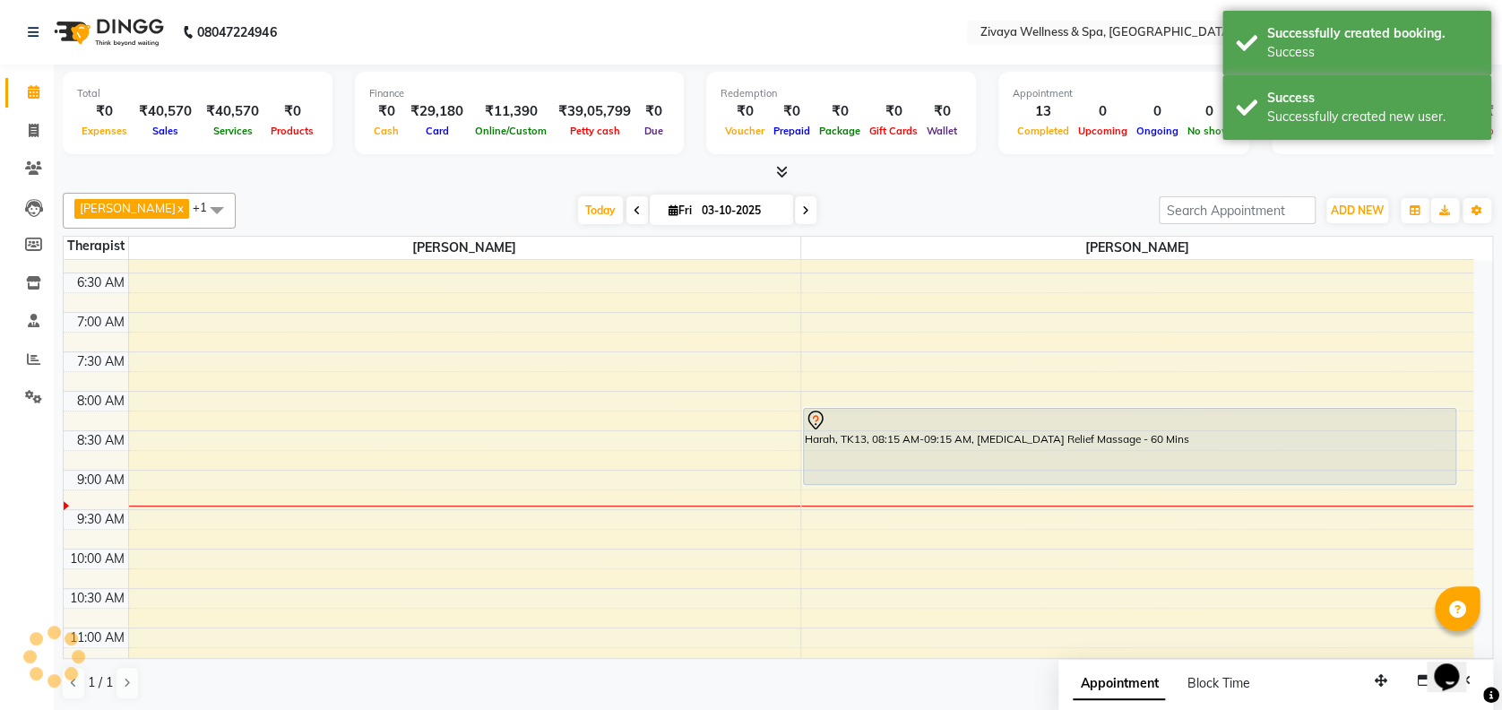
scroll to position [0, 0]
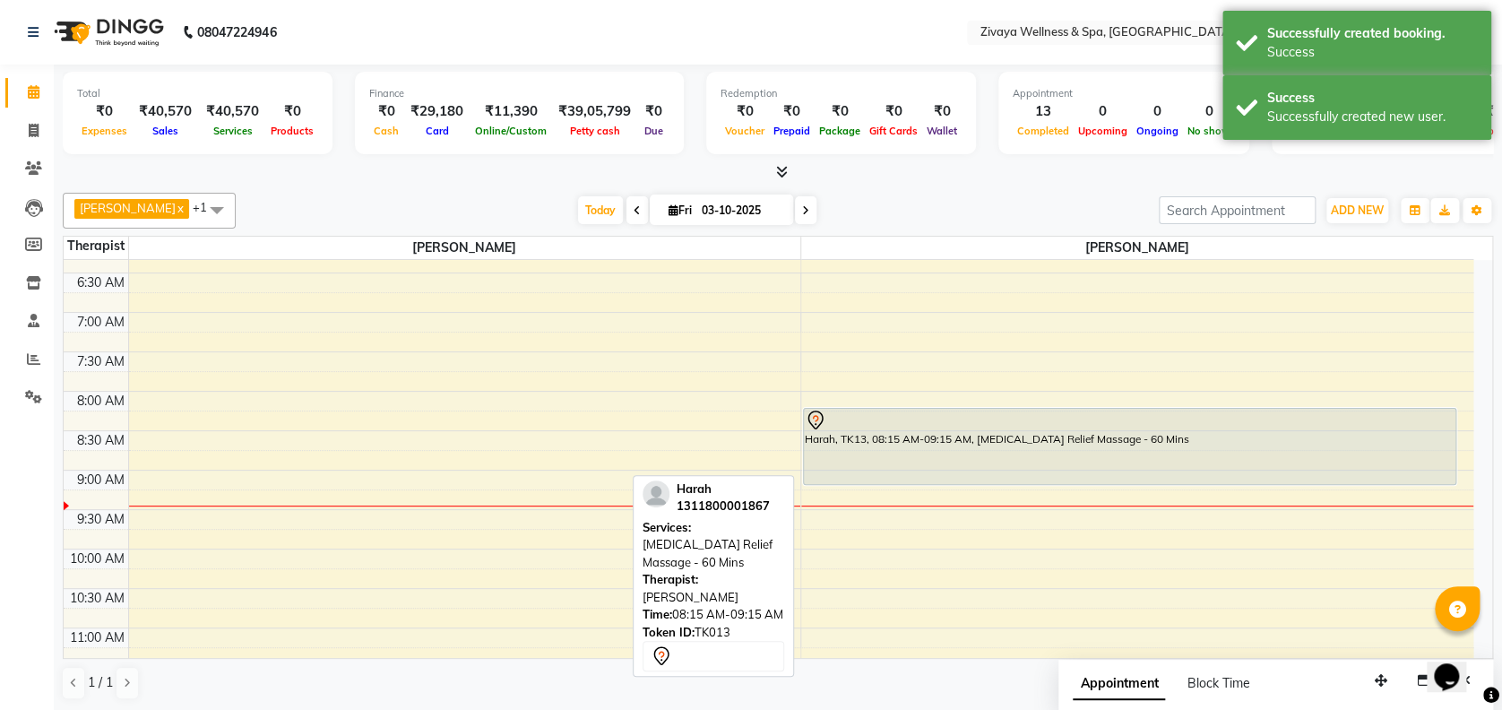
click at [933, 461] on div "Harah, TK13, 08:15 AM-09:15 AM, Jet Lag Relief Massage - 60 Mins" at bounding box center [1129, 446] width 651 height 75
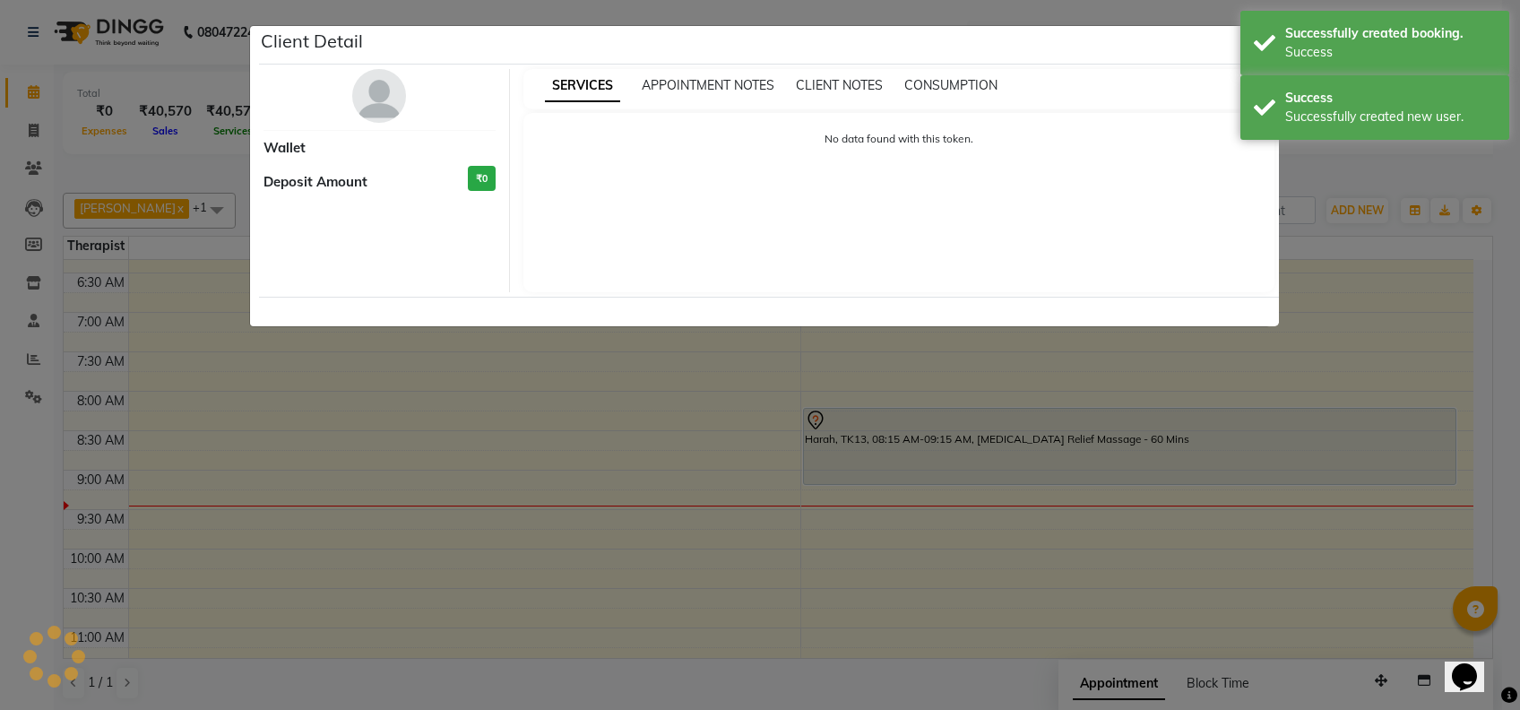
select select "7"
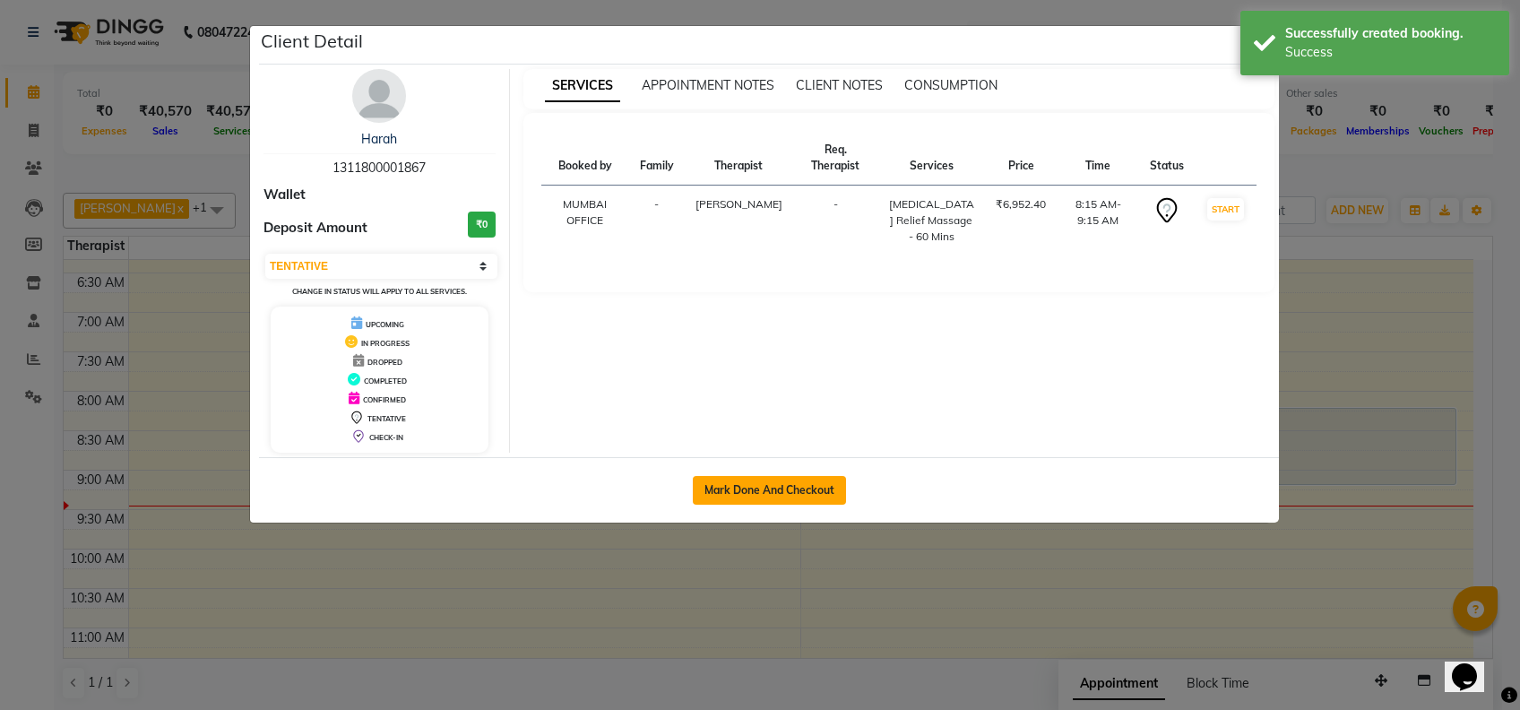
click at [806, 489] on button "Mark Done And Checkout" at bounding box center [769, 490] width 153 height 29
select select "7072"
select select "service"
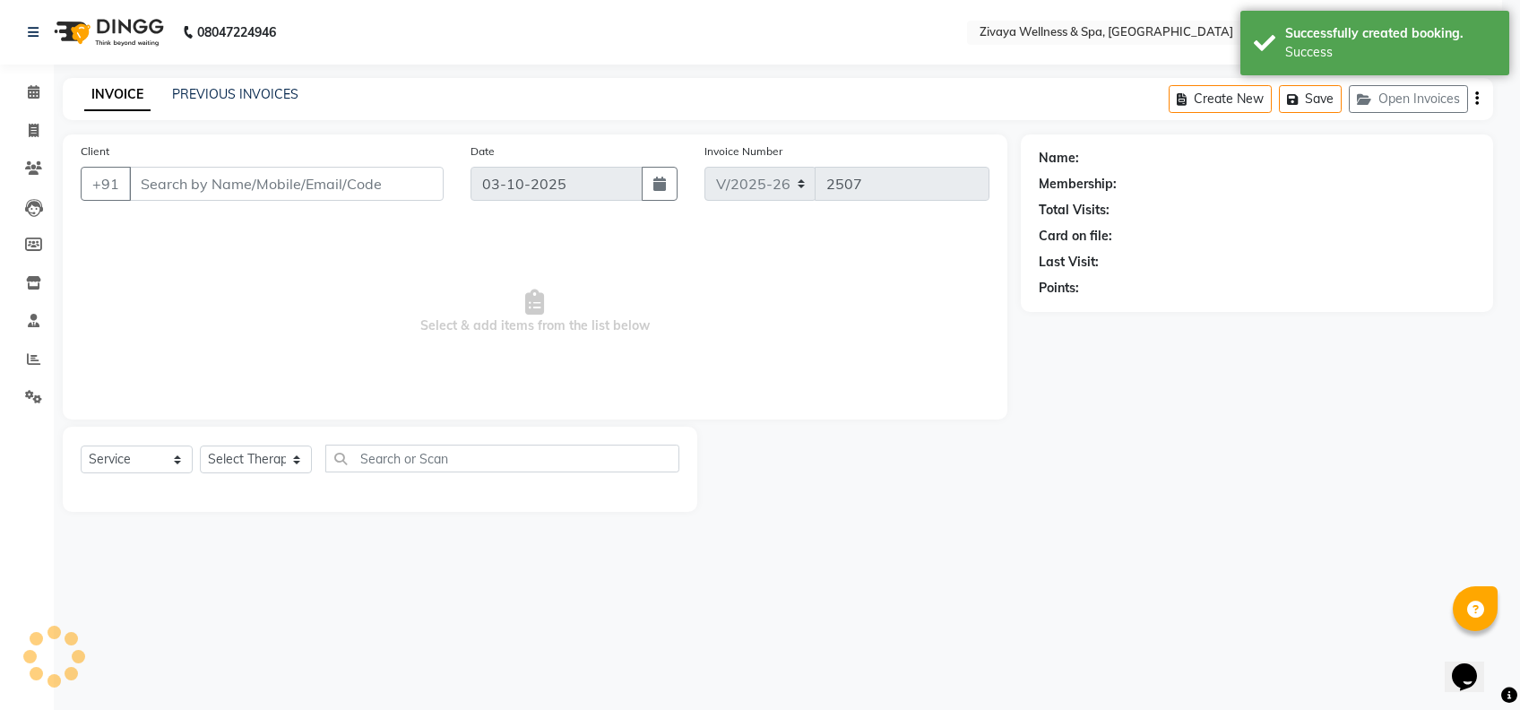
select select "3"
type input "1311800001867"
select select "93363"
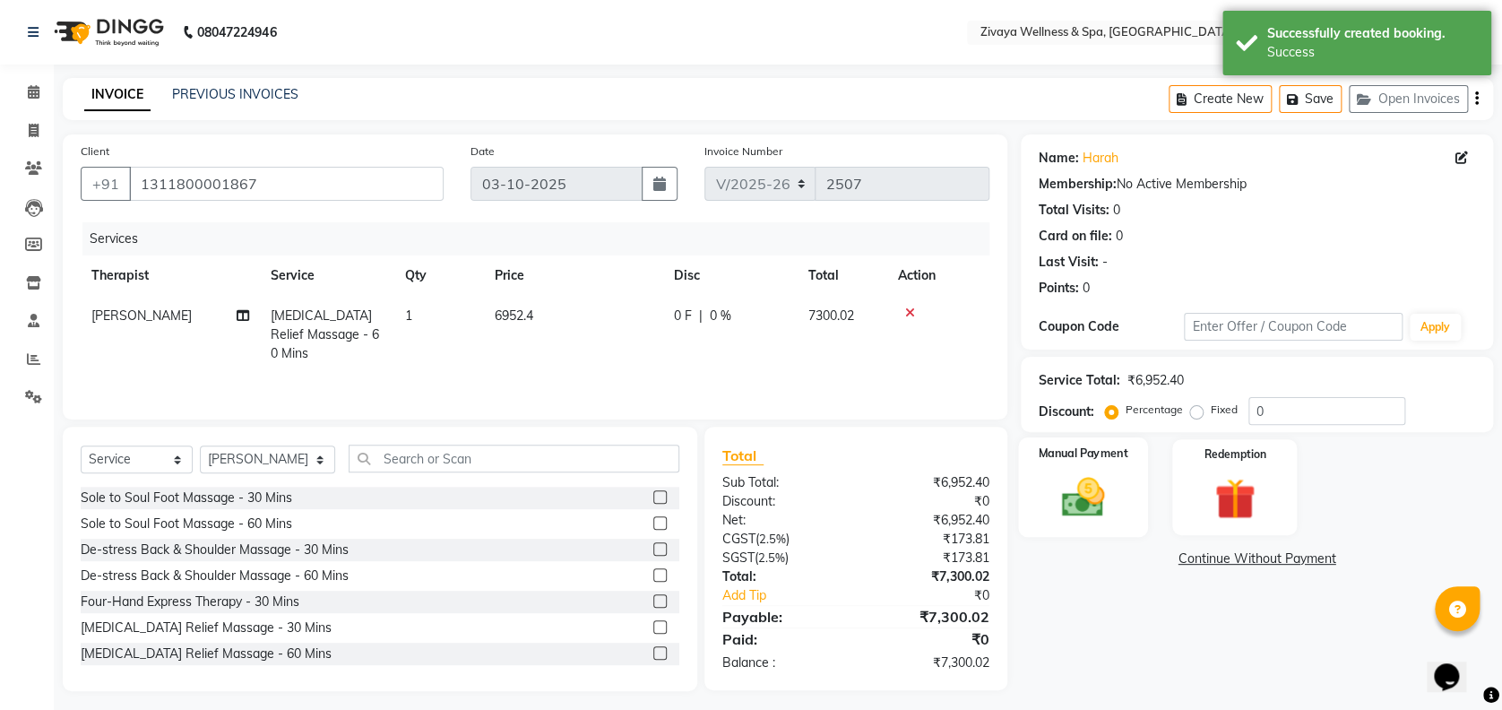
click at [1040, 491] on div "Manual Payment" at bounding box center [1083, 486] width 130 height 99
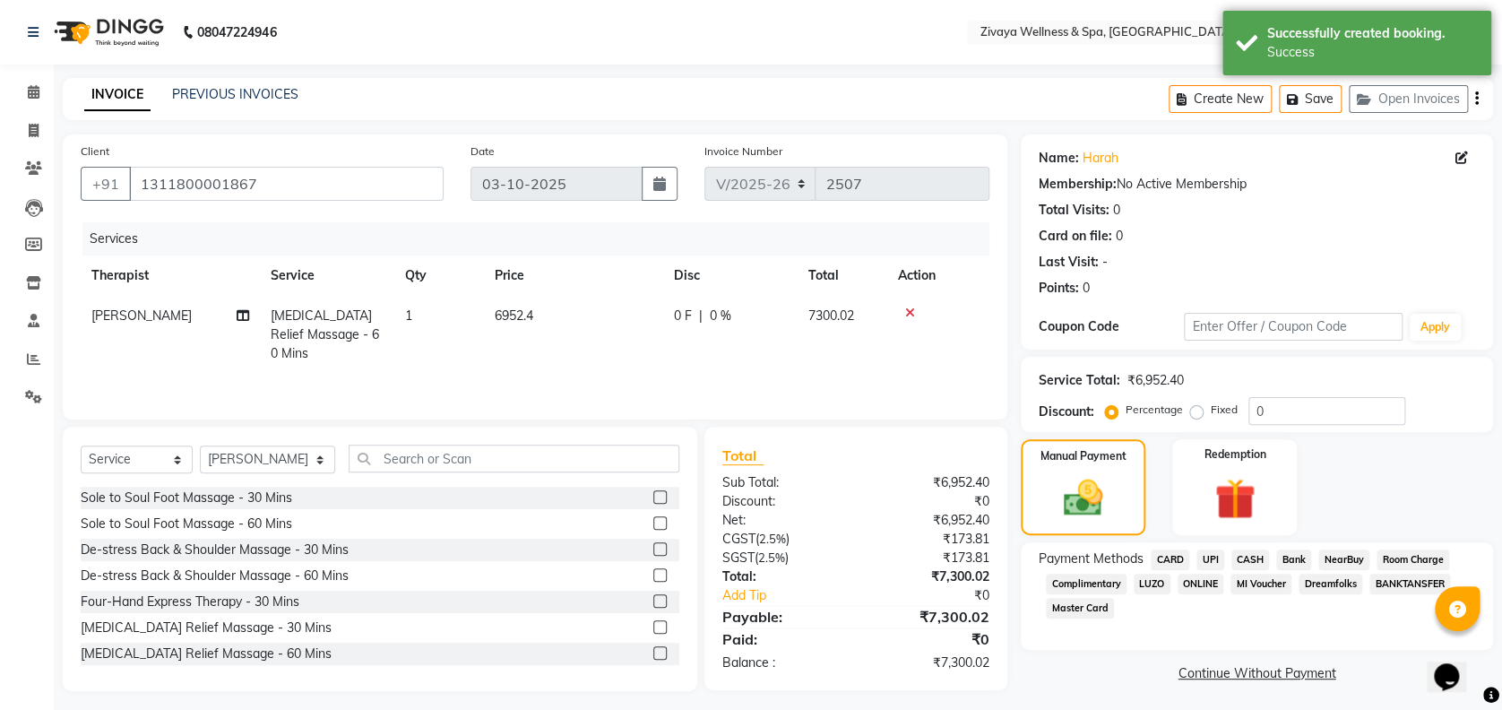
click at [1170, 550] on span "CARD" at bounding box center [1169, 559] width 39 height 21
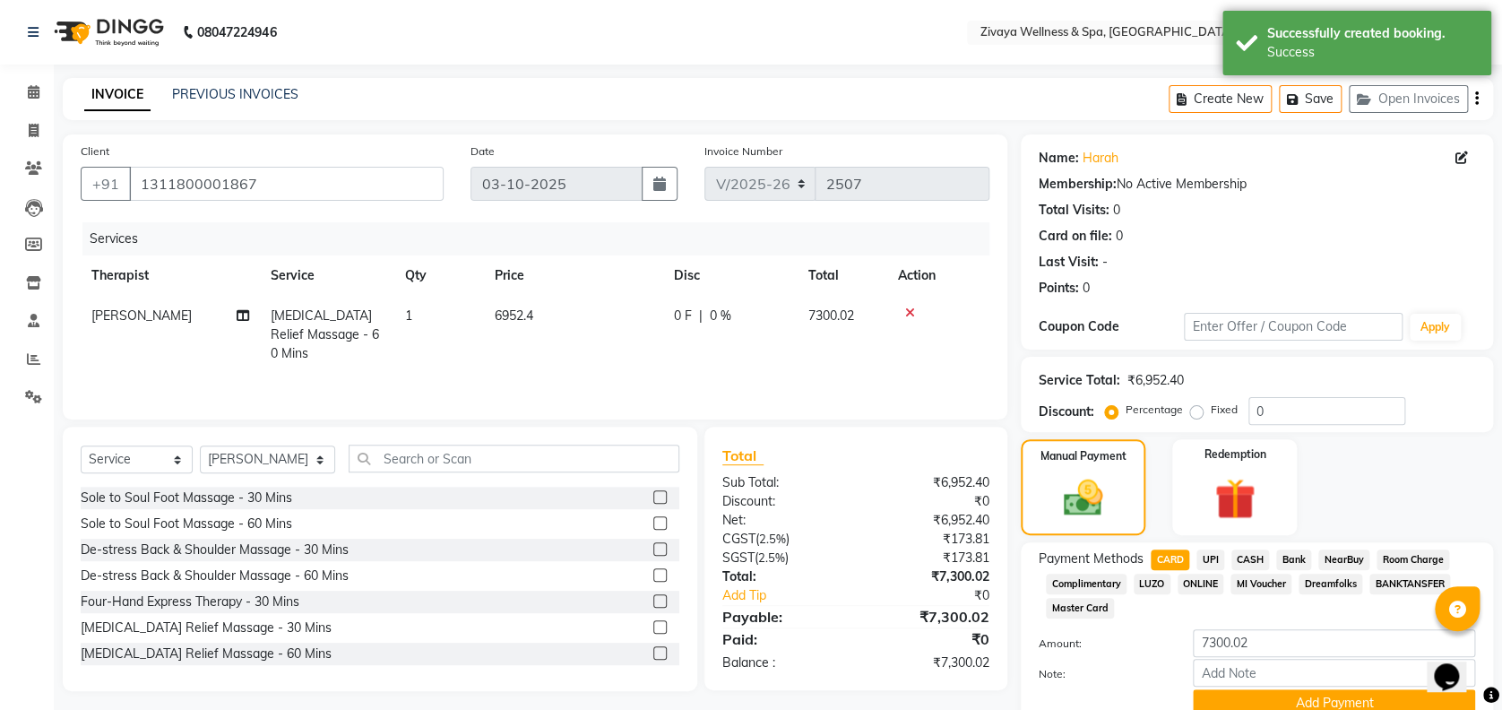
scroll to position [77, 0]
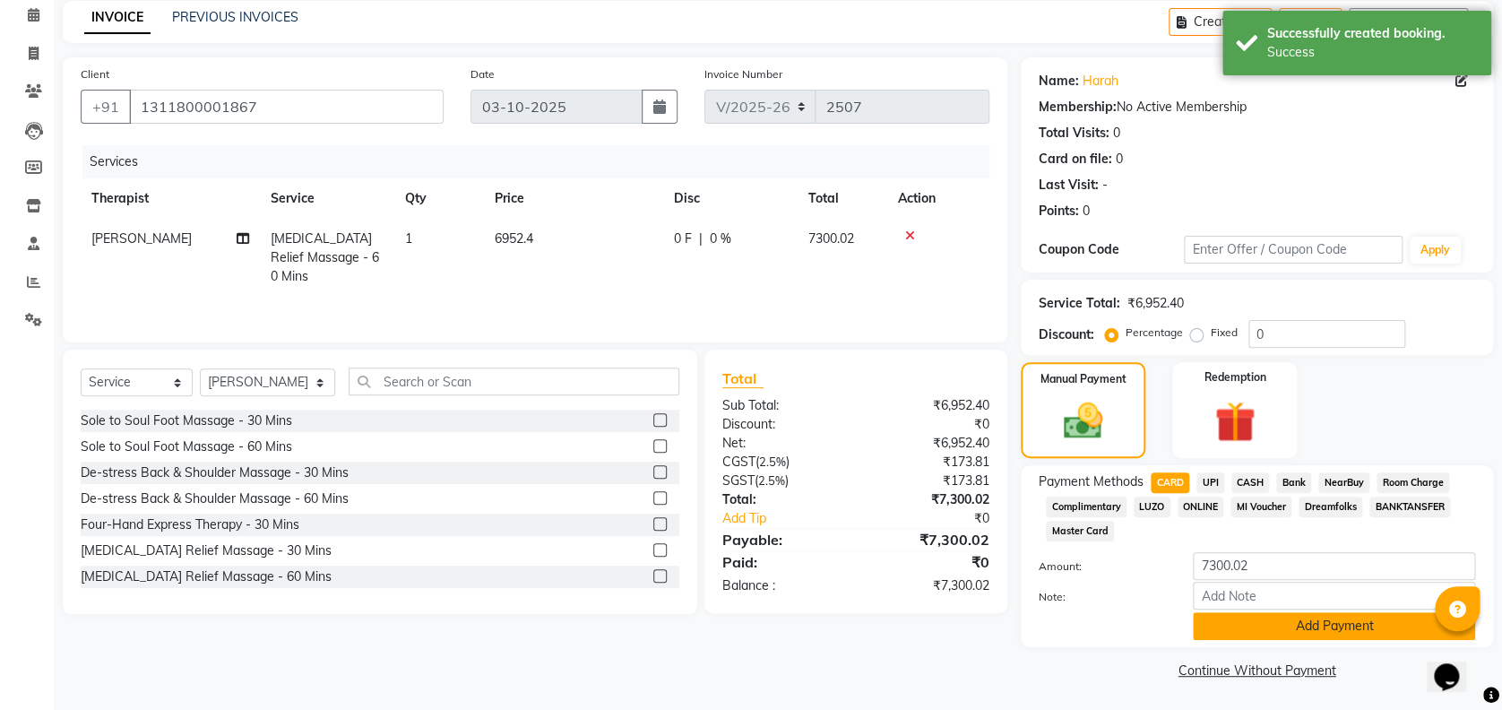
click at [1236, 624] on button "Add Payment" at bounding box center [1334, 626] width 282 height 28
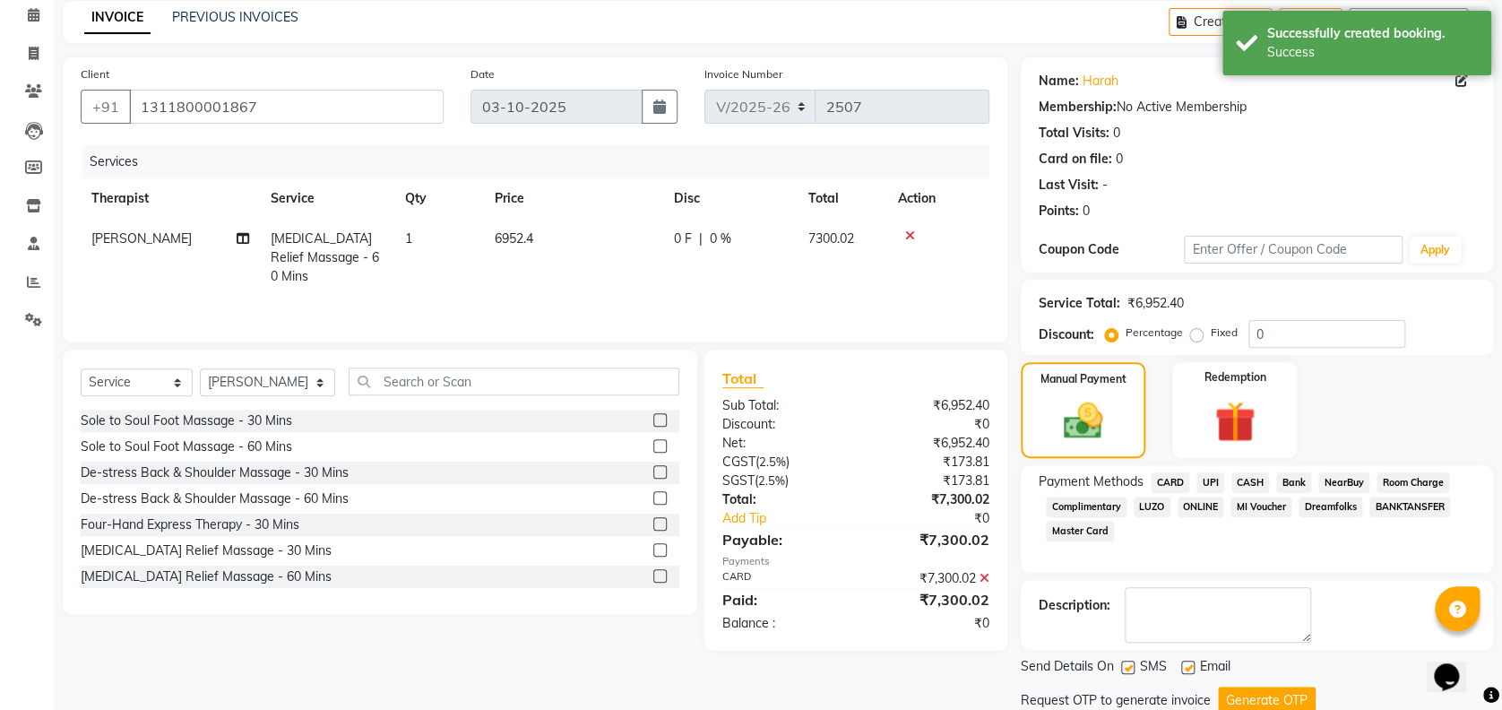
scroll to position [138, 0]
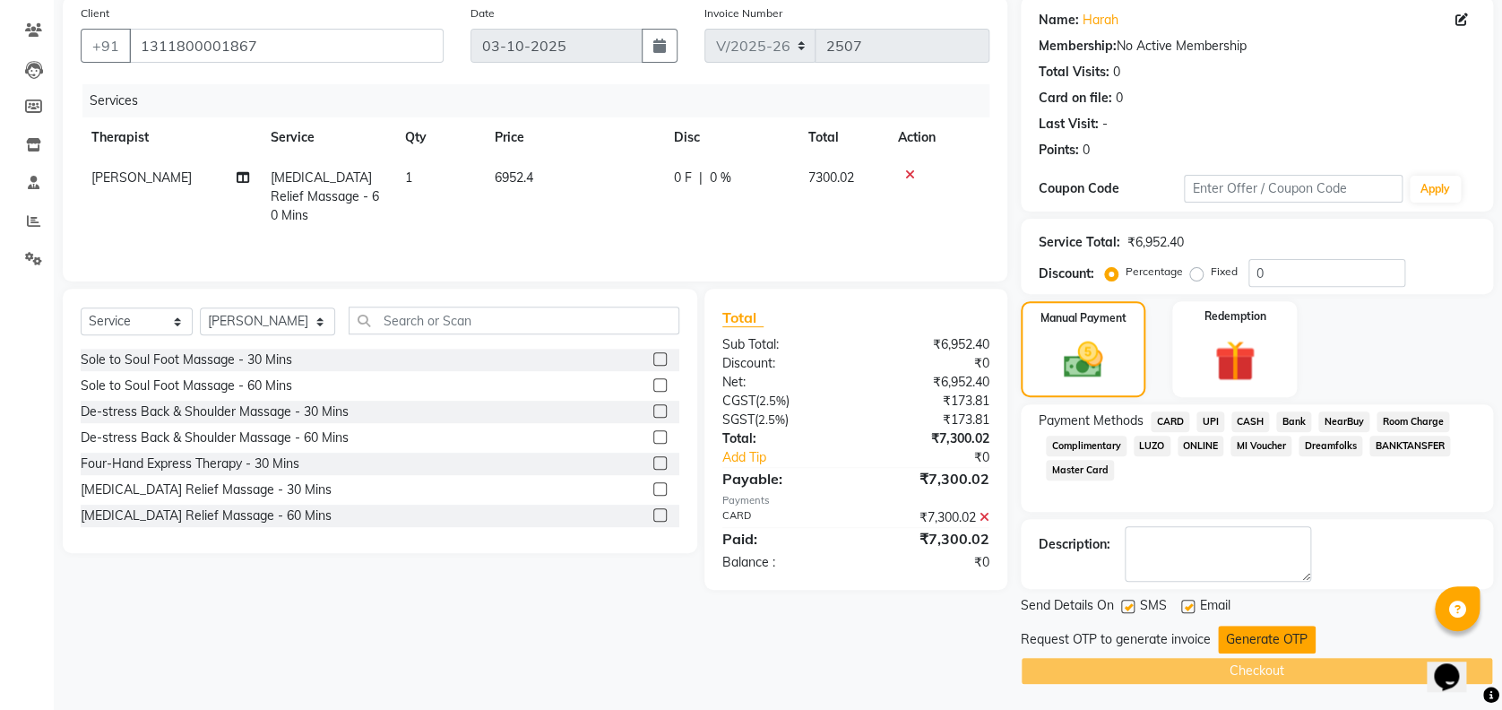
drag, startPoint x: 1231, startPoint y: 622, endPoint x: 1236, endPoint y: 633, distance: 12.8
click at [1236, 633] on div "Send Details On SMS Email Request OTP to generate invoice Generate OTP Checkout" at bounding box center [1256, 640] width 472 height 89
click at [1236, 633] on button "Generate OTP" at bounding box center [1267, 639] width 98 height 28
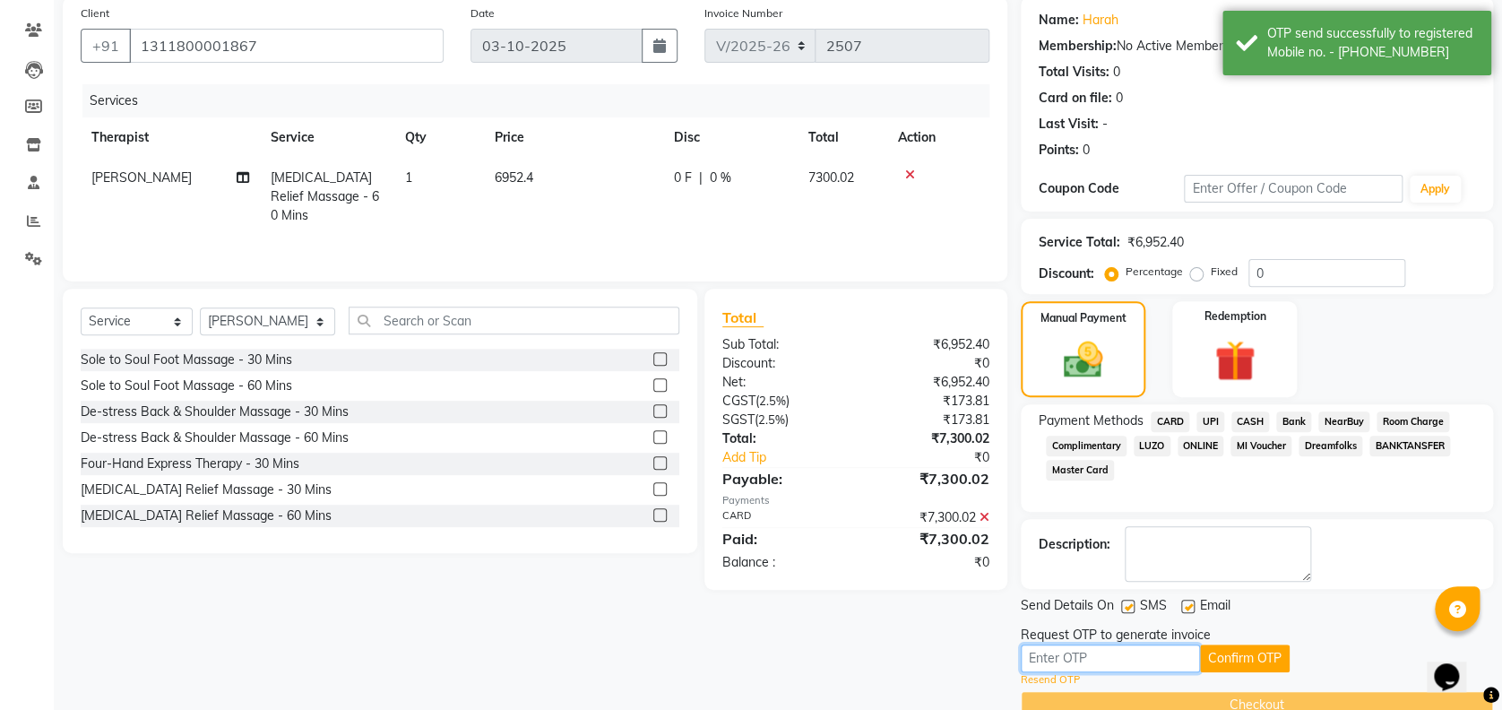
click at [1184, 646] on input "text" at bounding box center [1109, 658] width 179 height 28
type input "5302"
click at [1253, 645] on button "Confirm OTP" at bounding box center [1245, 658] width 90 height 28
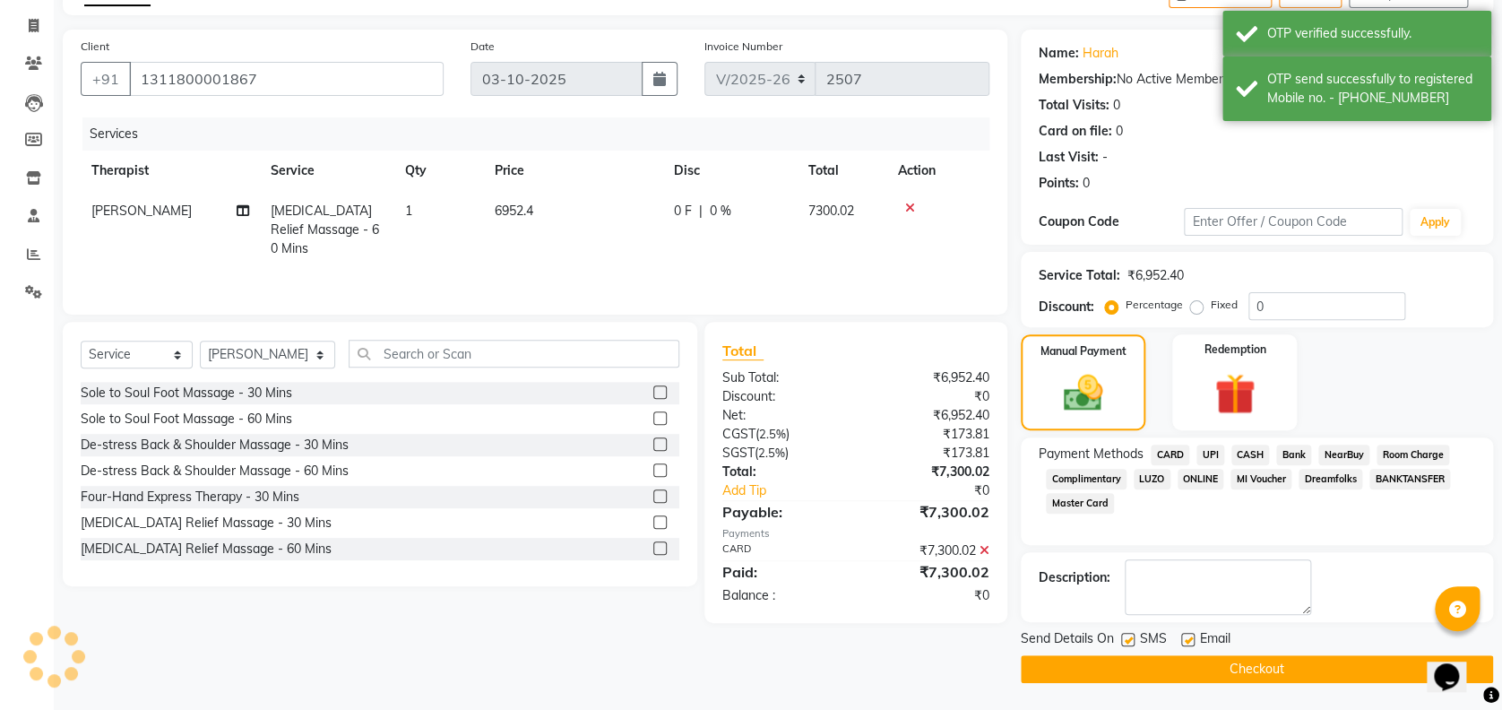
scroll to position [104, 0]
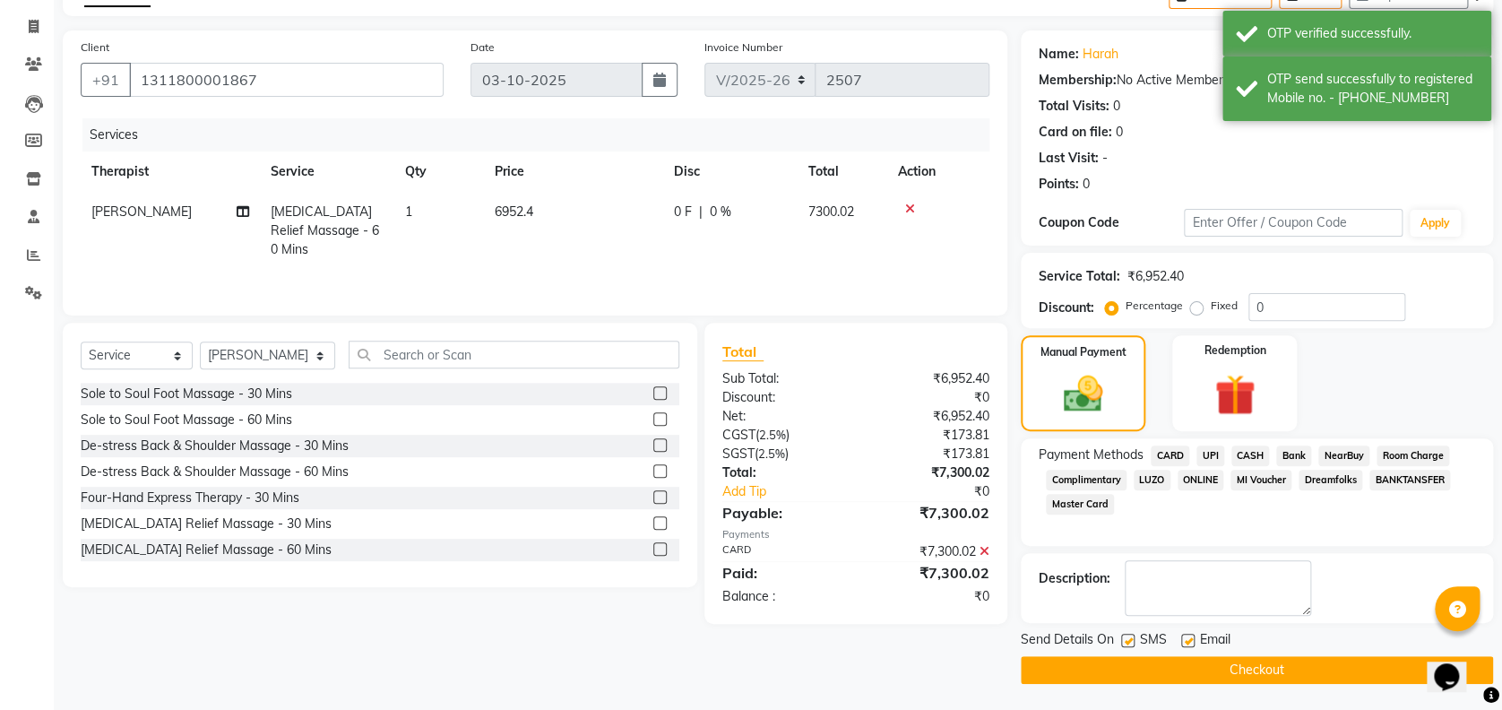
click at [1258, 676] on button "Checkout" at bounding box center [1256, 670] width 472 height 28
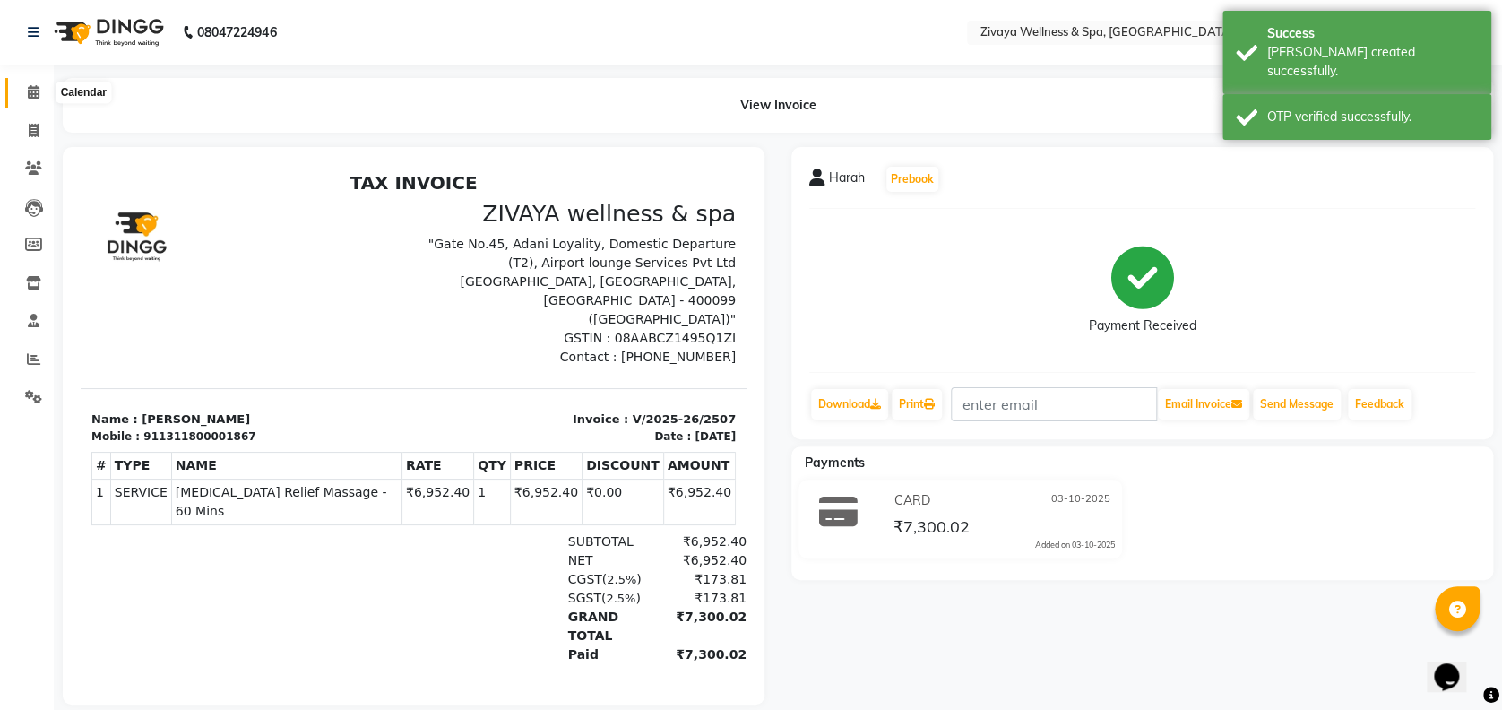
click at [33, 99] on icon at bounding box center [34, 91] width 12 height 13
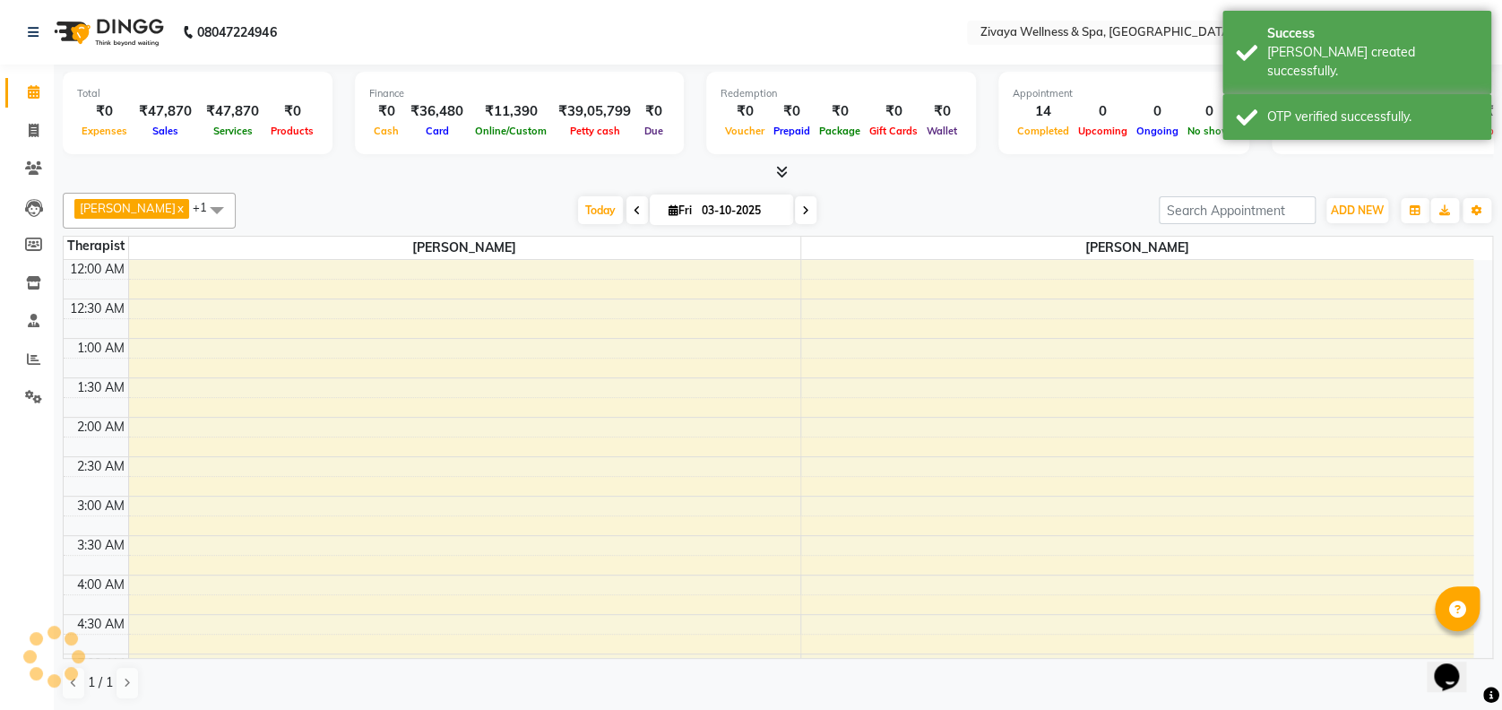
scroll to position [471, 0]
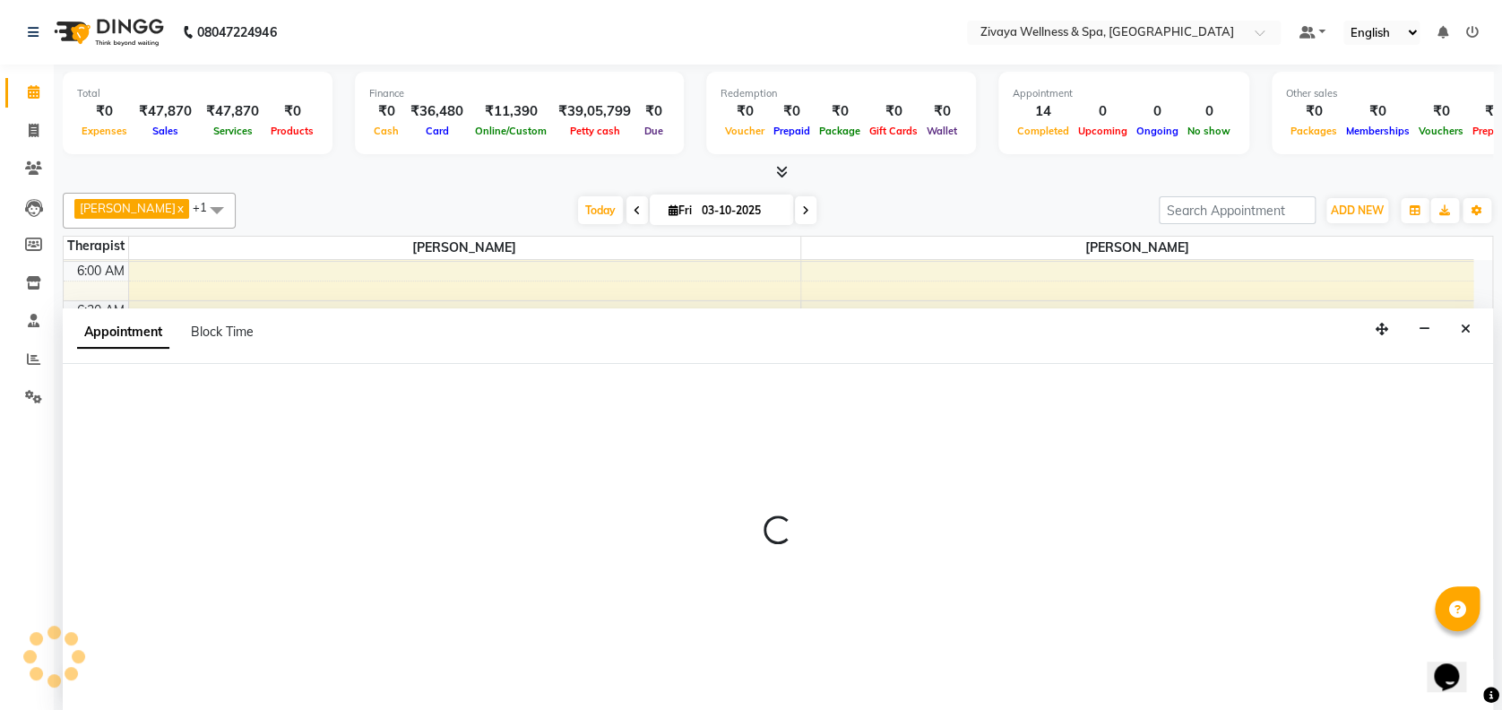
select select "80331"
select select "540"
select select "tentative"
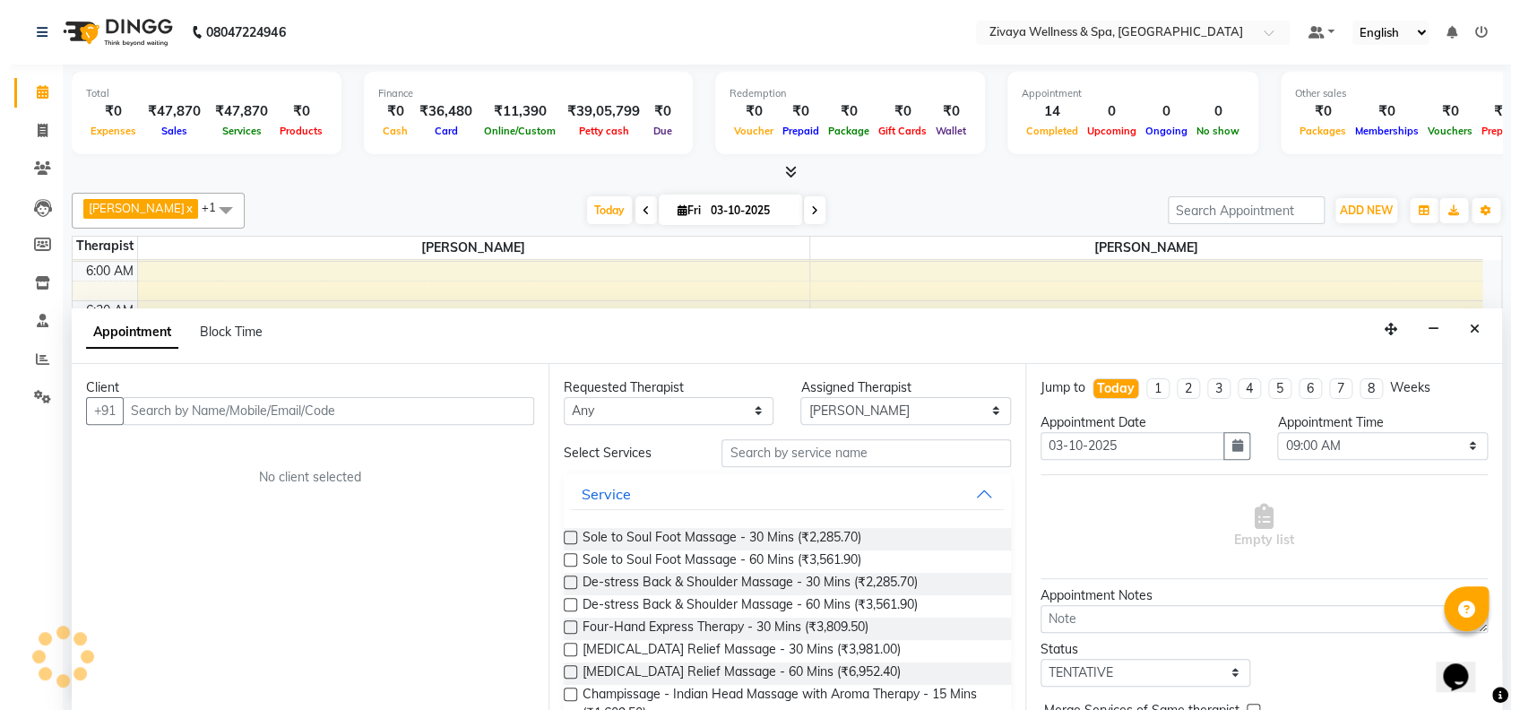
scroll to position [0, 0]
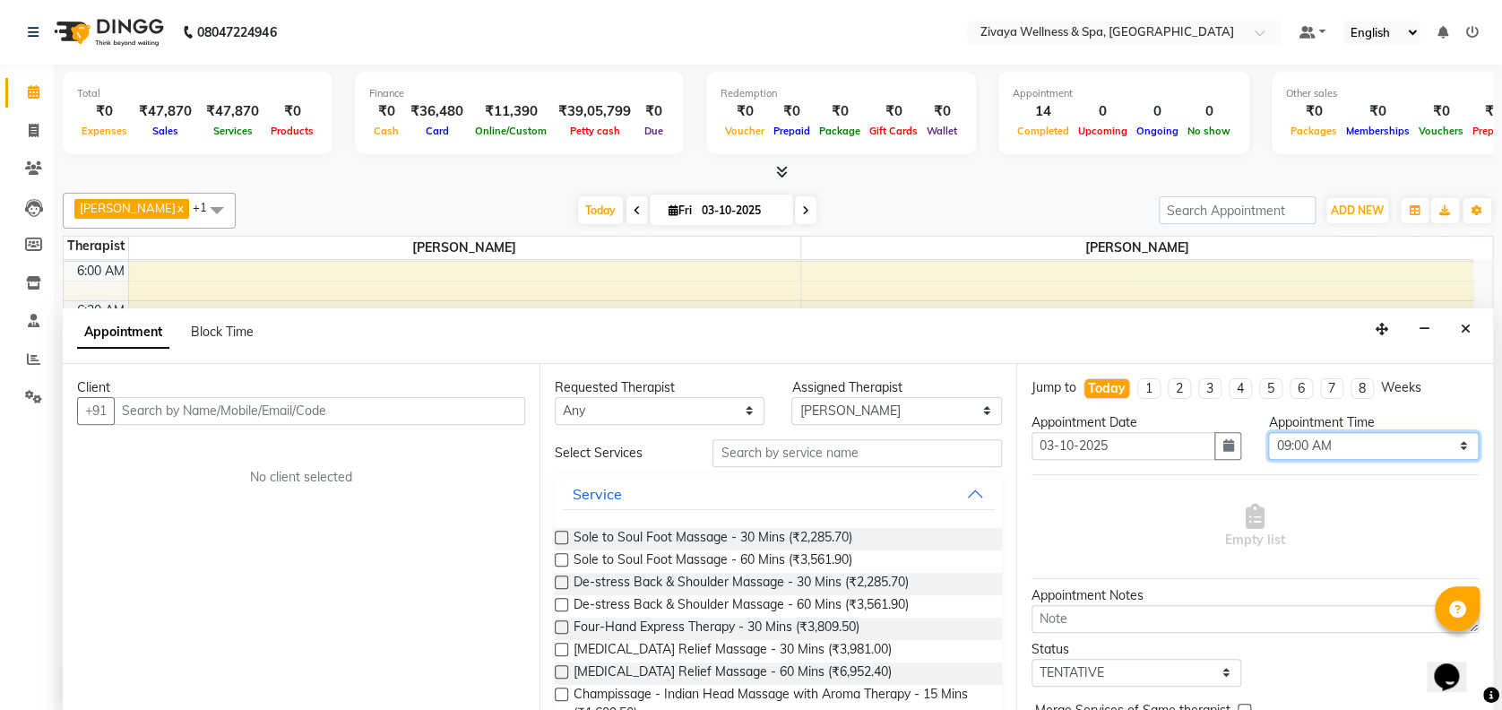
click at [1293, 437] on select "Select 12:00 AM 12:15 AM 12:30 AM 12:45 AM 01:00 AM 01:15 AM 01:30 AM 01:45 AM …" at bounding box center [1373, 446] width 210 height 28
select select "555"
click at [1268, 432] on select "Select 12:00 AM 12:15 AM 12:30 AM 12:45 AM 01:00 AM 01:15 AM 01:30 AM 01:45 AM …" at bounding box center [1373, 446] width 210 height 28
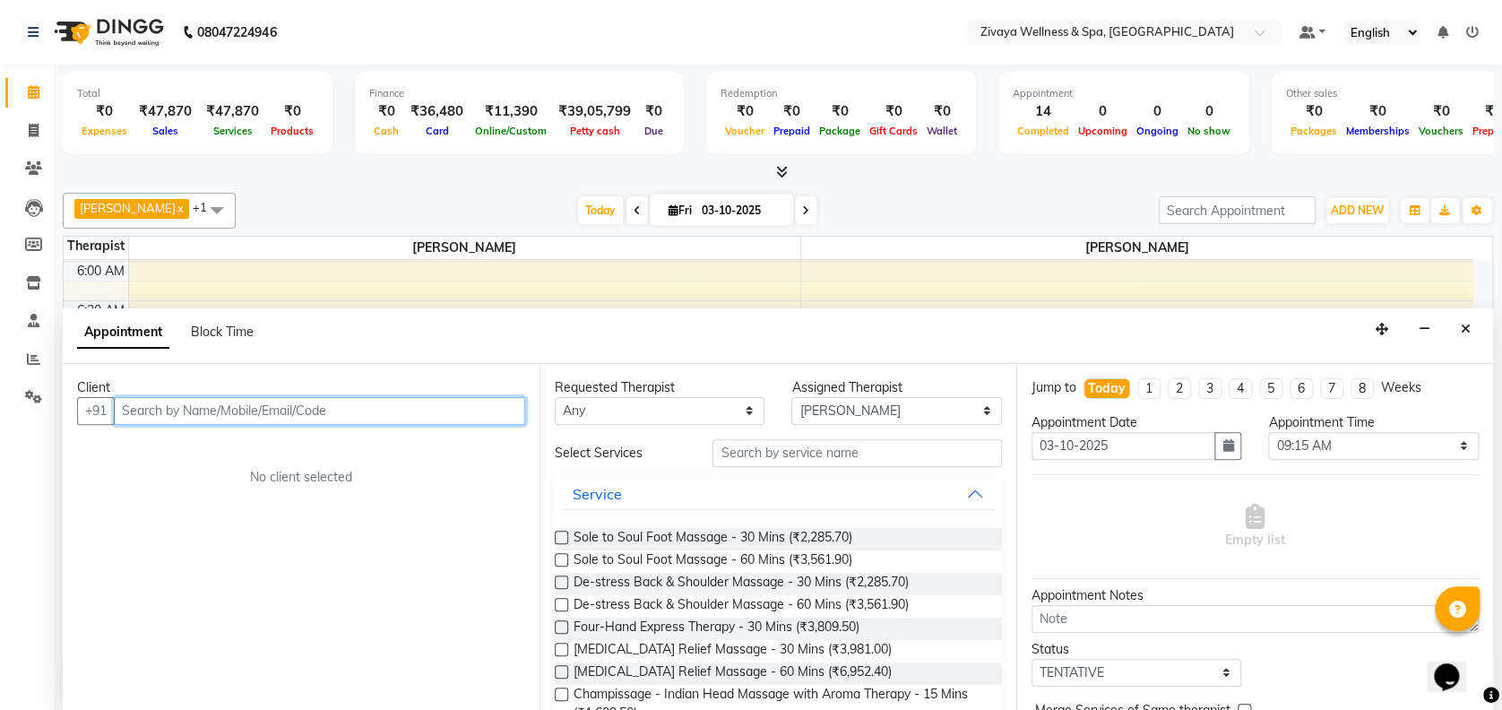
click at [437, 409] on input "text" at bounding box center [319, 411] width 411 height 28
type input "9224747997"
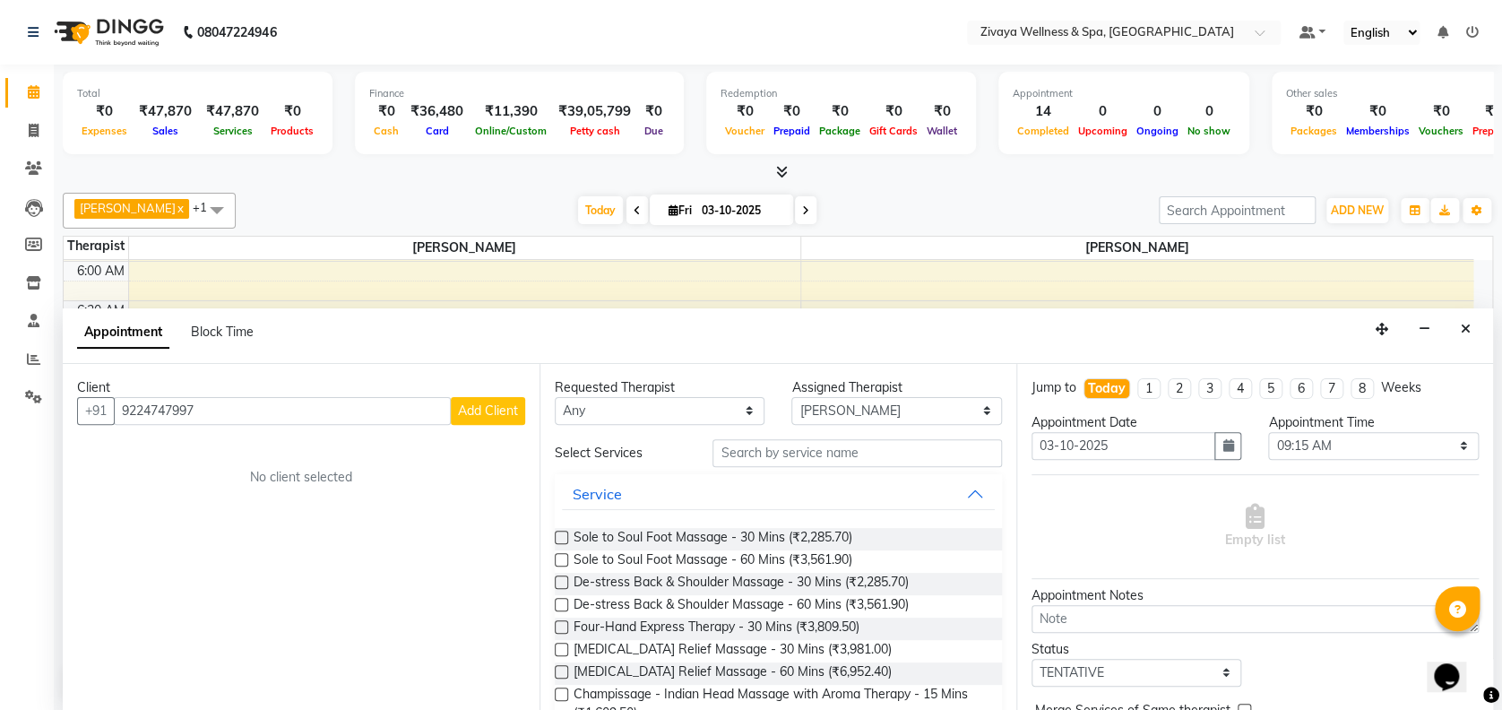
click at [492, 405] on span "Add Client" at bounding box center [488, 410] width 60 height 16
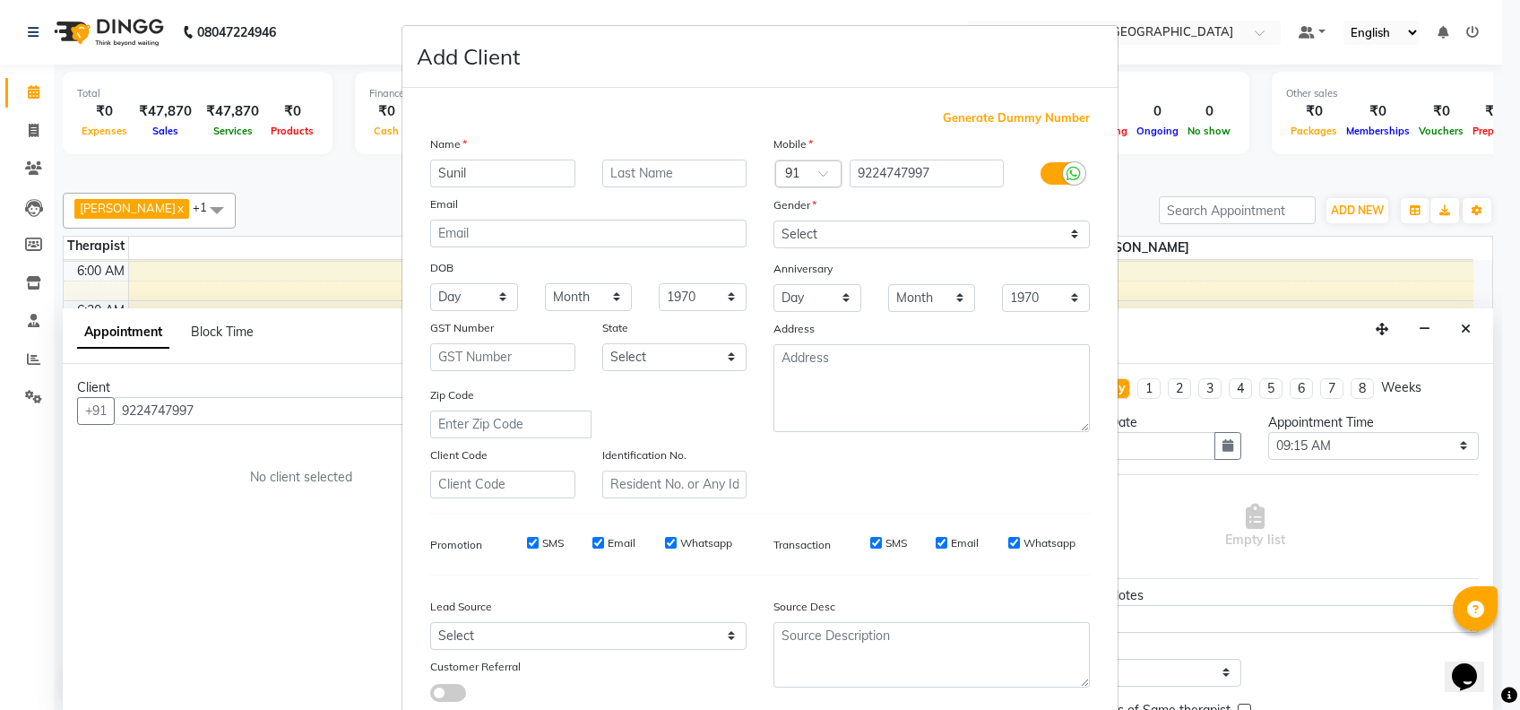
type input "Sunil"
click at [803, 235] on select "Select Male Female Other Prefer Not To Say" at bounding box center [931, 234] width 316 height 28
select select "male"
click at [773, 220] on select "Select Male Female Other Prefer Not To Say" at bounding box center [931, 234] width 316 height 28
click at [1008, 537] on input "Whatsapp" at bounding box center [1014, 543] width 12 height 12
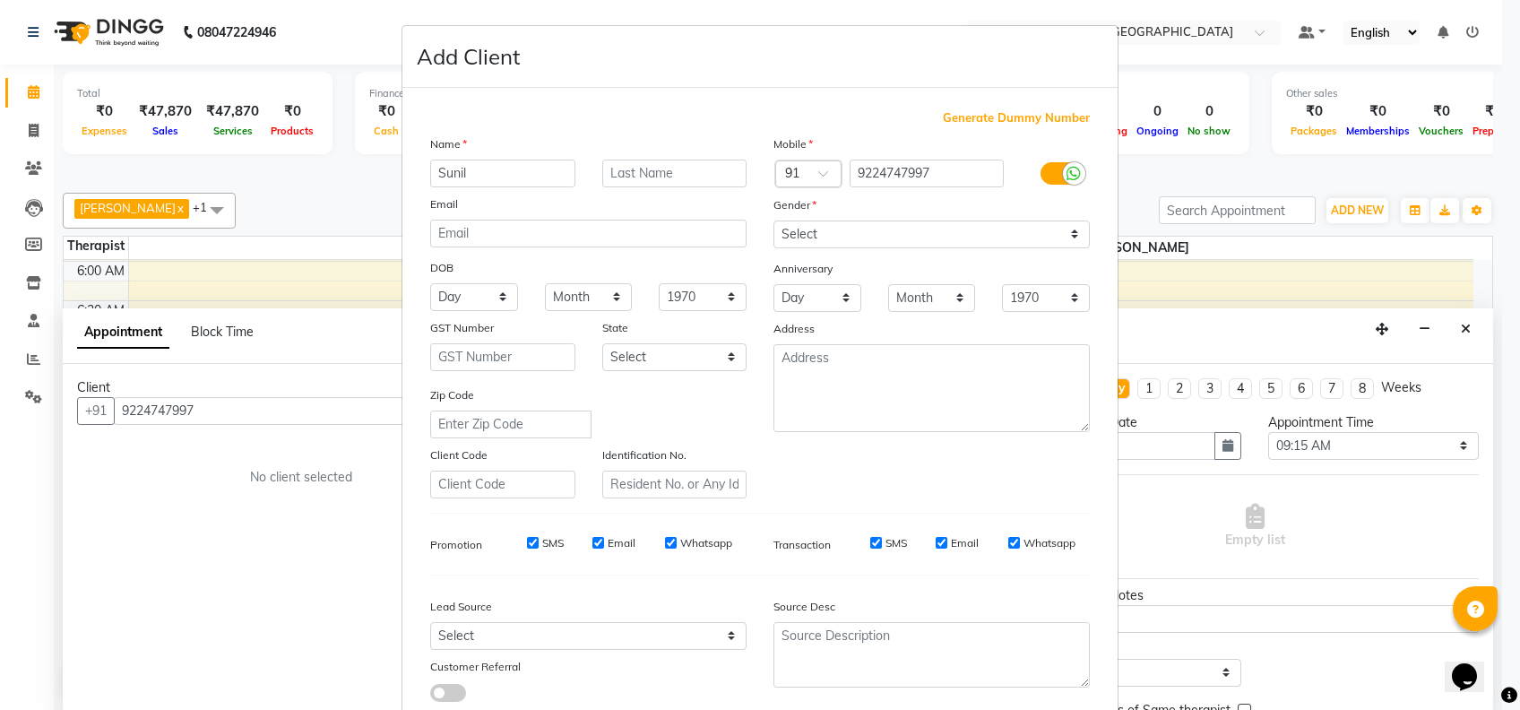
checkbox input "false"
click at [936, 538] on input "Email" at bounding box center [941, 543] width 12 height 12
checkbox input "false"
click at [527, 543] on input "SMS" at bounding box center [533, 543] width 12 height 12
checkbox input "false"
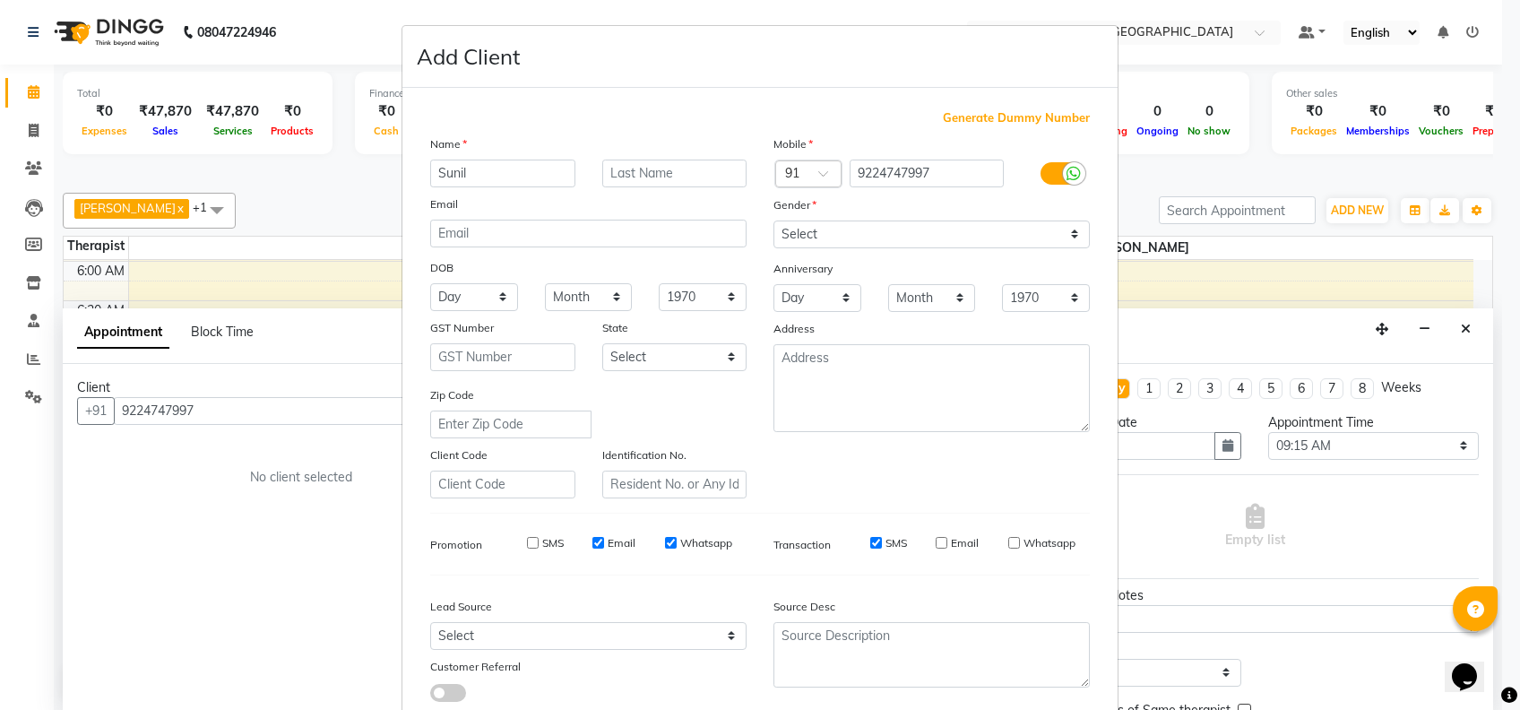
click at [592, 545] on input "Email" at bounding box center [598, 543] width 12 height 12
checkbox input "false"
click at [665, 544] on input "Whatsapp" at bounding box center [671, 543] width 12 height 12
checkbox input "false"
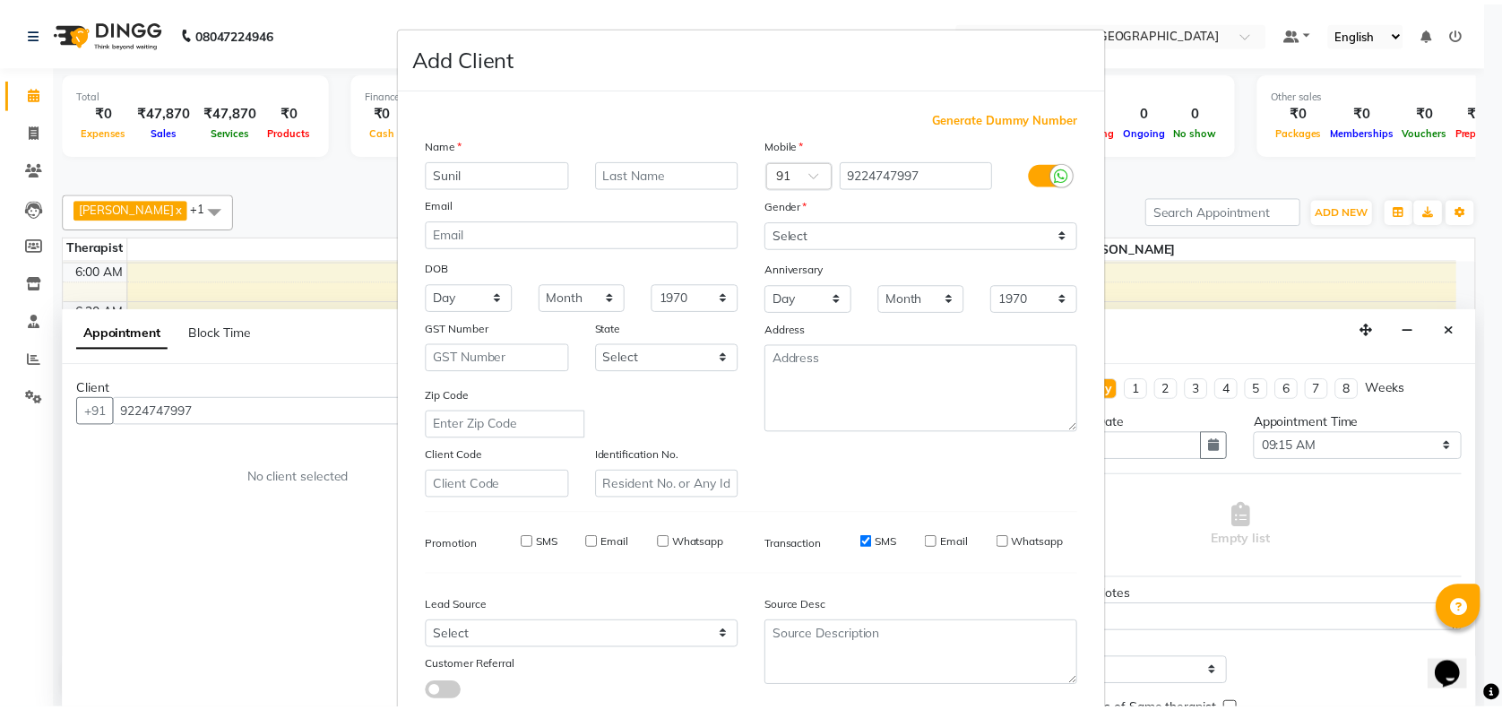
scroll to position [114, 0]
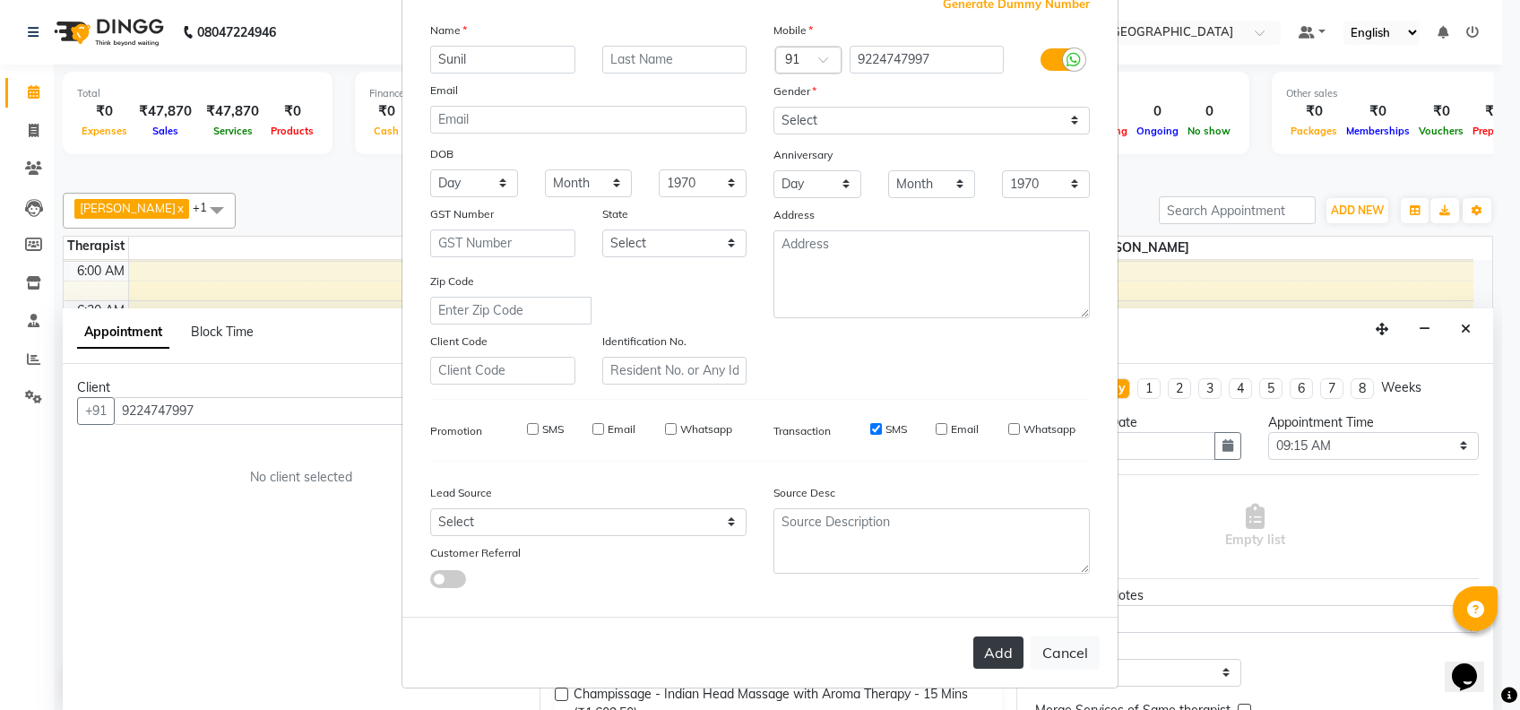
click at [988, 651] on button "Add" at bounding box center [998, 652] width 50 height 32
select select
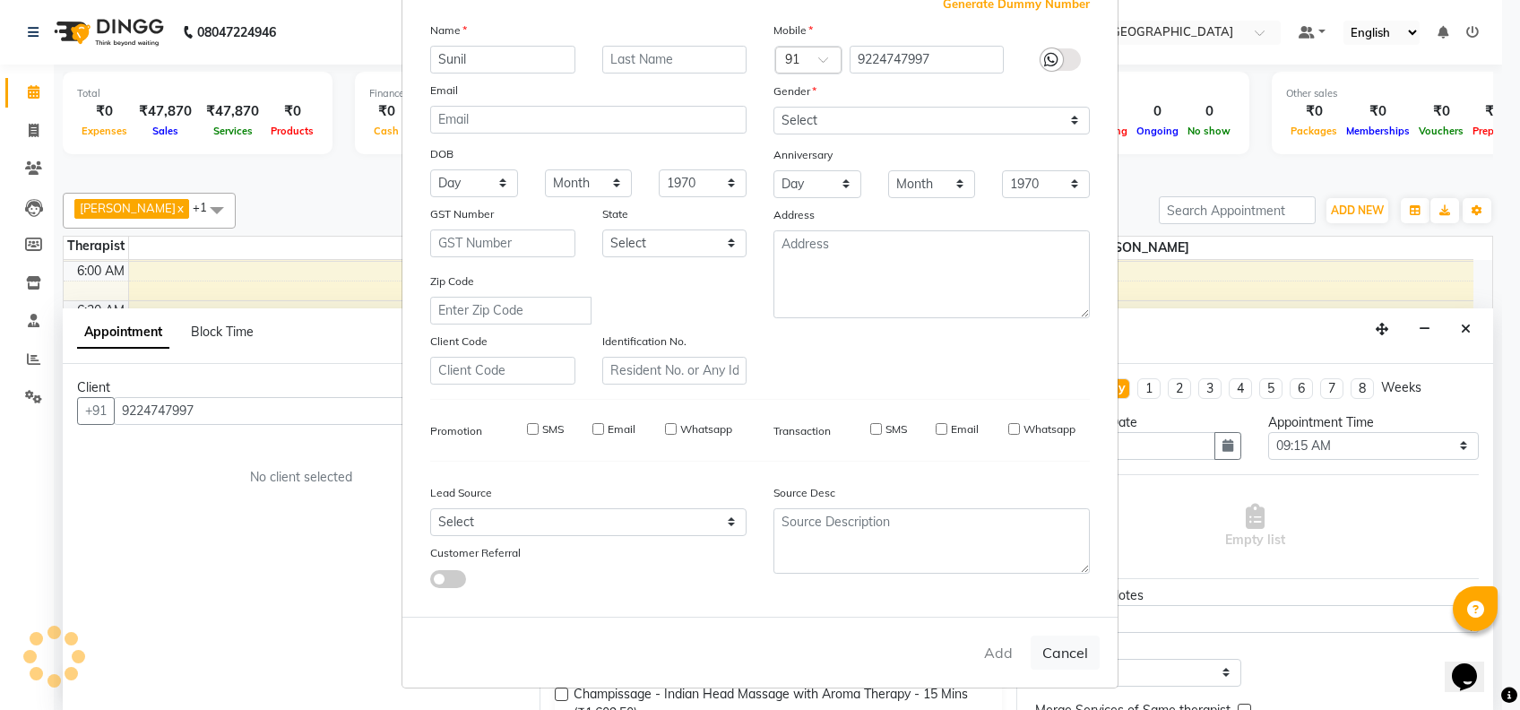
select select
checkbox input "false"
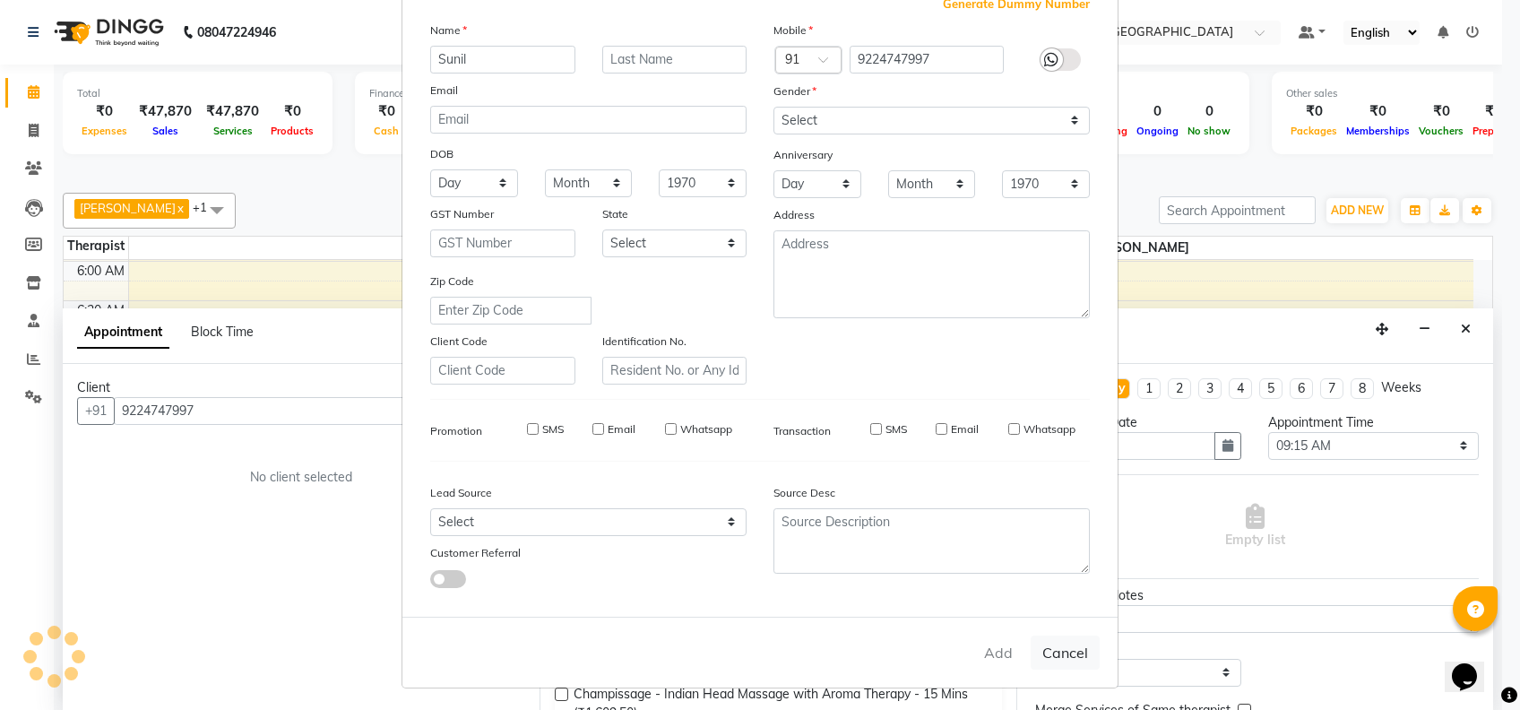
checkbox input "false"
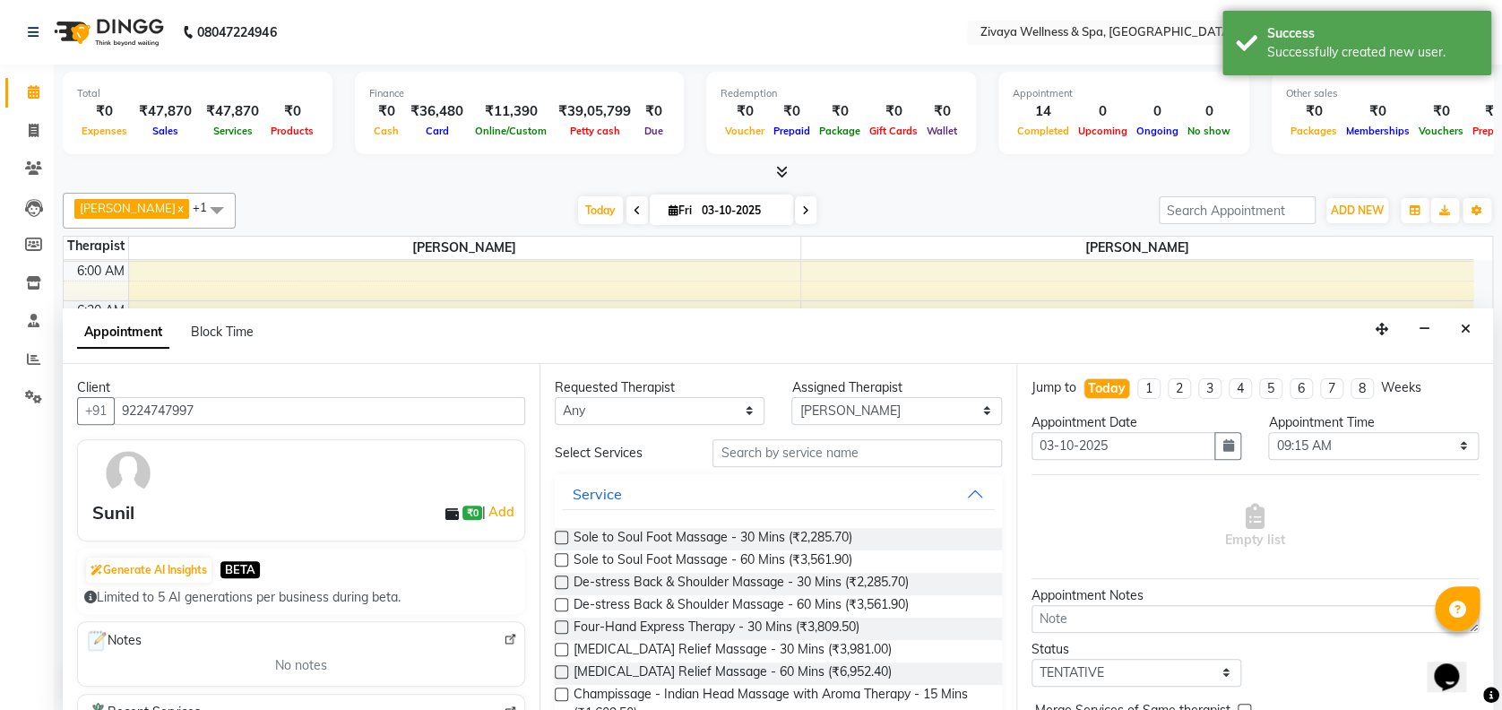
click at [565, 538] on label at bounding box center [561, 536] width 13 height 13
click at [565, 538] on input "checkbox" at bounding box center [561, 539] width 12 height 12
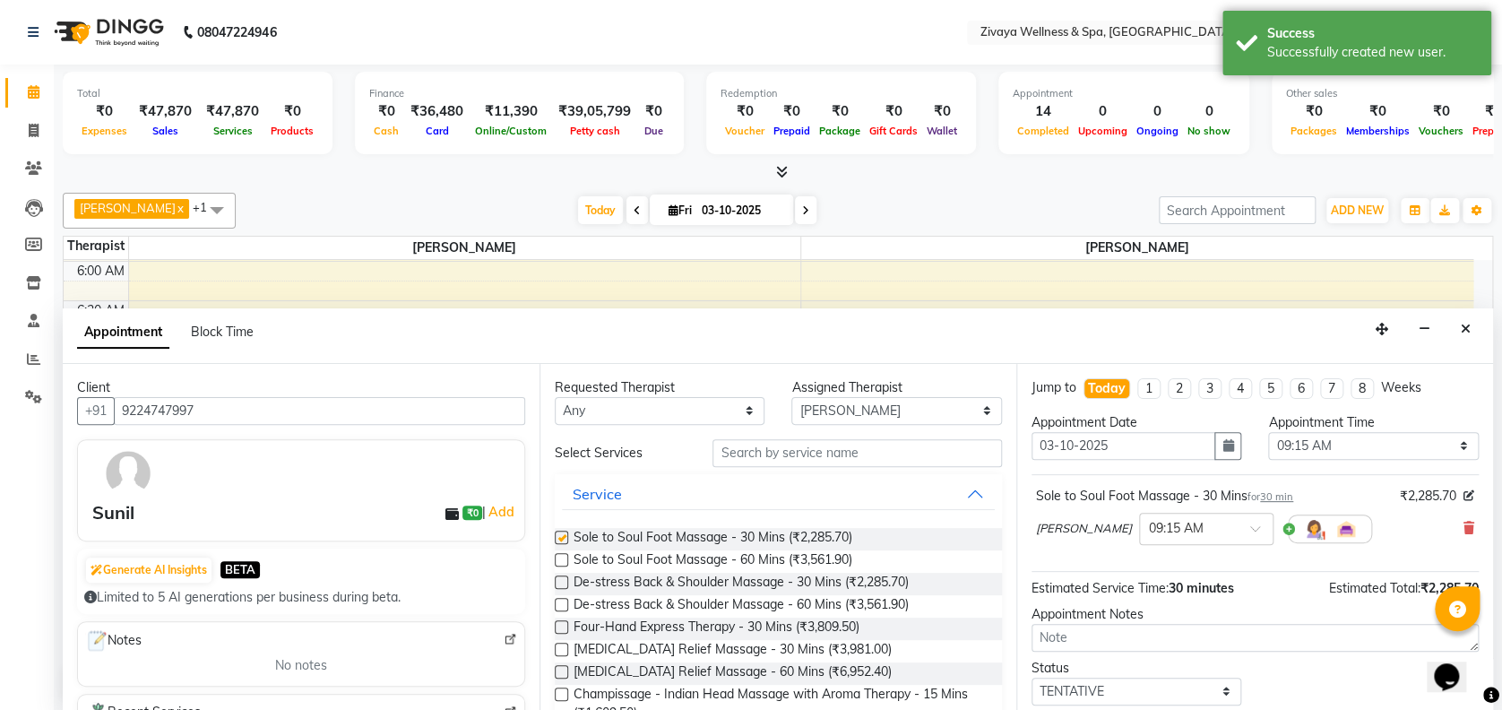
checkbox input "false"
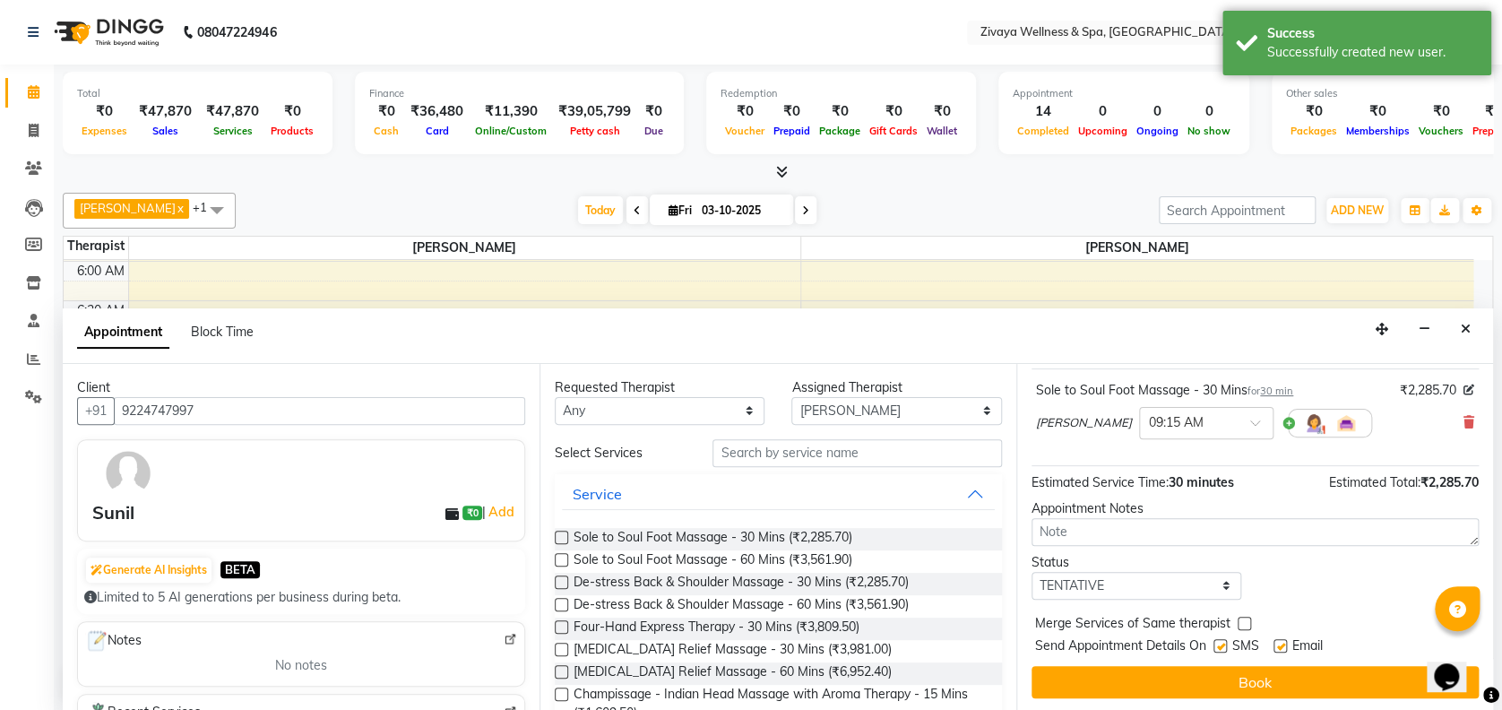
click at [1276, 645] on label at bounding box center [1279, 645] width 13 height 13
click at [1276, 645] on input "checkbox" at bounding box center [1279, 648] width 12 height 12
checkbox input "false"
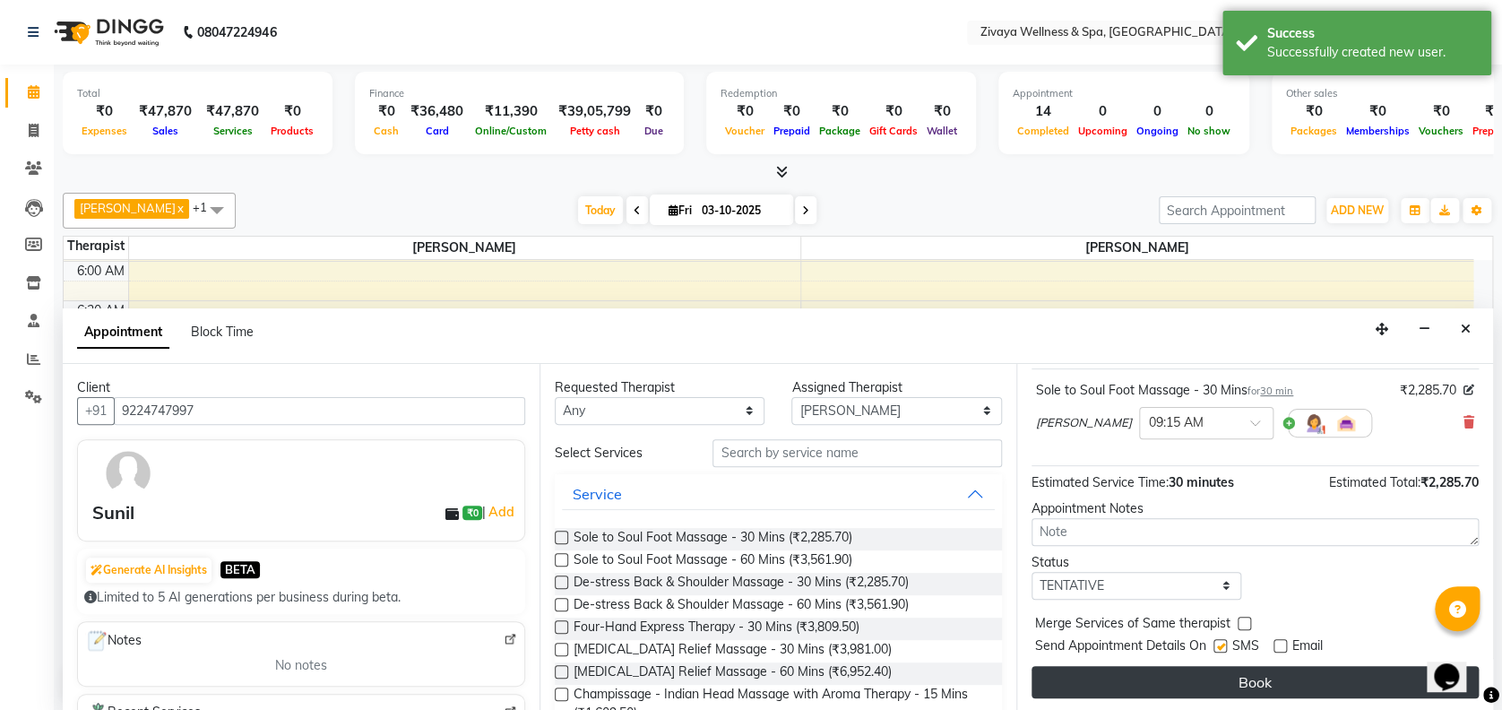
click at [1265, 678] on button "Book" at bounding box center [1254, 682] width 447 height 32
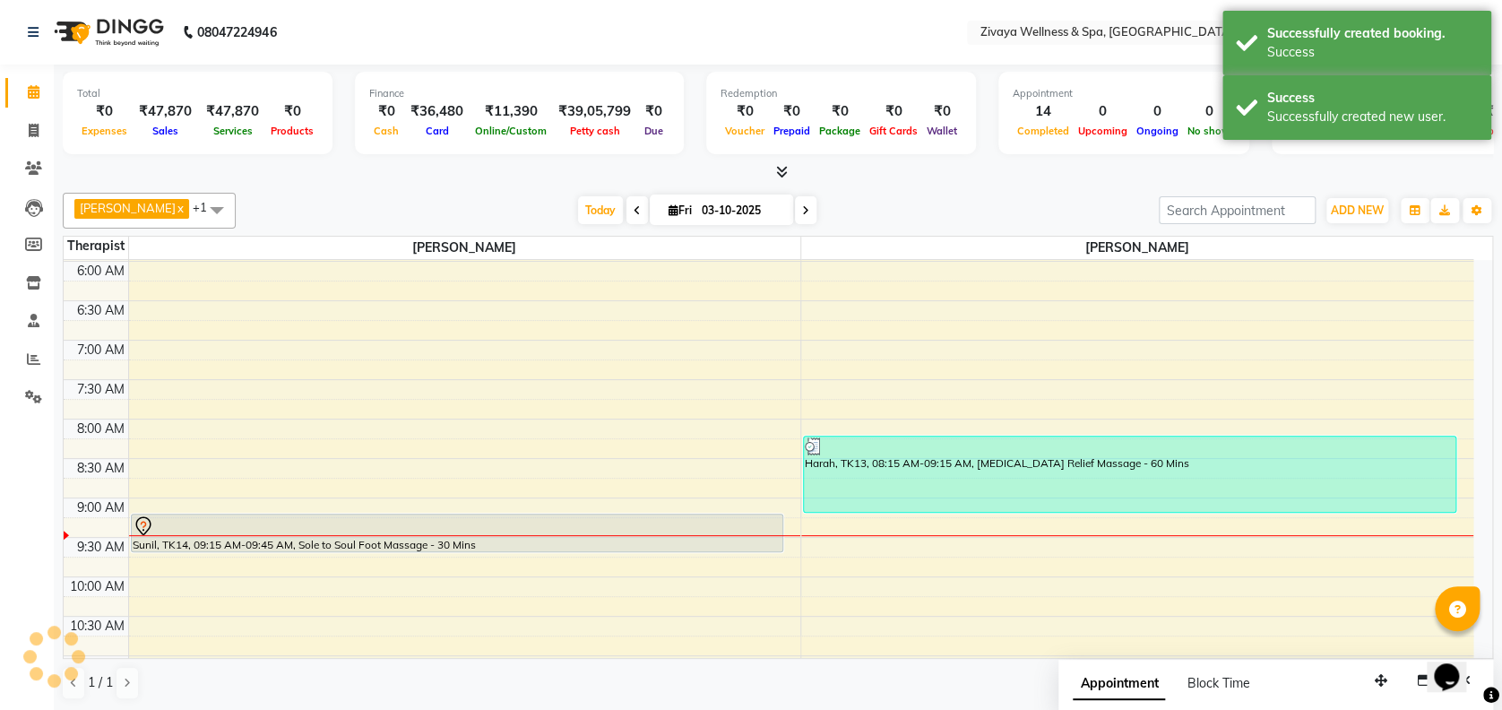
scroll to position [0, 0]
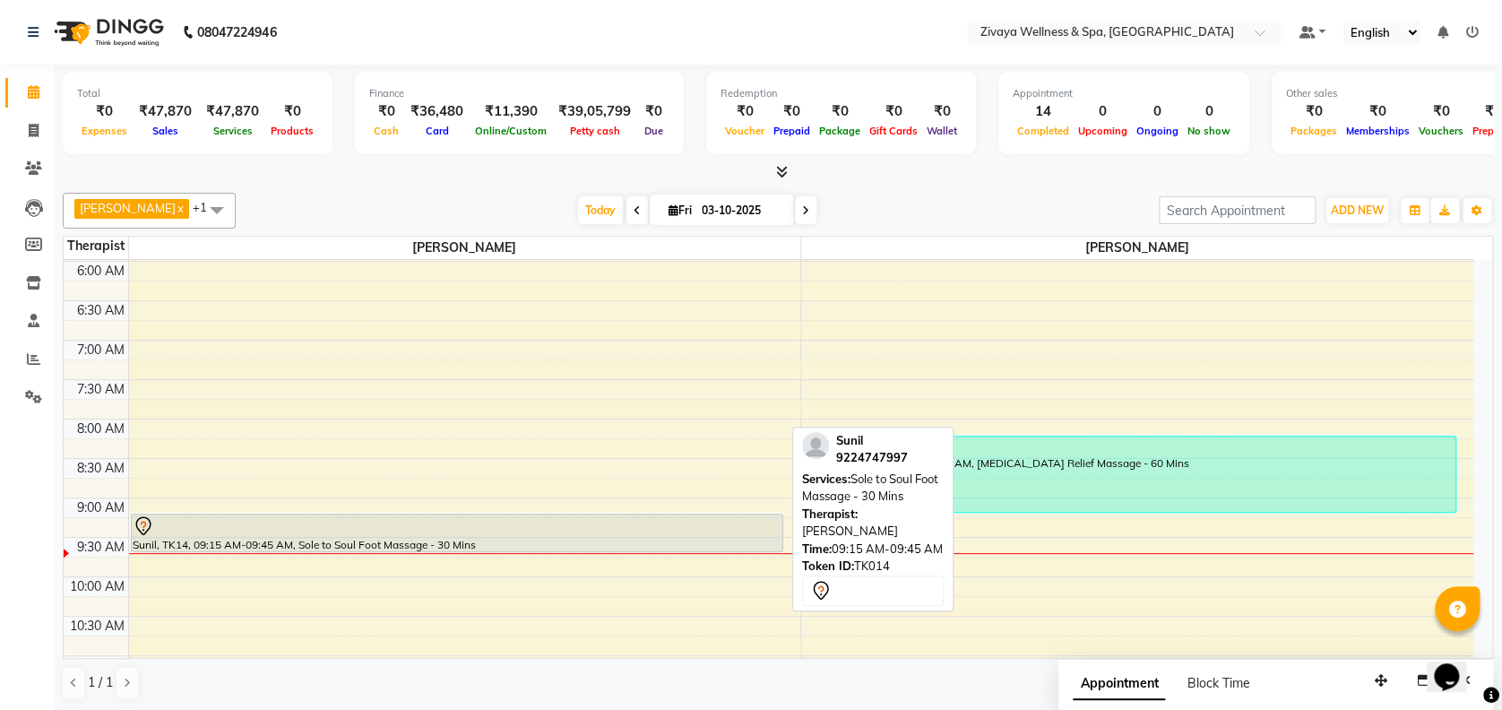
click at [618, 519] on div at bounding box center [458, 526] width 650 height 22
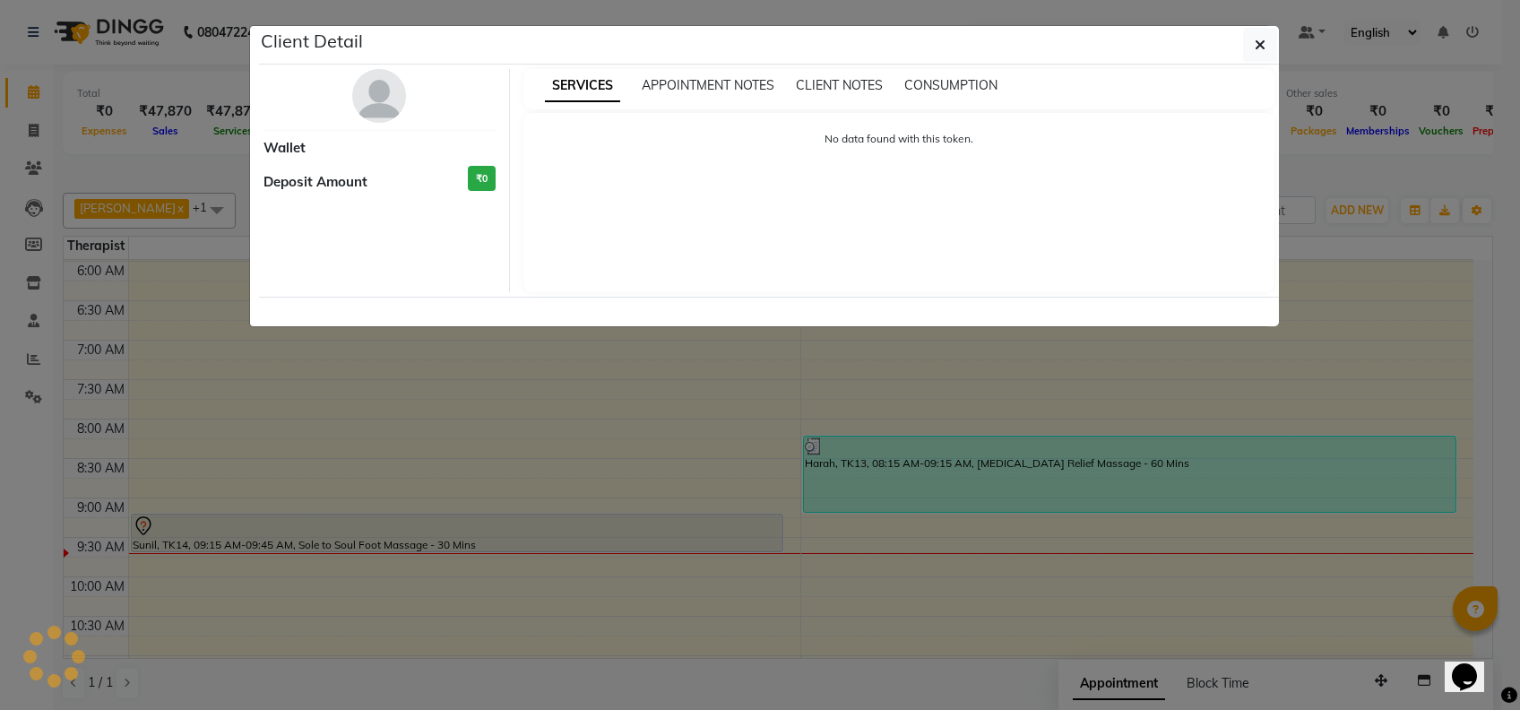
select select "7"
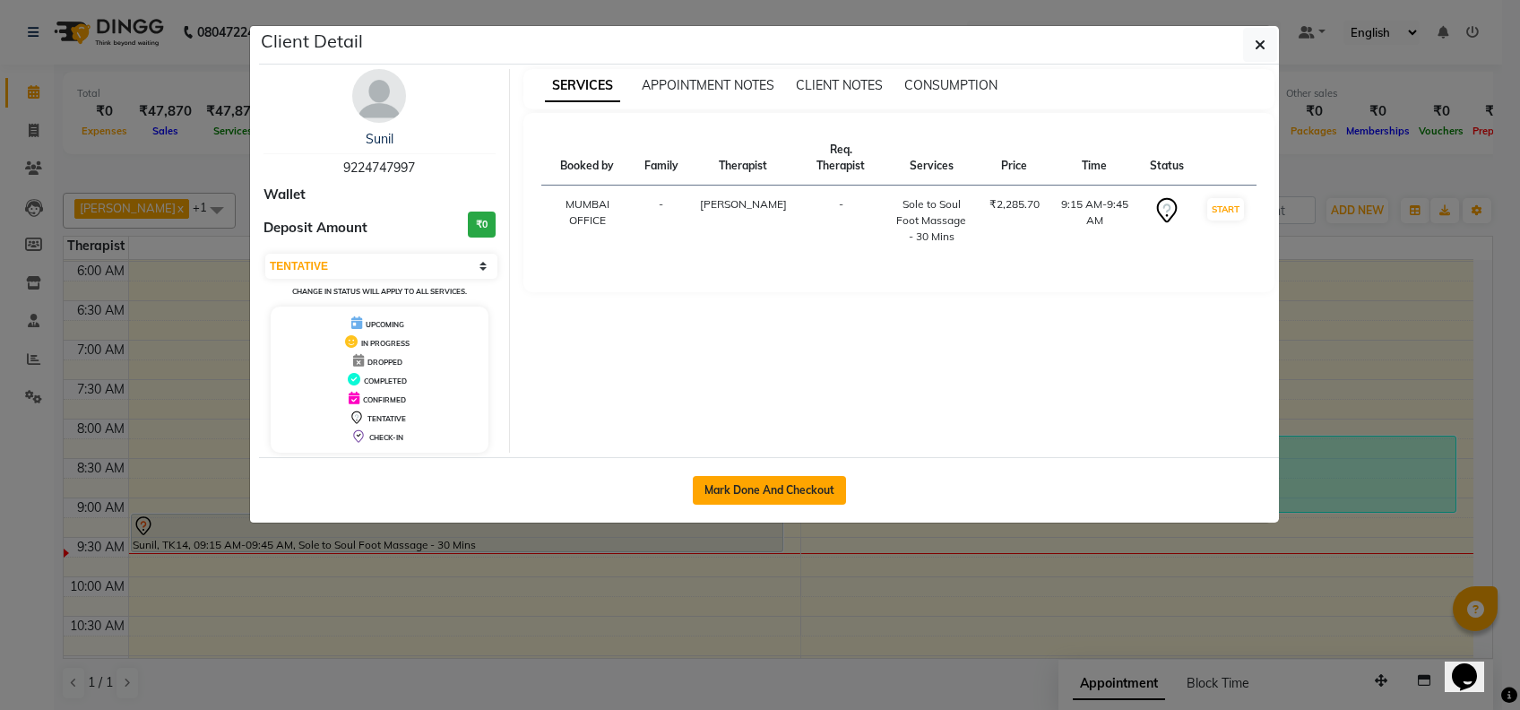
click at [763, 489] on button "Mark Done And Checkout" at bounding box center [769, 490] width 153 height 29
select select "7072"
select select "service"
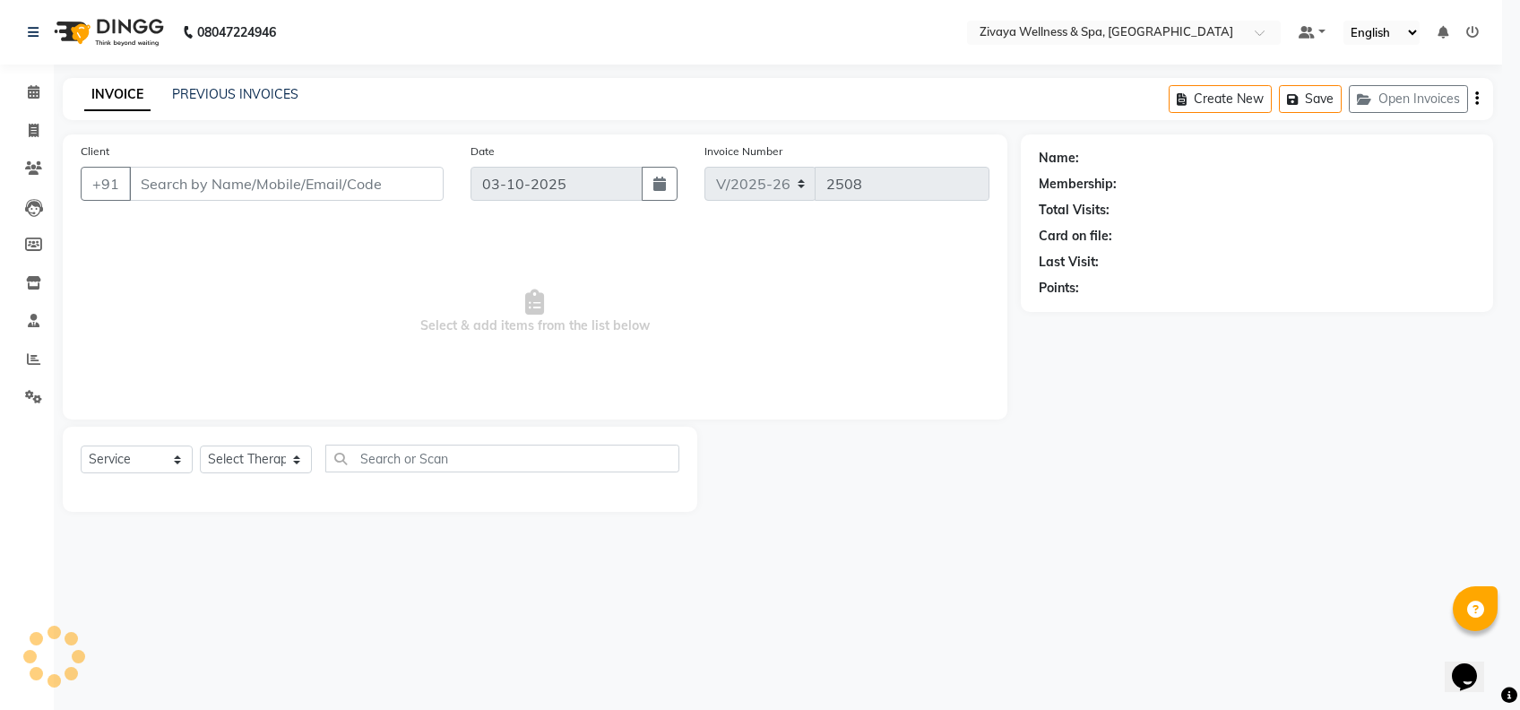
select select "3"
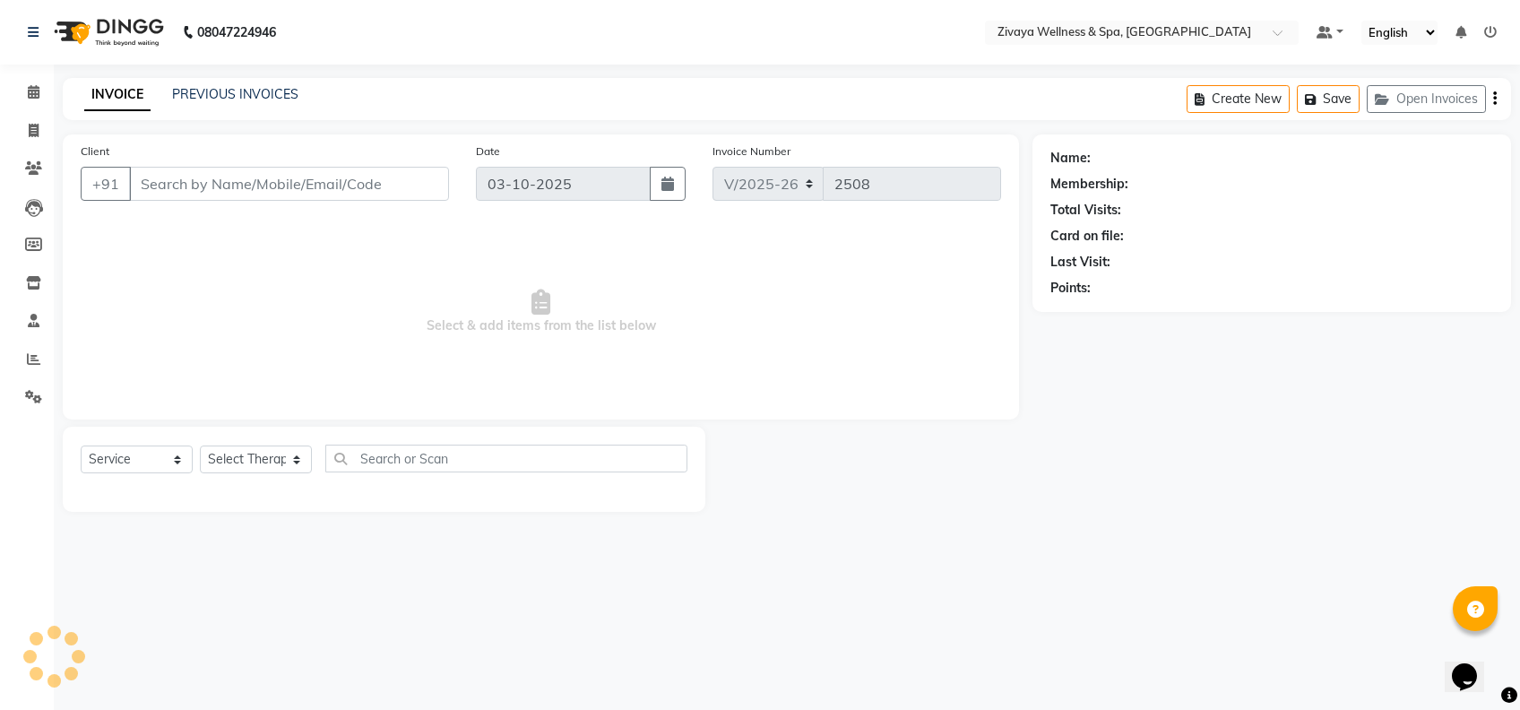
type input "9224747997"
select select "80331"
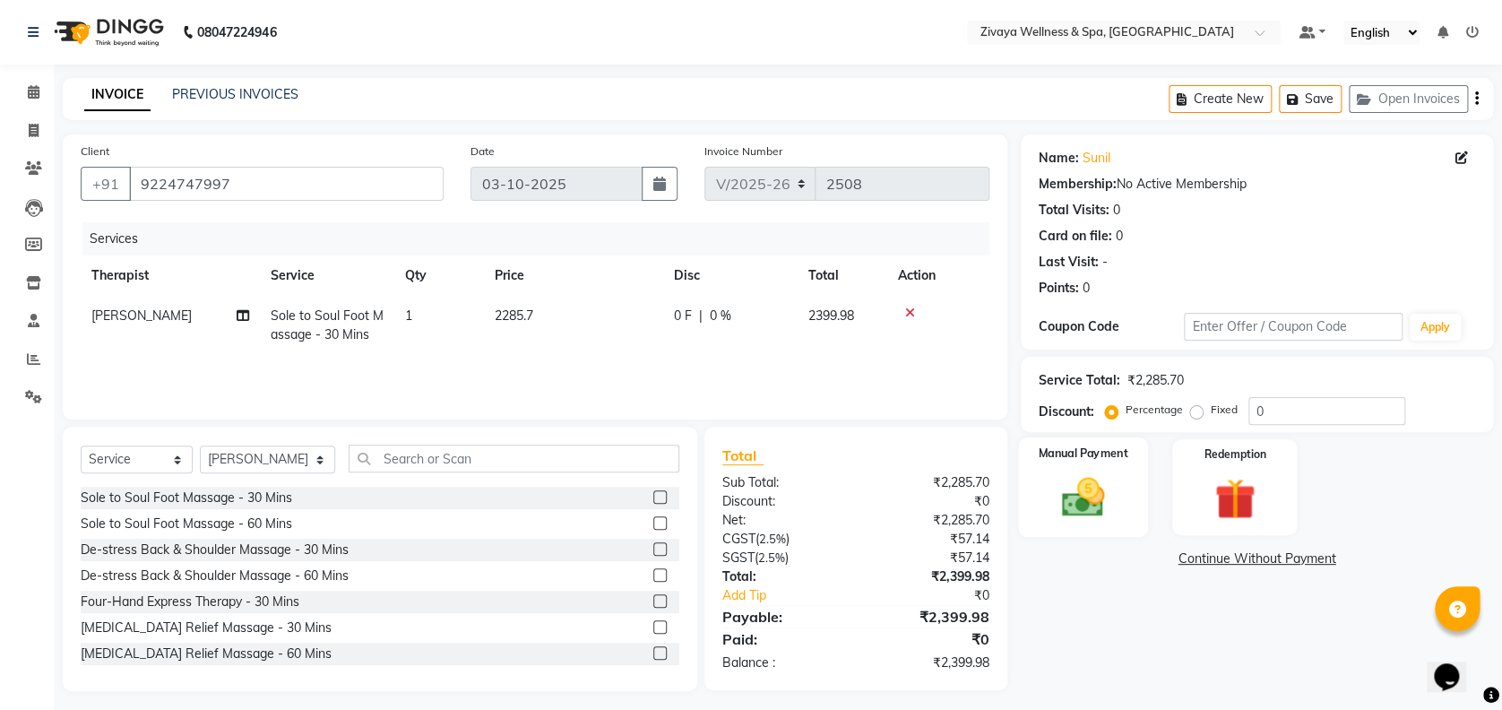
click at [1037, 505] on div "Manual Payment" at bounding box center [1083, 486] width 130 height 99
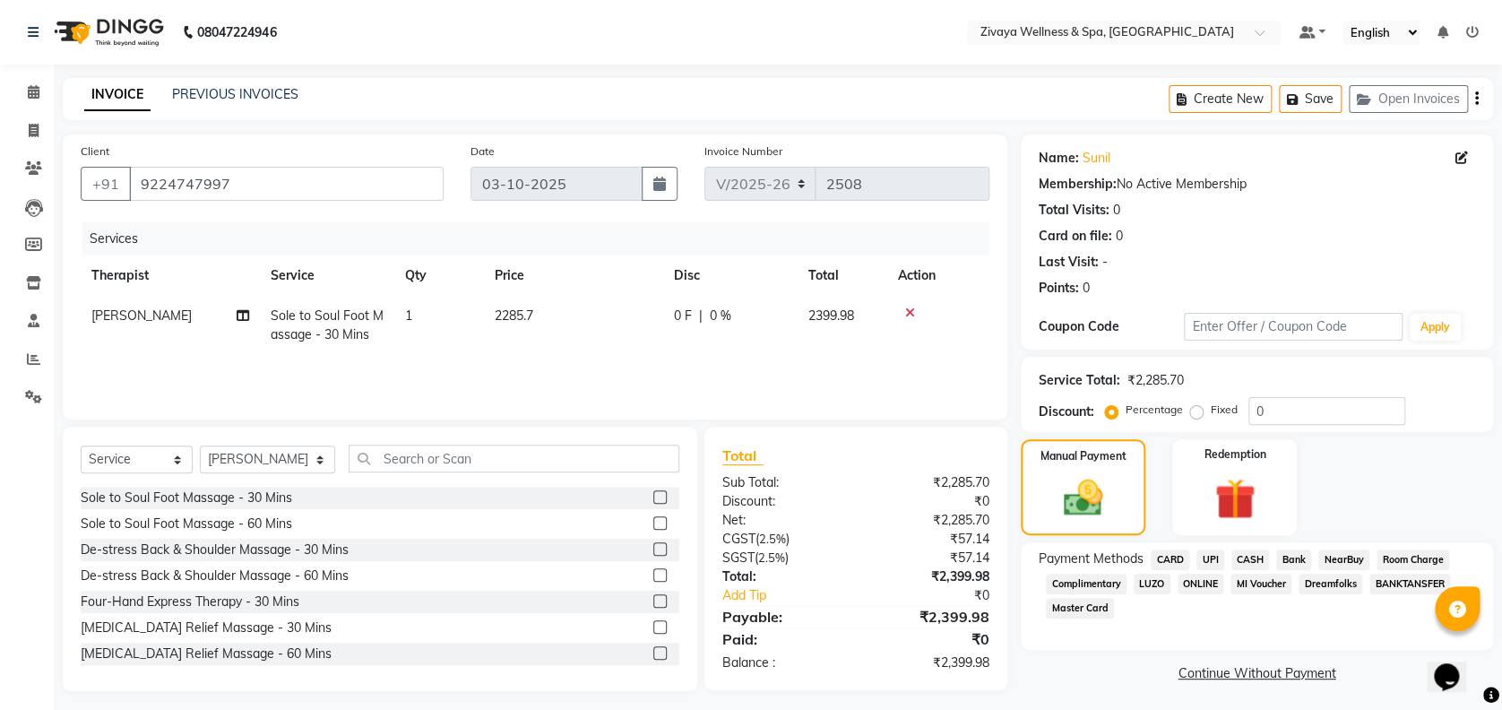
click at [1242, 563] on span "CASH" at bounding box center [1250, 559] width 39 height 21
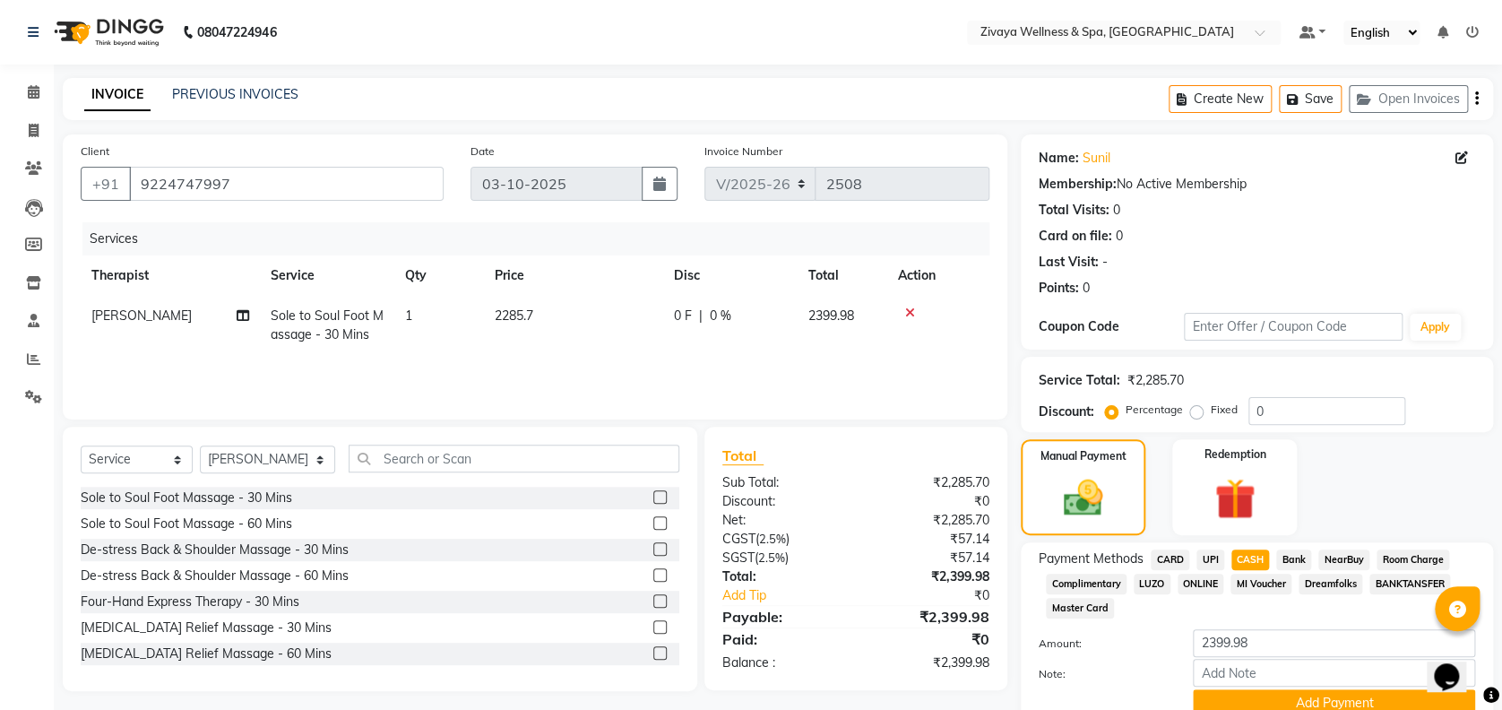
scroll to position [77, 0]
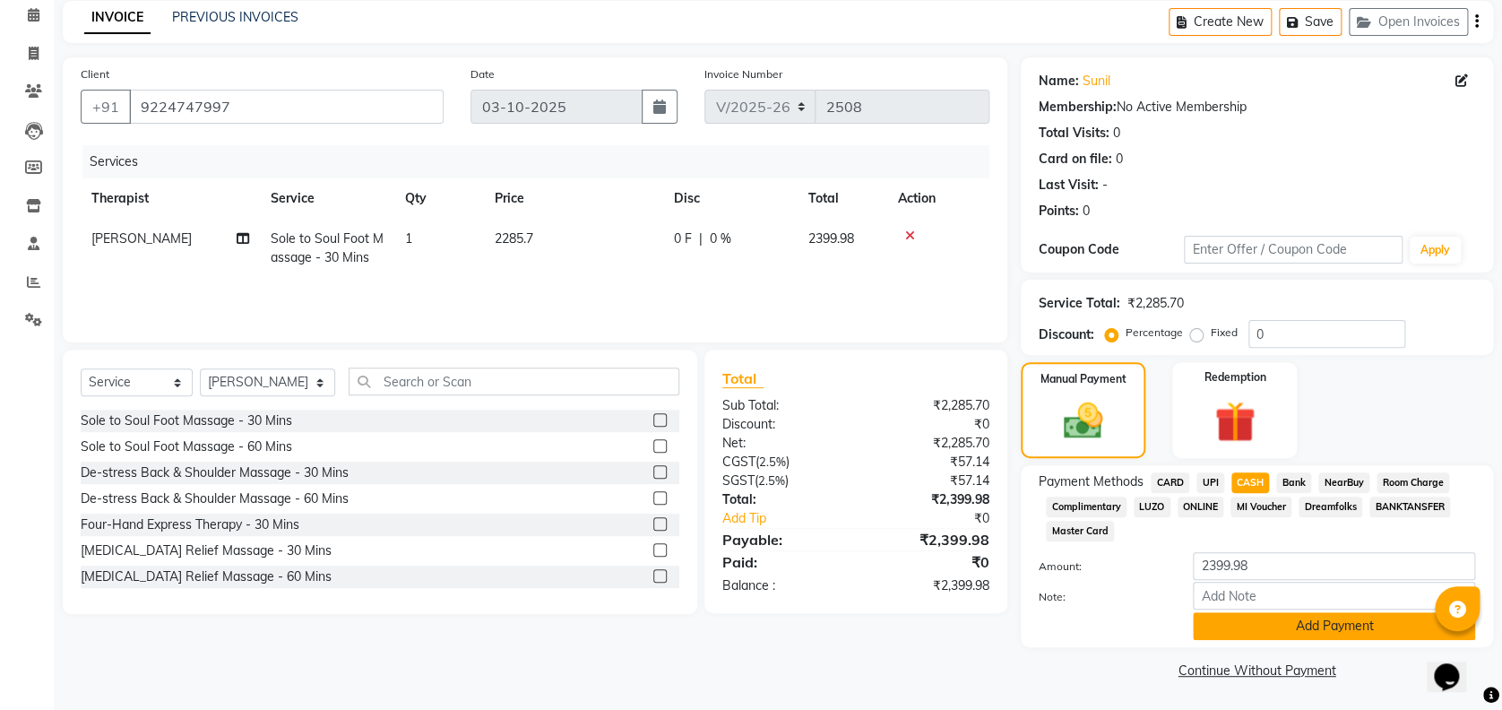
click at [1240, 624] on button "Add Payment" at bounding box center [1334, 626] width 282 height 28
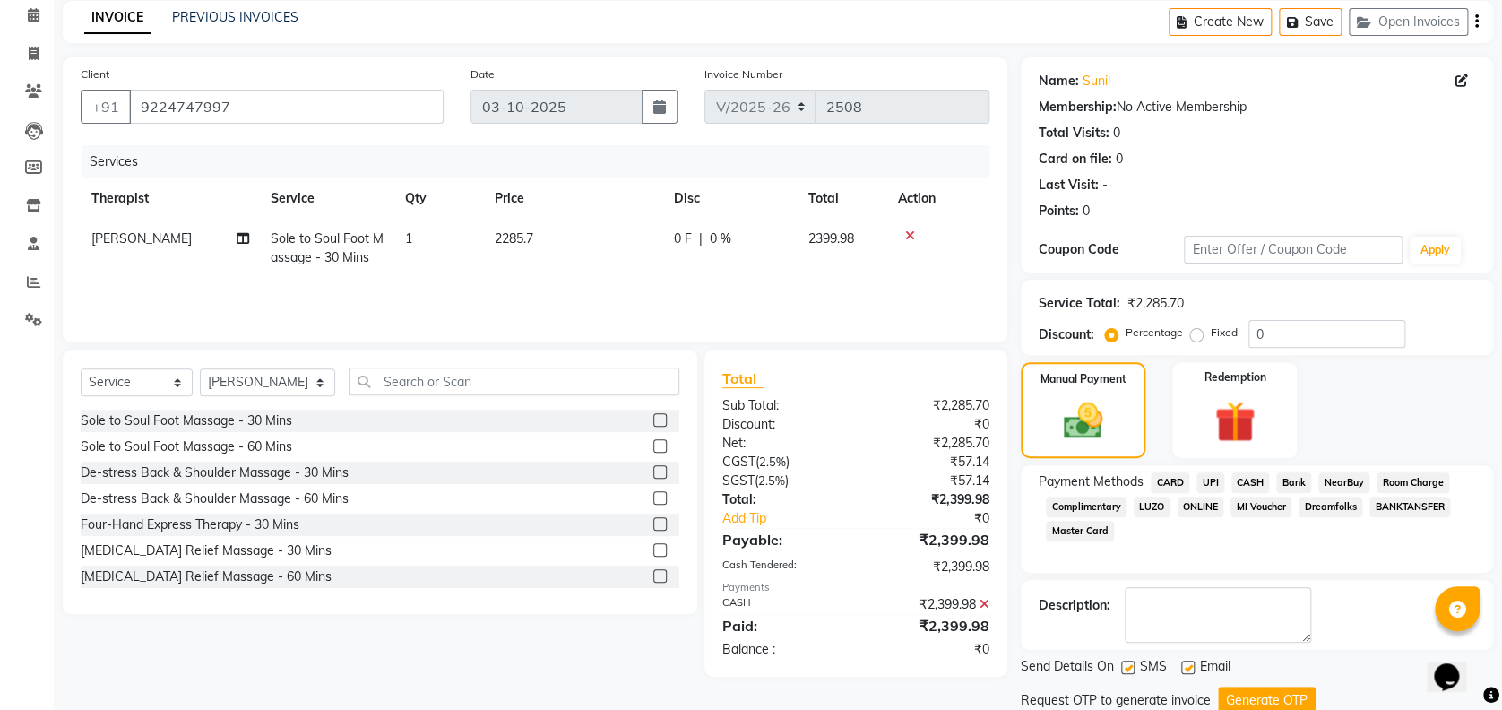
click at [1184, 667] on label at bounding box center [1187, 666] width 13 height 13
click at [1184, 667] on input "checkbox" at bounding box center [1187, 668] width 12 height 12
checkbox input "false"
click at [1232, 689] on button "Generate OTP" at bounding box center [1267, 700] width 98 height 28
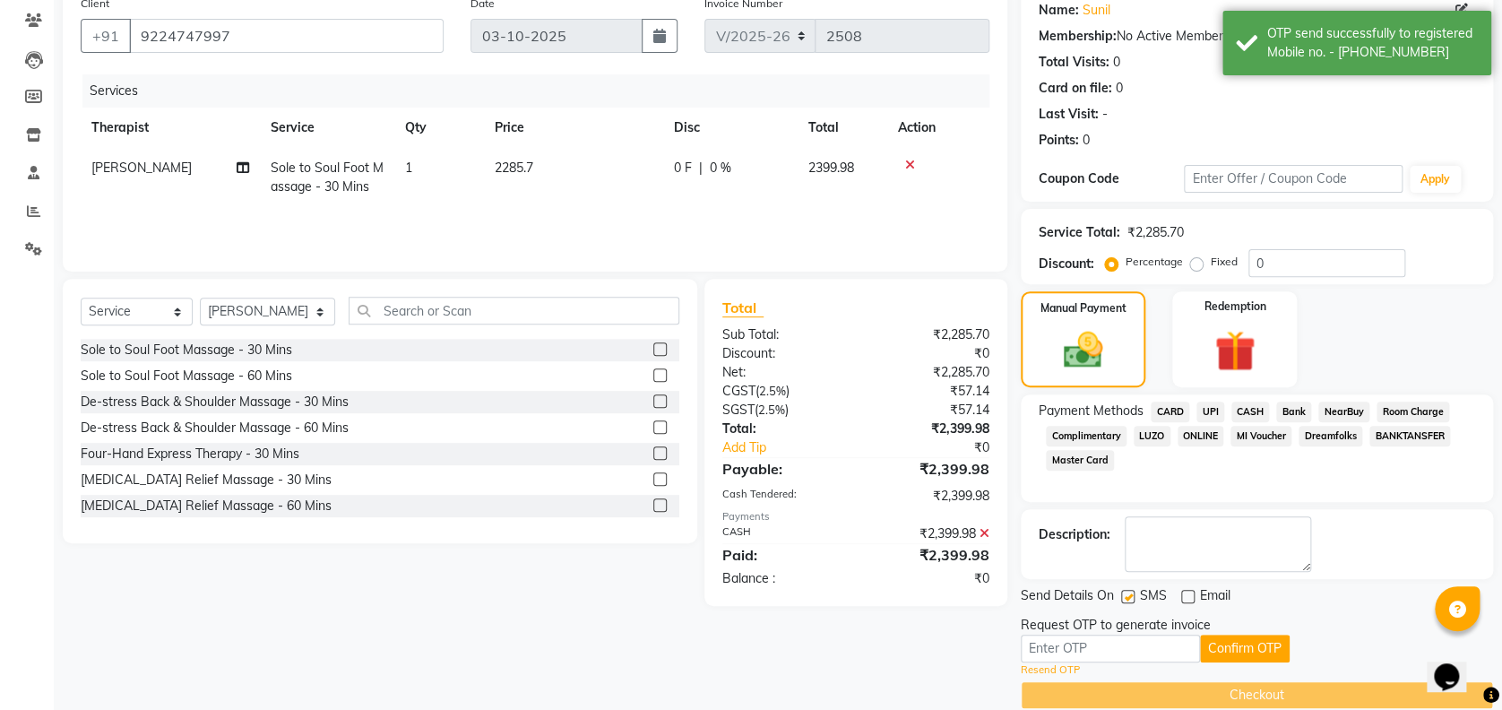
scroll to position [153, 0]
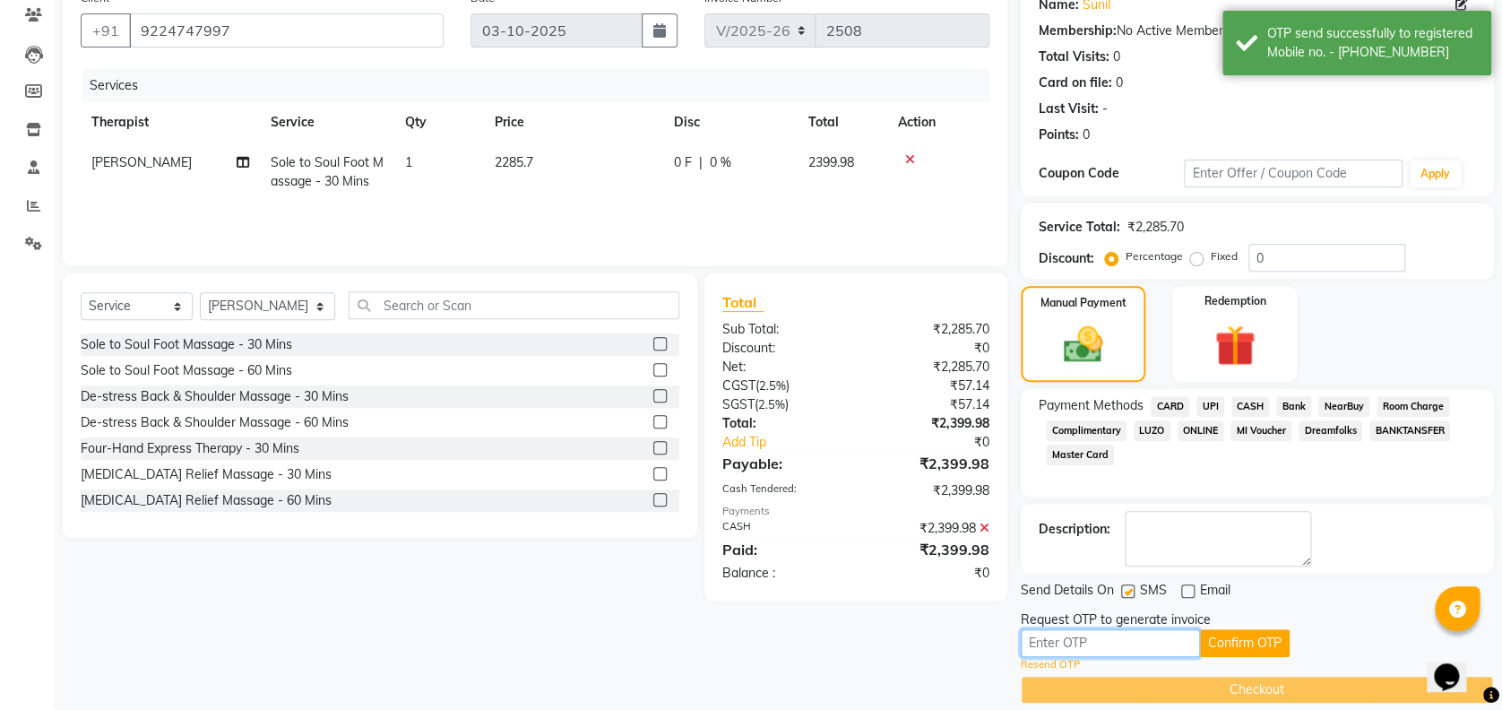
click at [1168, 639] on input "text" at bounding box center [1109, 643] width 179 height 28
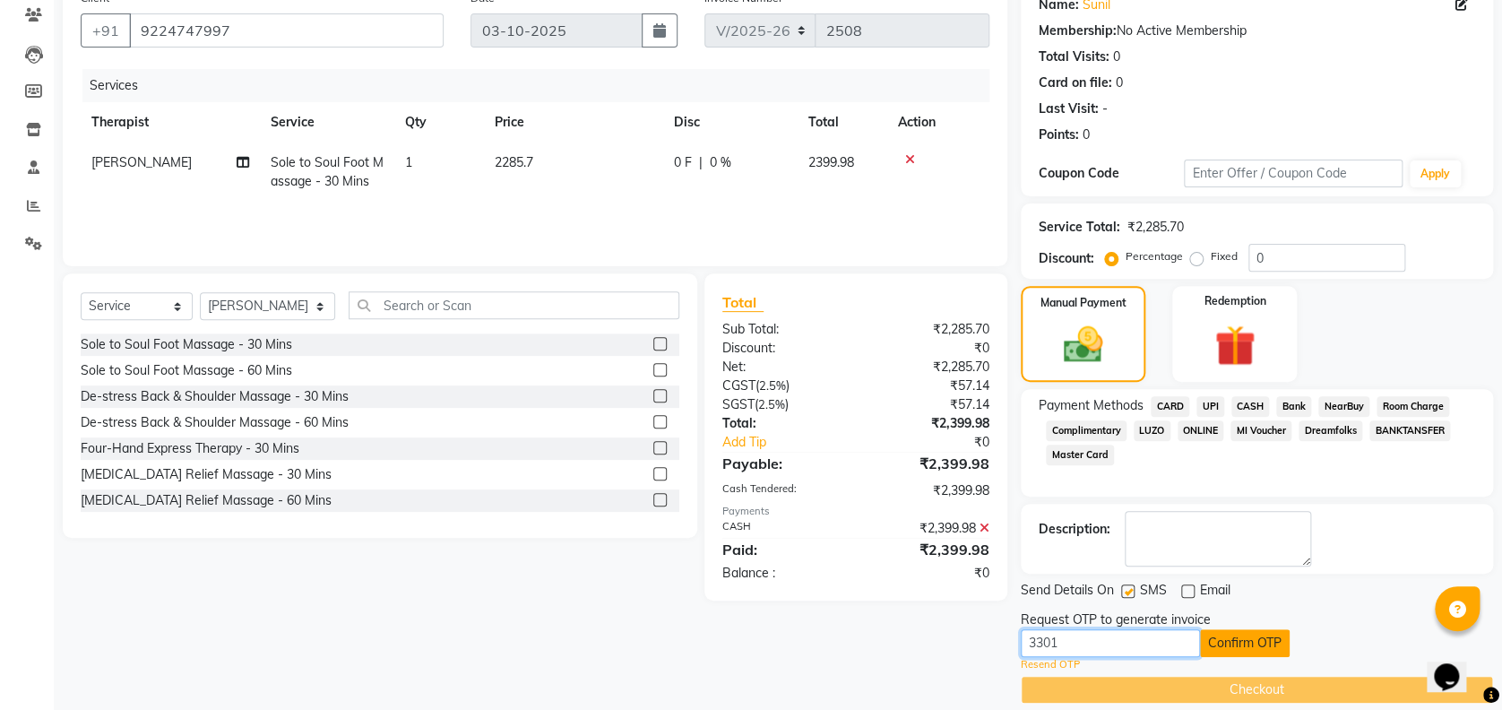
type input "3301"
click at [1261, 638] on button "Confirm OTP" at bounding box center [1245, 643] width 90 height 28
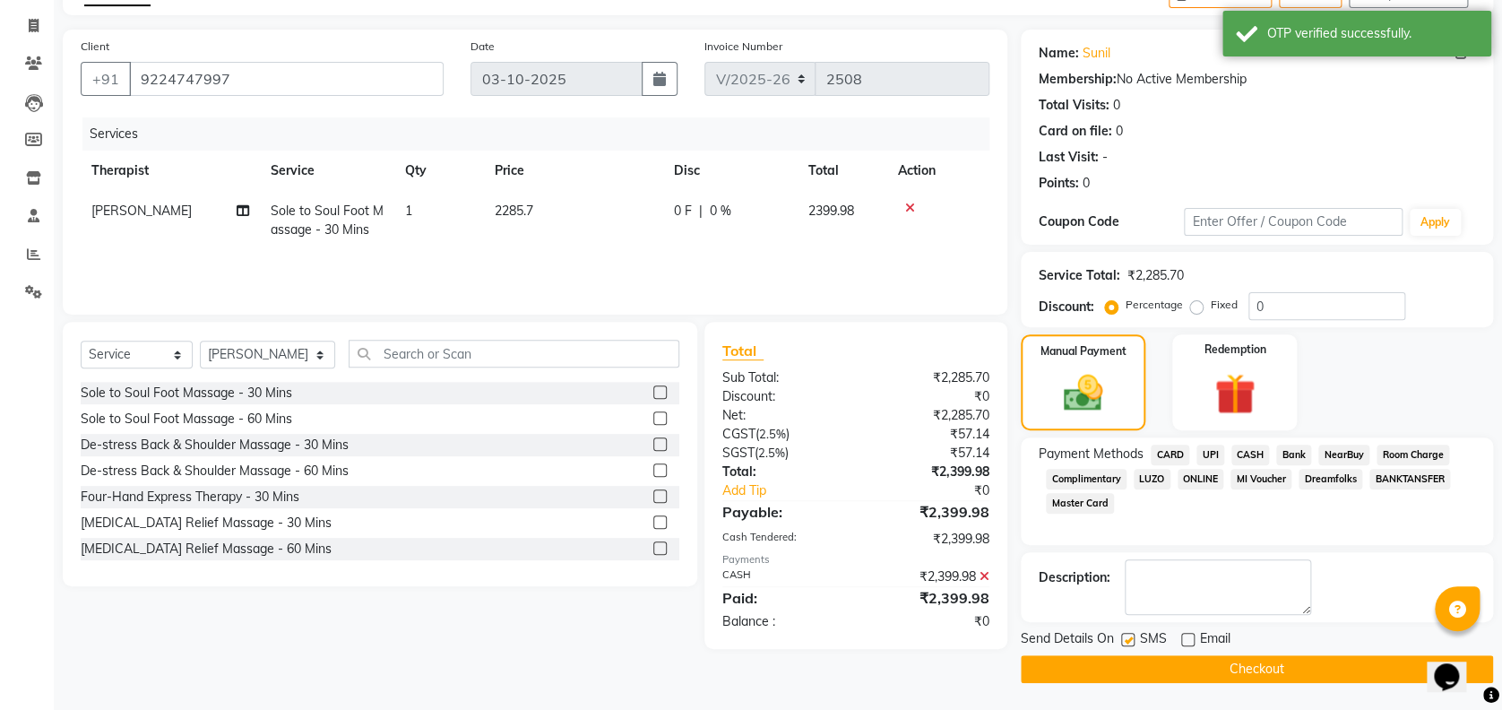
scroll to position [104, 0]
click at [1253, 667] on button "Checkout" at bounding box center [1256, 670] width 472 height 28
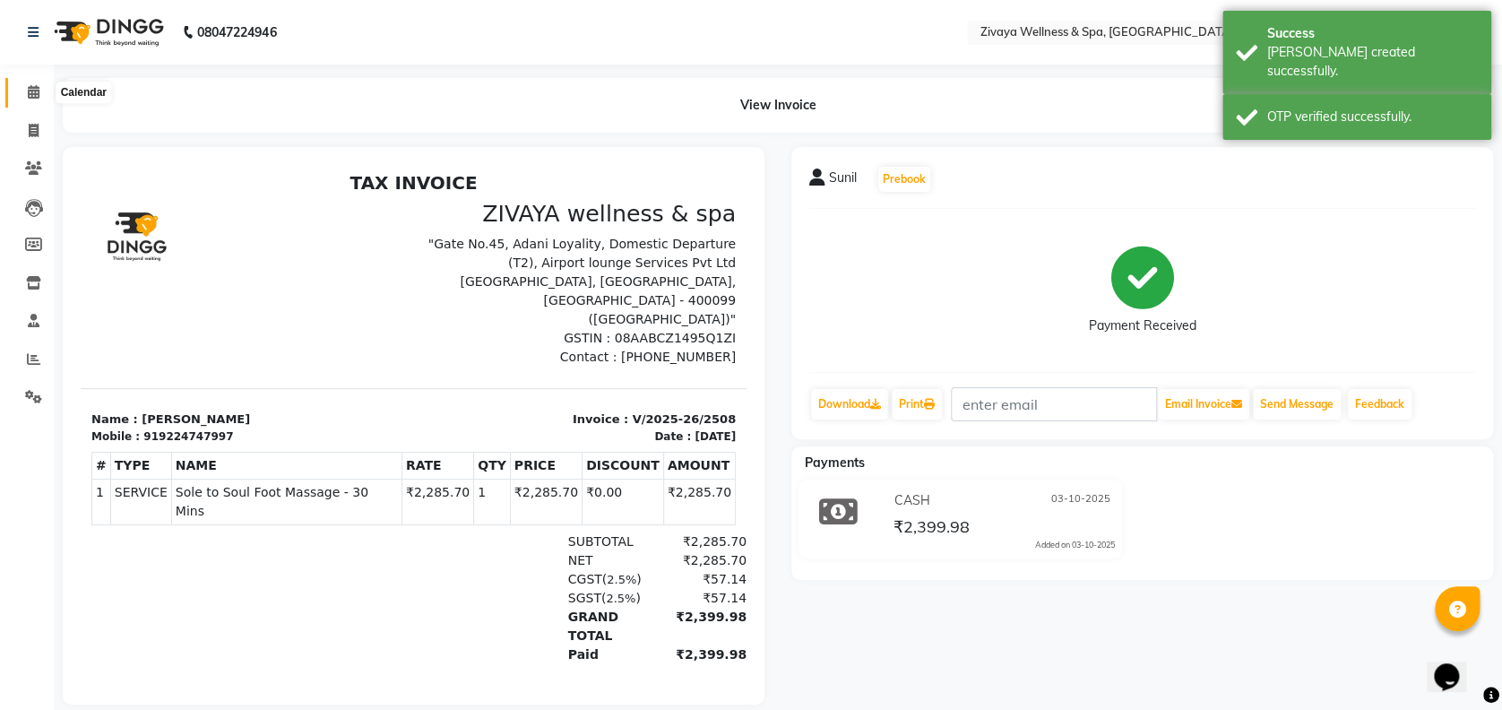
click at [30, 82] on span at bounding box center [33, 92] width 31 height 21
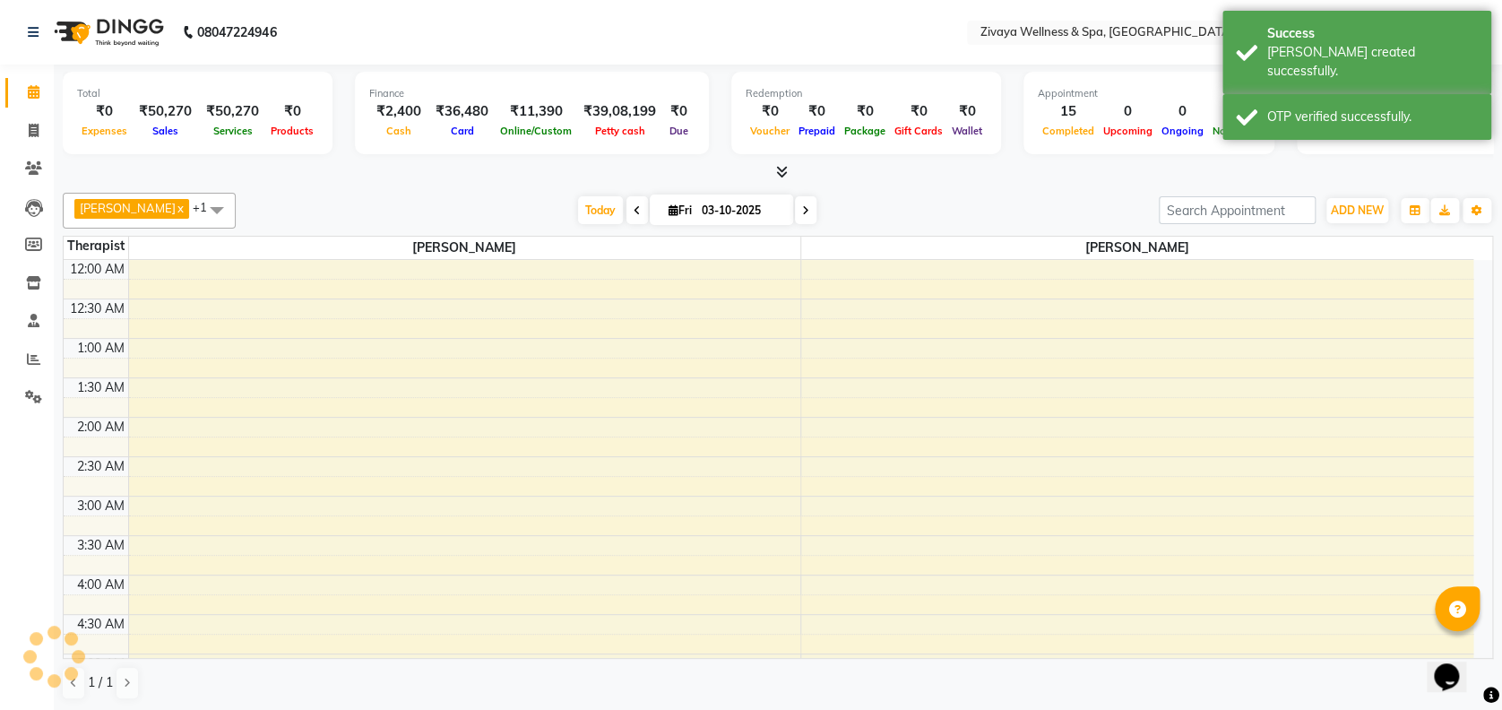
scroll to position [471, 0]
